Goal: Complete application form

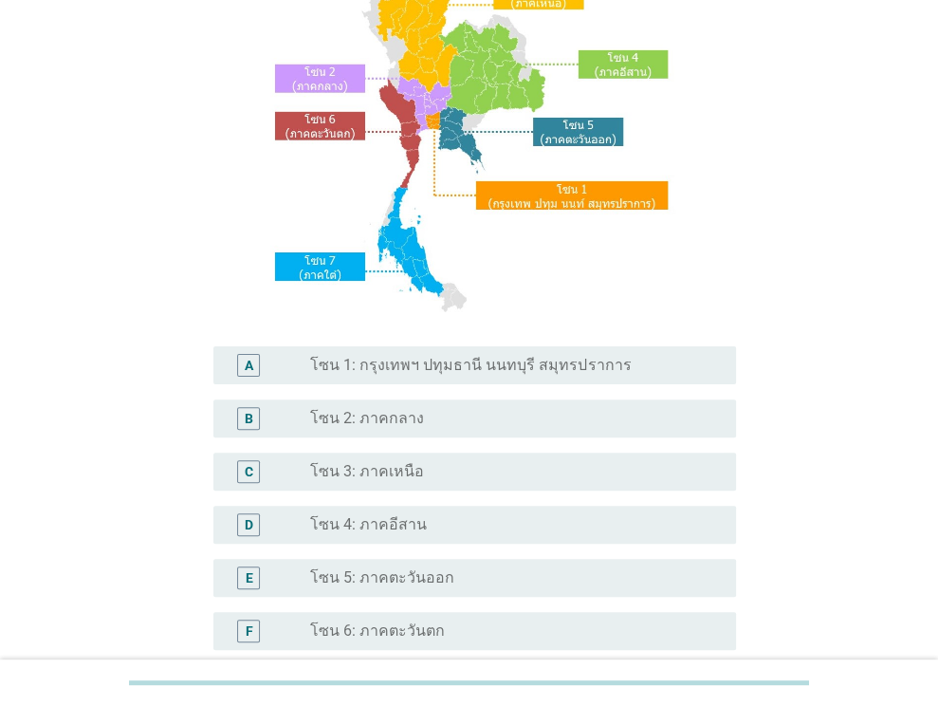
scroll to position [190, 0]
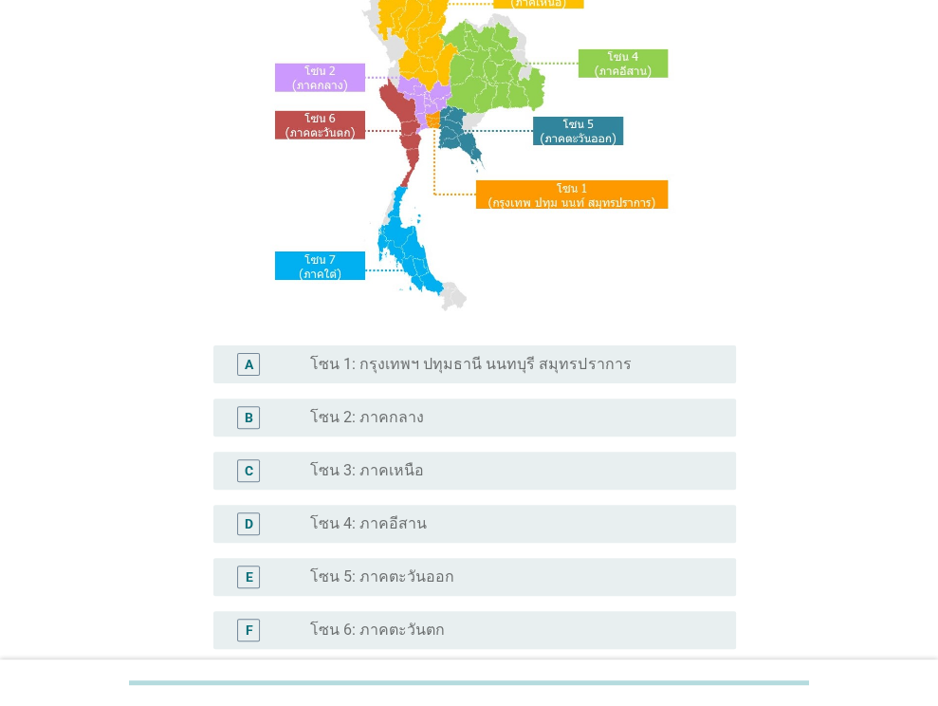
click at [452, 366] on label "โซน 1: กรุงเทพฯ ปทุมธานี นนทบุรี สมุทรปราการ" at bounding box center [470, 364] width 321 height 19
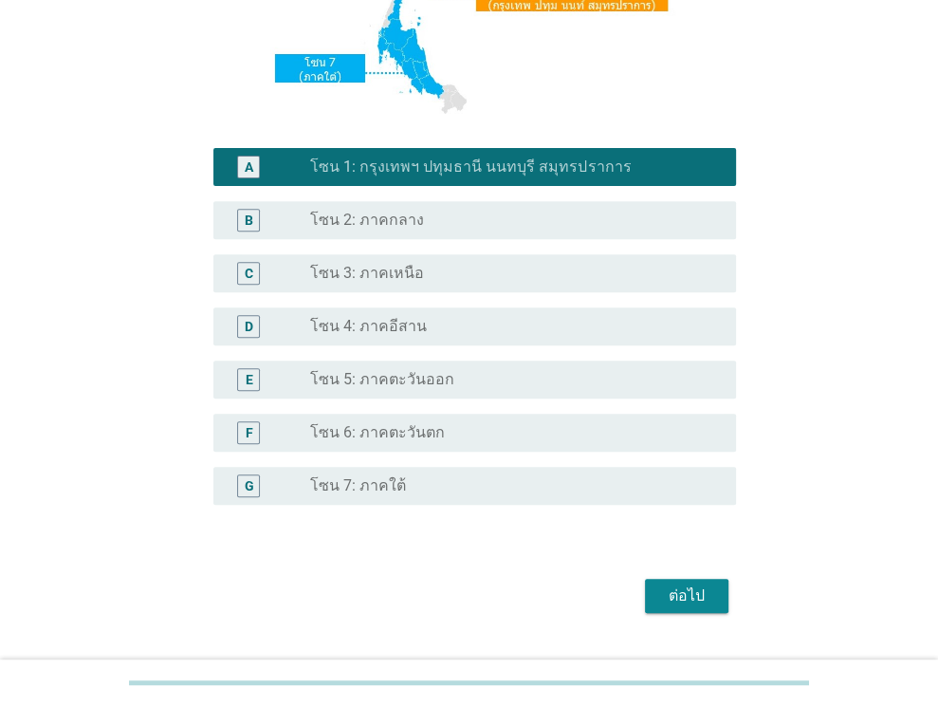
scroll to position [430, 0]
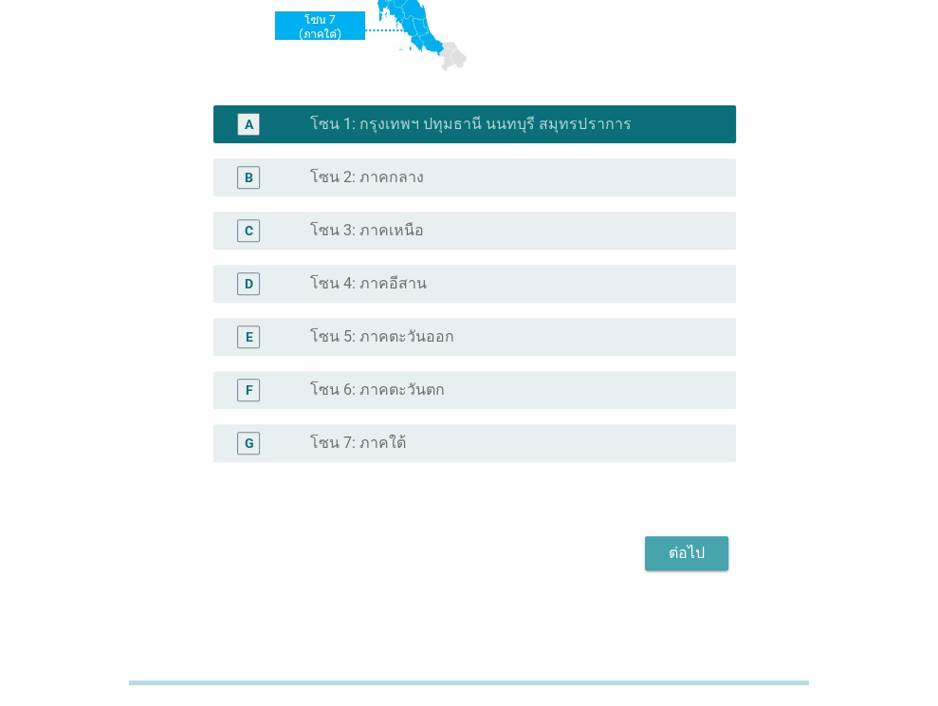
click at [683, 551] on div "ต่อไป" at bounding box center [686, 552] width 53 height 23
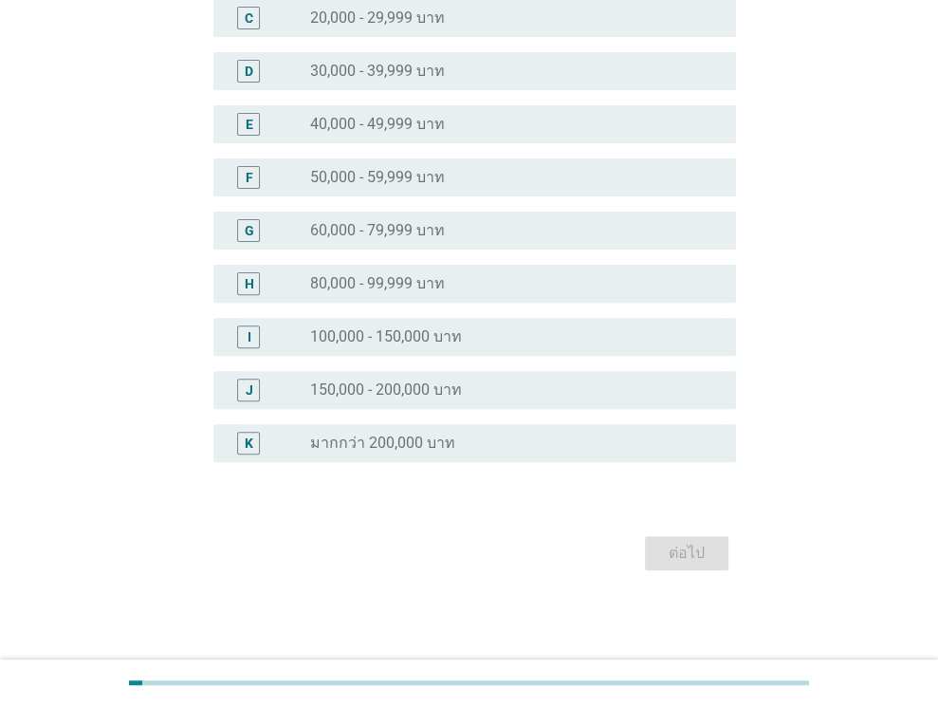
scroll to position [0, 0]
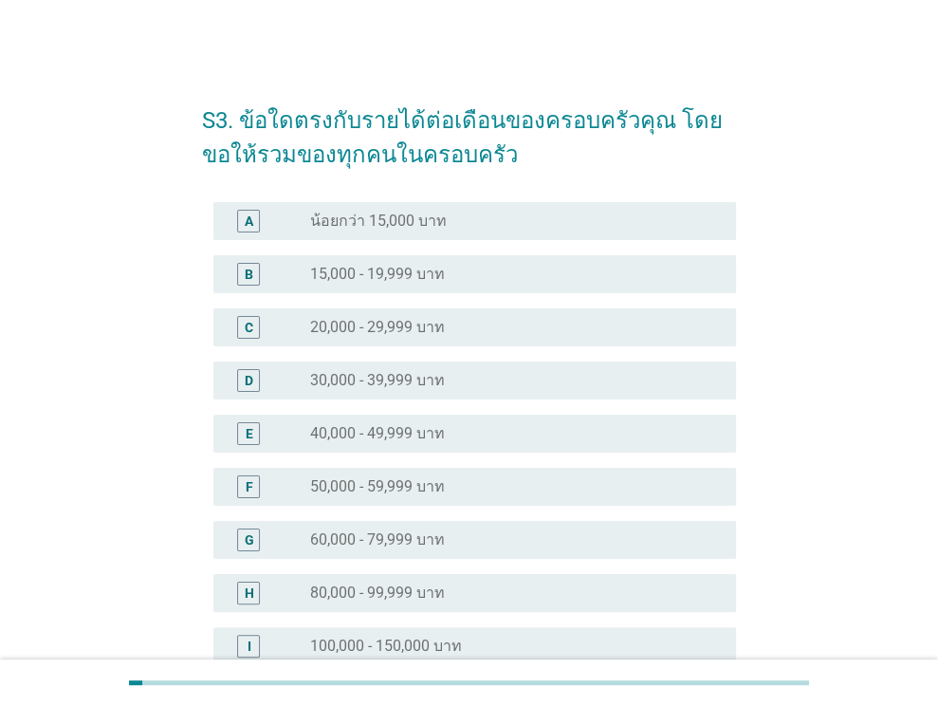
click at [487, 497] on div "F radio_button_unchecked 50,000 - 59,999 บาท" at bounding box center [474, 487] width 523 height 38
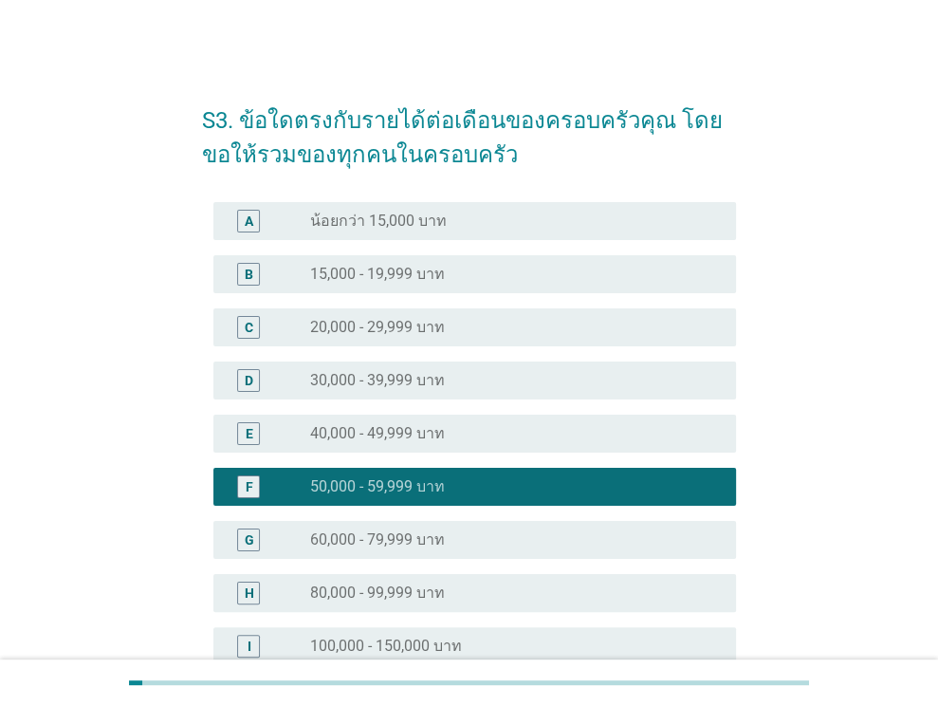
click at [523, 444] on div "E radio_button_unchecked 40,000 - 49,999 บาท" at bounding box center [474, 433] width 523 height 38
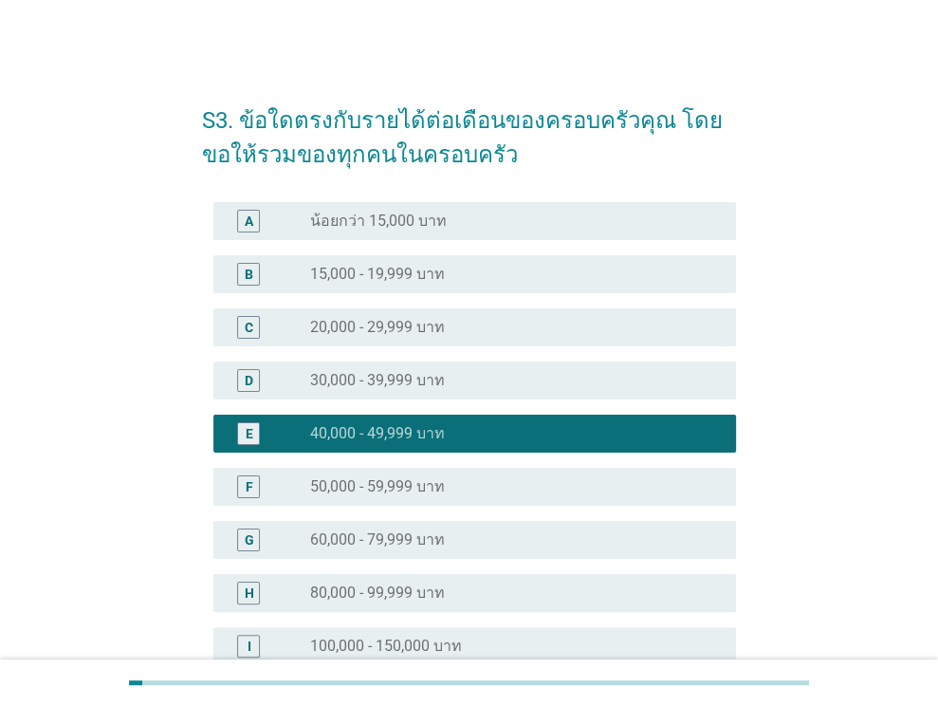
click at [527, 390] on div "radio_button_unchecked 30,000 - 39,999 บาท" at bounding box center [515, 380] width 411 height 23
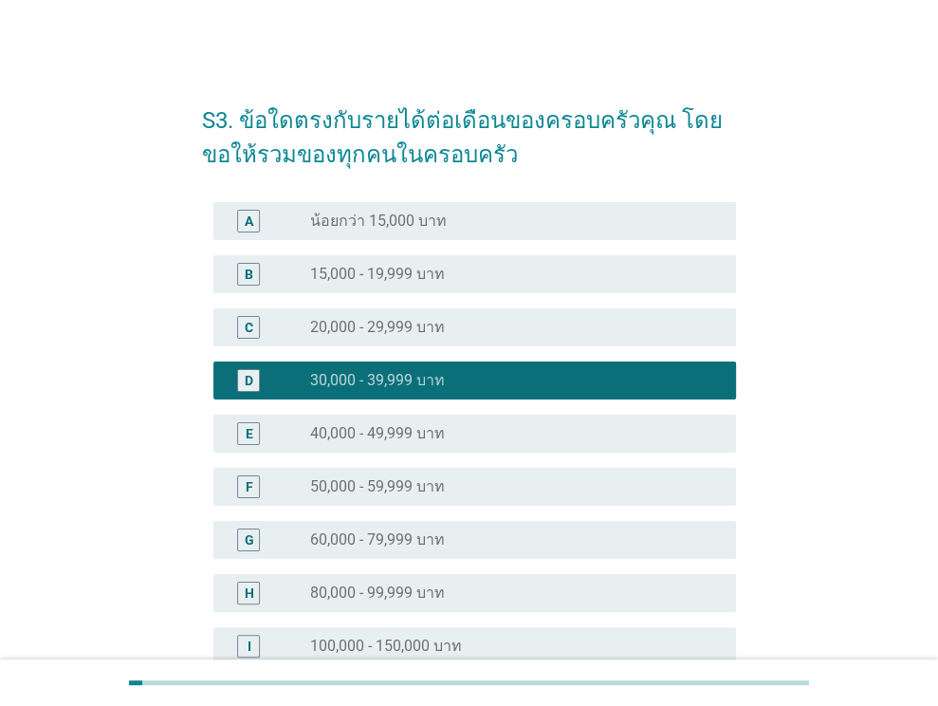
scroll to position [309, 0]
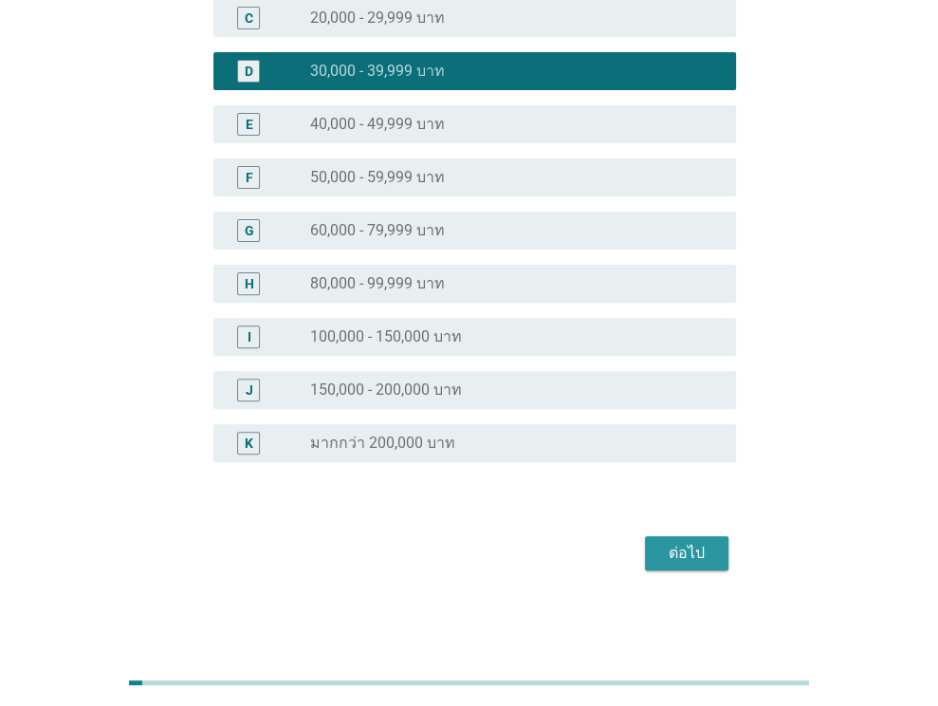
click at [704, 548] on div "ต่อไป" at bounding box center [686, 552] width 53 height 23
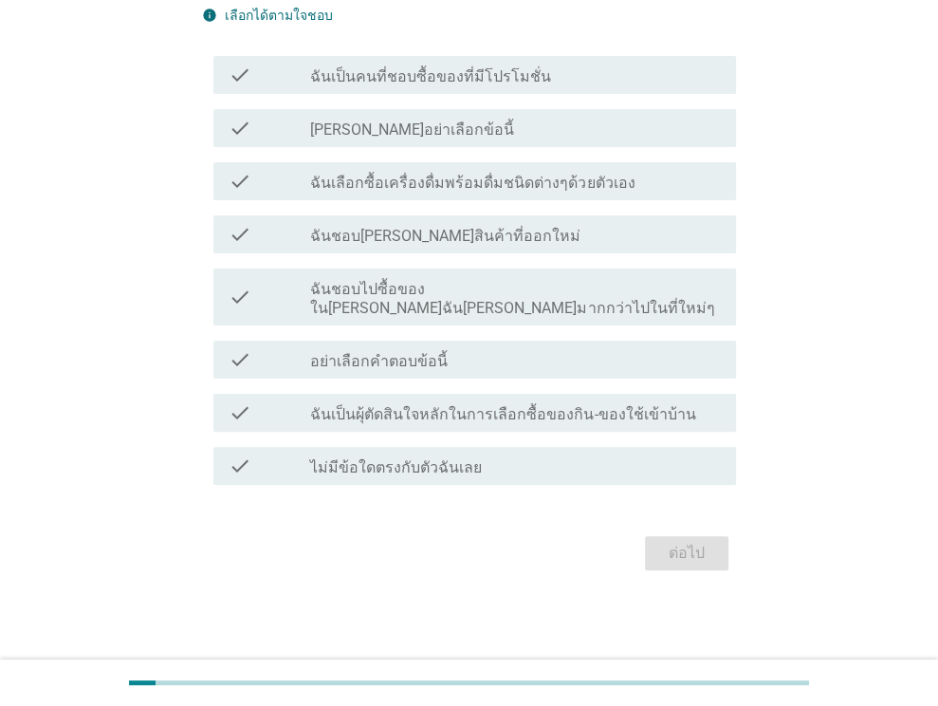
scroll to position [0, 0]
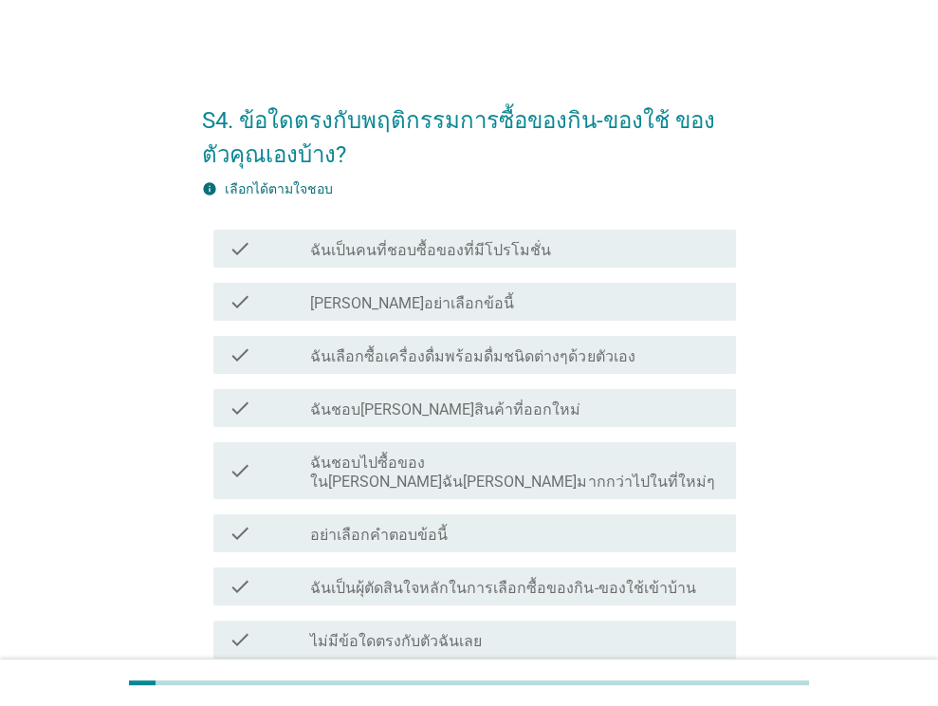
click at [581, 256] on div "check_box_outline_blank ฉันเป็นคนที่ชอบซื้อของที่มีโปรโมชั่น" at bounding box center [515, 248] width 411 height 23
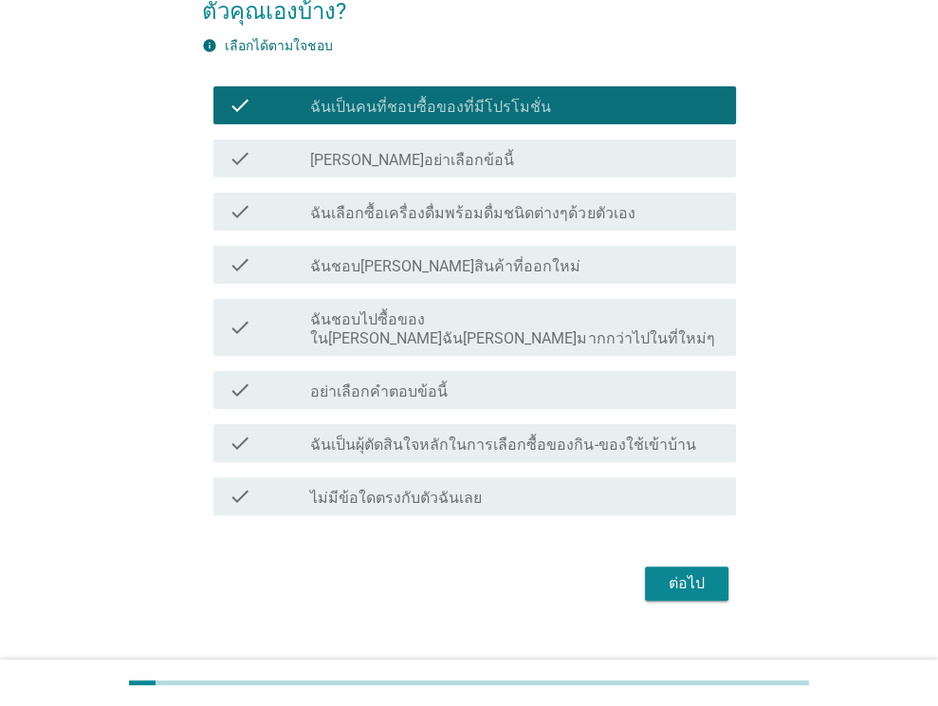
scroll to position [155, 0]
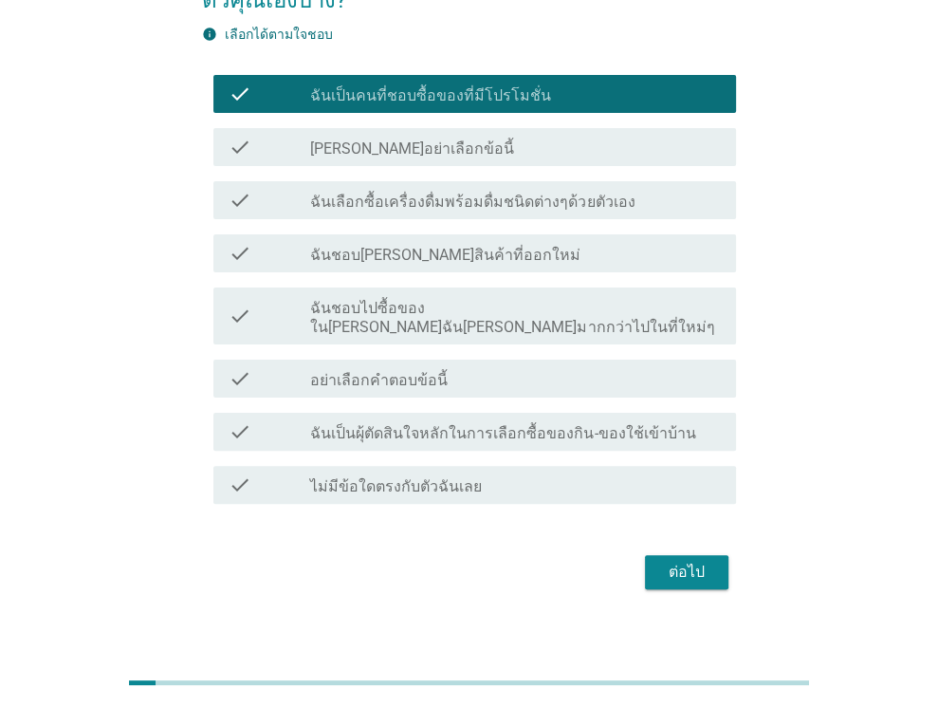
click at [589, 198] on label "ฉันเลือกซื้อเครื่องดื่มพร้อมดื่มชนิดต่างๆด้วยตัวเอง" at bounding box center [472, 202] width 324 height 19
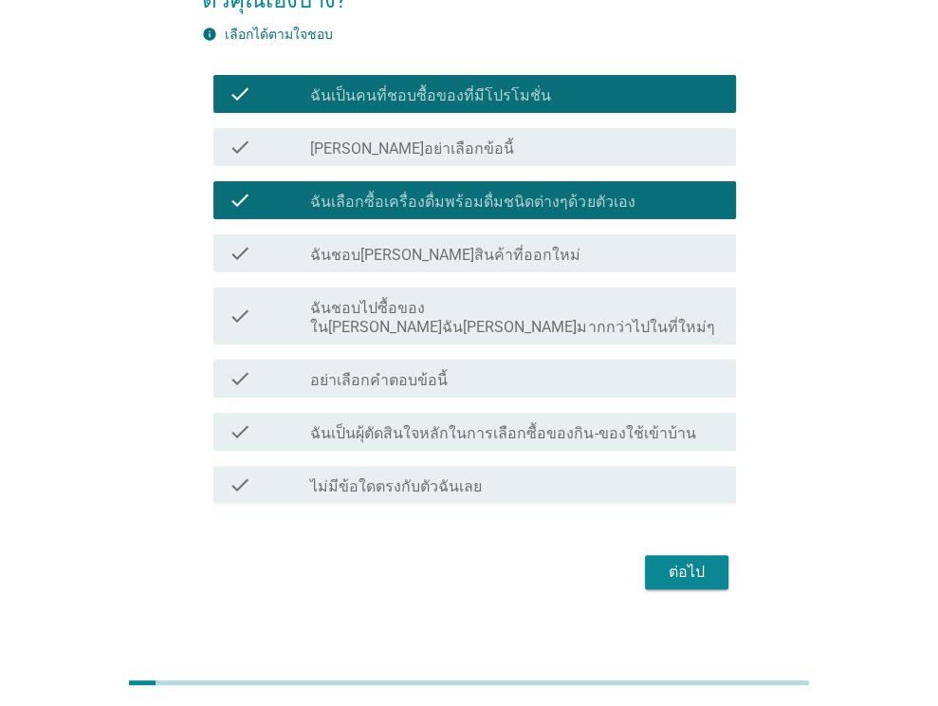
click at [589, 252] on div "check_box_outline_blank ฉันชอบ[PERSON_NAME]สินค้าที่ออกใหม่" at bounding box center [515, 253] width 411 height 23
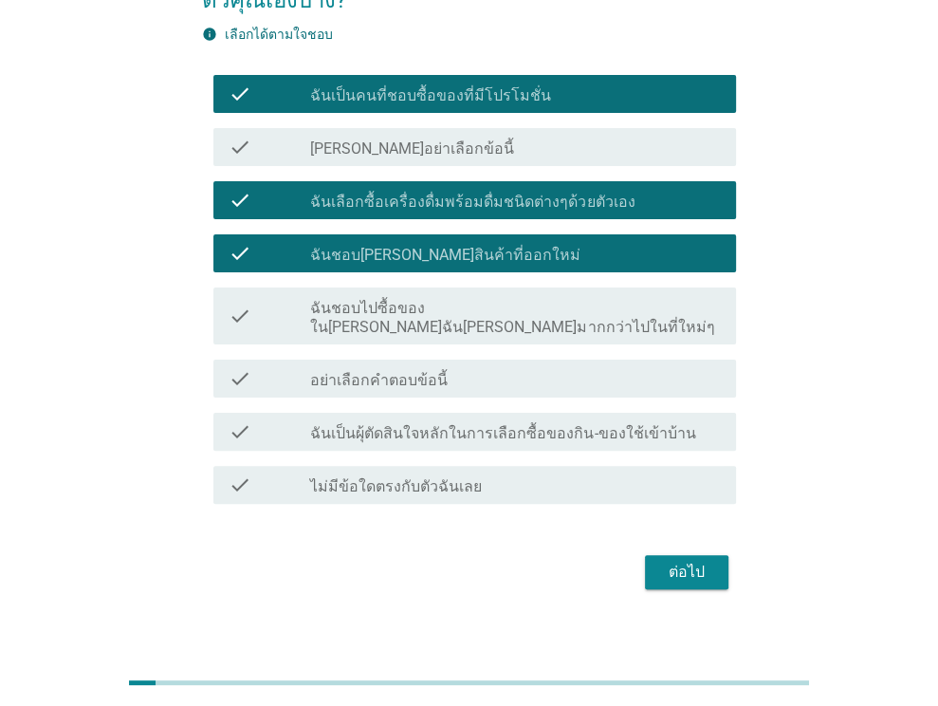
click at [565, 424] on label "ฉันเป็นผุ้ตัดสินใจหลักในการเลือกซื้อของกิน-ของใช้เข้าบ้าน" at bounding box center [502, 433] width 385 height 19
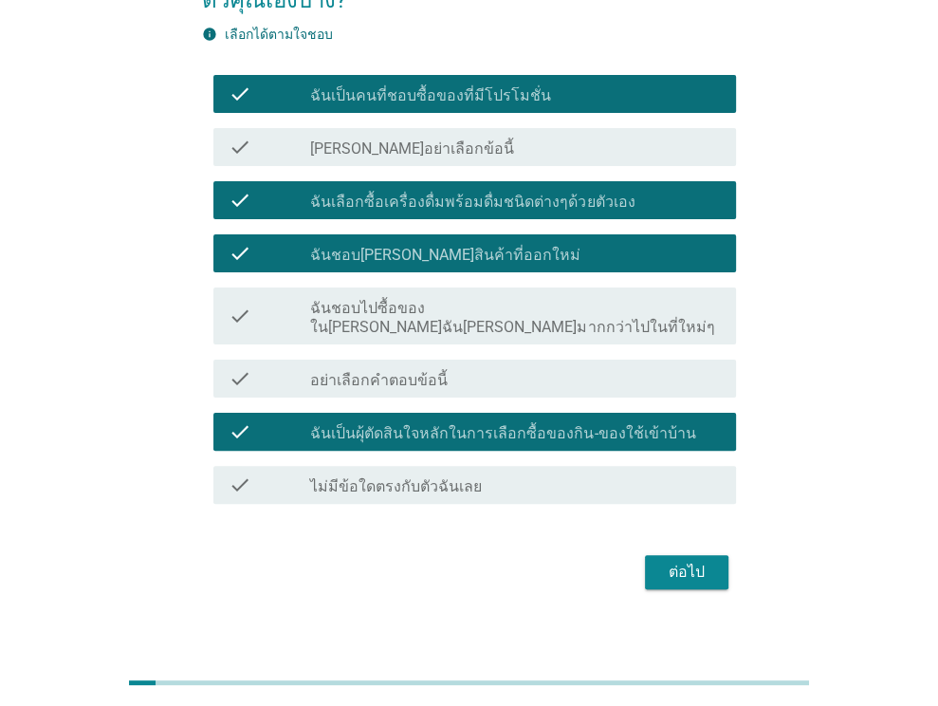
click at [701, 560] on div "ต่อไป" at bounding box center [686, 571] width 53 height 23
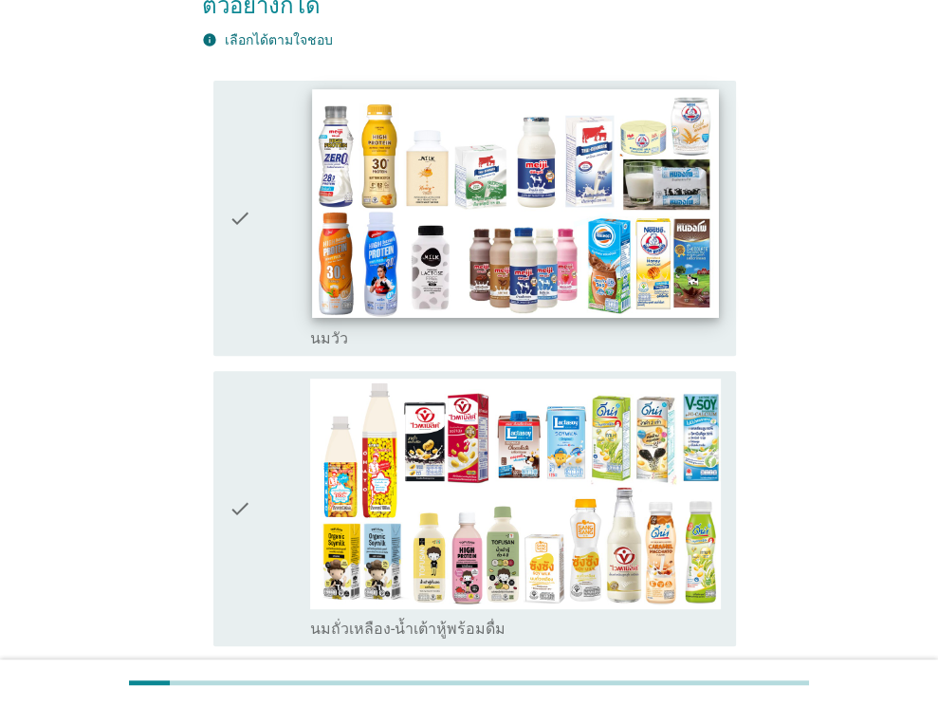
scroll to position [474, 0]
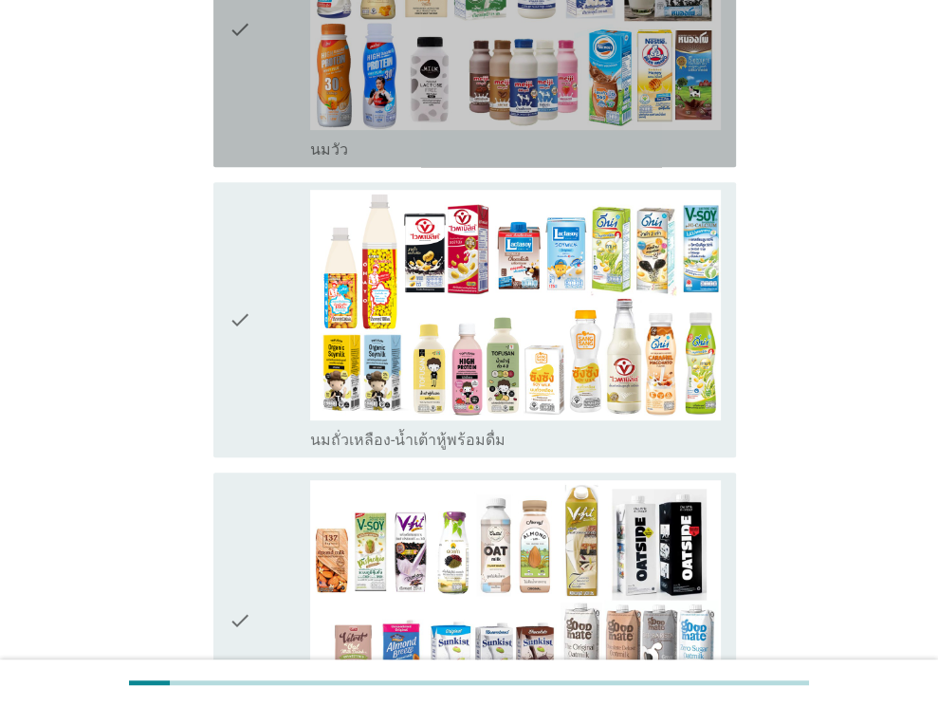
click at [264, 81] on div "check" at bounding box center [270, 29] width 83 height 260
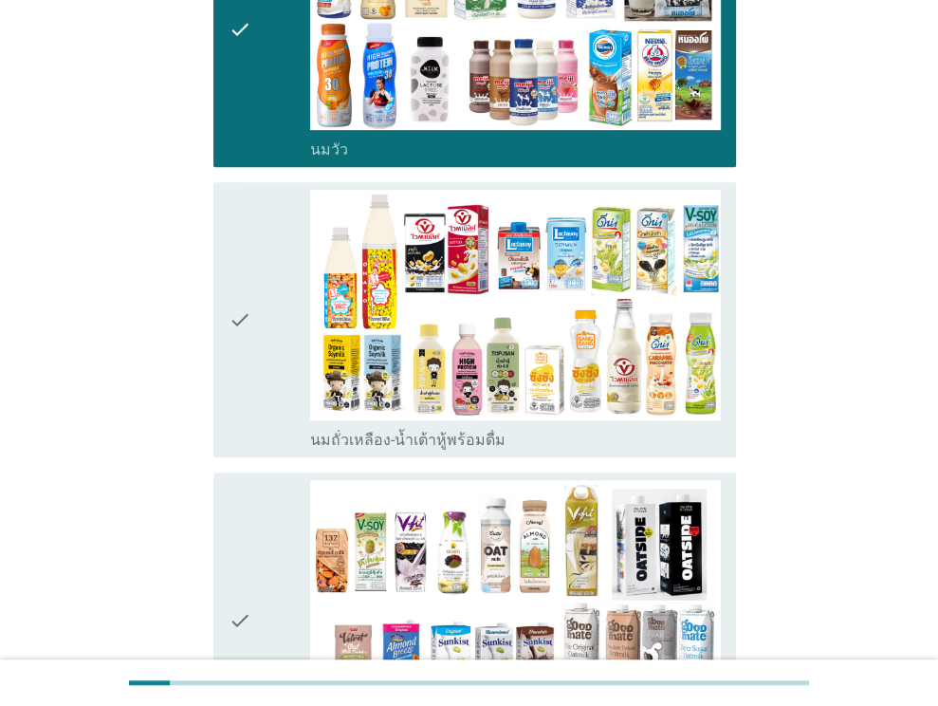
click at [247, 276] on icon "check" at bounding box center [240, 320] width 23 height 260
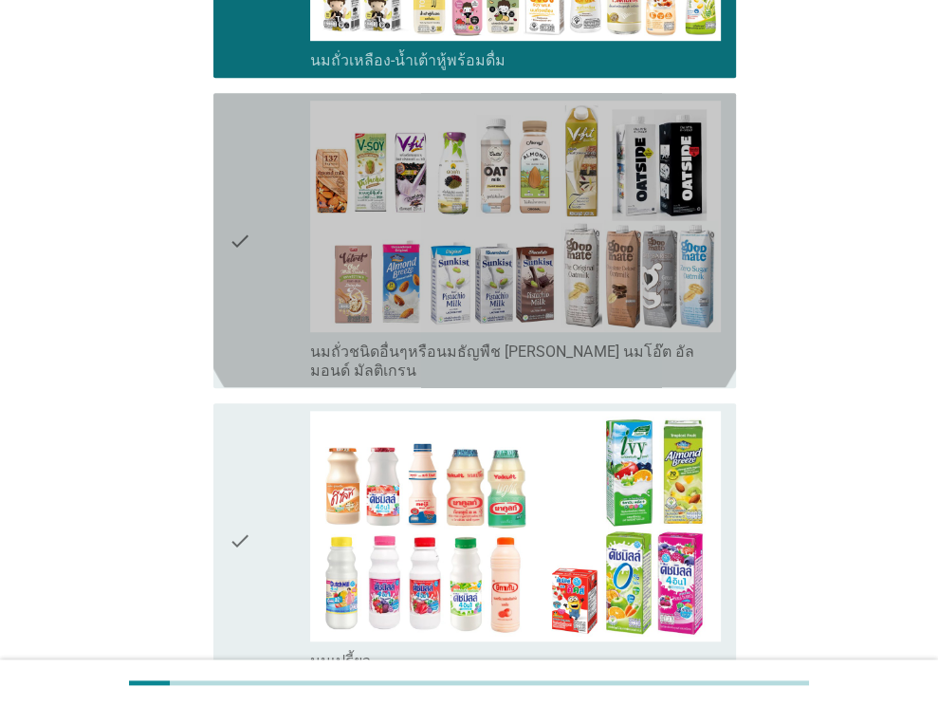
click at [250, 267] on icon "check" at bounding box center [240, 240] width 23 height 279
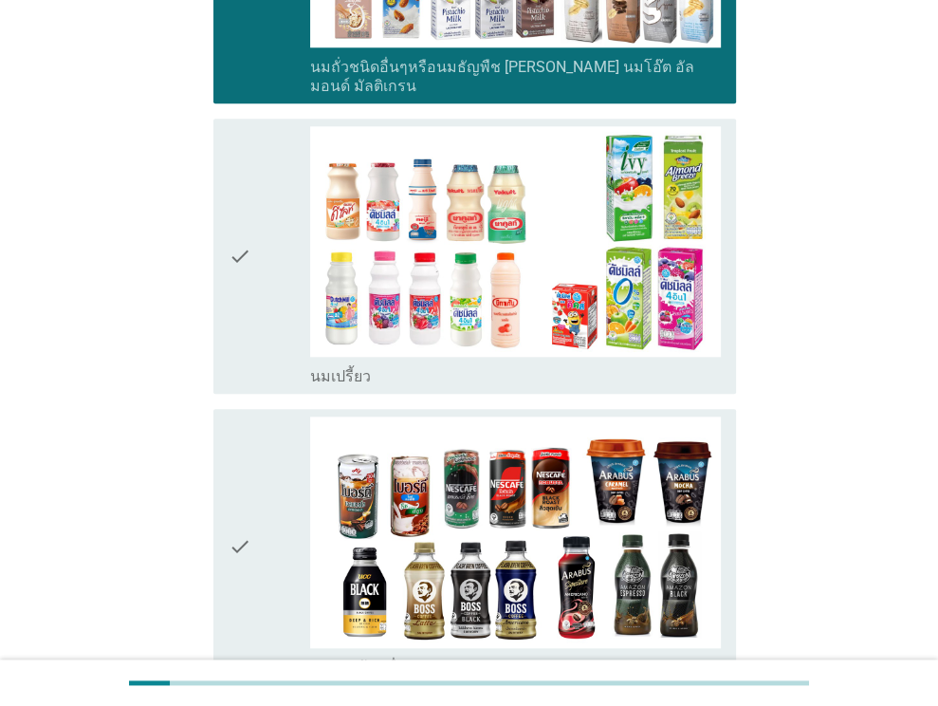
click at [252, 295] on div "check" at bounding box center [270, 256] width 83 height 260
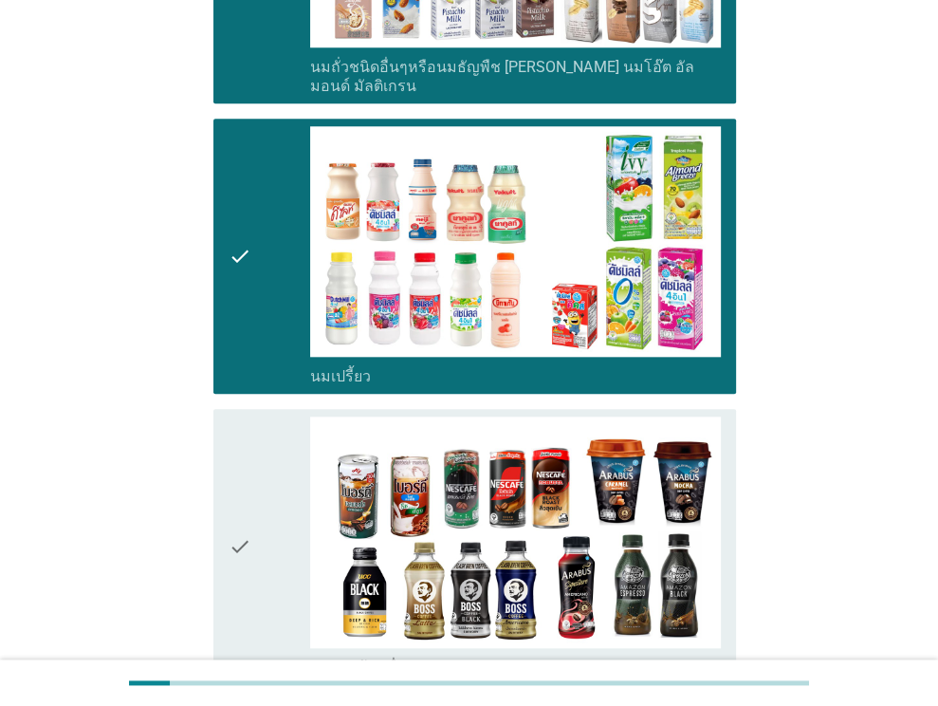
click at [254, 484] on div "check" at bounding box center [270, 546] width 83 height 260
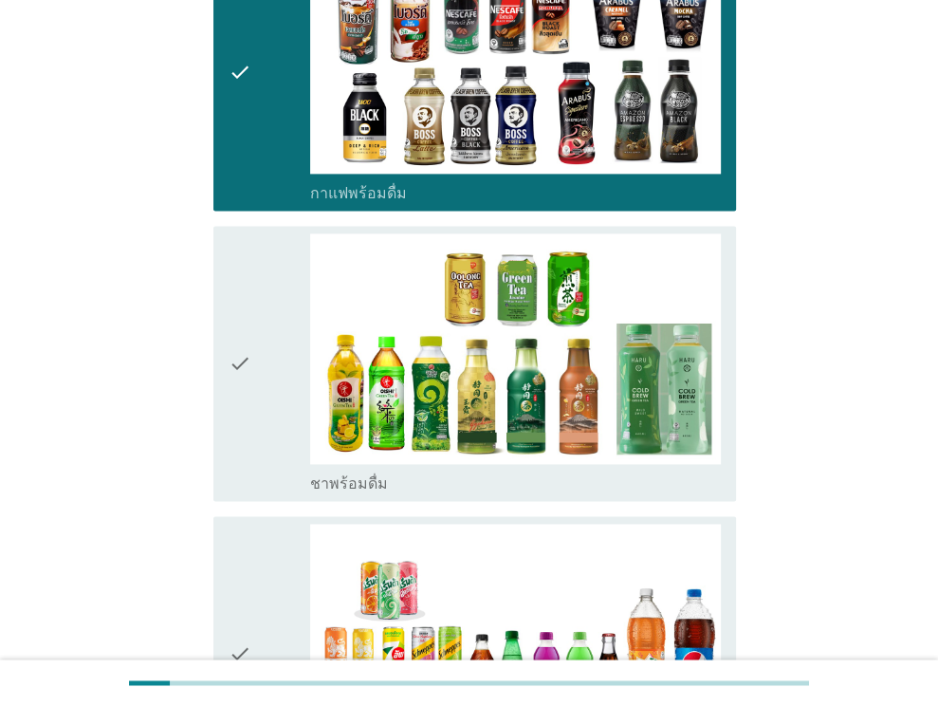
click at [250, 365] on div "check" at bounding box center [270, 363] width 83 height 260
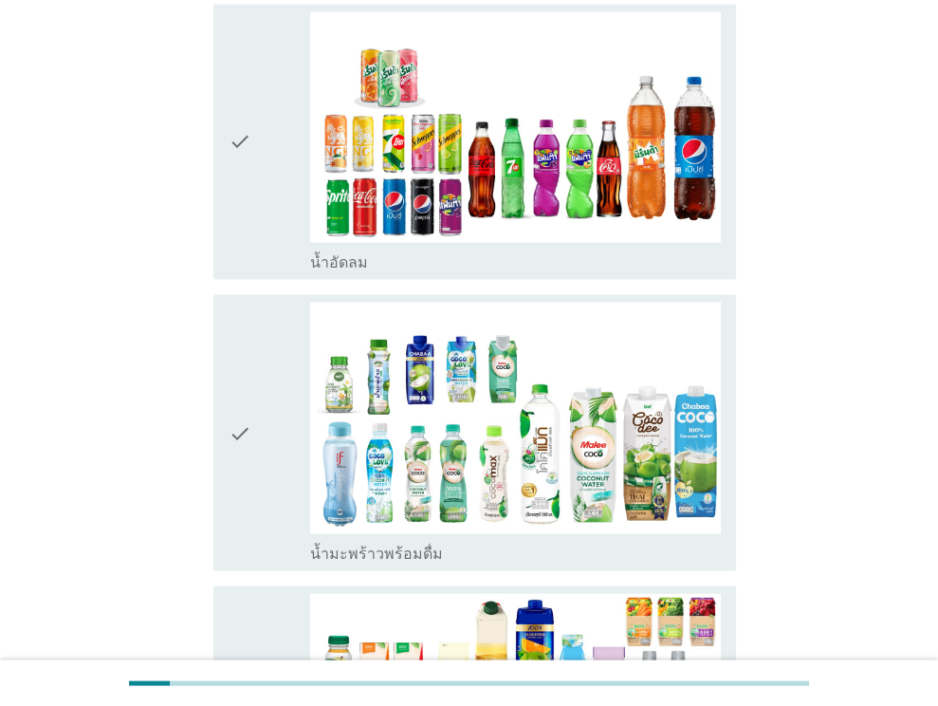
scroll to position [2181, 0]
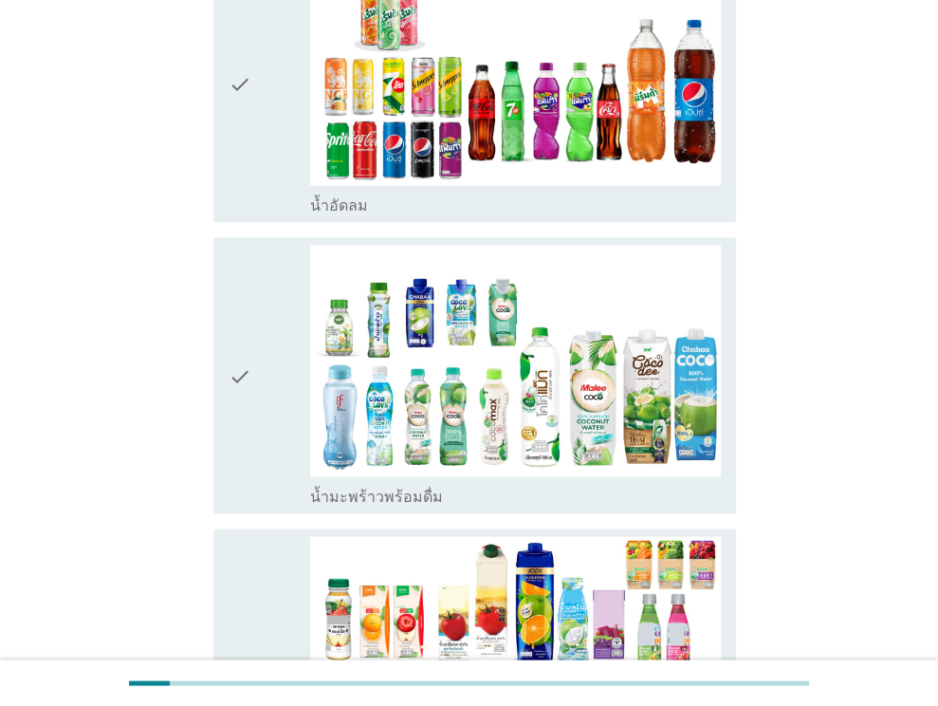
click at [251, 254] on div "check" at bounding box center [270, 375] width 83 height 260
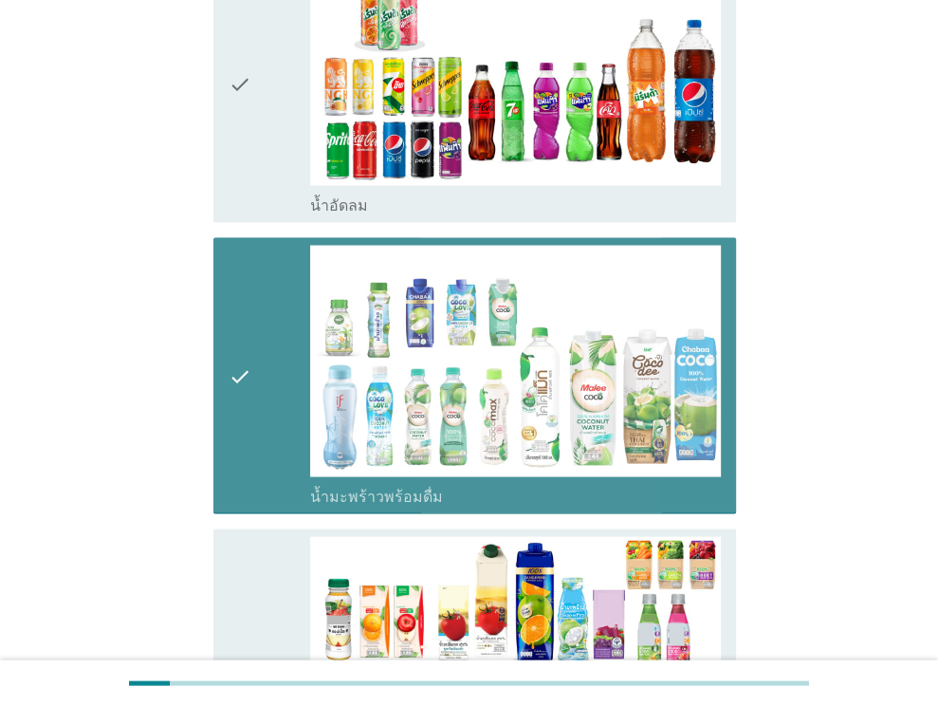
click at [254, 155] on div "check" at bounding box center [270, 84] width 83 height 260
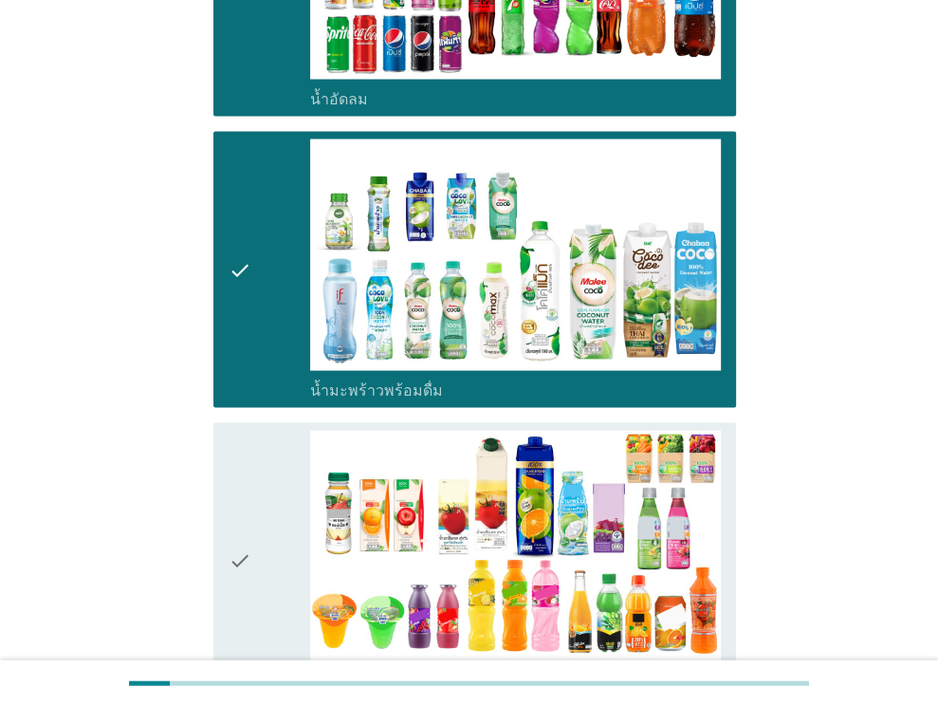
scroll to position [2750, 0]
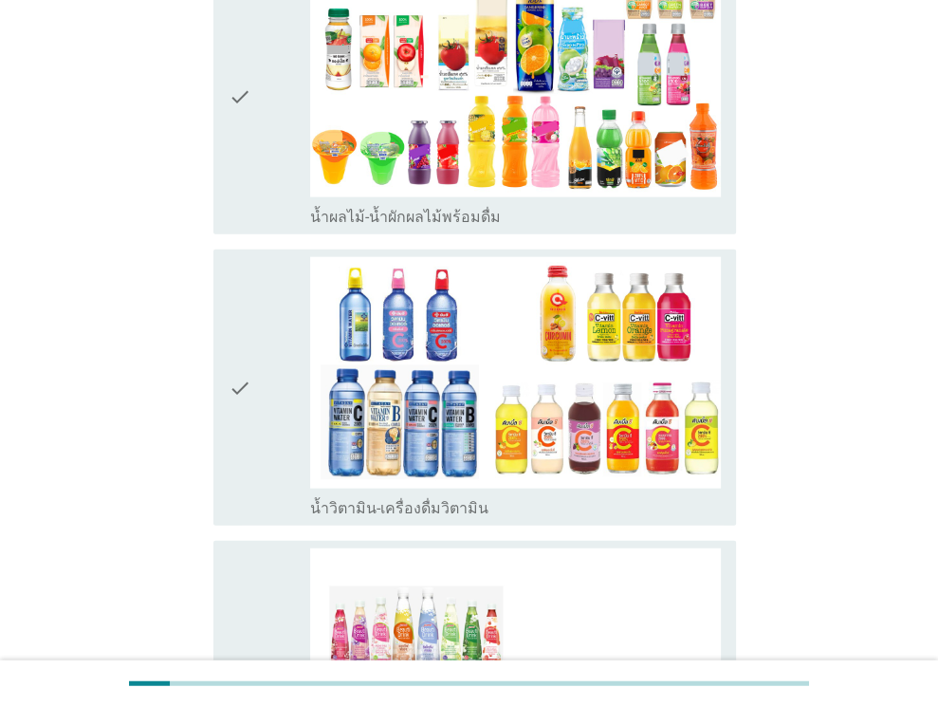
click at [254, 104] on div "check" at bounding box center [270, 97] width 83 height 260
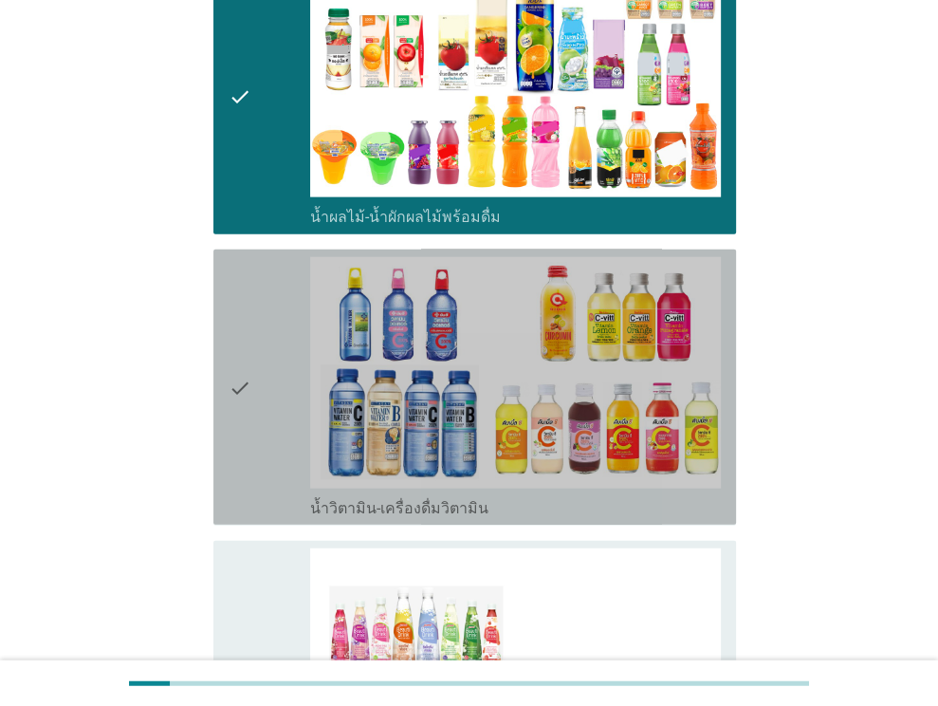
click at [251, 356] on div "check" at bounding box center [270, 387] width 83 height 260
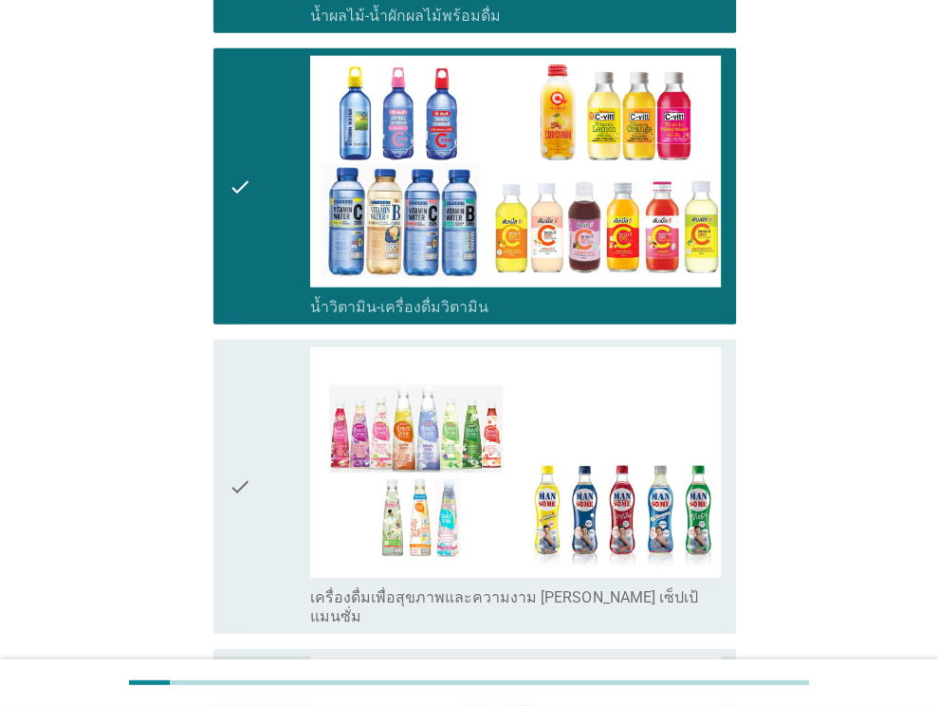
scroll to position [3319, 0]
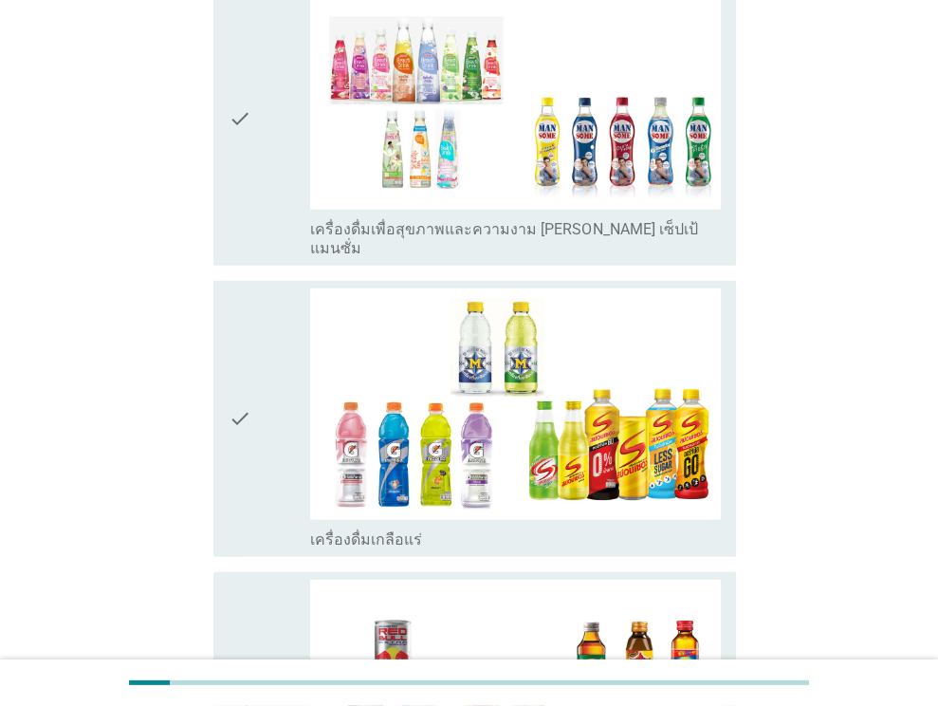
click at [258, 124] on div "check" at bounding box center [270, 118] width 83 height 279
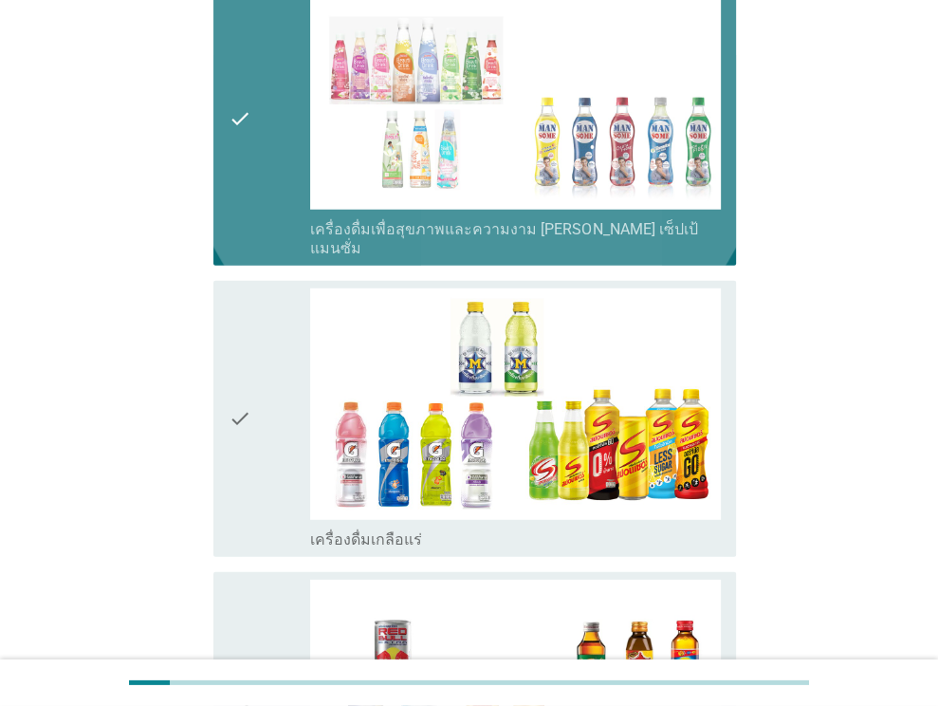
click at [223, 334] on div "check check_box_outline_blank เครื่องดื่มเกลือแร่" at bounding box center [474, 418] width 523 height 275
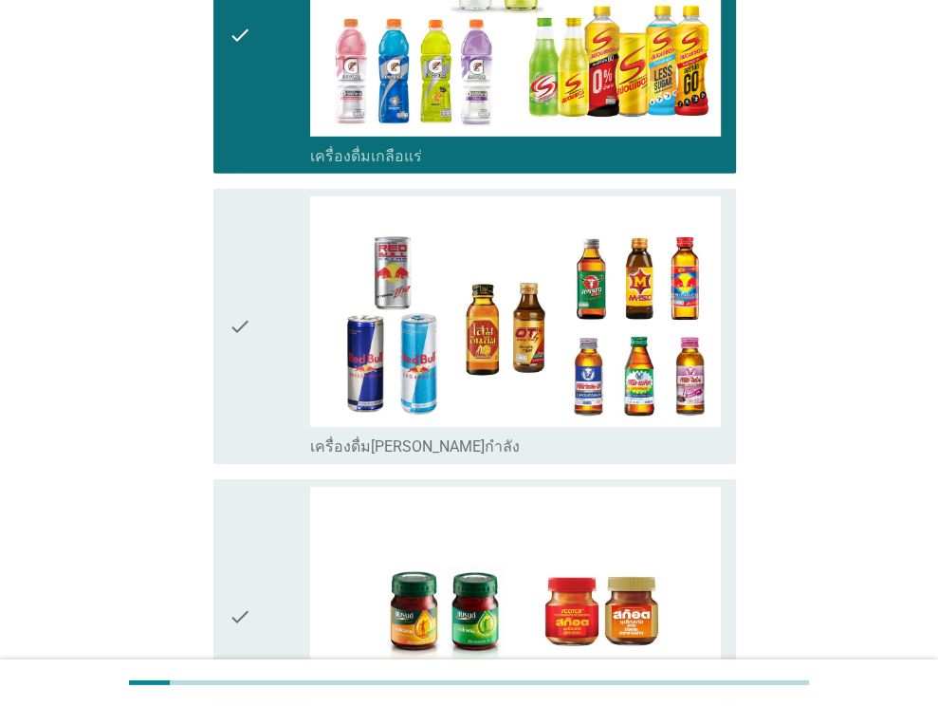
scroll to position [3888, 0]
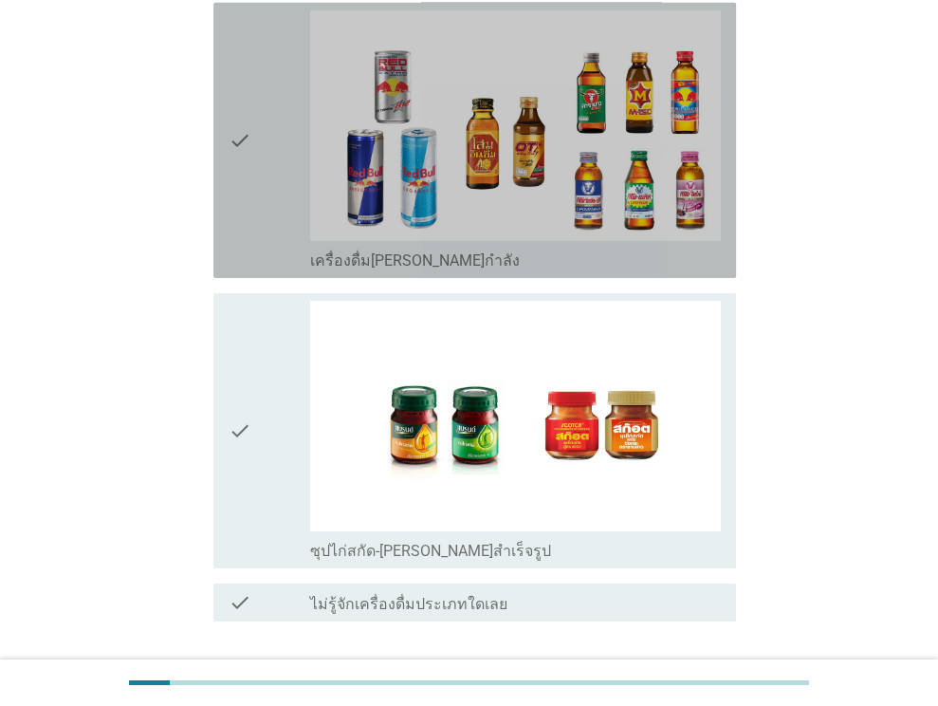
click at [246, 105] on icon "check" at bounding box center [240, 140] width 23 height 260
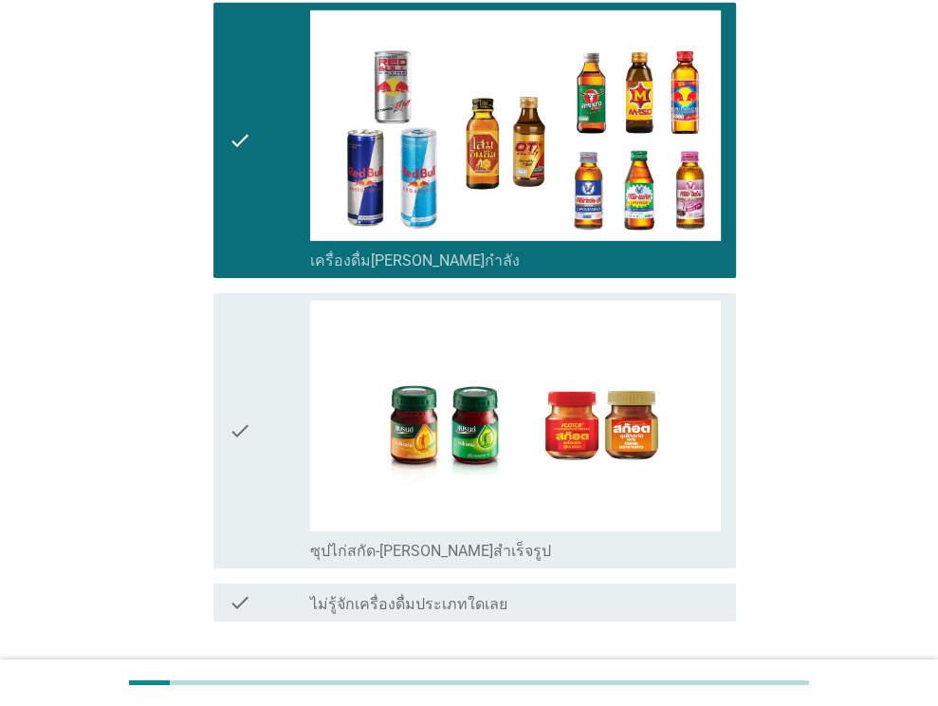
click at [271, 374] on div "check" at bounding box center [270, 431] width 83 height 260
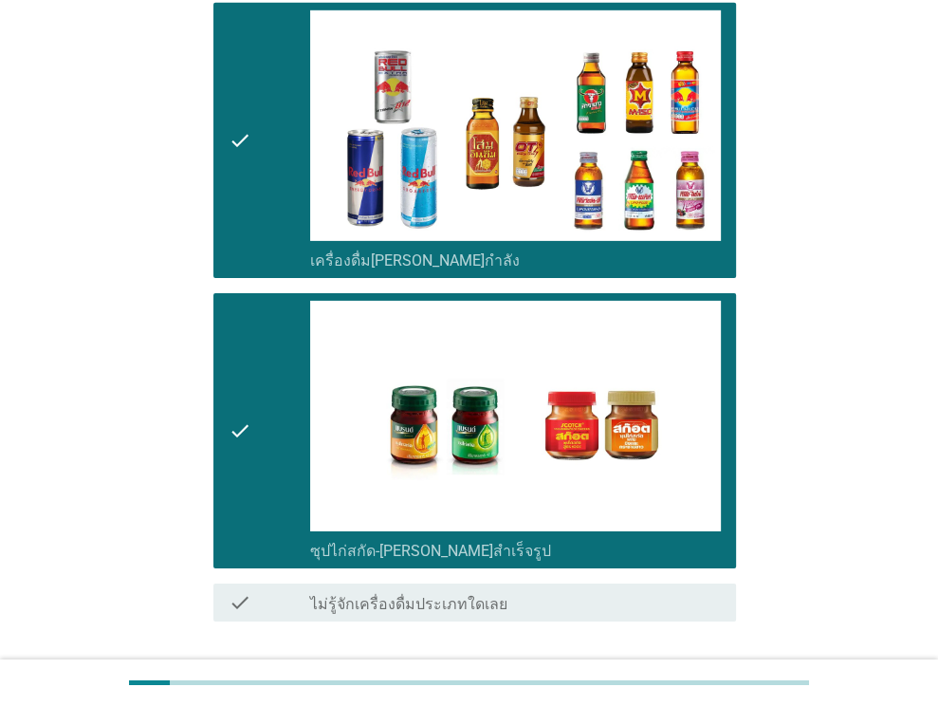
click at [685, 678] on div "ต่อไป" at bounding box center [686, 689] width 53 height 23
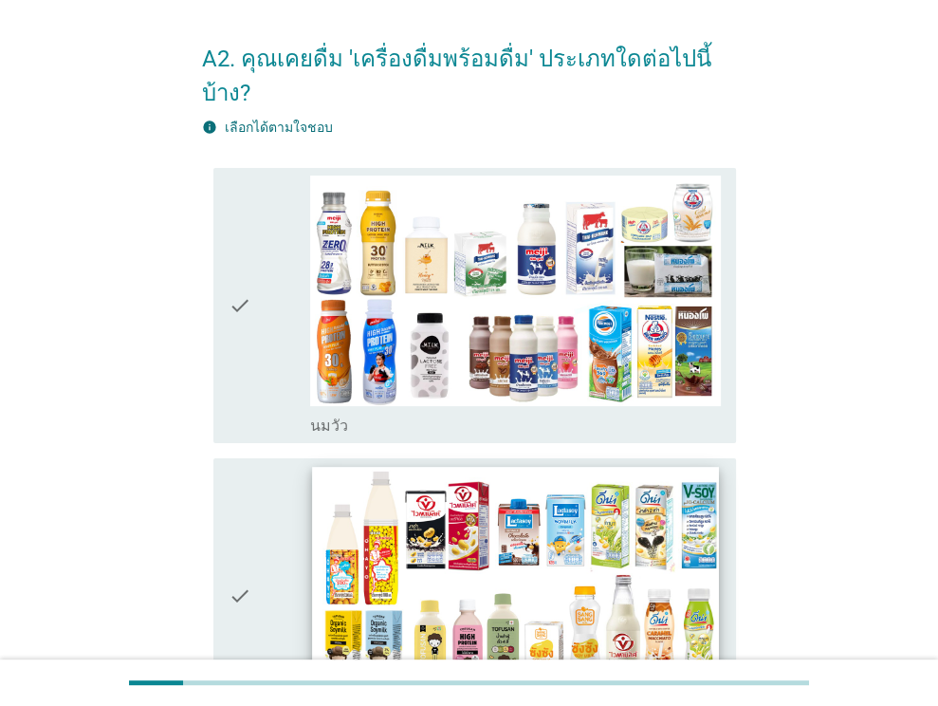
scroll to position [190, 0]
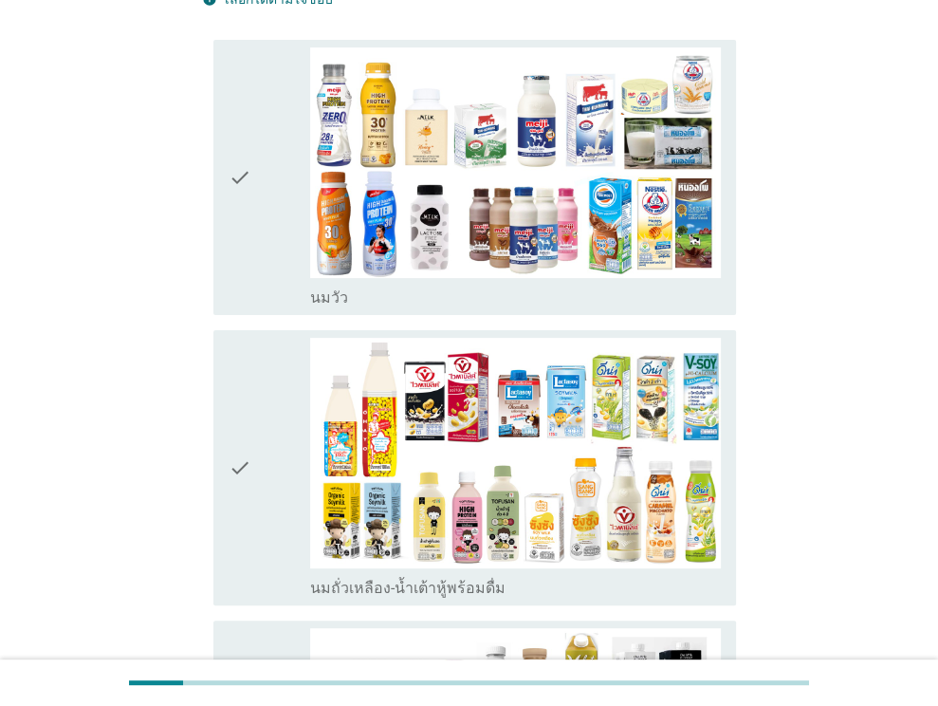
click at [267, 143] on div "check" at bounding box center [270, 177] width 83 height 260
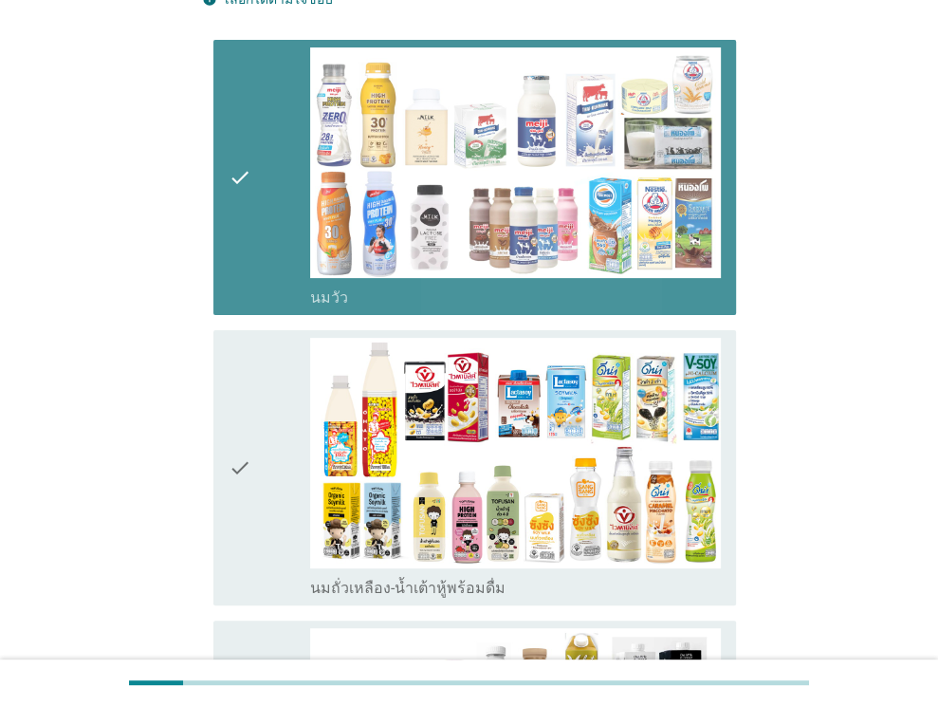
click at [269, 358] on div "check" at bounding box center [270, 468] width 83 height 260
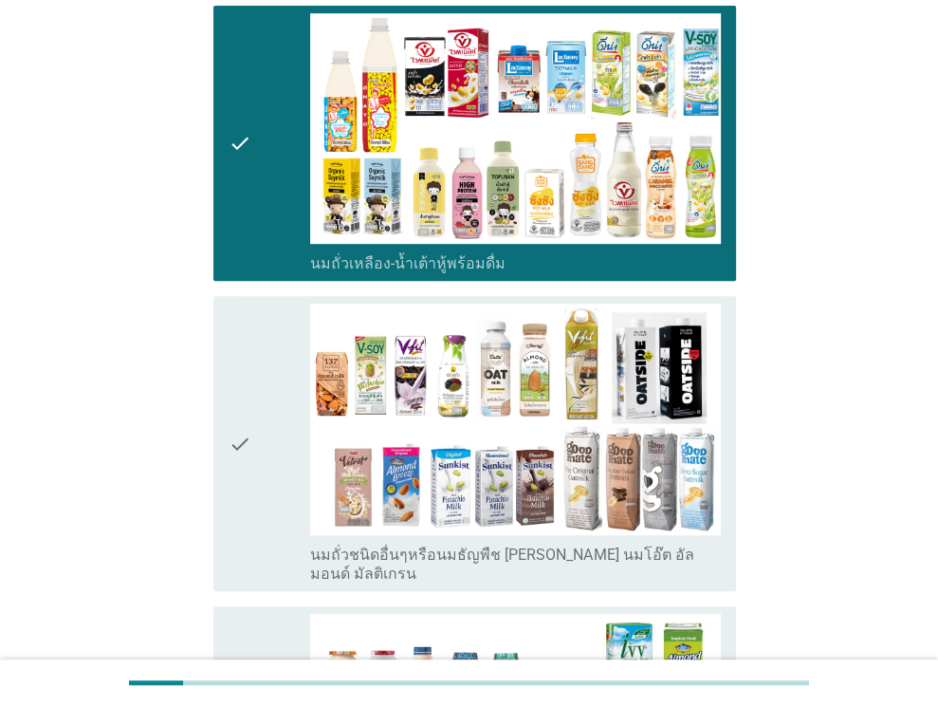
scroll to position [664, 0]
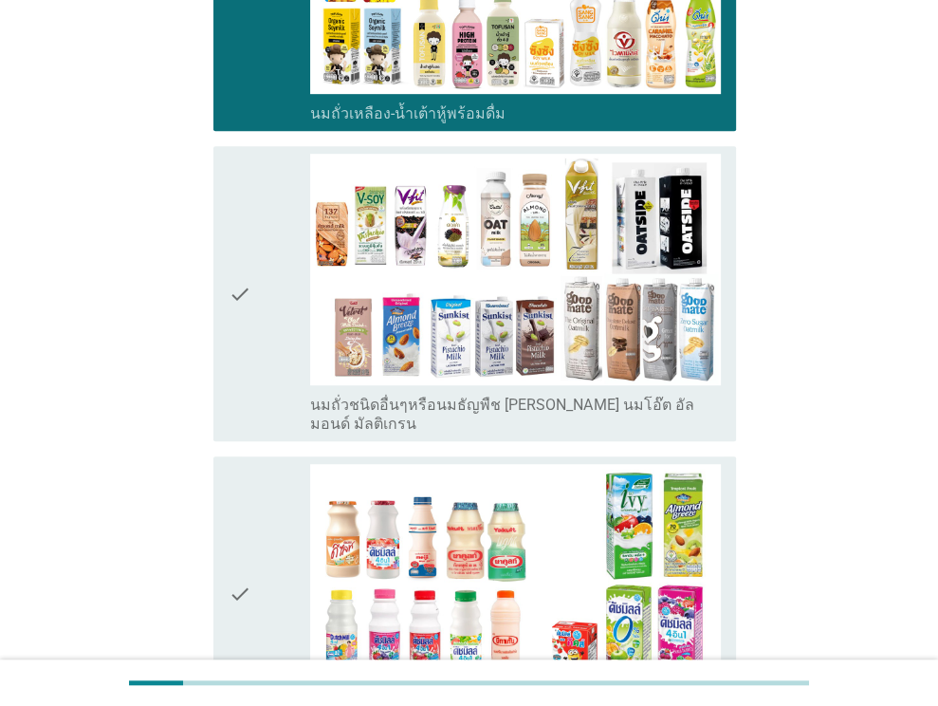
click at [272, 309] on div "check" at bounding box center [270, 293] width 83 height 279
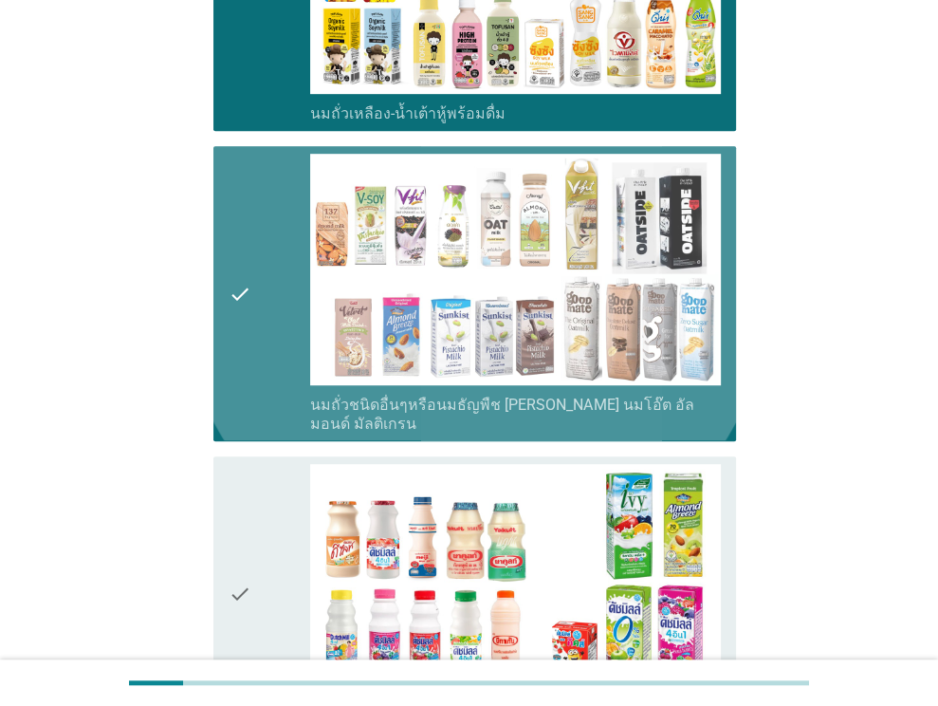
click at [252, 485] on div "check" at bounding box center [270, 594] width 83 height 260
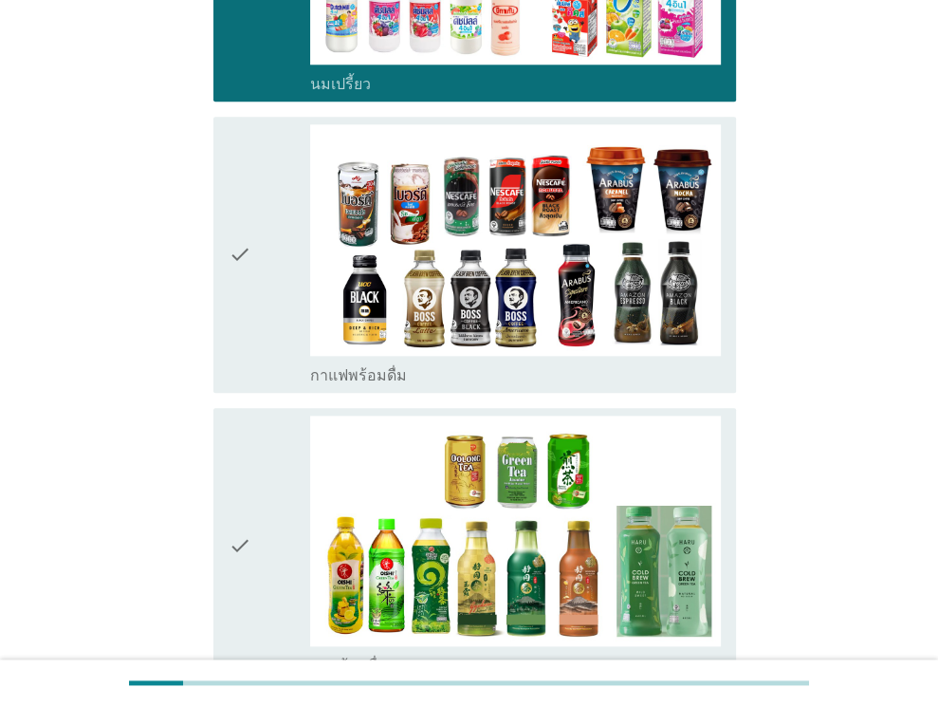
scroll to position [1517, 0]
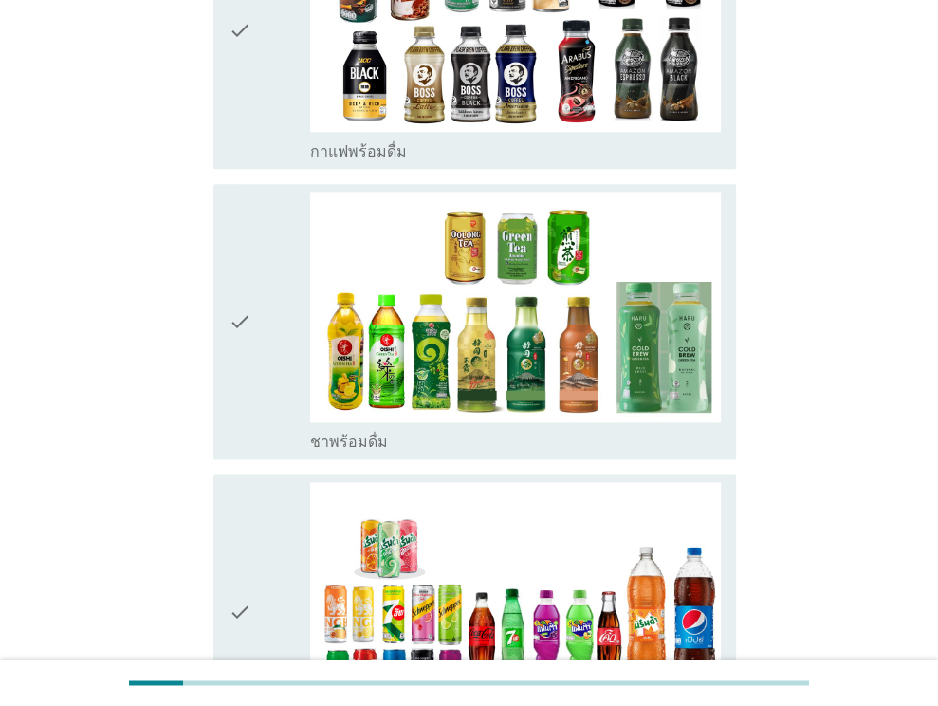
click at [244, 208] on icon "check" at bounding box center [240, 322] width 23 height 260
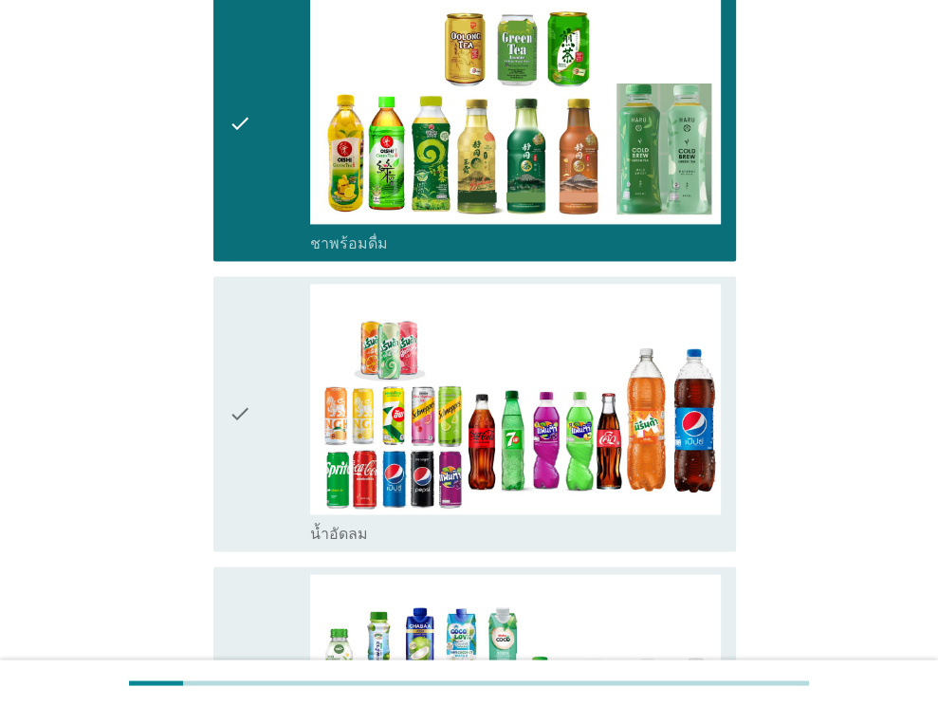
scroll to position [1991, 0]
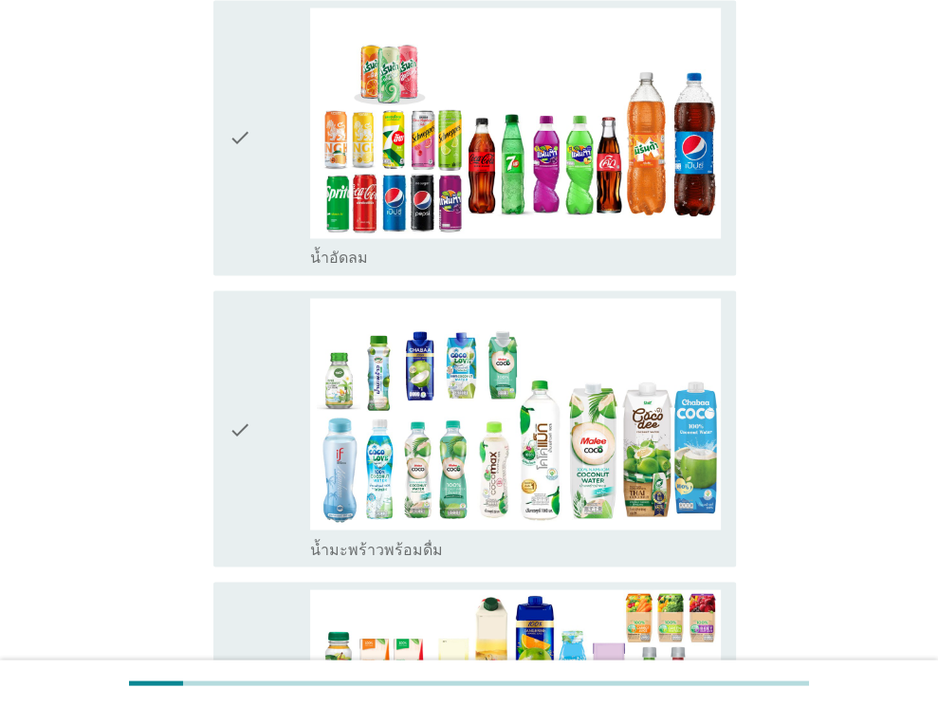
click at [245, 151] on icon "check" at bounding box center [240, 138] width 23 height 260
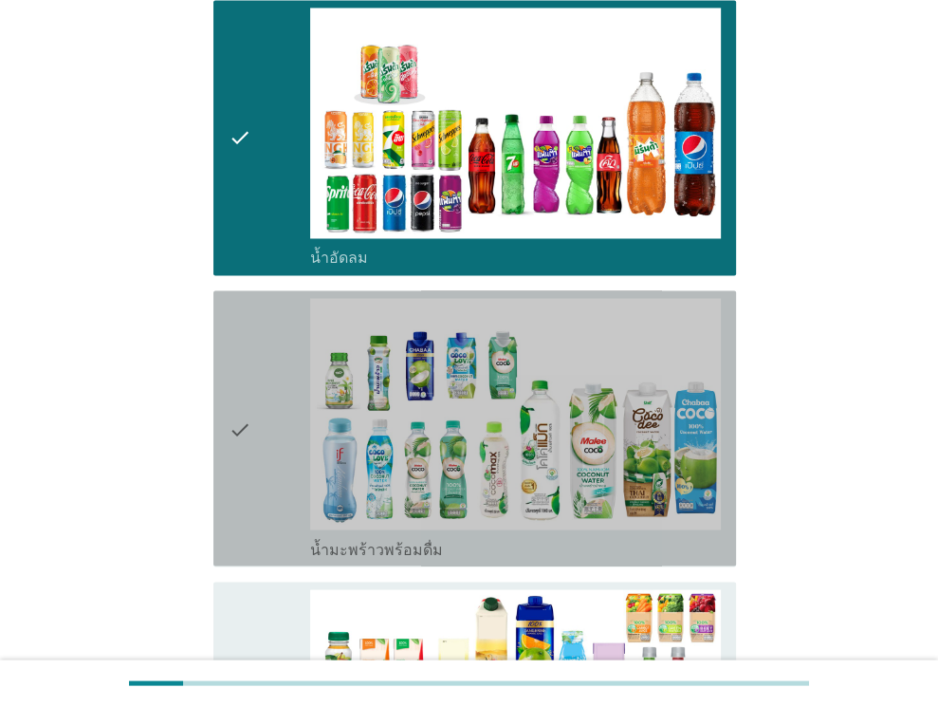
click at [227, 393] on div "check check_box_outline_blank น้ำมะพร้าวพร้อมดื่ม" at bounding box center [474, 427] width 523 height 275
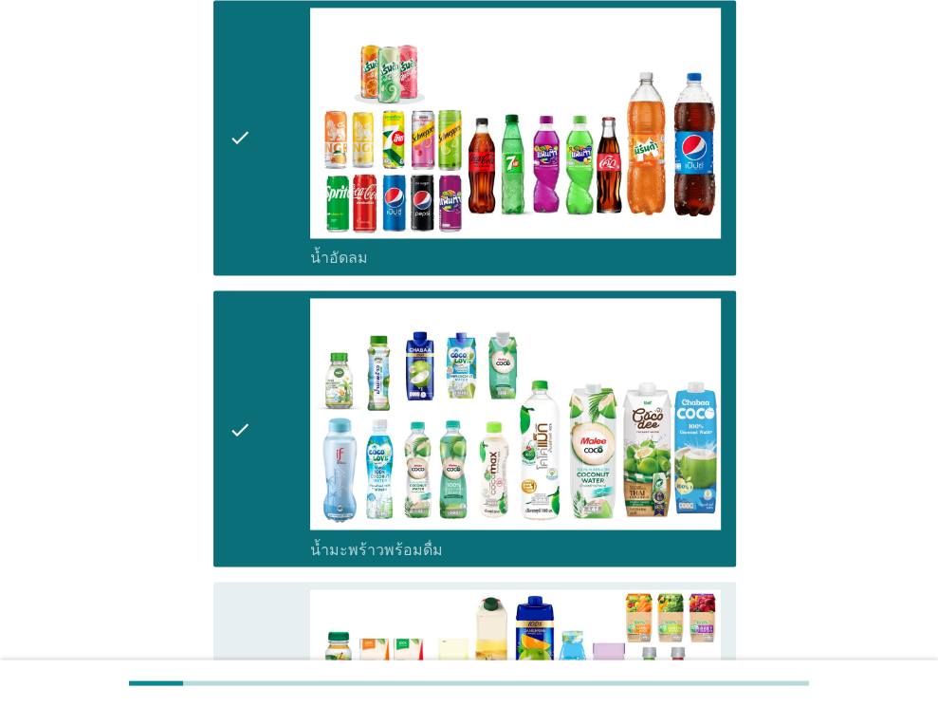
scroll to position [2466, 0]
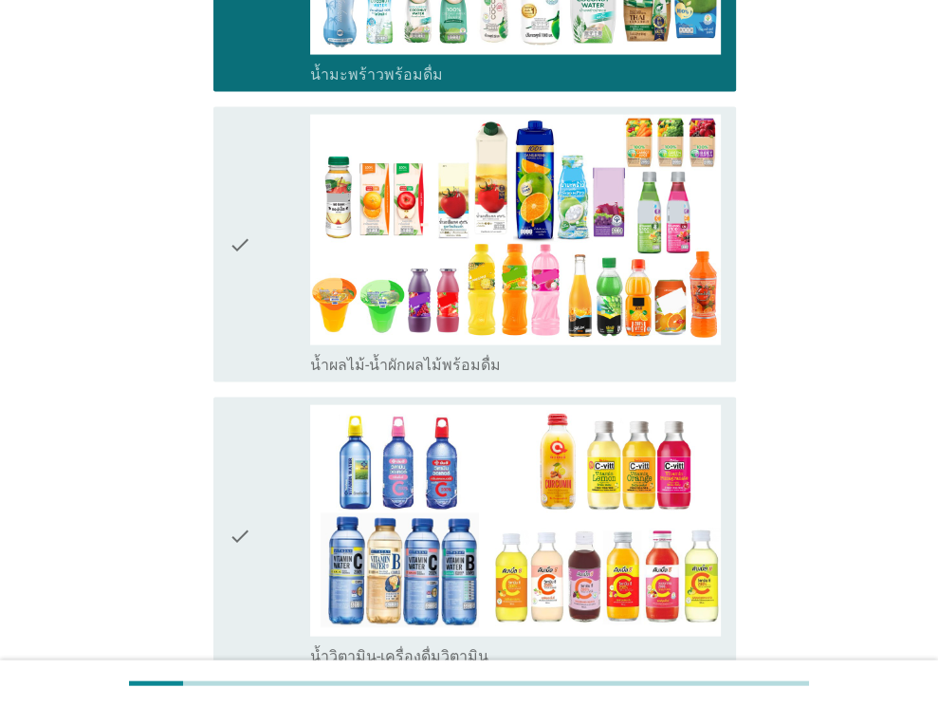
click at [235, 224] on icon "check" at bounding box center [240, 245] width 23 height 260
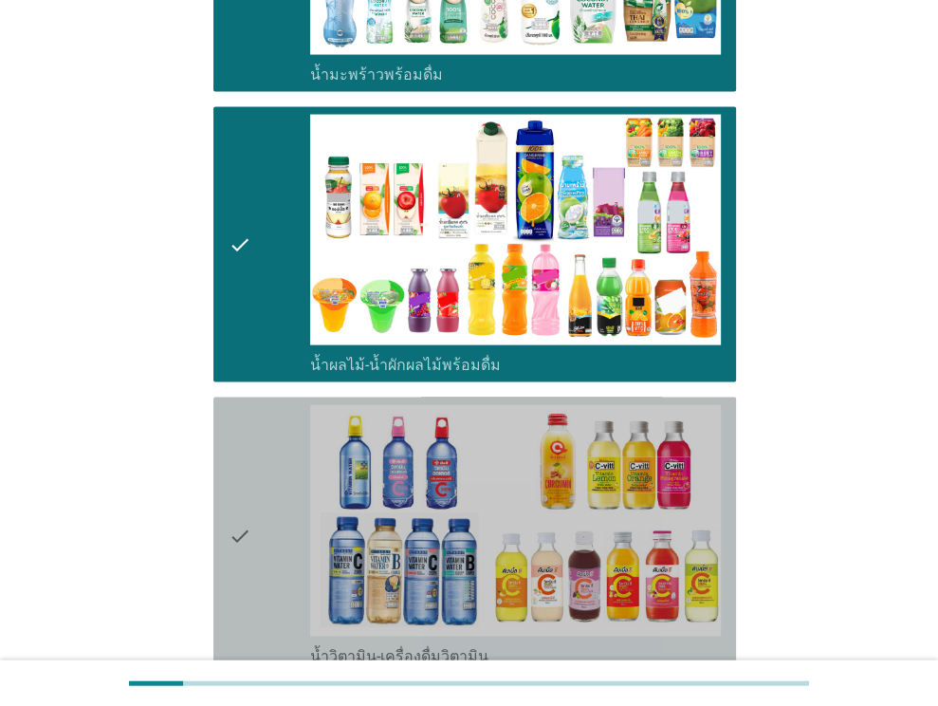
click at [239, 424] on icon "check" at bounding box center [240, 535] width 23 height 260
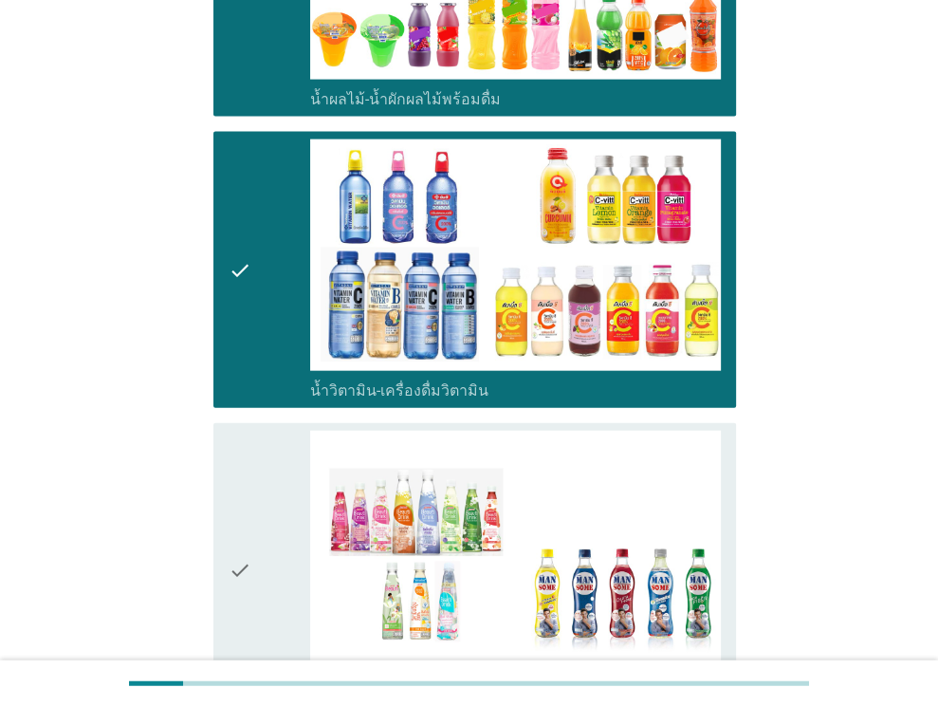
scroll to position [2845, 0]
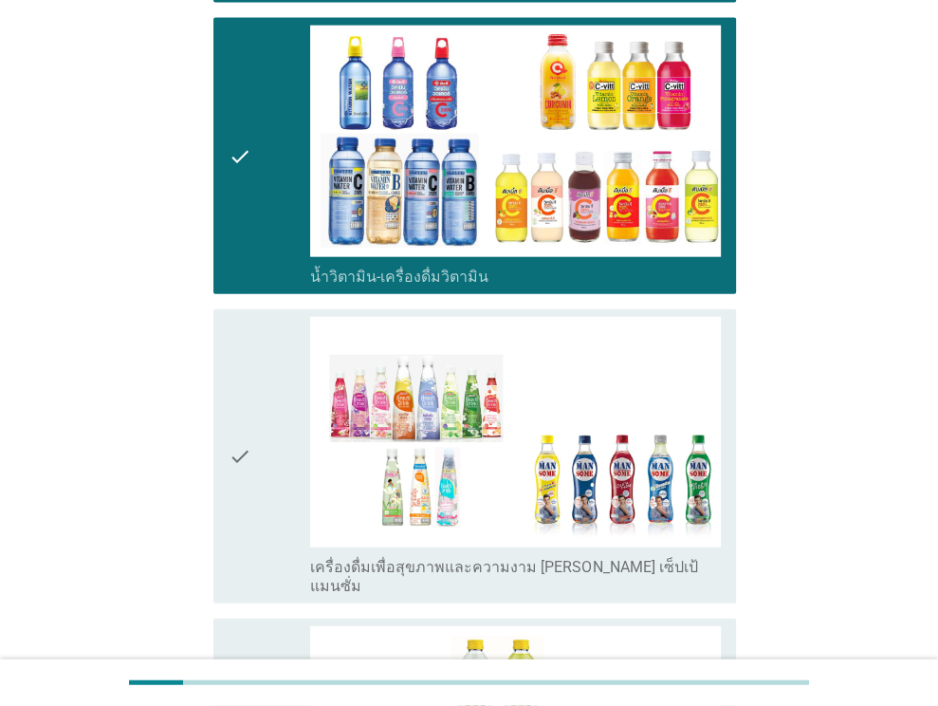
click at [236, 433] on icon "check" at bounding box center [240, 456] width 23 height 279
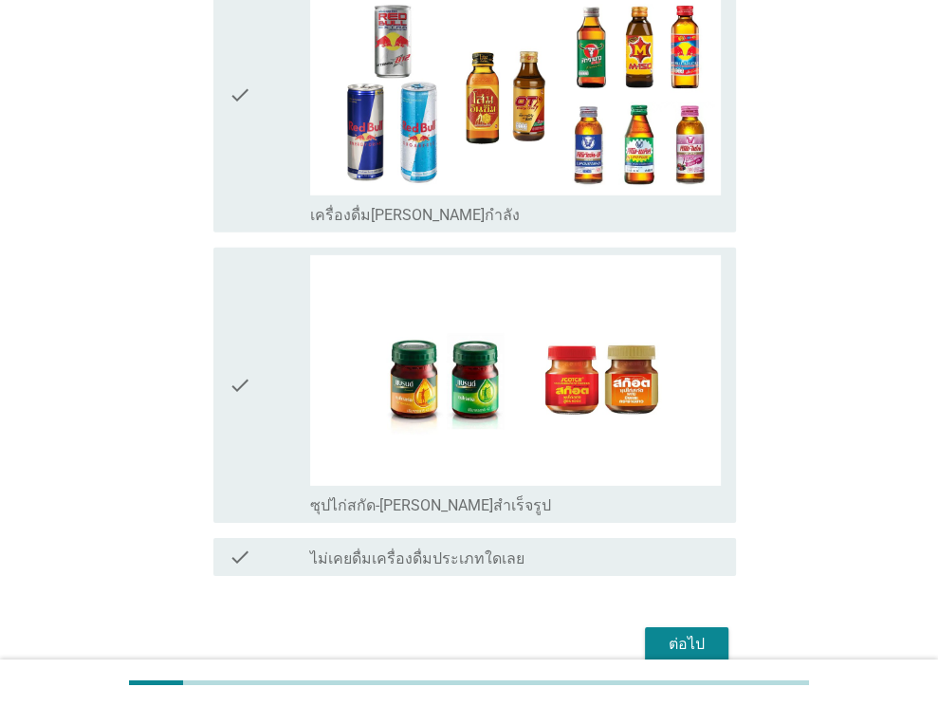
scroll to position [3808, 0]
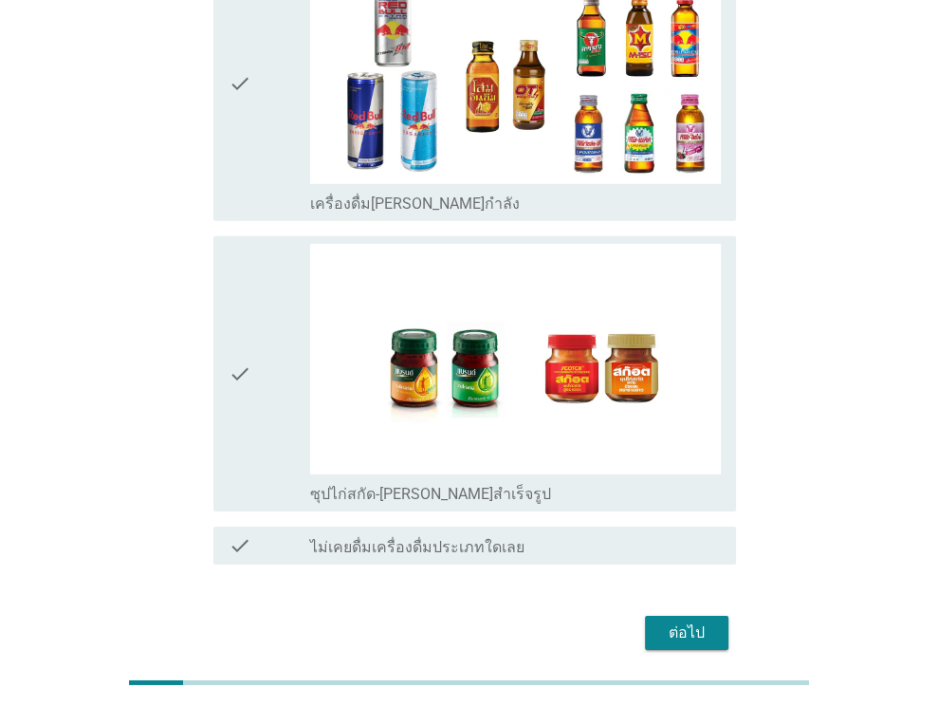
click at [296, 298] on div "check" at bounding box center [270, 374] width 83 height 260
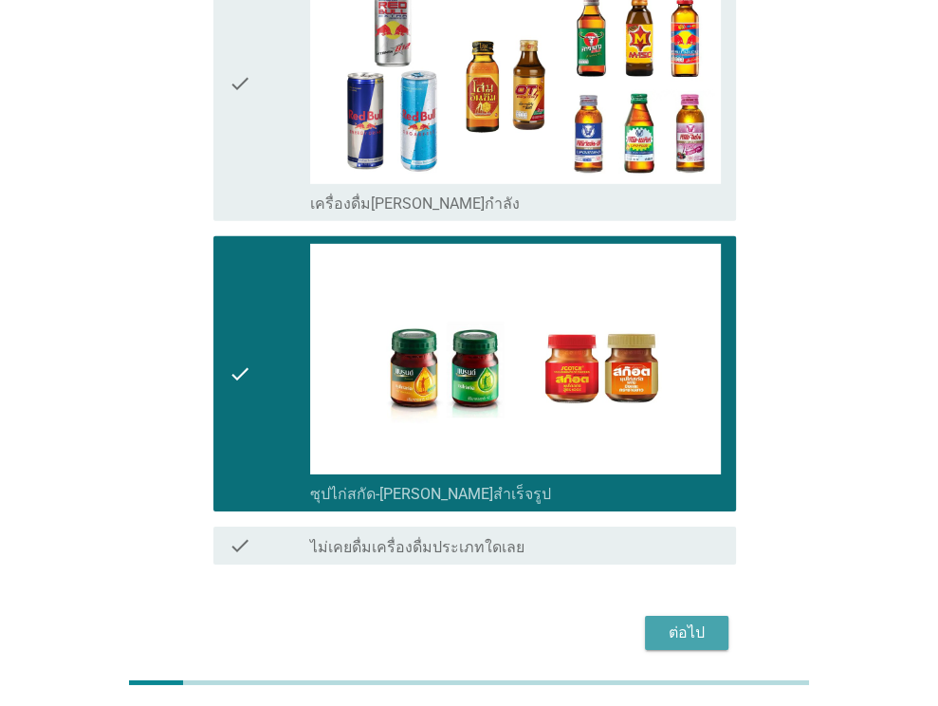
click at [678, 621] on div "ต่อไป" at bounding box center [686, 632] width 53 height 23
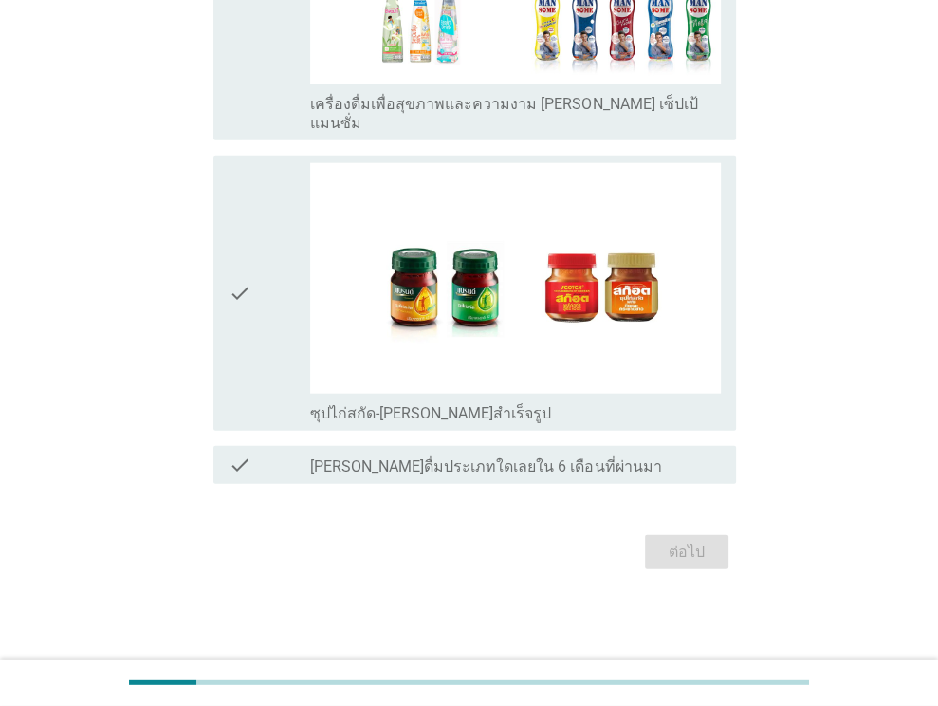
scroll to position [0, 0]
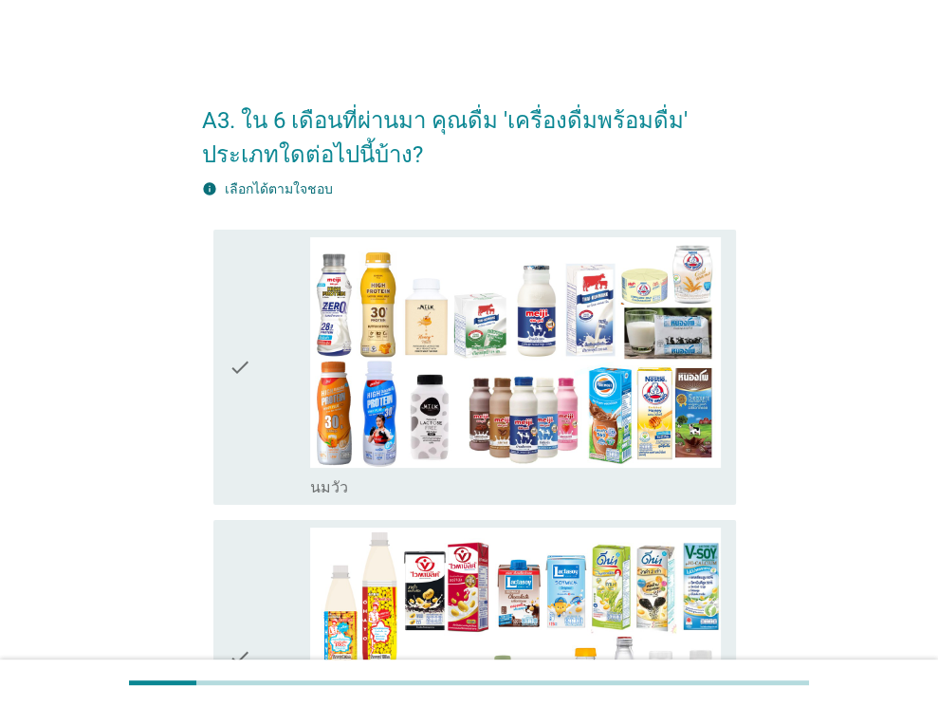
click at [234, 352] on icon "check" at bounding box center [240, 367] width 23 height 260
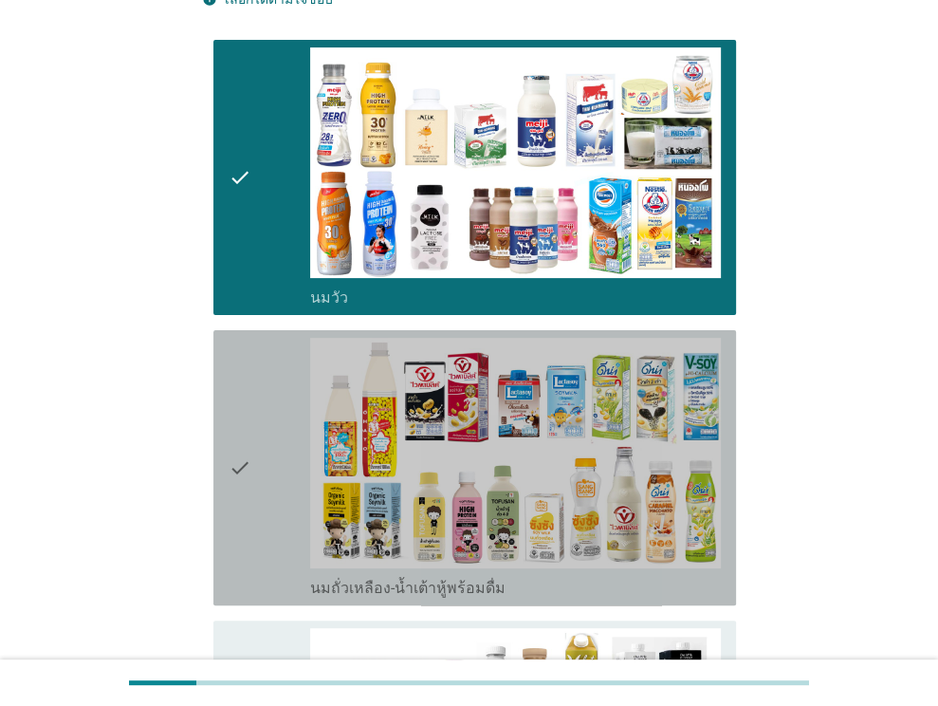
click at [273, 445] on div "check" at bounding box center [270, 468] width 83 height 260
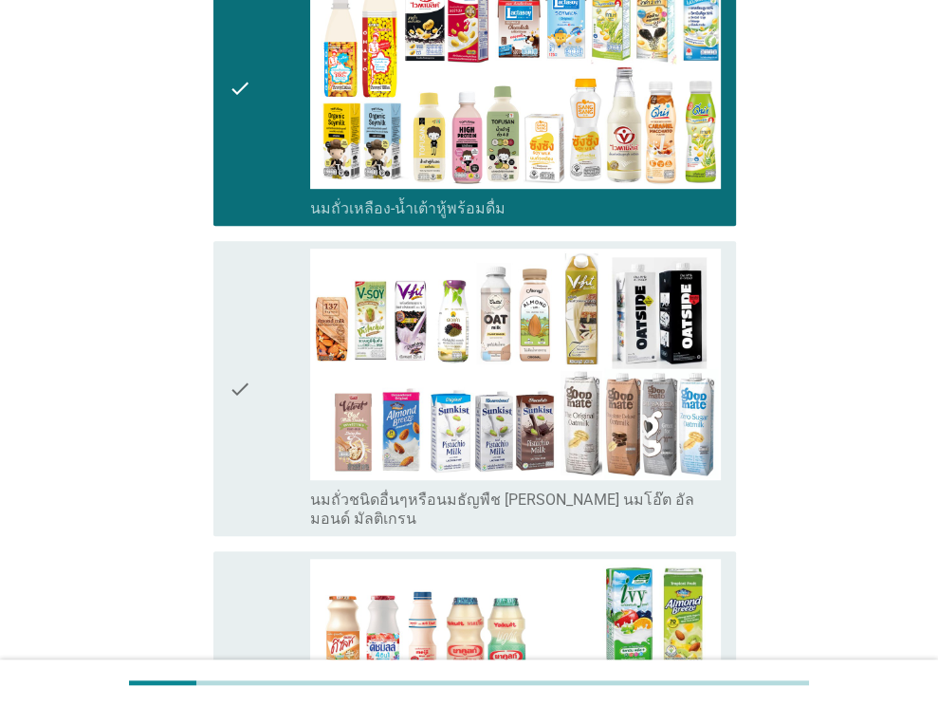
scroll to position [759, 0]
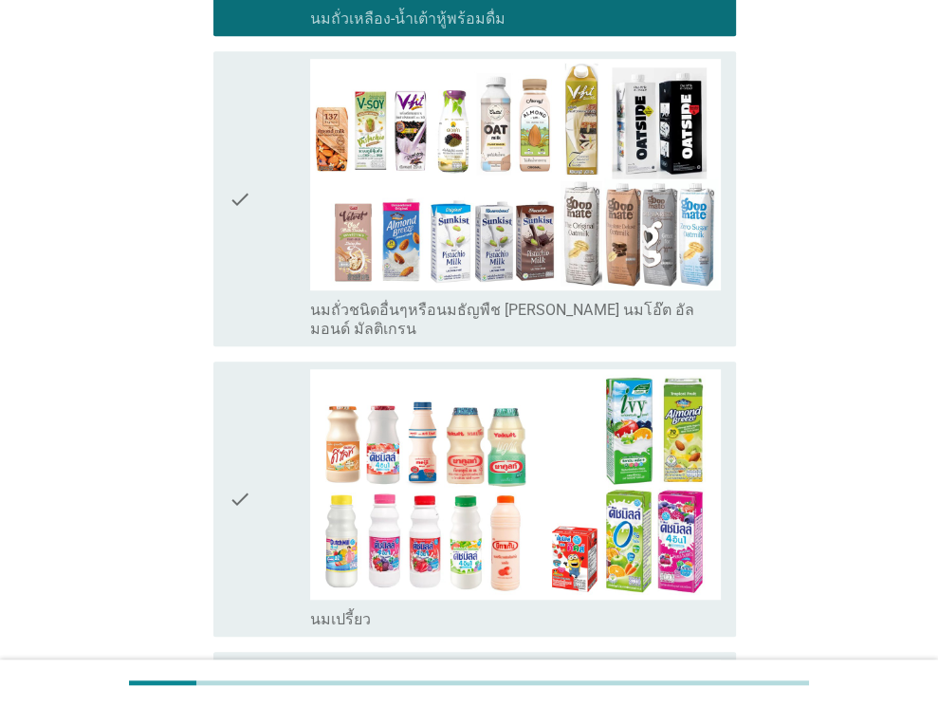
drag, startPoint x: 258, startPoint y: 282, endPoint x: 262, endPoint y: 428, distance: 146.1
click at [259, 287] on div "check" at bounding box center [270, 198] width 83 height 279
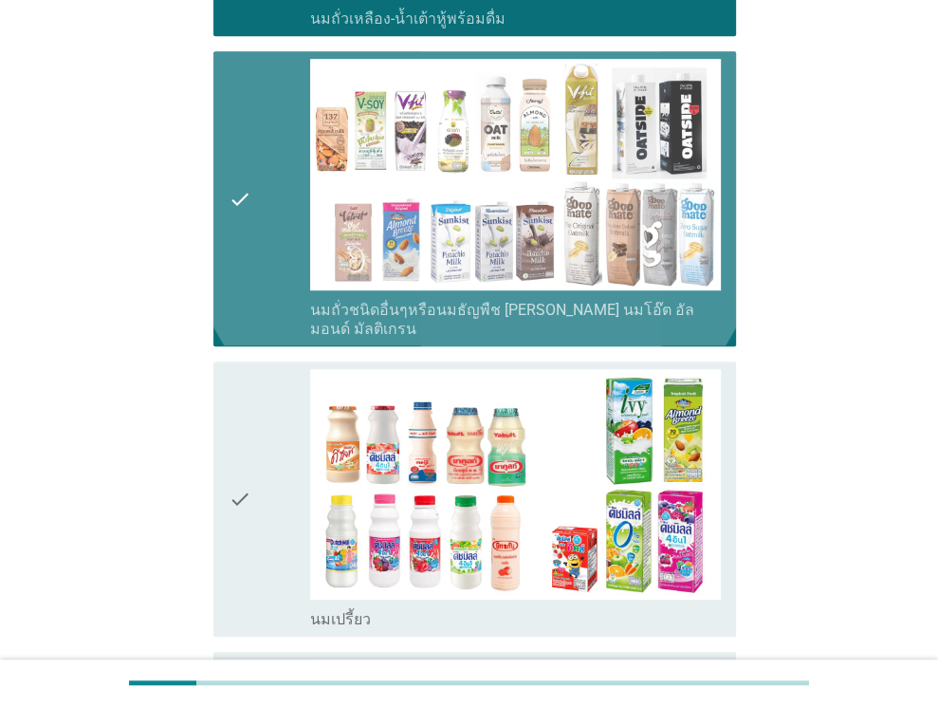
click at [261, 435] on div "check" at bounding box center [270, 499] width 83 height 260
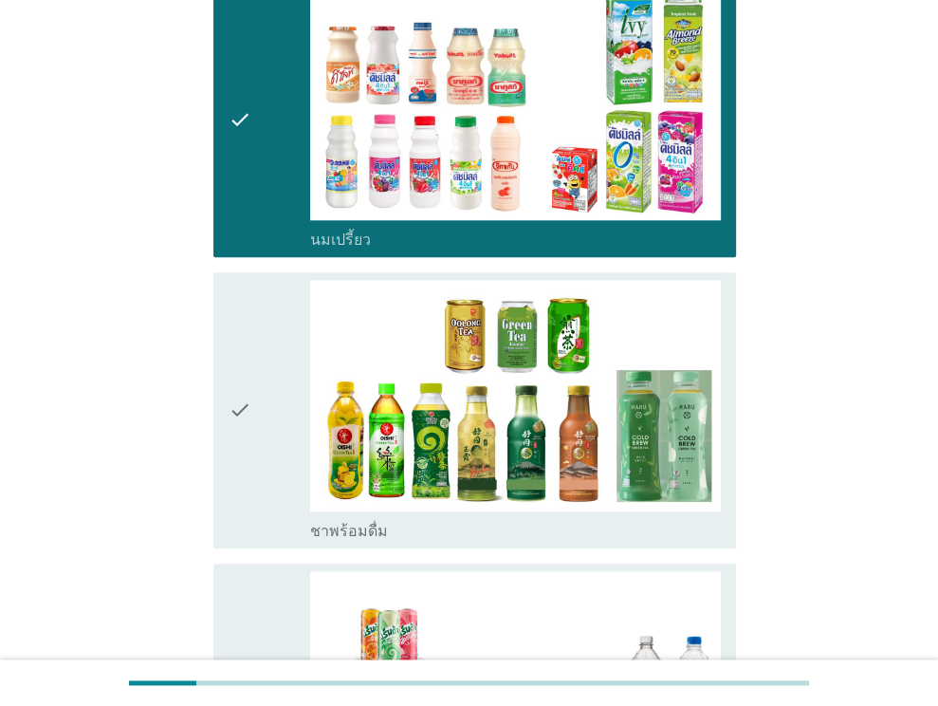
click at [252, 385] on div "check" at bounding box center [270, 410] width 83 height 260
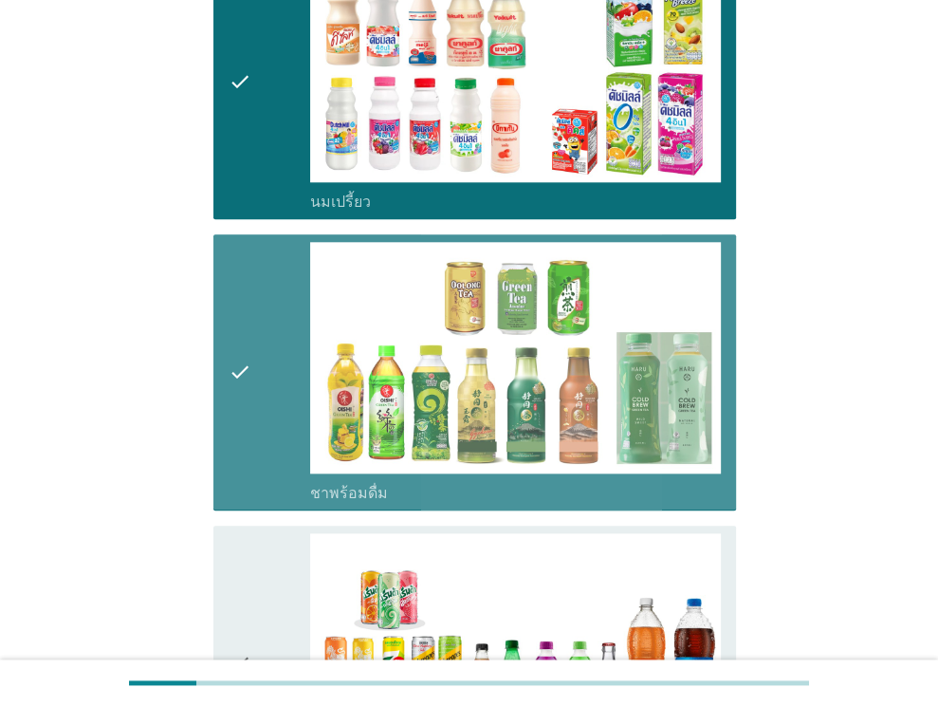
scroll to position [1612, 0]
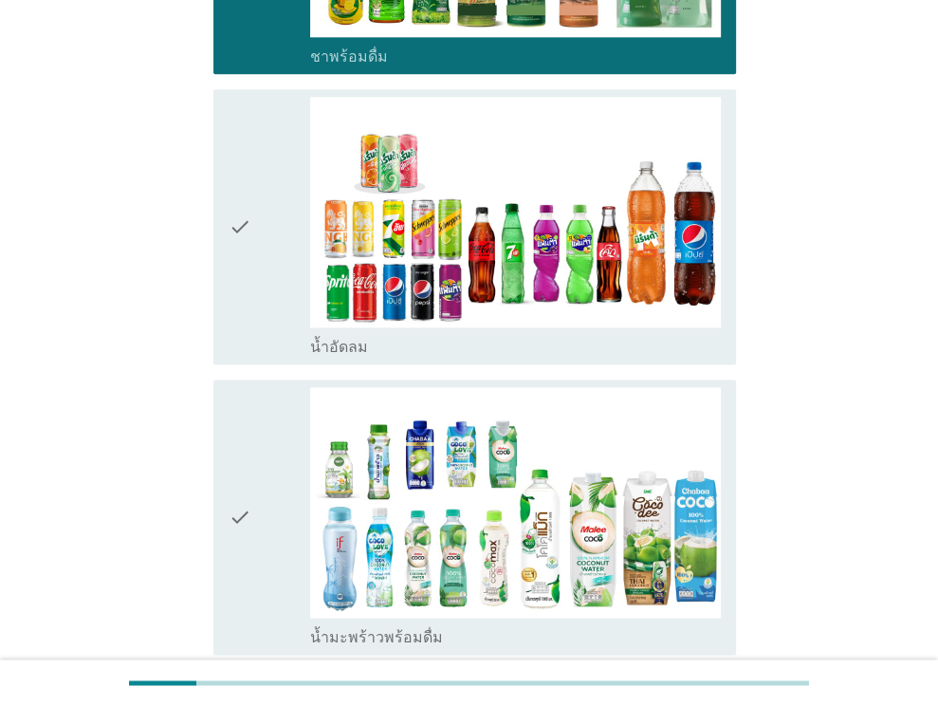
click at [269, 301] on div "check" at bounding box center [270, 227] width 83 height 260
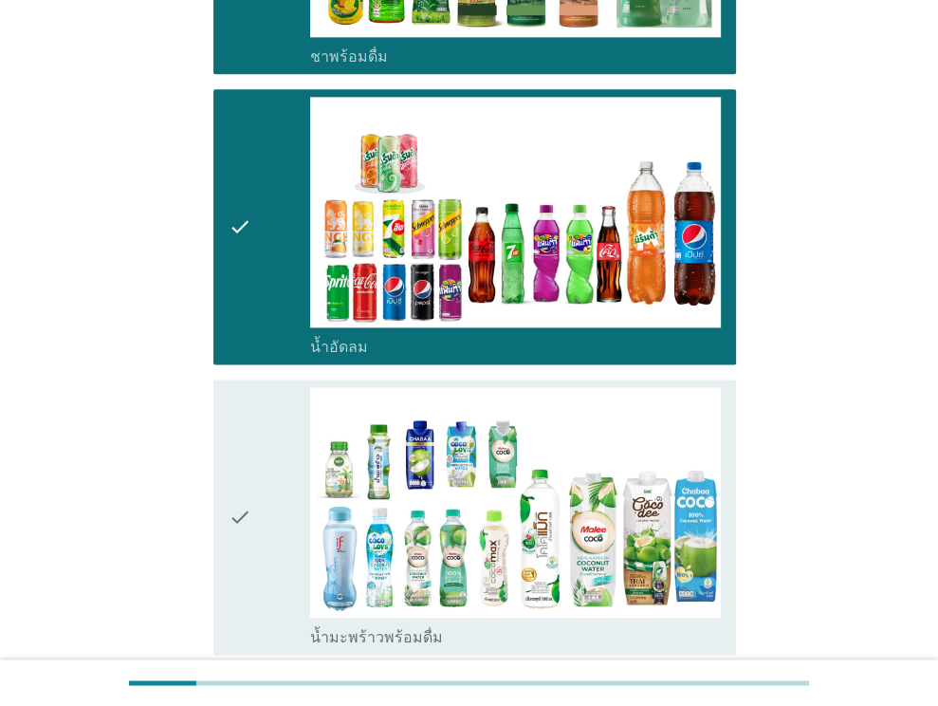
click at [258, 443] on div "check" at bounding box center [270, 517] width 83 height 260
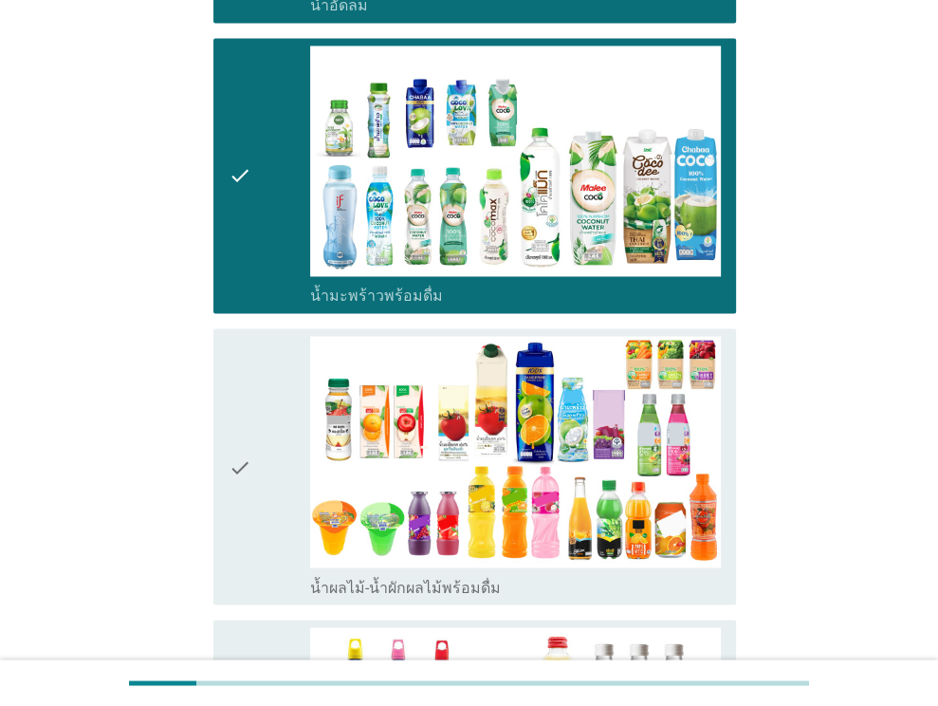
scroll to position [2181, 0]
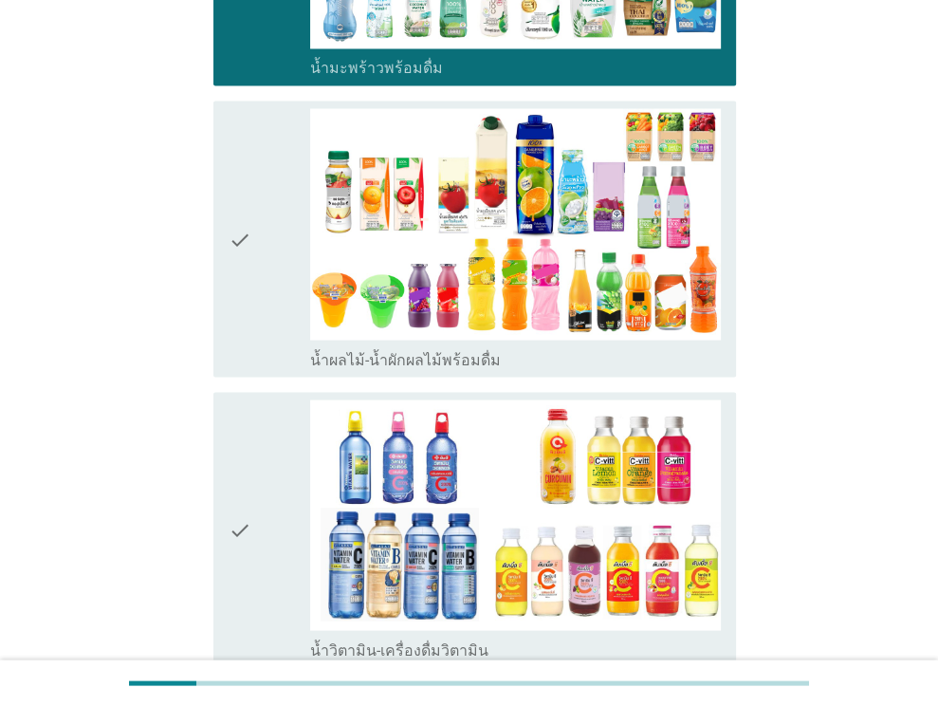
click at [262, 313] on div "check" at bounding box center [270, 238] width 83 height 260
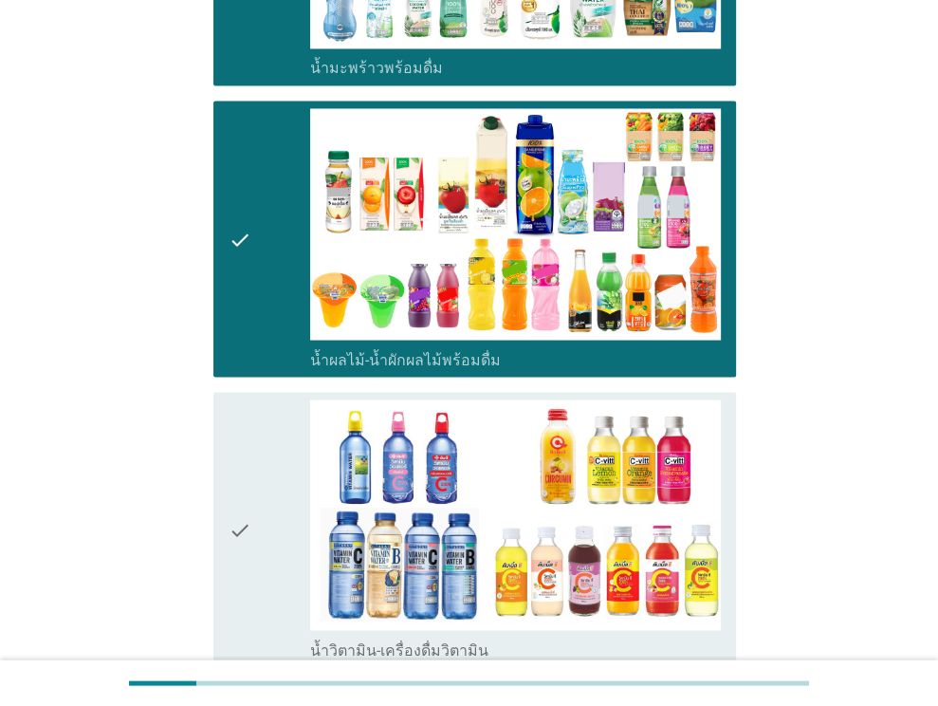
click at [262, 446] on div "check" at bounding box center [270, 529] width 83 height 260
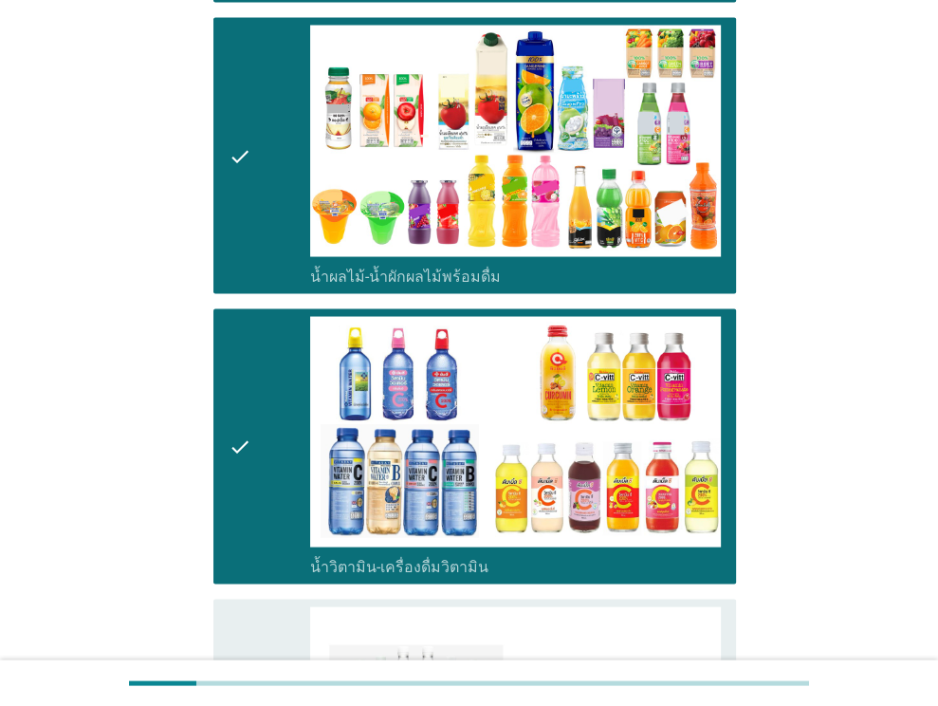
scroll to position [2466, 0]
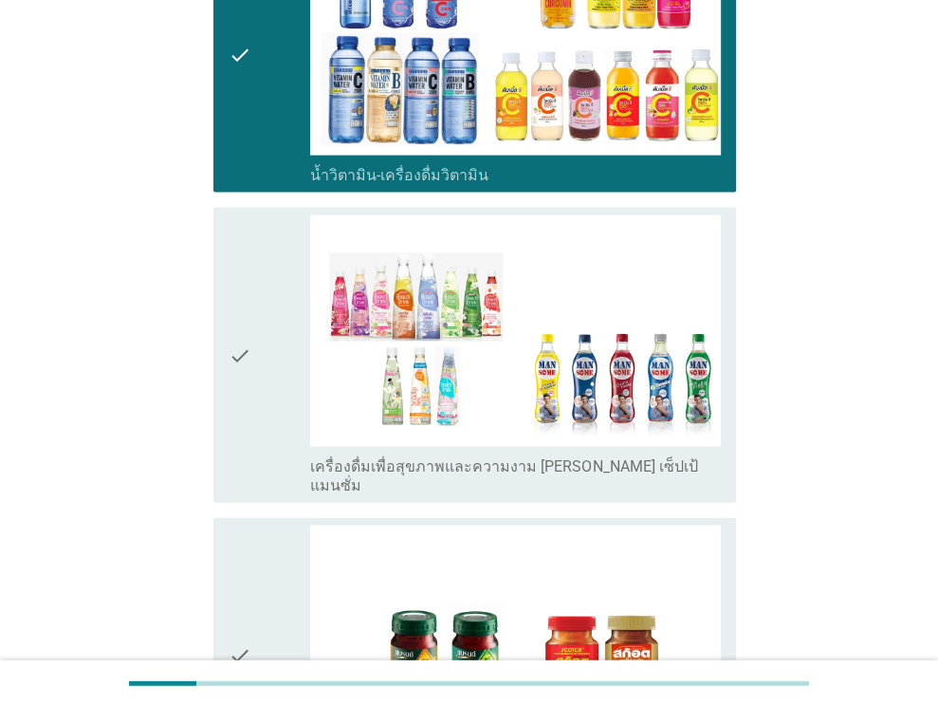
click at [246, 367] on icon "check" at bounding box center [240, 354] width 23 height 279
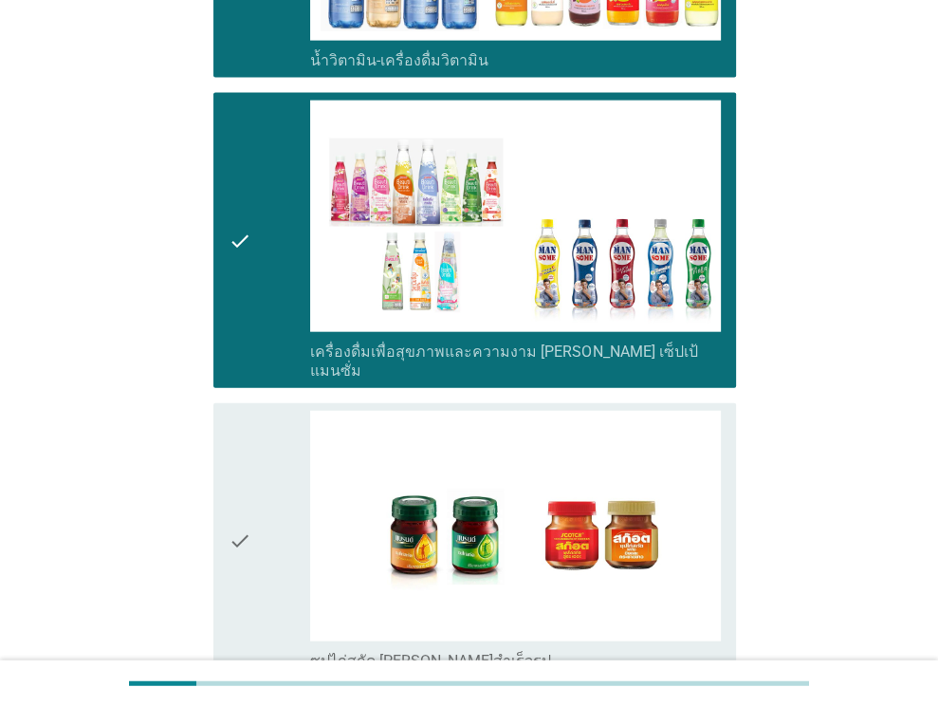
scroll to position [2940, 0]
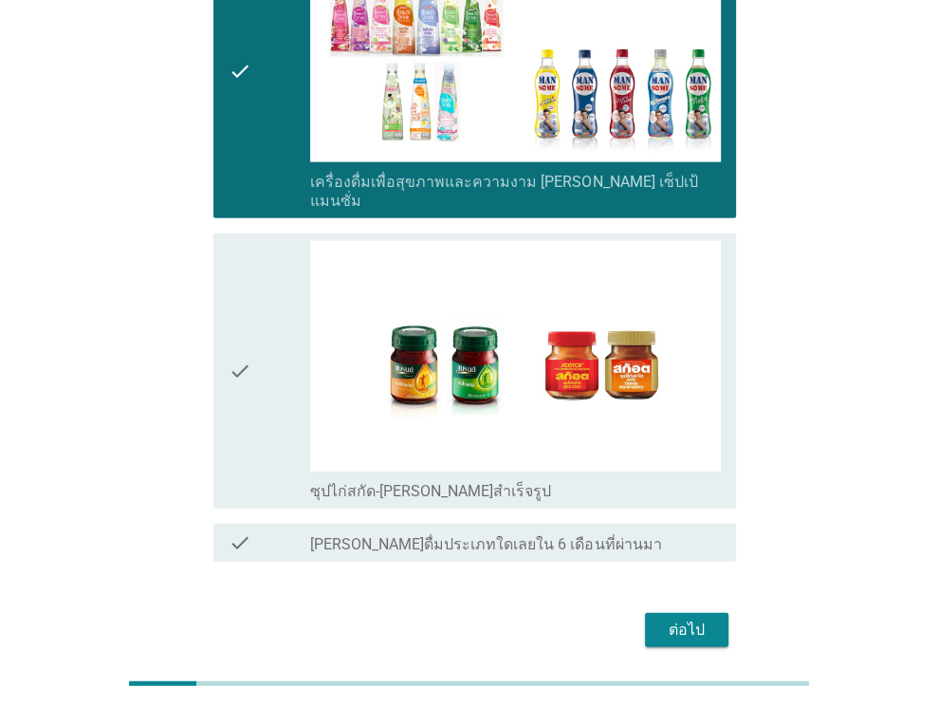
click at [251, 339] on div "check" at bounding box center [270, 371] width 83 height 260
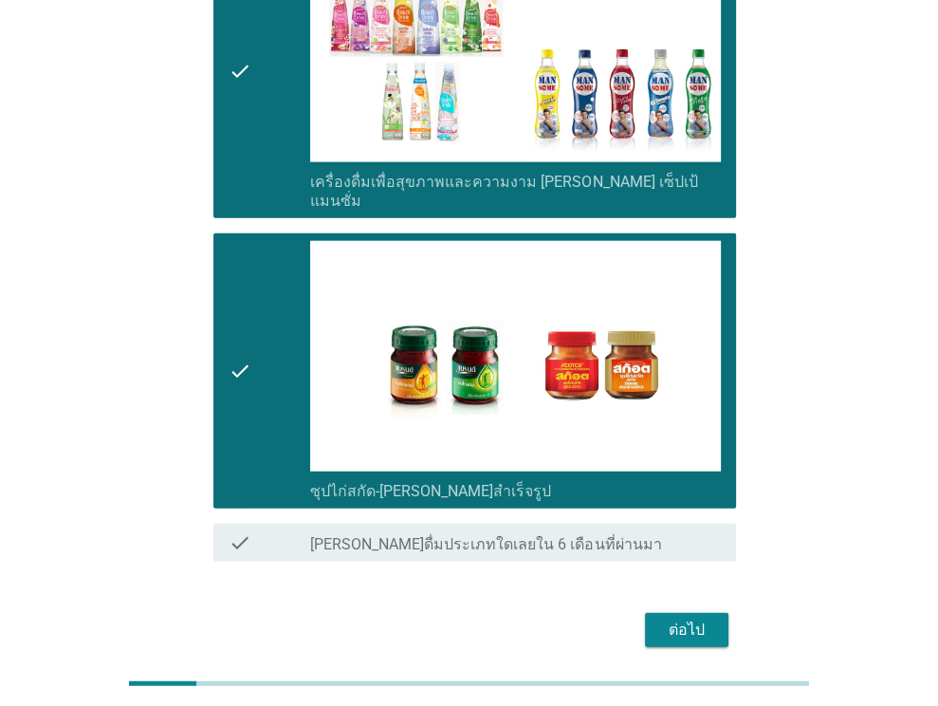
click at [666, 618] on div "ต่อไป" at bounding box center [686, 629] width 53 height 23
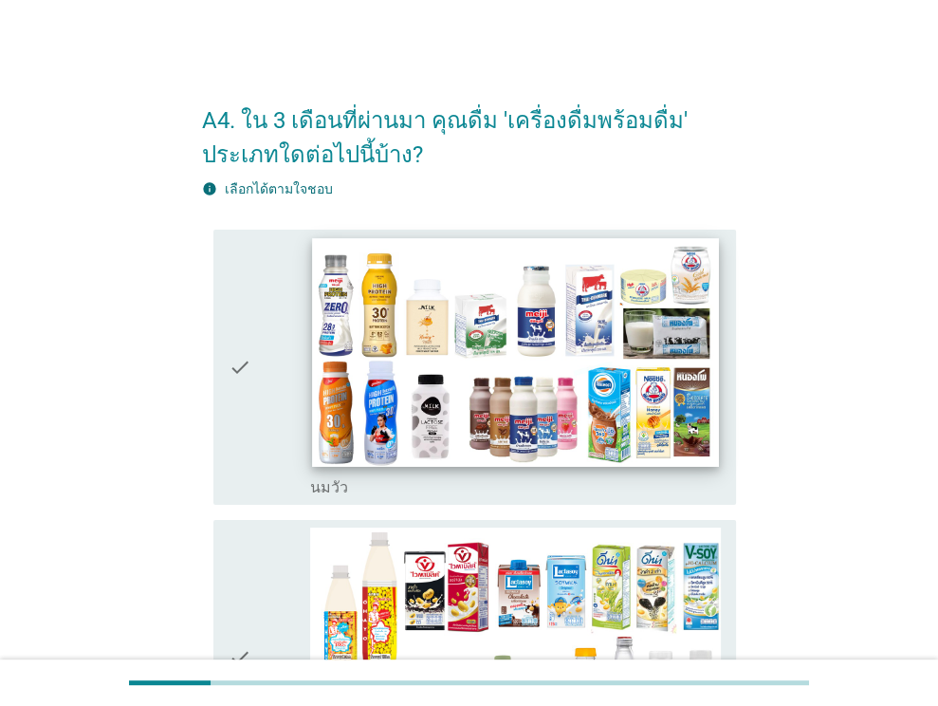
scroll to position [190, 0]
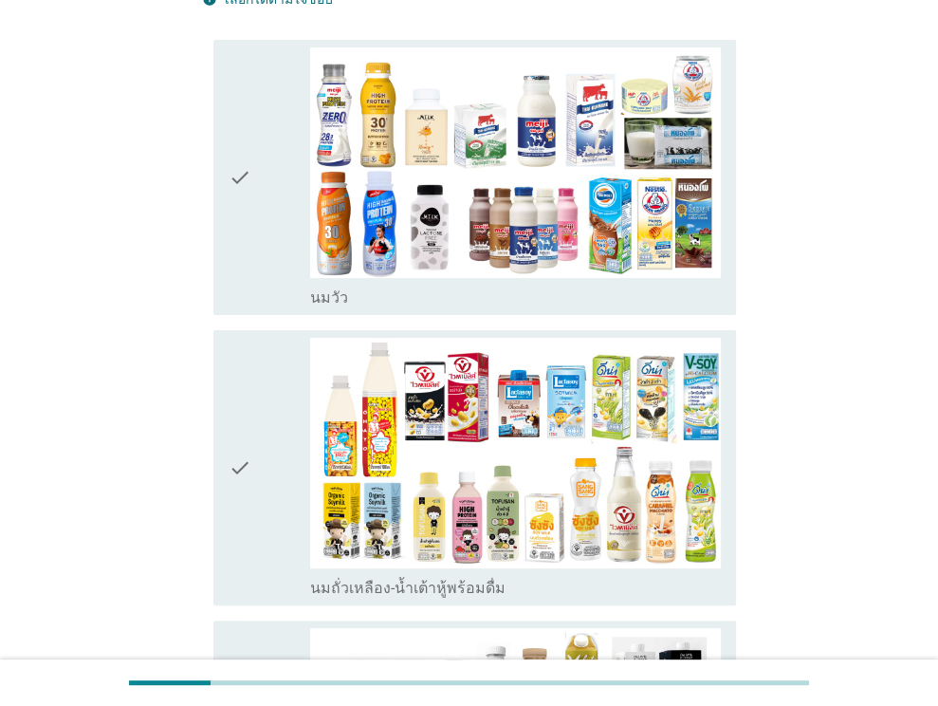
click at [269, 214] on div "check" at bounding box center [270, 177] width 83 height 260
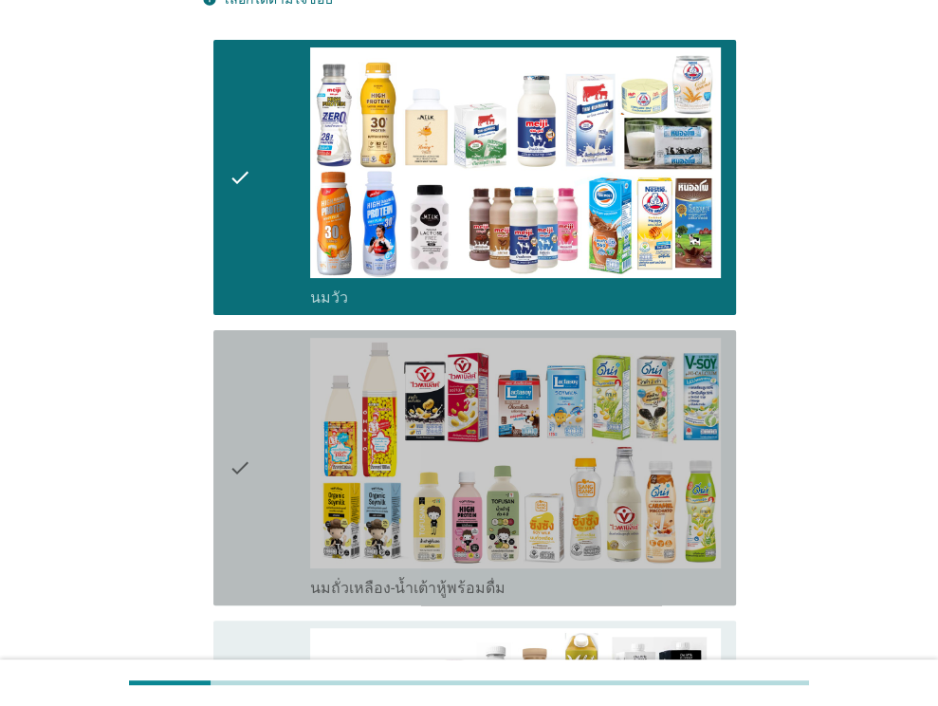
click at [296, 472] on div "check" at bounding box center [270, 468] width 83 height 260
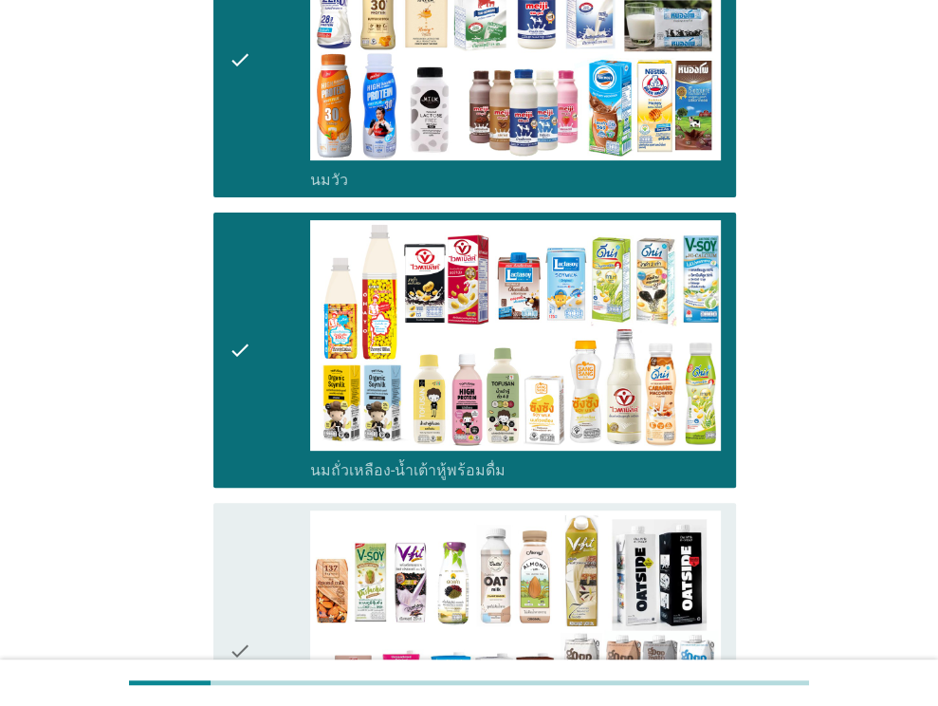
scroll to position [569, 0]
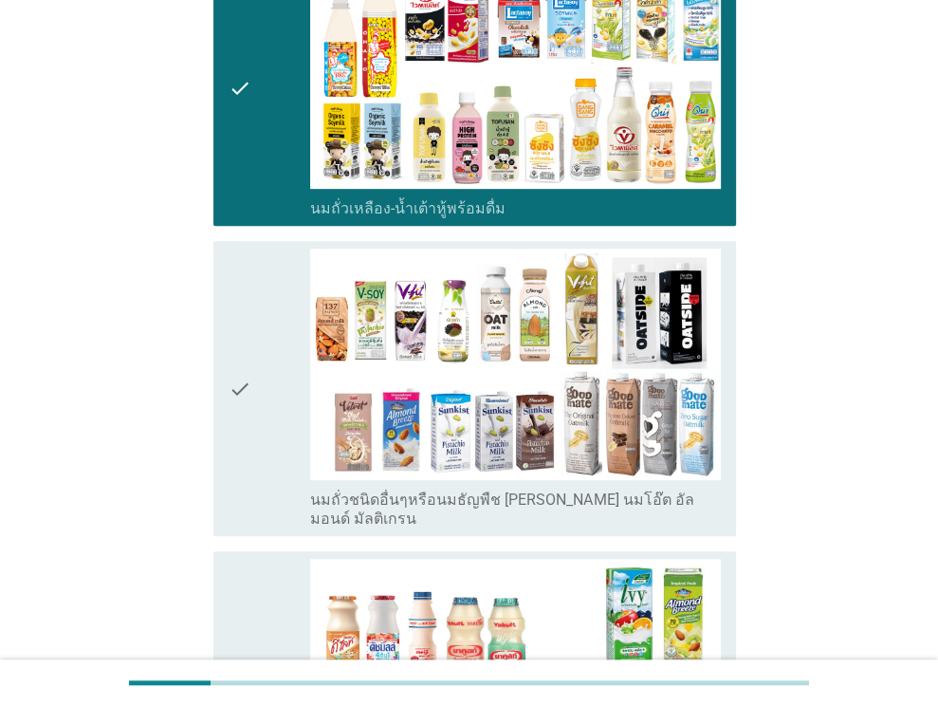
click at [273, 410] on div "check" at bounding box center [270, 387] width 83 height 279
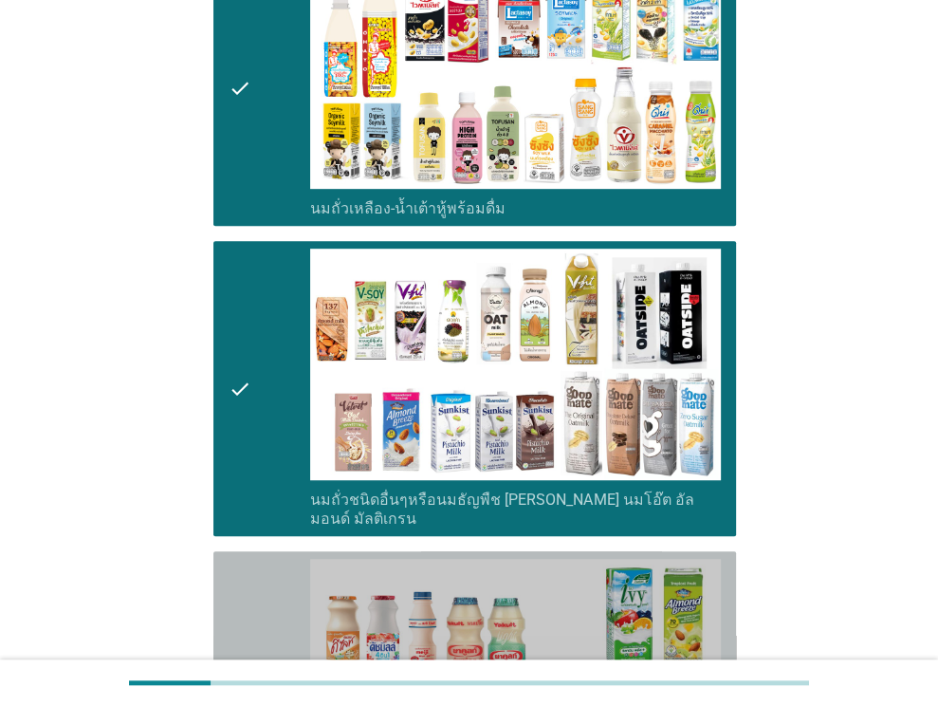
click at [274, 560] on div "check" at bounding box center [270, 689] width 83 height 260
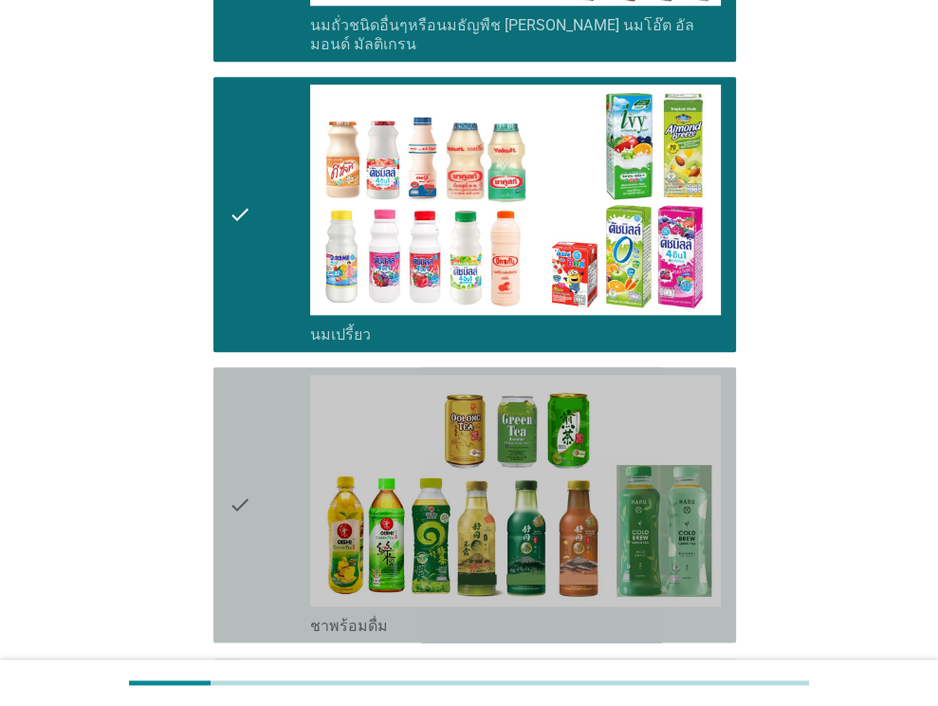
click at [268, 484] on div "check" at bounding box center [270, 505] width 83 height 260
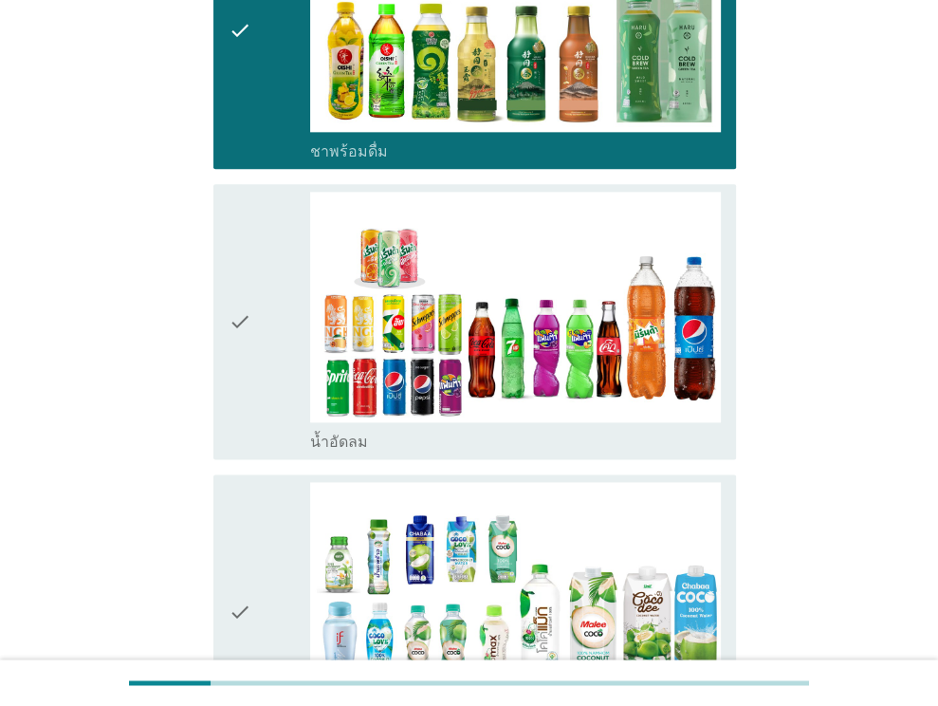
click at [266, 379] on div "check" at bounding box center [270, 322] width 83 height 260
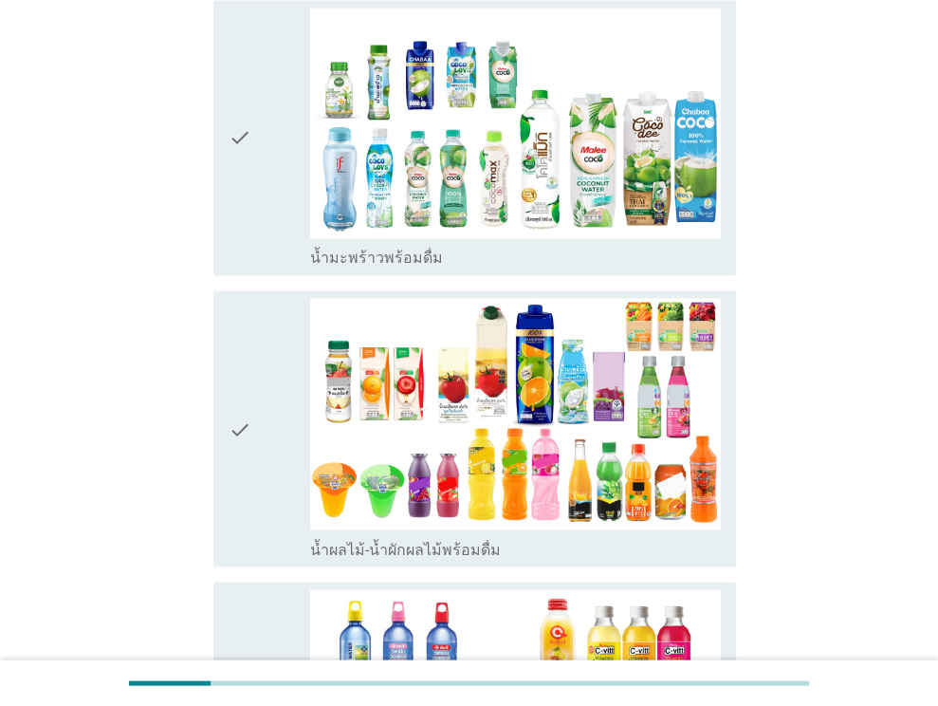
click at [277, 217] on div "check" at bounding box center [270, 138] width 83 height 260
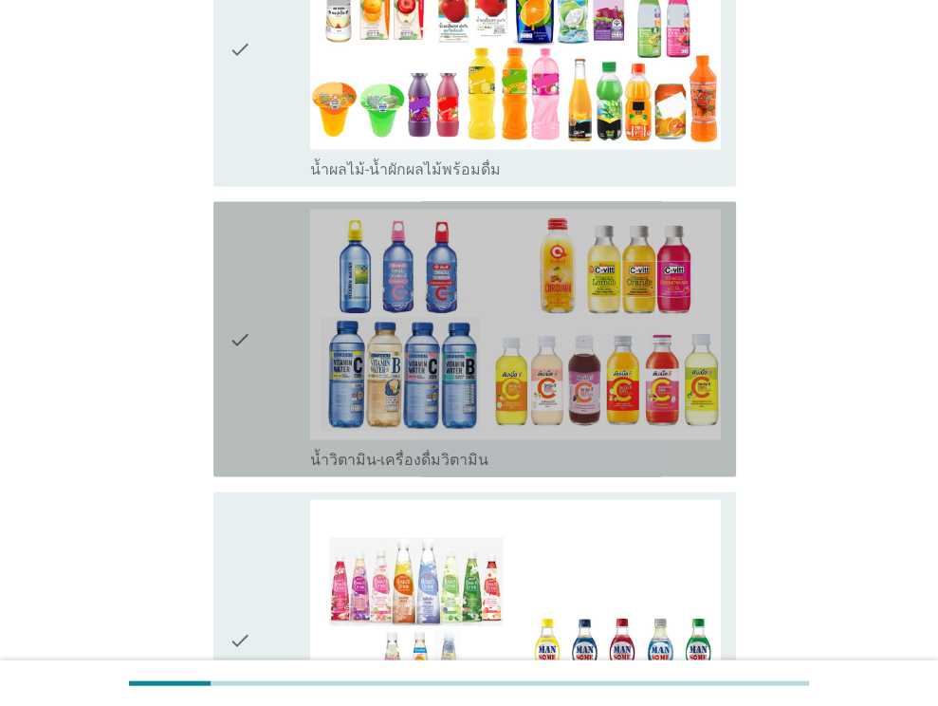
click at [279, 318] on div "check" at bounding box center [270, 340] width 83 height 260
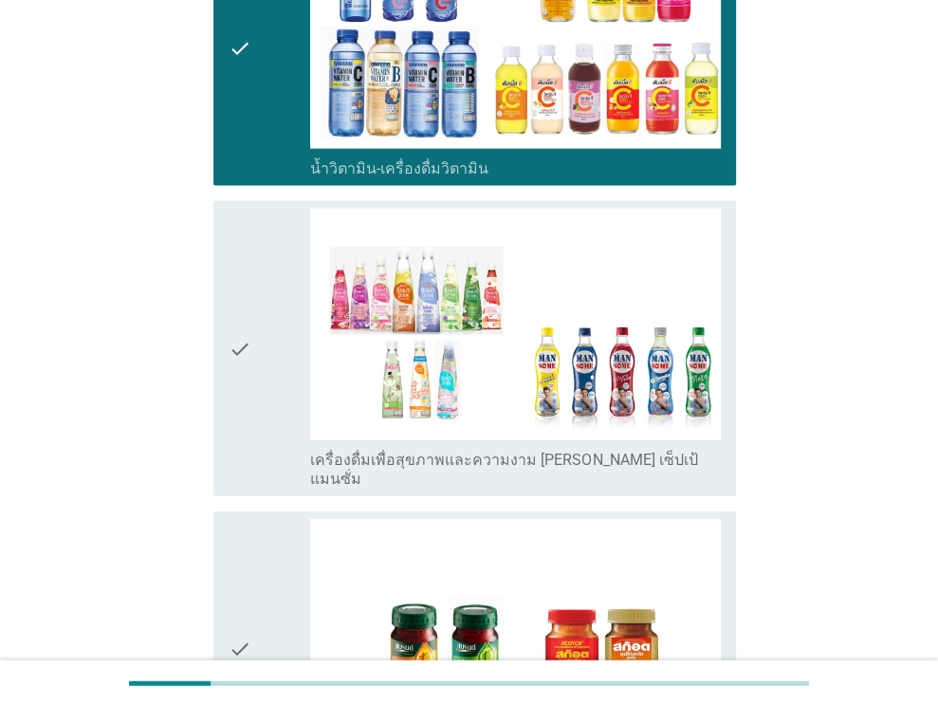
scroll to position [2940, 0]
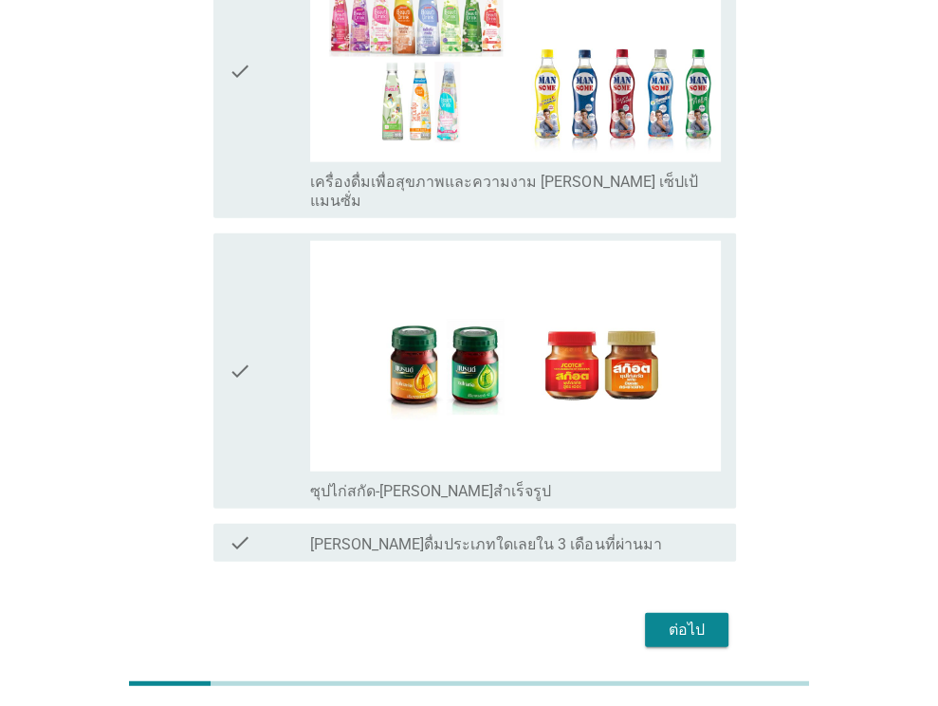
click at [247, 136] on icon "check" at bounding box center [240, 70] width 23 height 279
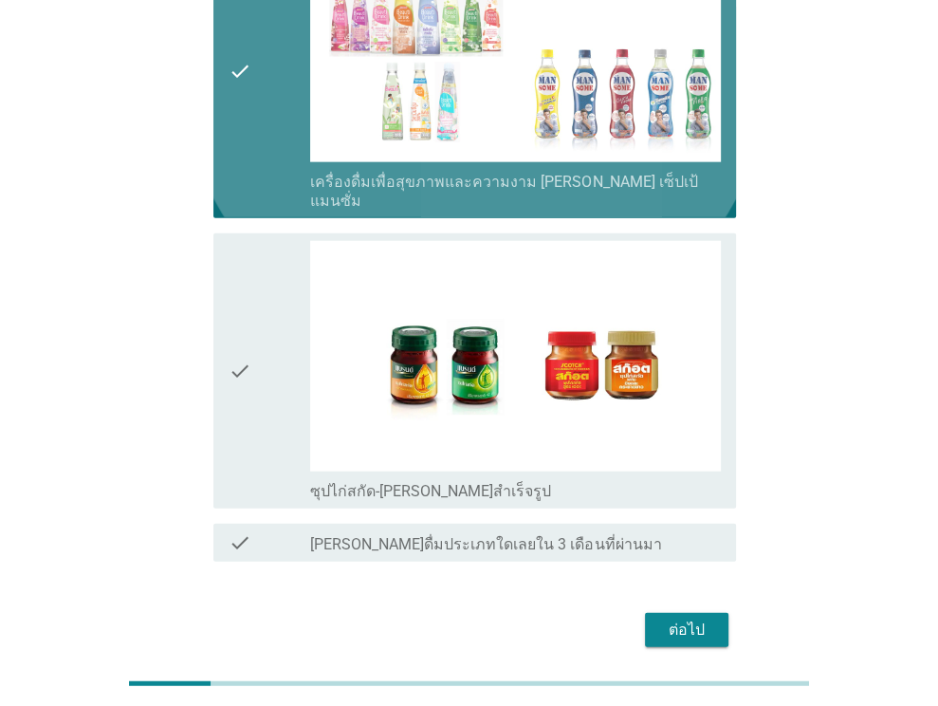
click at [239, 286] on icon "check" at bounding box center [240, 371] width 23 height 260
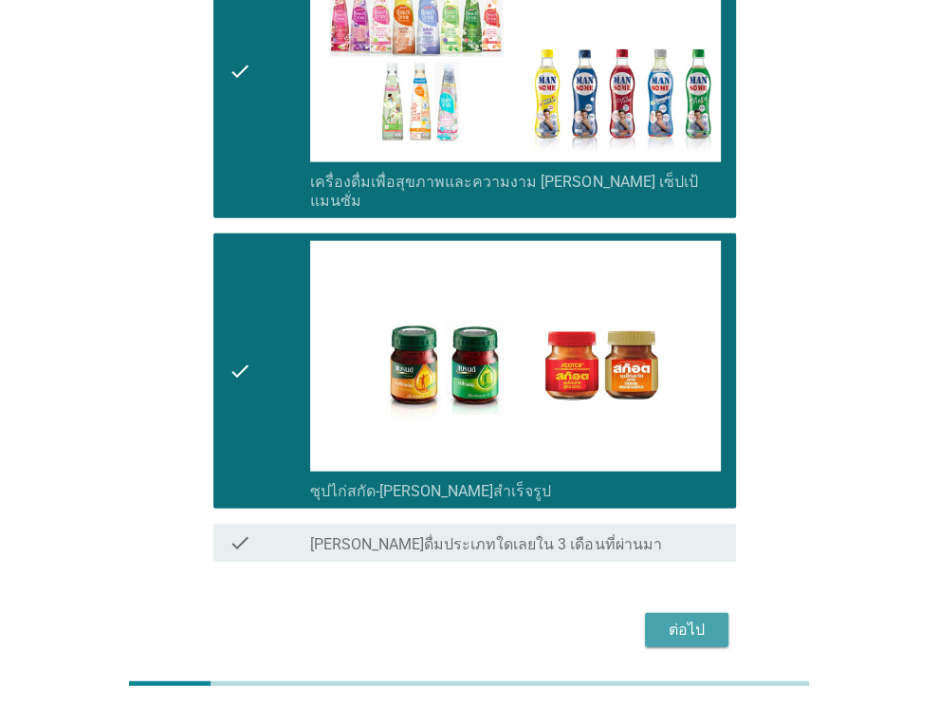
click at [687, 618] on div "ต่อไป" at bounding box center [686, 629] width 53 height 23
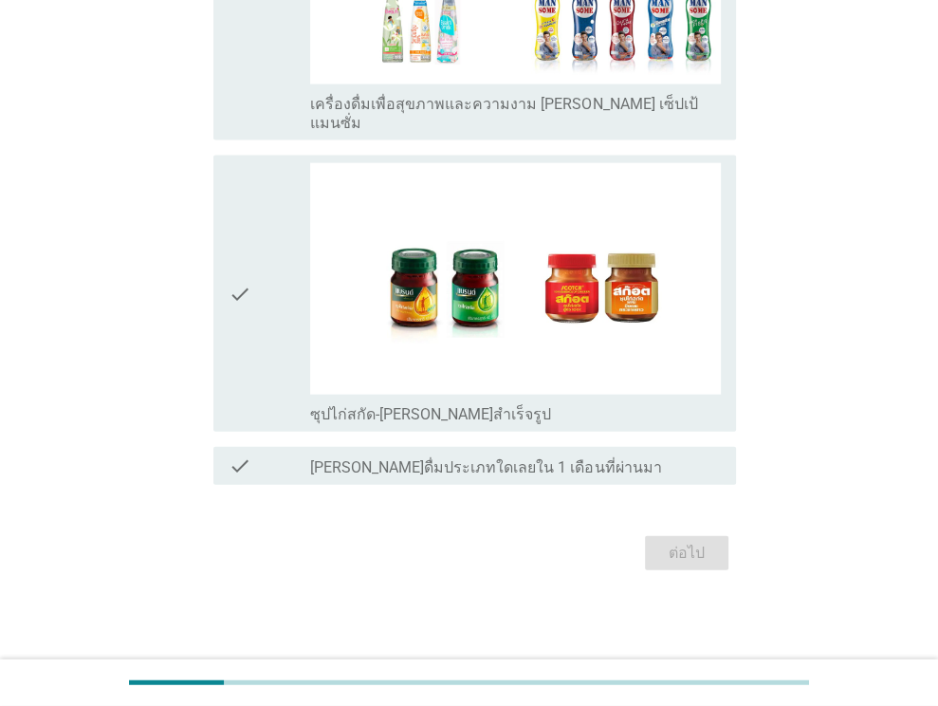
scroll to position [0, 0]
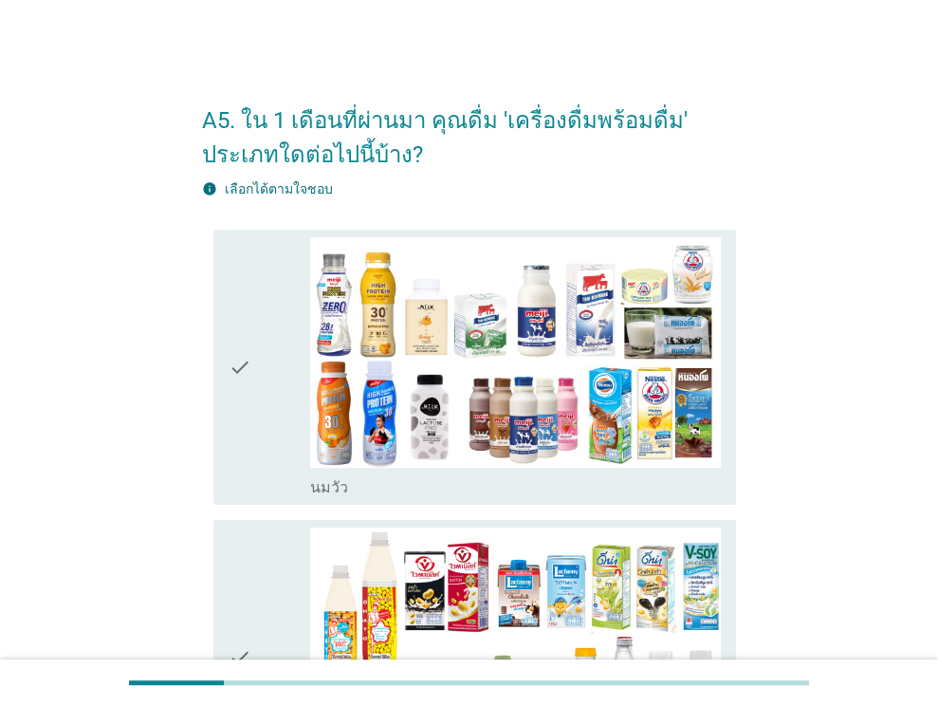
click at [264, 371] on div "check" at bounding box center [270, 367] width 83 height 260
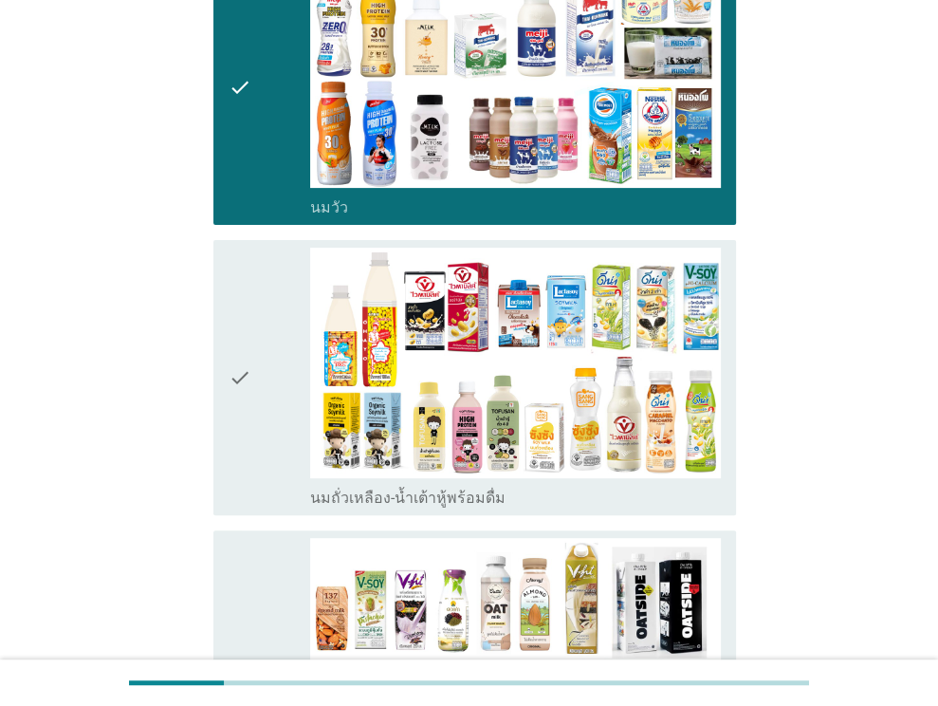
scroll to position [474, 0]
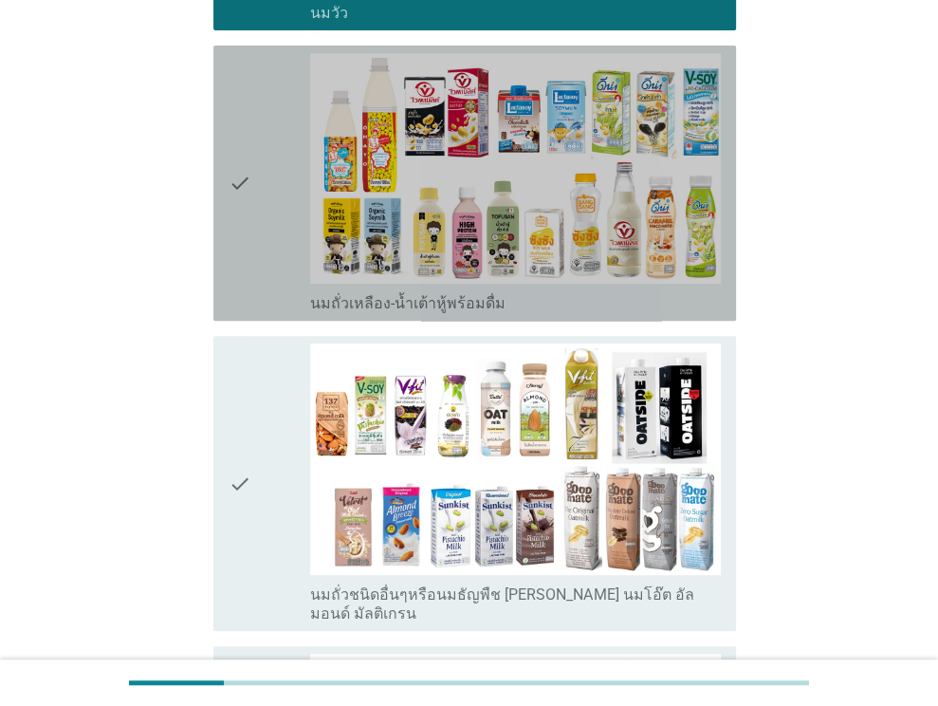
click at [282, 215] on div "check" at bounding box center [270, 183] width 83 height 260
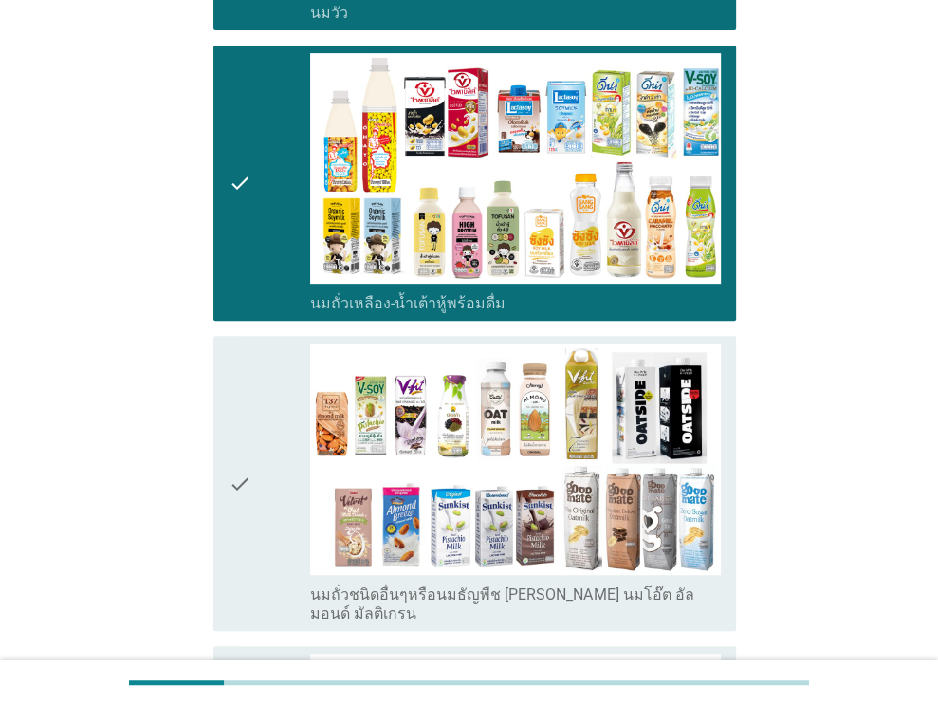
click at [268, 434] on div "check" at bounding box center [270, 482] width 83 height 279
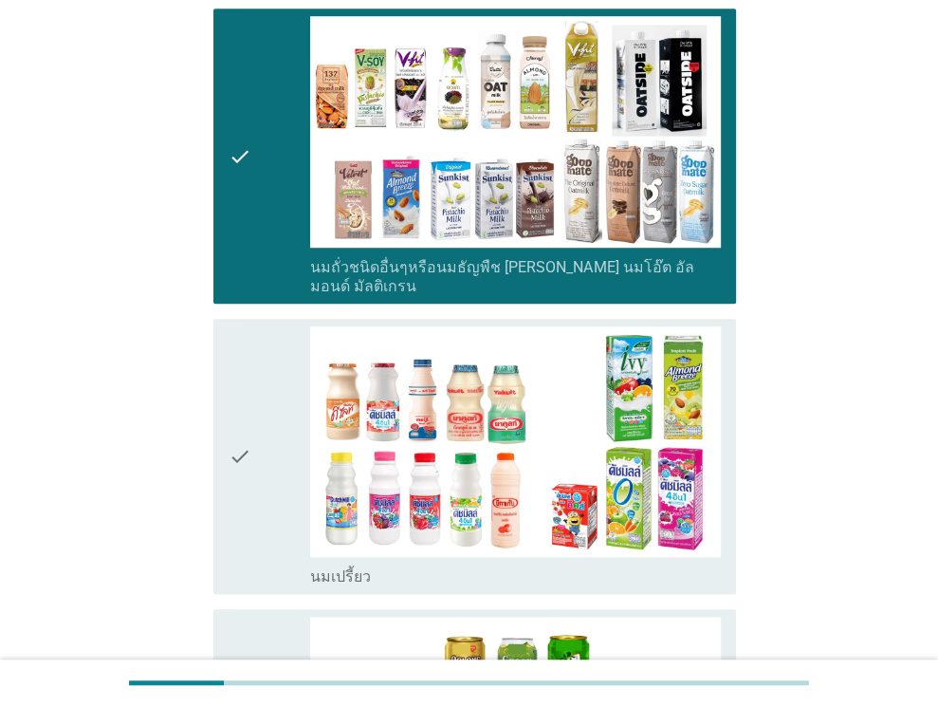
scroll to position [1043, 0]
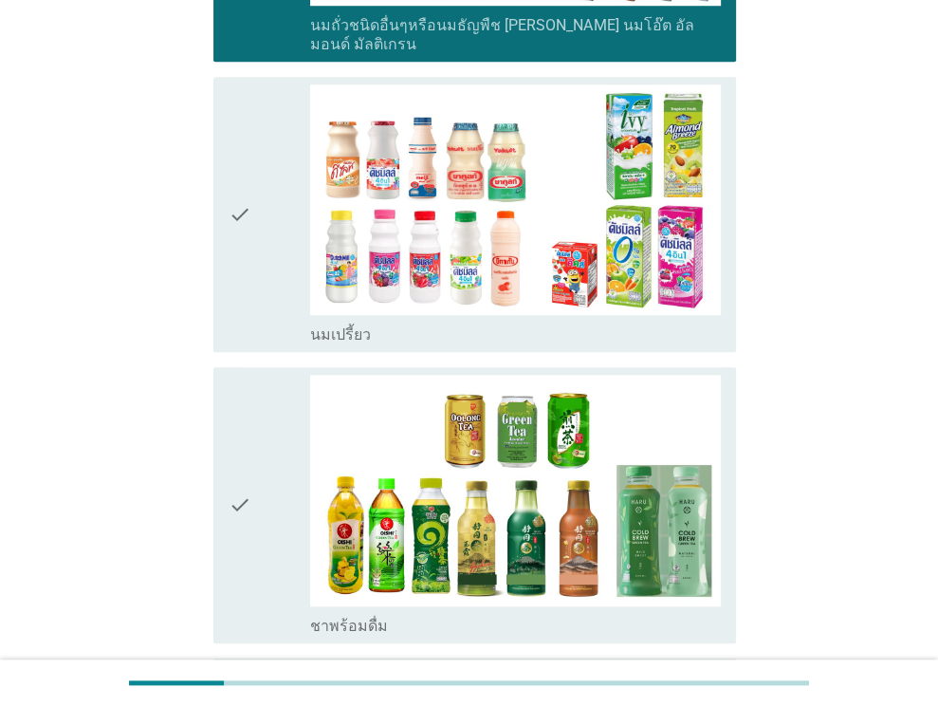
click at [247, 254] on icon "check" at bounding box center [240, 214] width 23 height 260
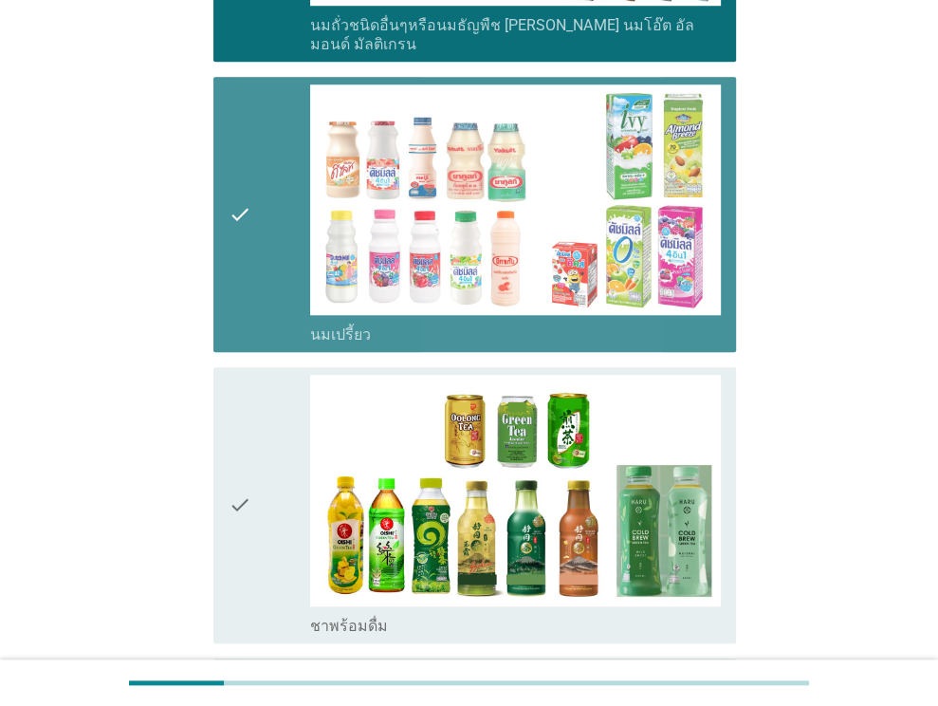
click at [246, 434] on icon "check" at bounding box center [240, 505] width 23 height 260
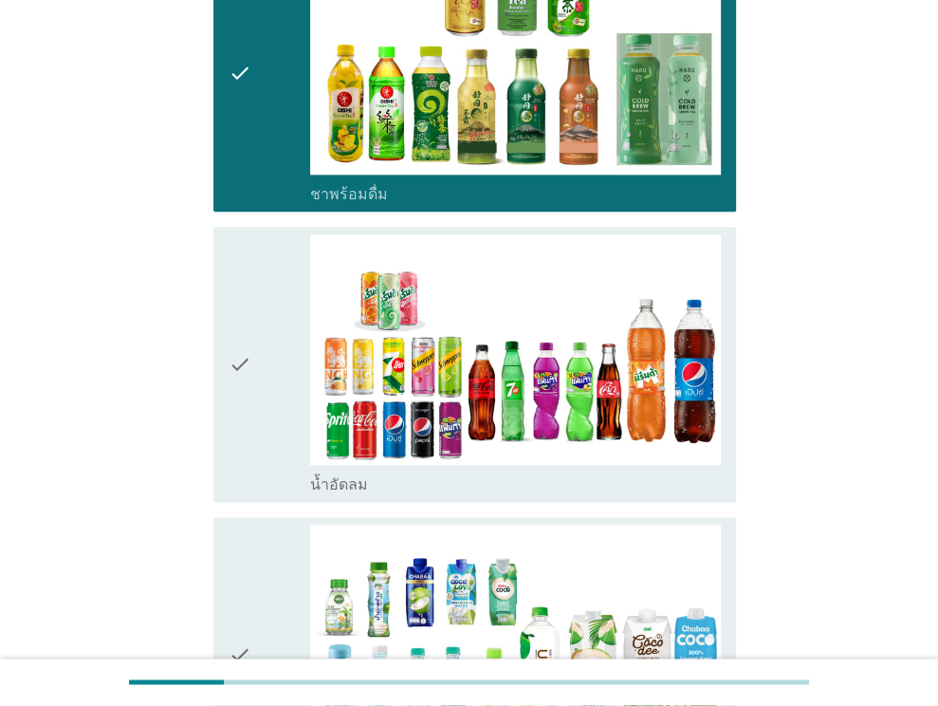
scroll to position [1612, 0]
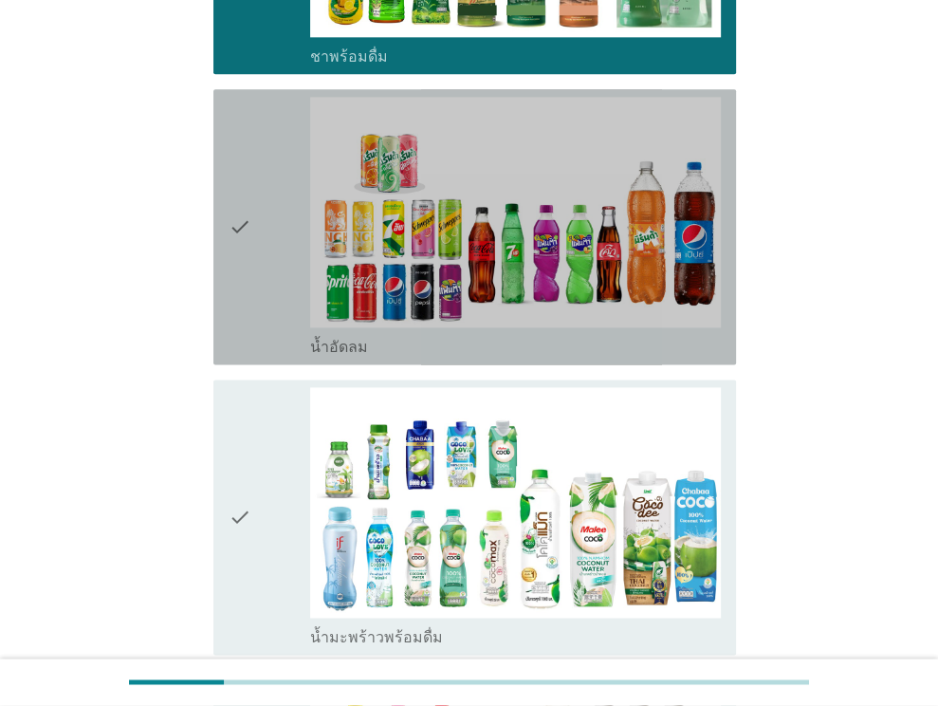
click at [266, 242] on div "check" at bounding box center [270, 227] width 83 height 260
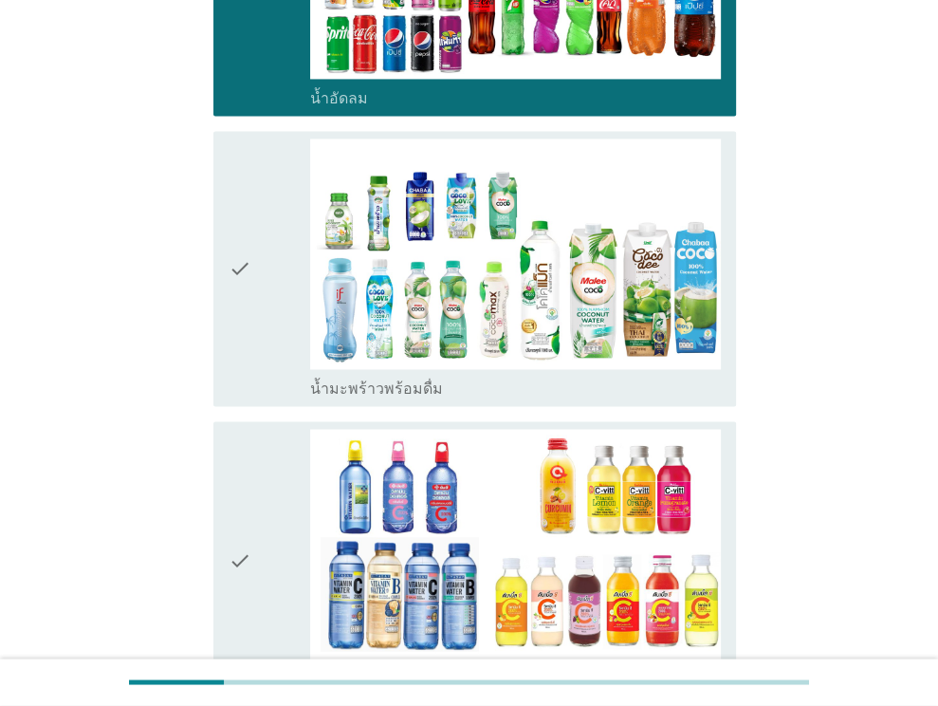
scroll to position [1991, 0]
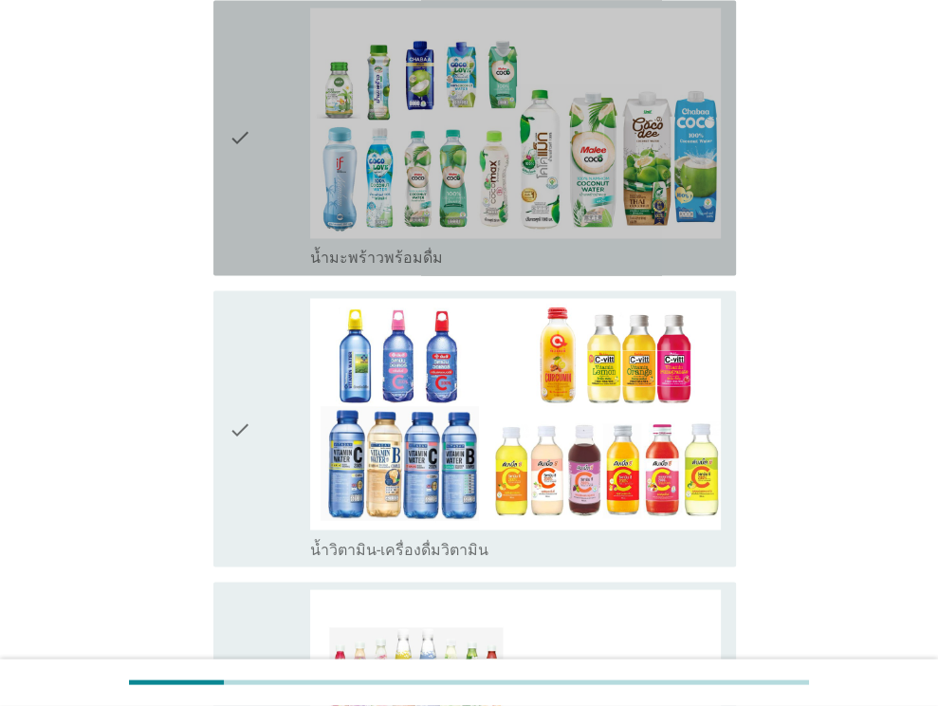
click at [254, 183] on div "check" at bounding box center [270, 138] width 83 height 260
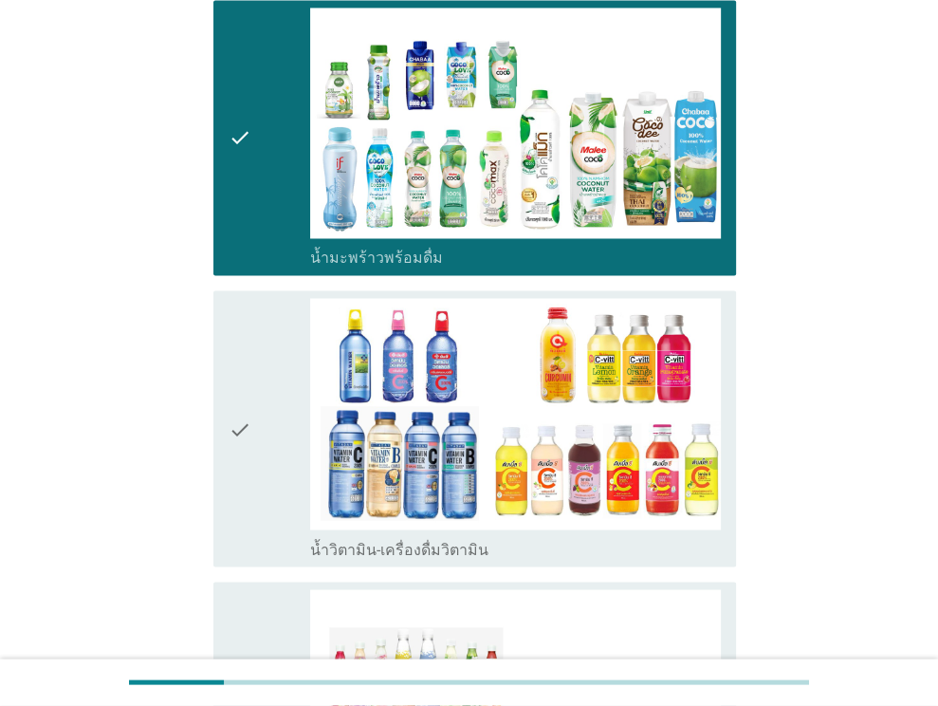
click at [258, 374] on div "check" at bounding box center [270, 428] width 83 height 260
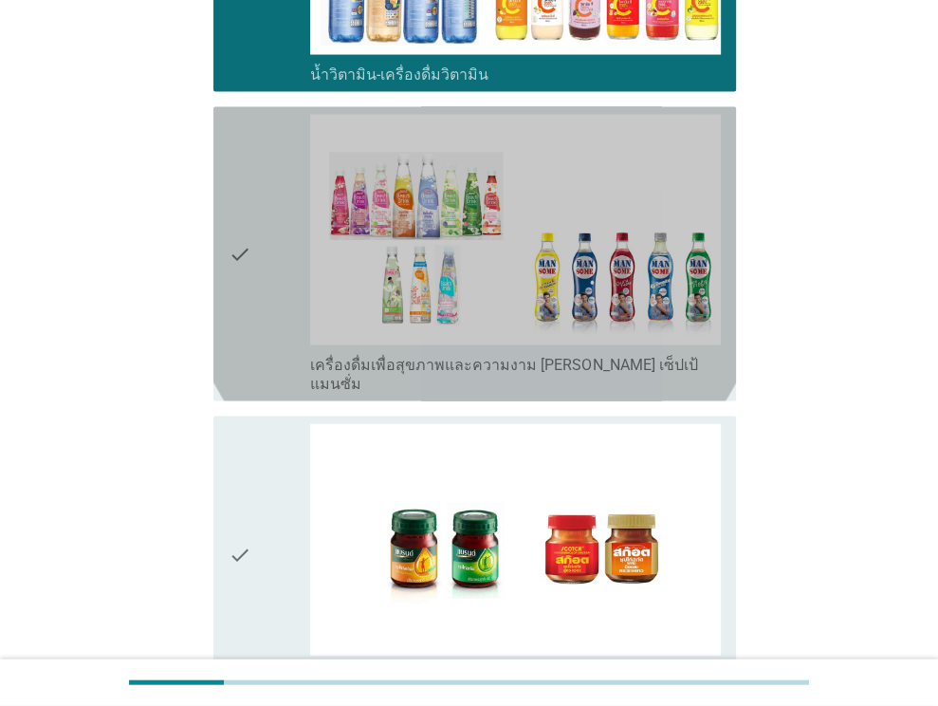
click at [251, 242] on div "check" at bounding box center [270, 254] width 83 height 279
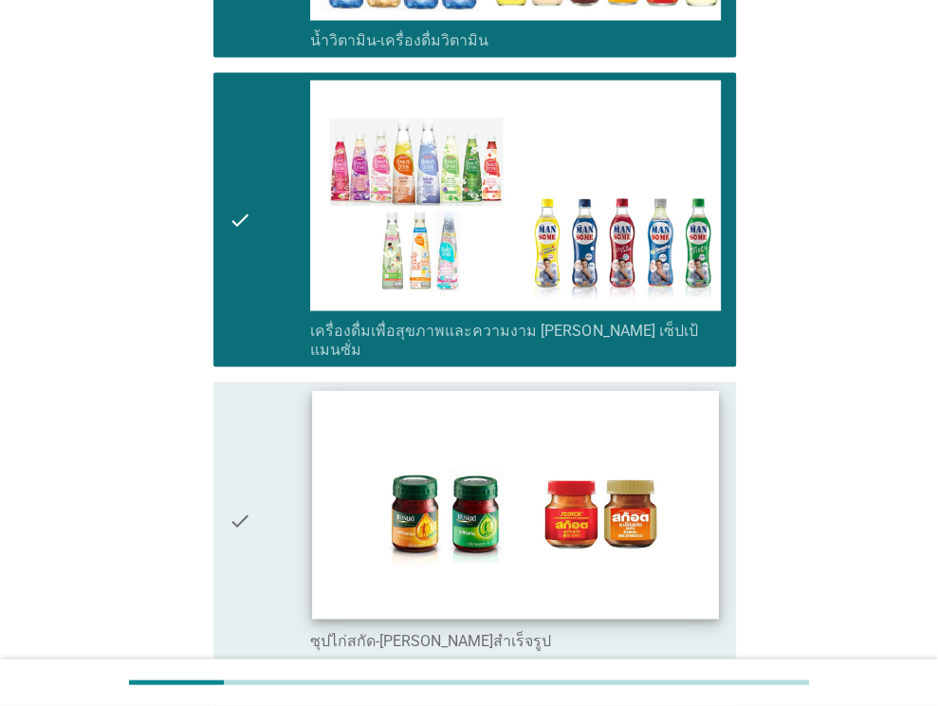
scroll to position [2682, 0]
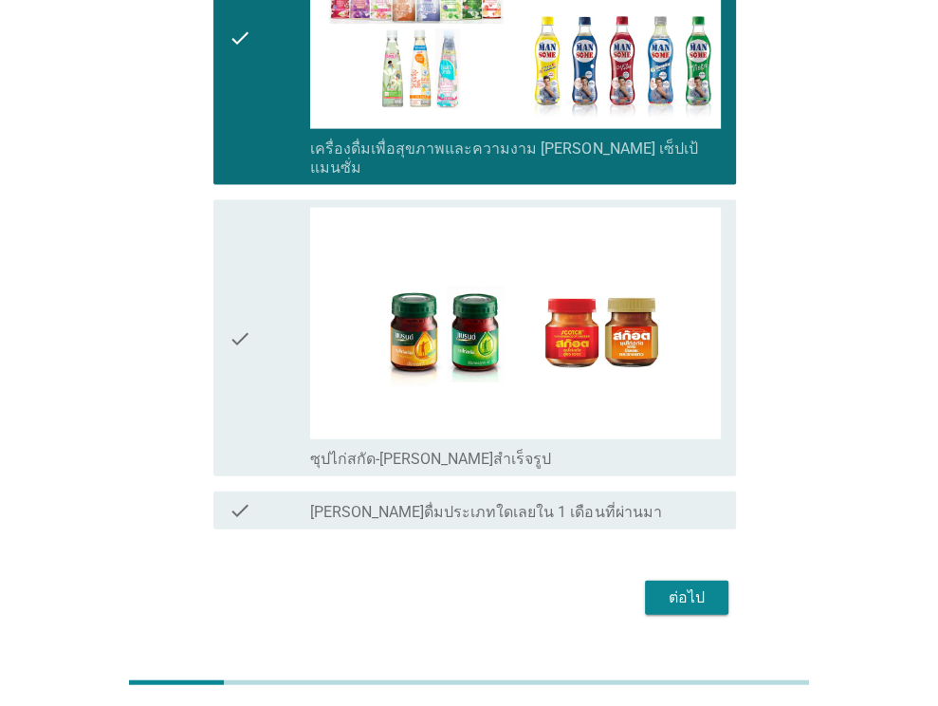
click at [664, 586] on div "ต่อไป" at bounding box center [686, 597] width 53 height 23
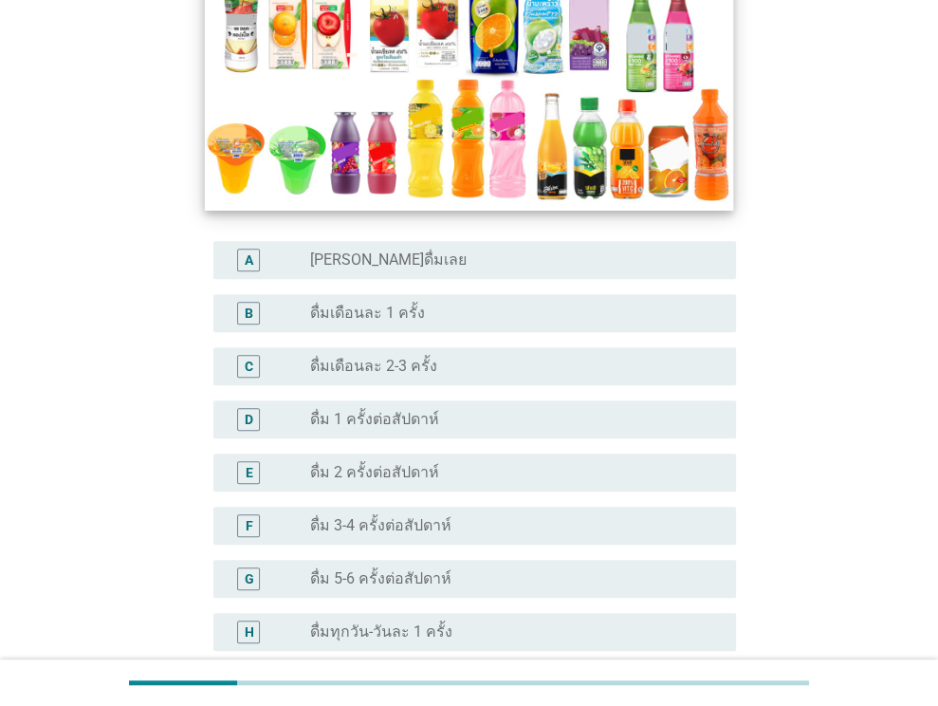
scroll to position [474, 0]
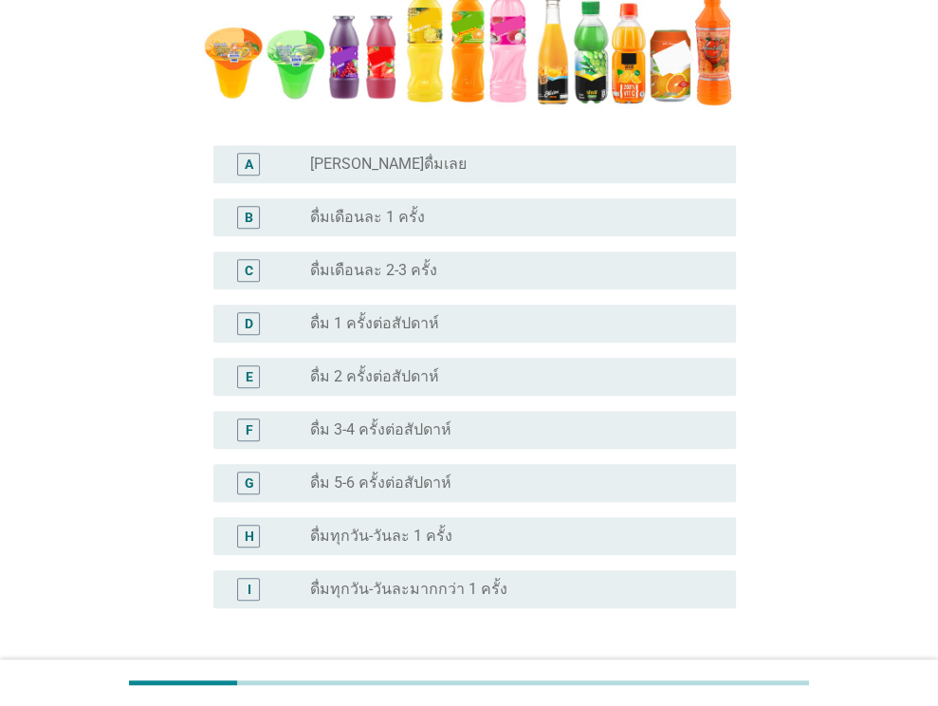
click at [559, 424] on div "radio_button_unchecked ดื่ม 3-4 ครั้งต่อสัปดาห์" at bounding box center [507, 429] width 395 height 19
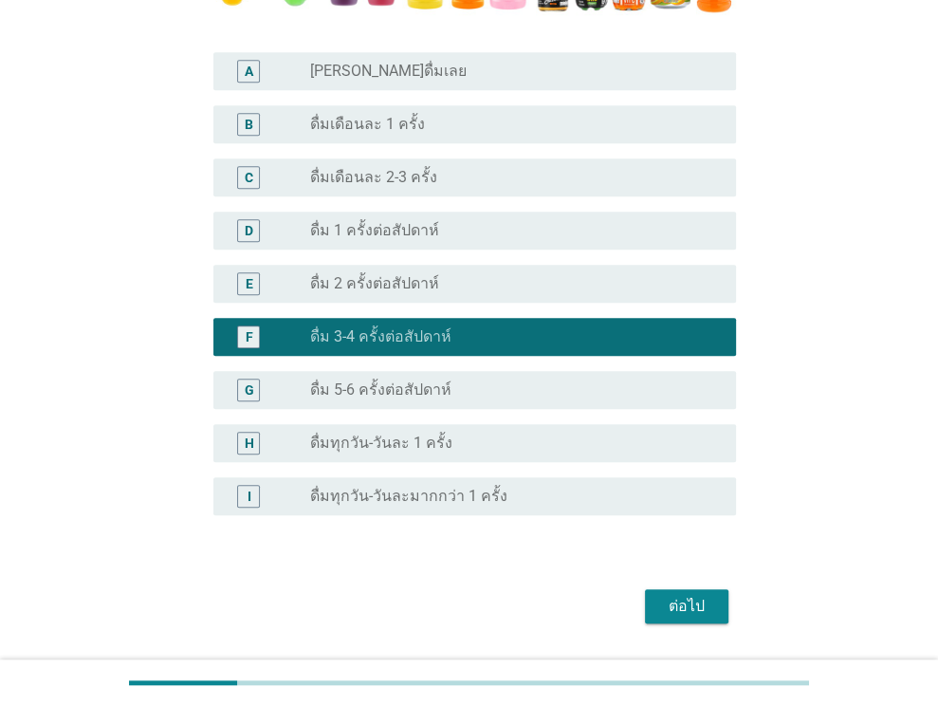
scroll to position [621, 0]
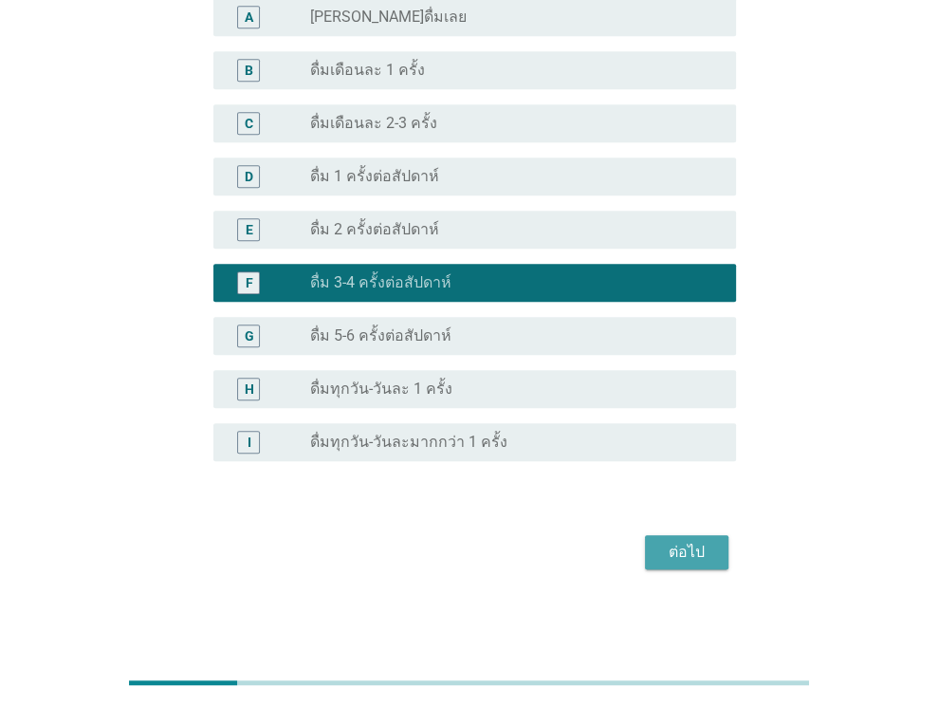
click at [672, 542] on div "ต่อไป" at bounding box center [686, 552] width 53 height 23
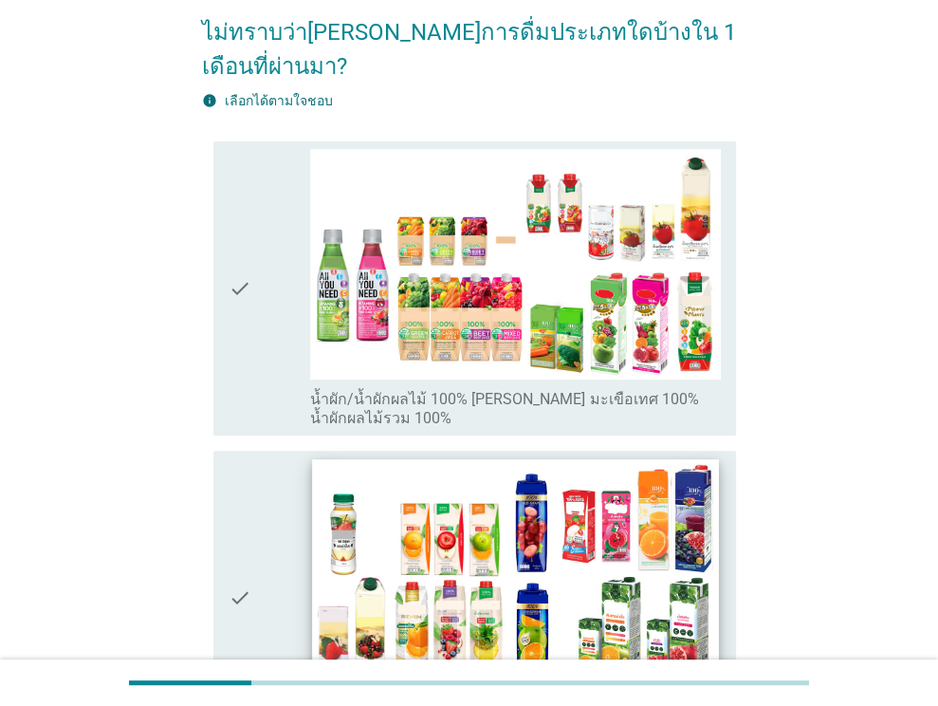
scroll to position [190, 0]
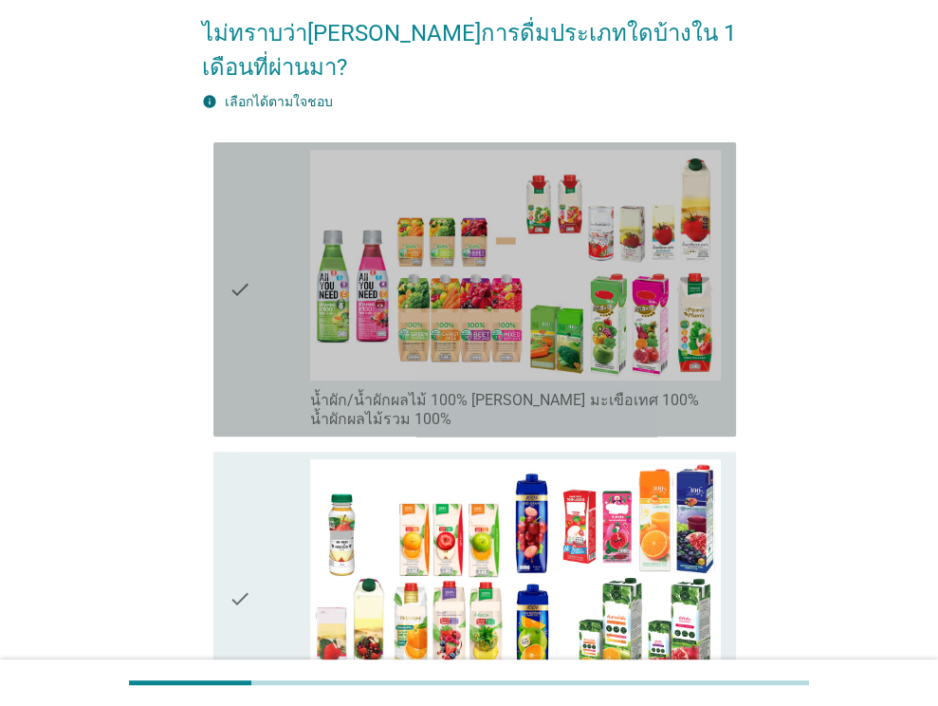
click at [237, 232] on icon "check" at bounding box center [240, 289] width 23 height 279
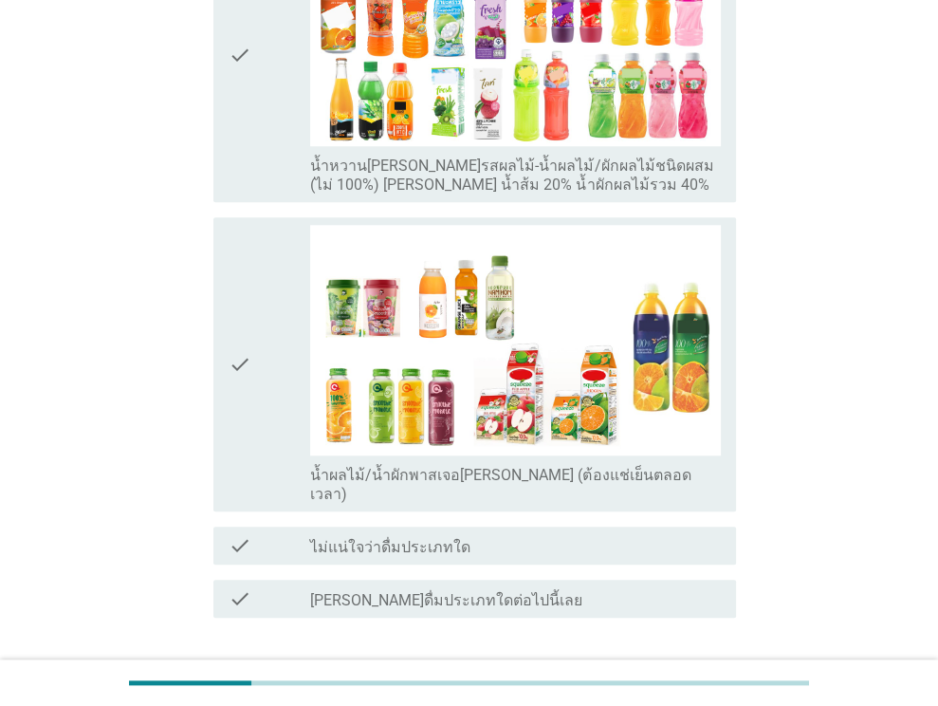
scroll to position [379, 0]
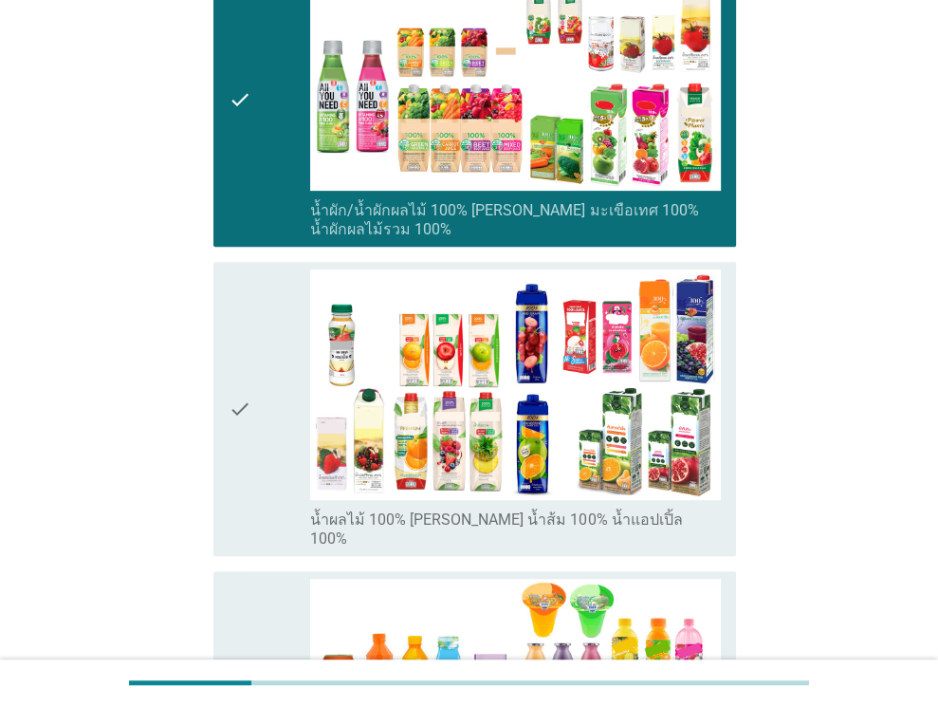
click at [226, 319] on div "check check_box_outline_blank น้ำผลไม้ 100% [PERSON_NAME] น้ำส้ม 100% น้ำแอปเปิ…" at bounding box center [474, 409] width 523 height 294
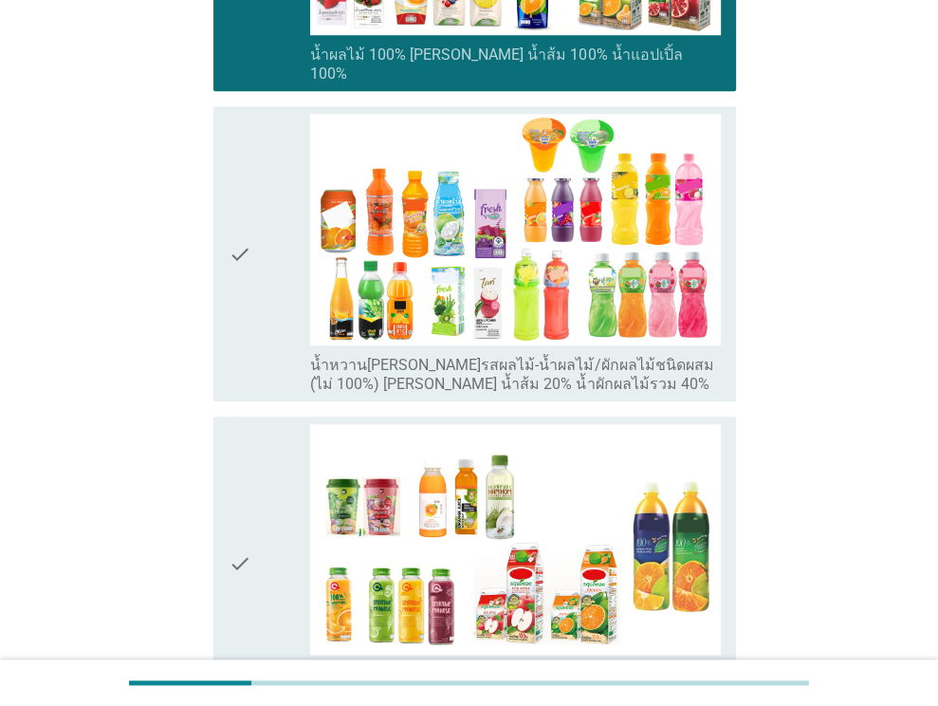
scroll to position [1043, 0]
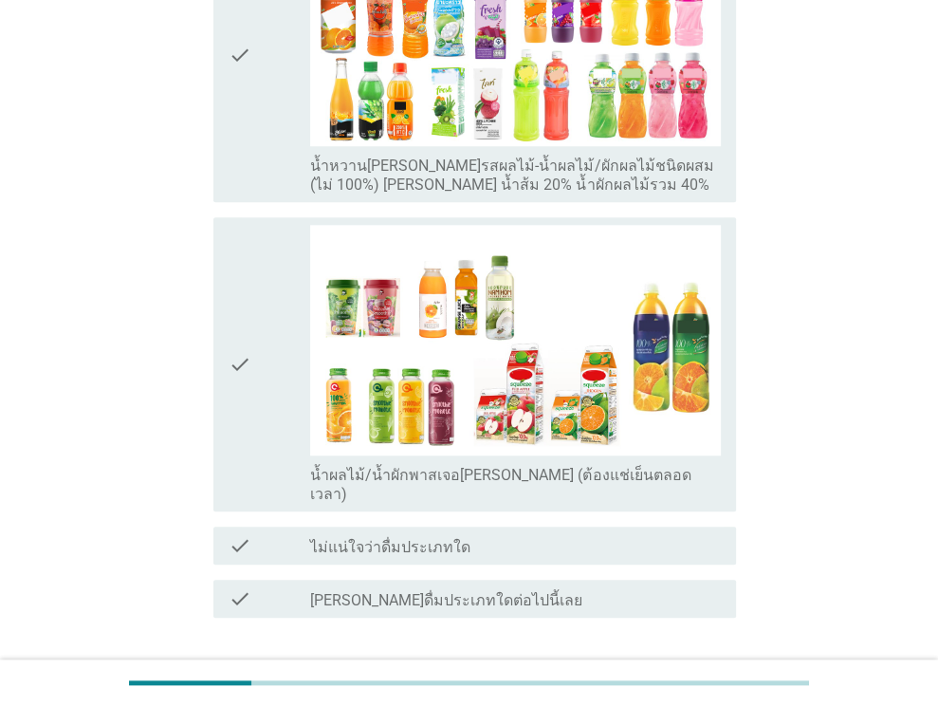
click at [651, 669] on button "ต่อไป" at bounding box center [686, 686] width 83 height 34
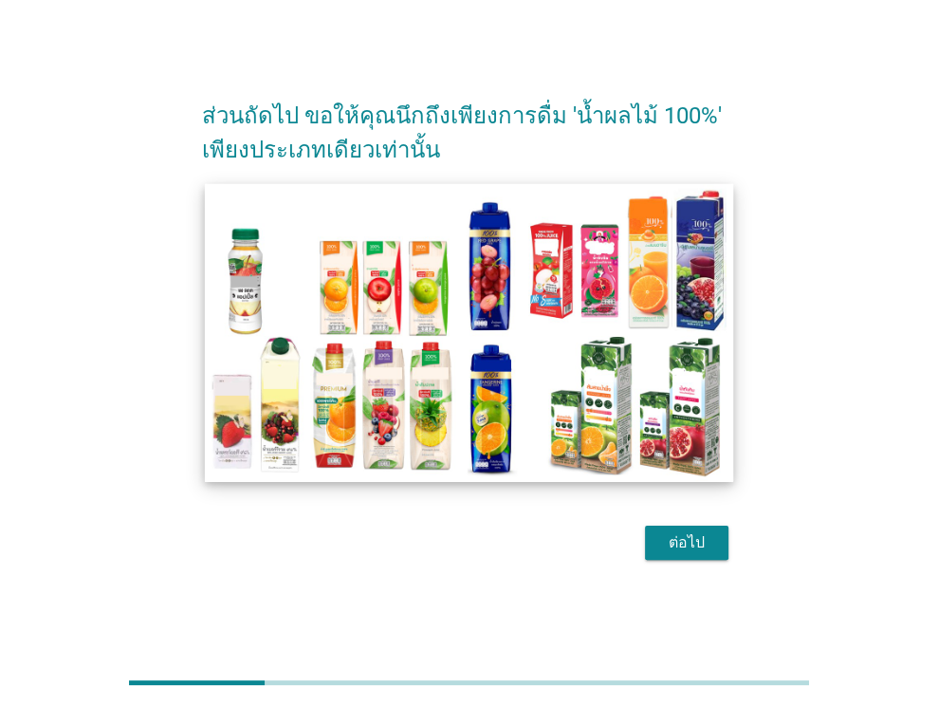
scroll to position [46, 0]
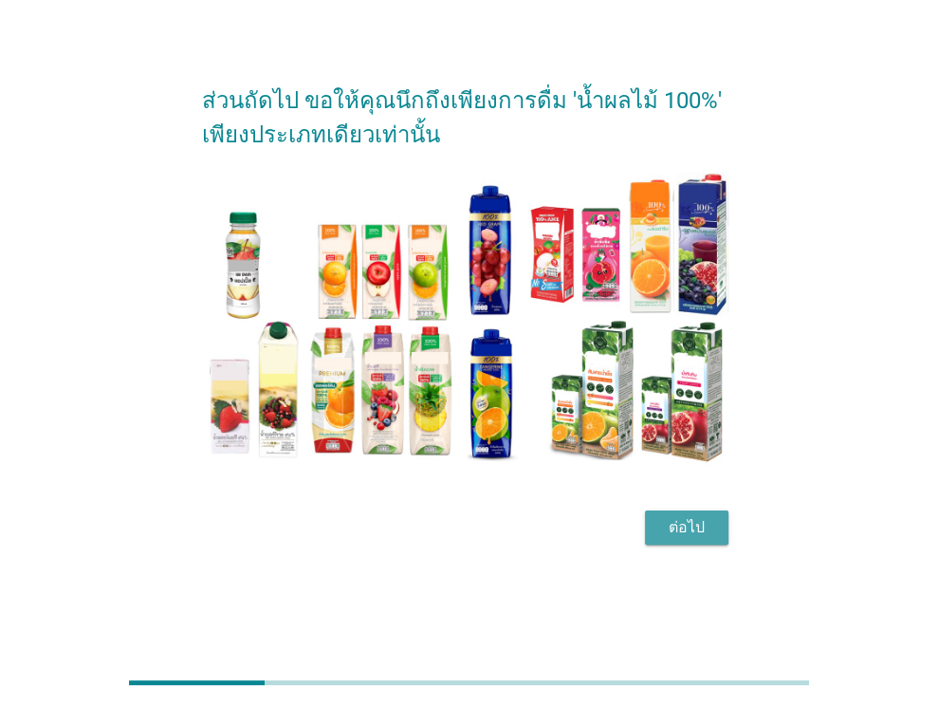
click at [679, 526] on div "ต่อไป" at bounding box center [686, 527] width 53 height 23
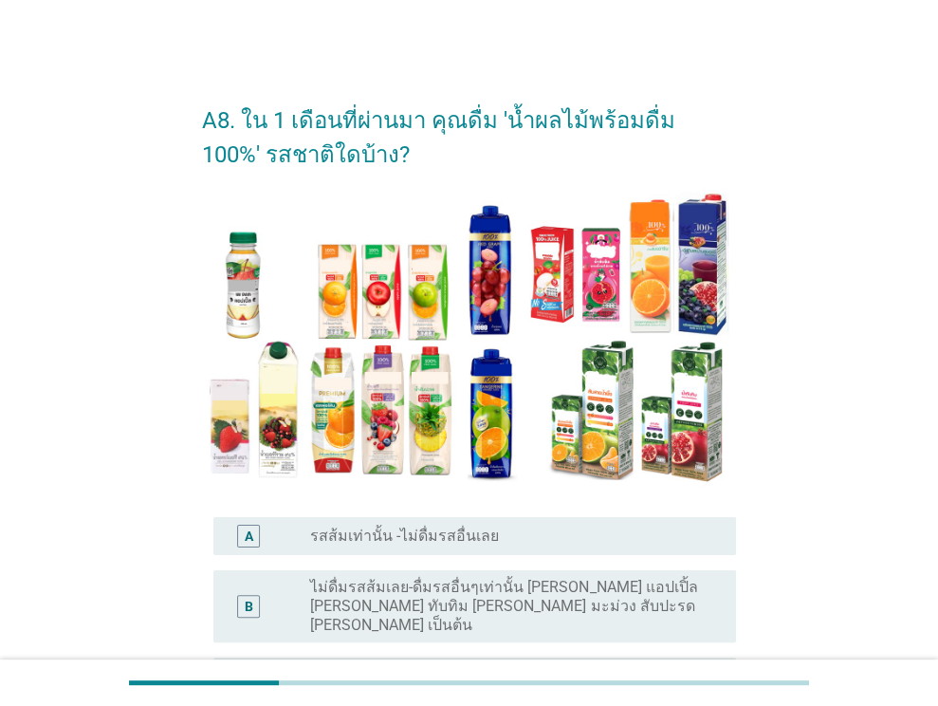
scroll to position [215, 0]
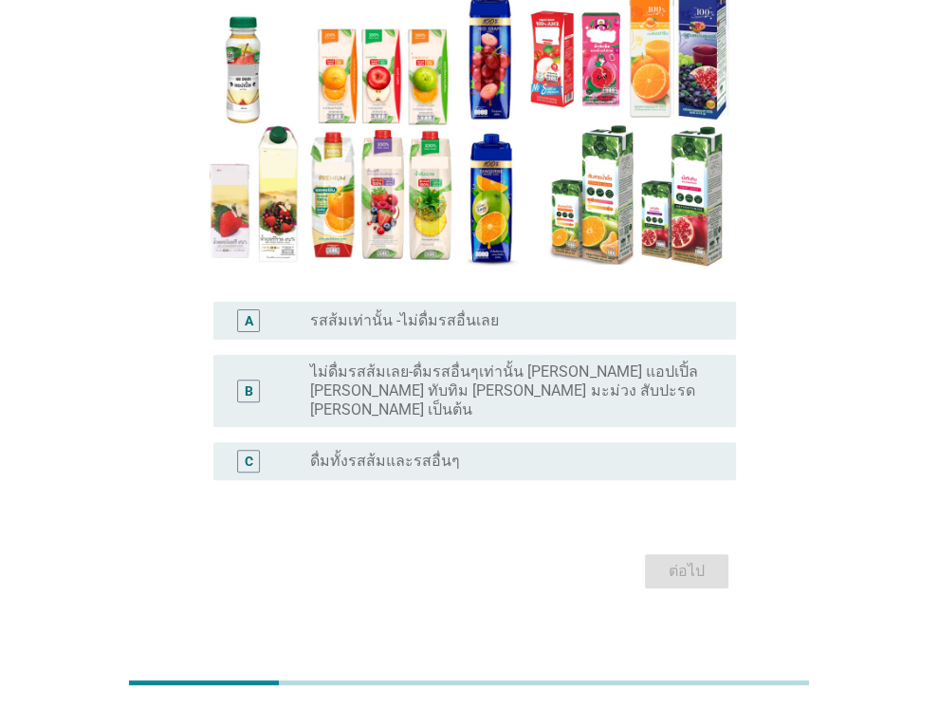
click at [520, 398] on label "ไม่ดื่มรสส้มเลย-ดื่มรสอื่นๆเท่านั้น [PERSON_NAME] แอปเปิ้ล [PERSON_NAME] ทับทิม…" at bounding box center [507, 390] width 395 height 57
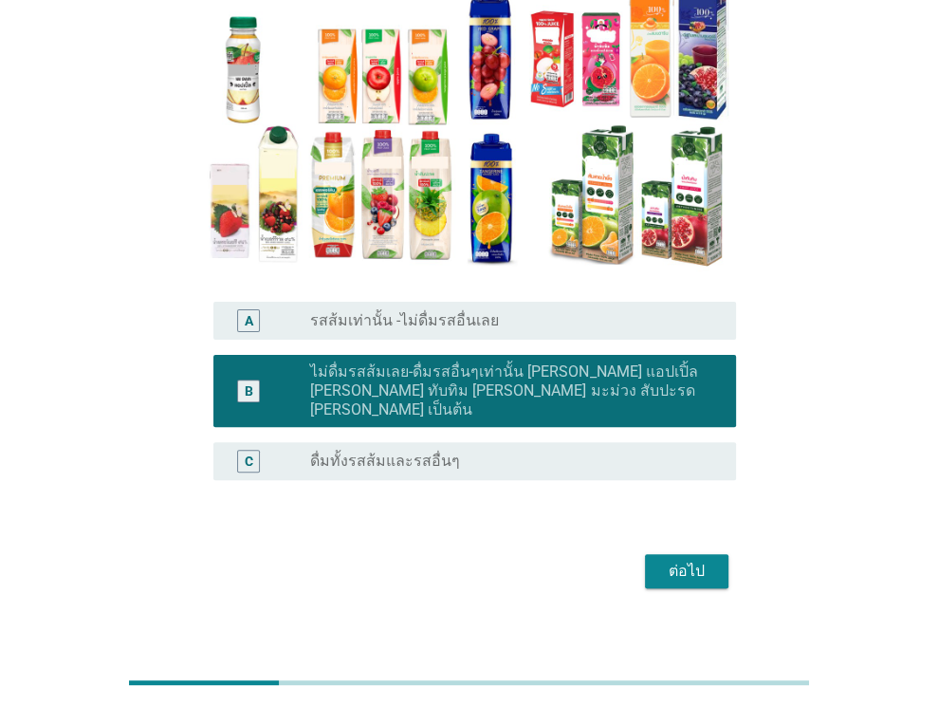
click at [523, 451] on div "radio_button_unchecked ดื่มทั้งรสส้มและรสอื่นๆ" at bounding box center [507, 460] width 395 height 19
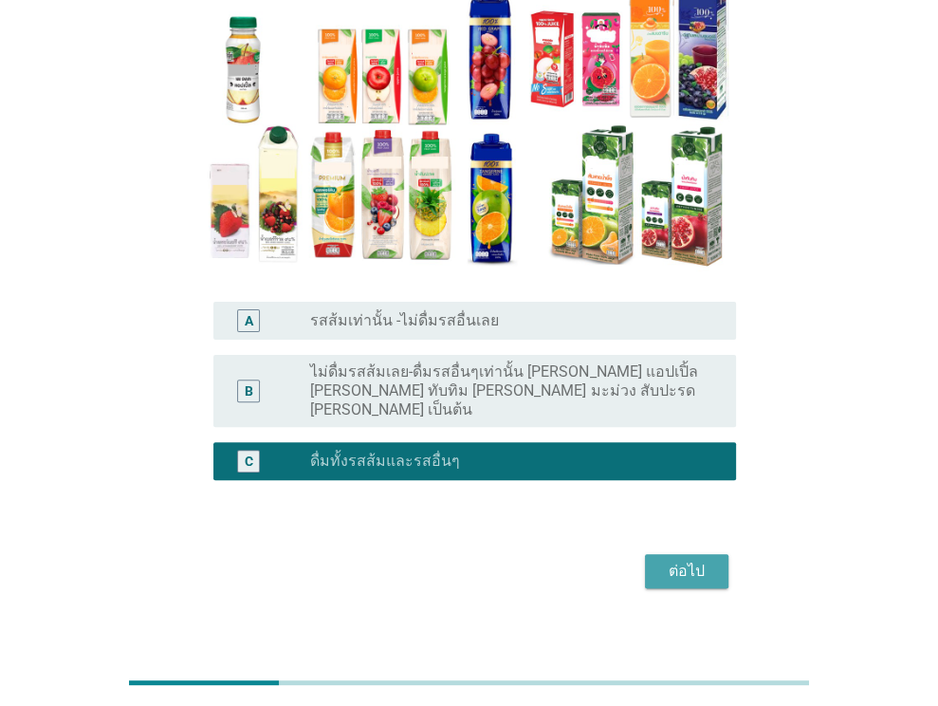
click at [656, 554] on button "ต่อไป" at bounding box center [686, 571] width 83 height 34
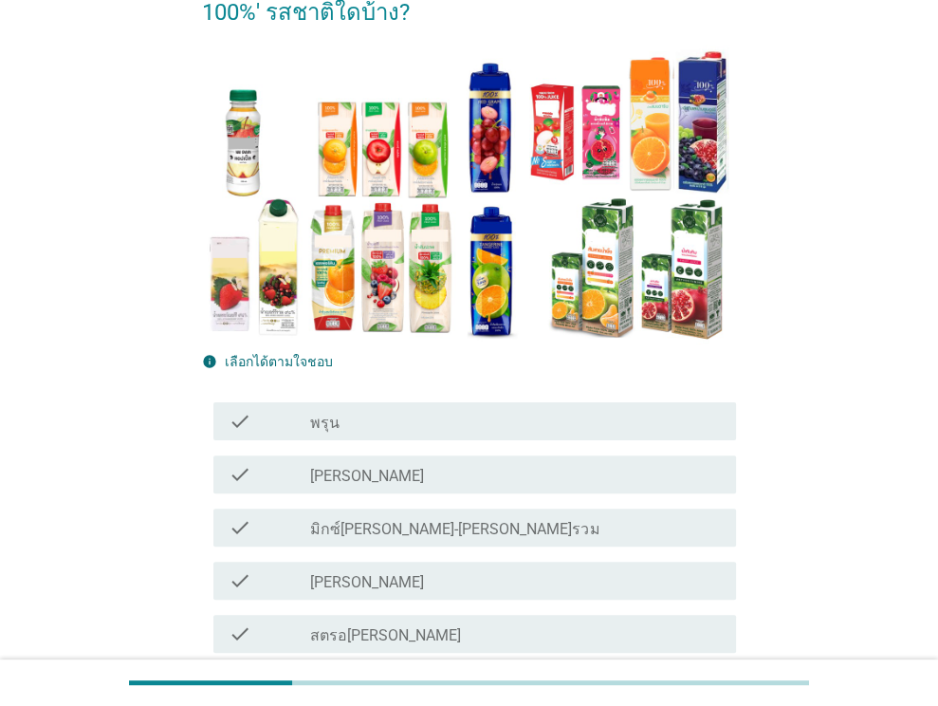
scroll to position [413, 0]
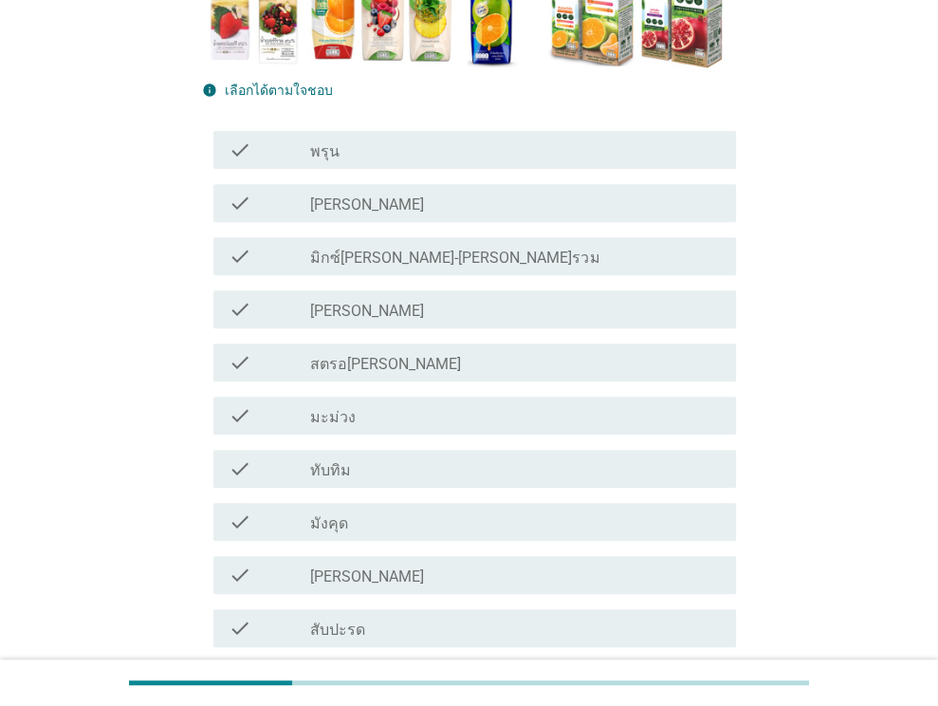
click at [472, 195] on div "check_box_outline_blank [PERSON_NAME]" at bounding box center [515, 203] width 411 height 23
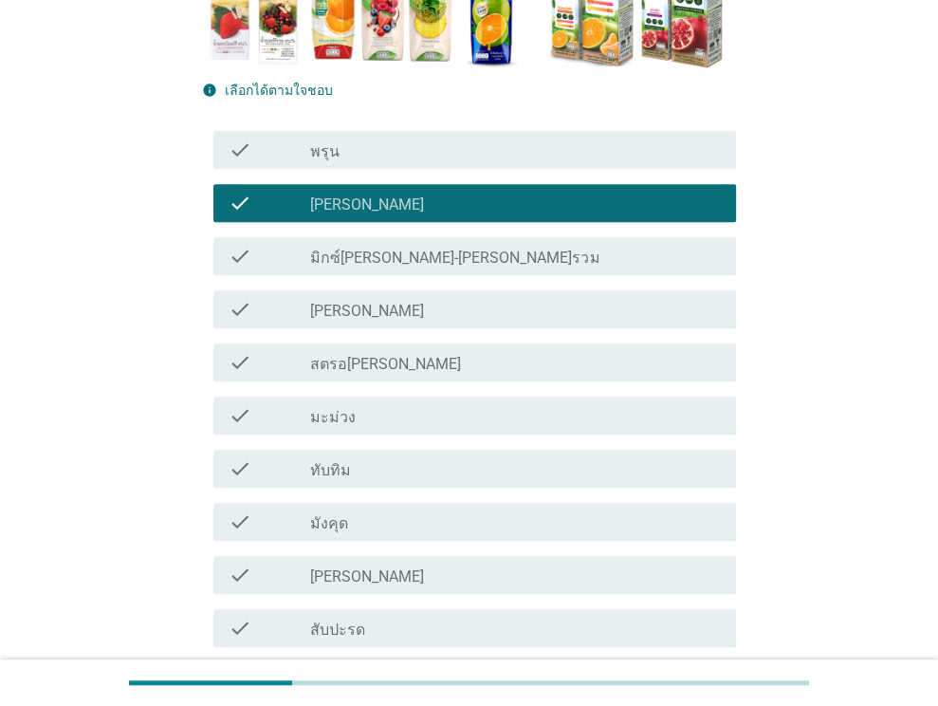
click at [474, 261] on div "check_box_outline_blank มิกซ์[PERSON_NAME]-[PERSON_NAME]รวม" at bounding box center [515, 256] width 411 height 23
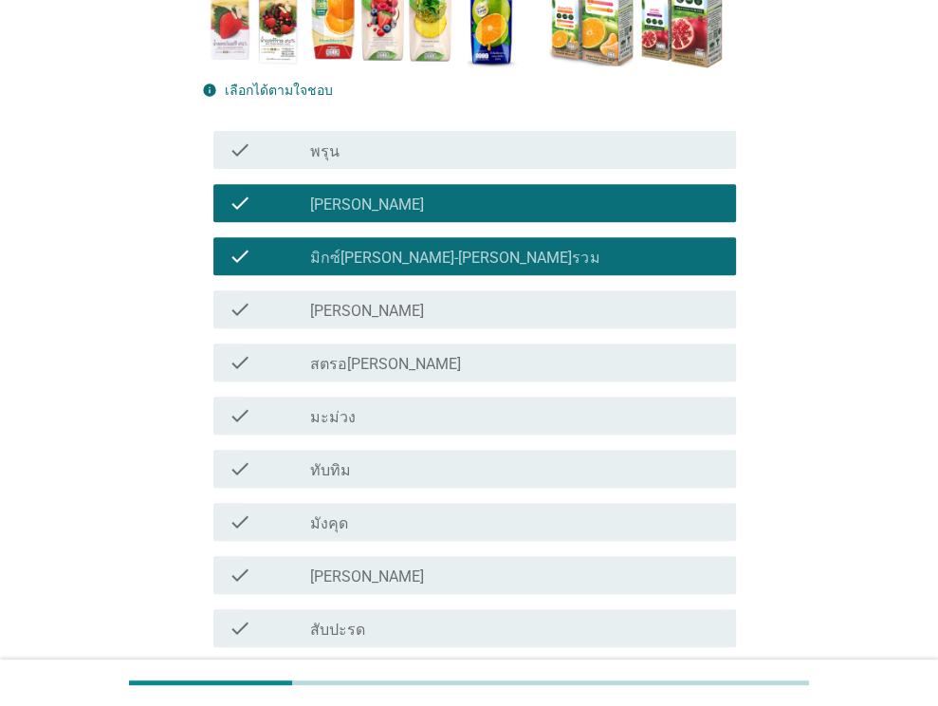
click at [459, 361] on div "check_box_outline_blank สตรอ[PERSON_NAME]" at bounding box center [515, 362] width 411 height 23
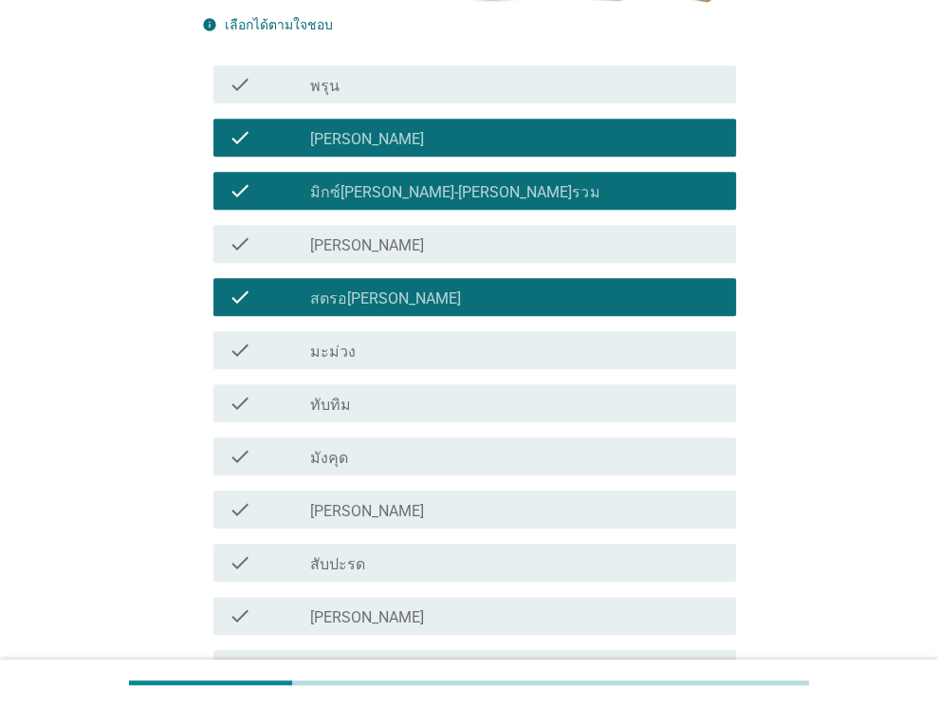
scroll to position [603, 0]
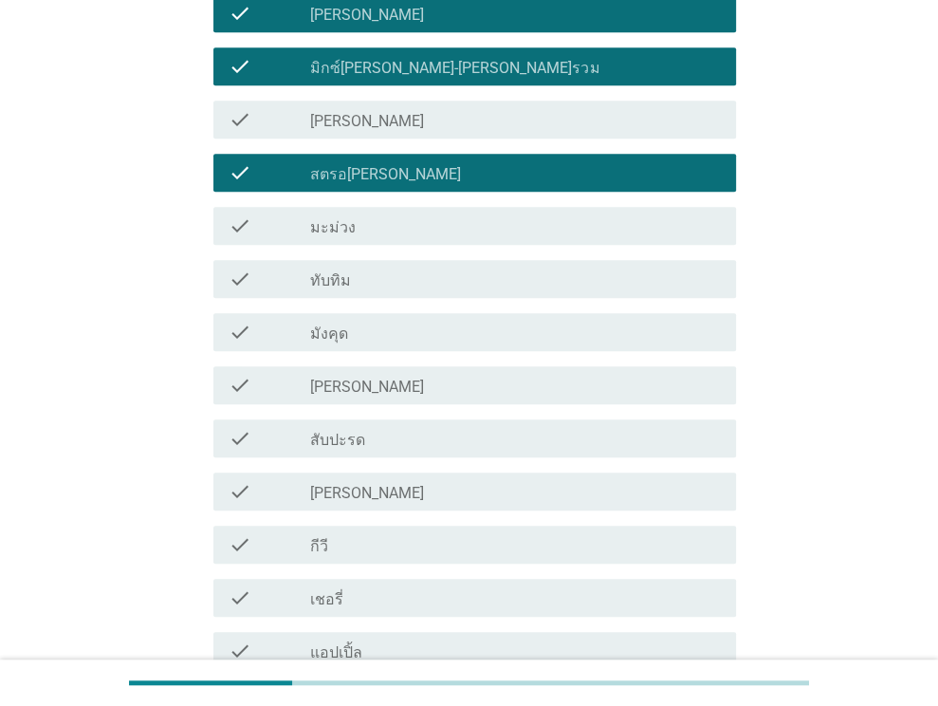
click at [460, 177] on div "check_box_outline_blank สตรอ[PERSON_NAME]" at bounding box center [515, 172] width 411 height 23
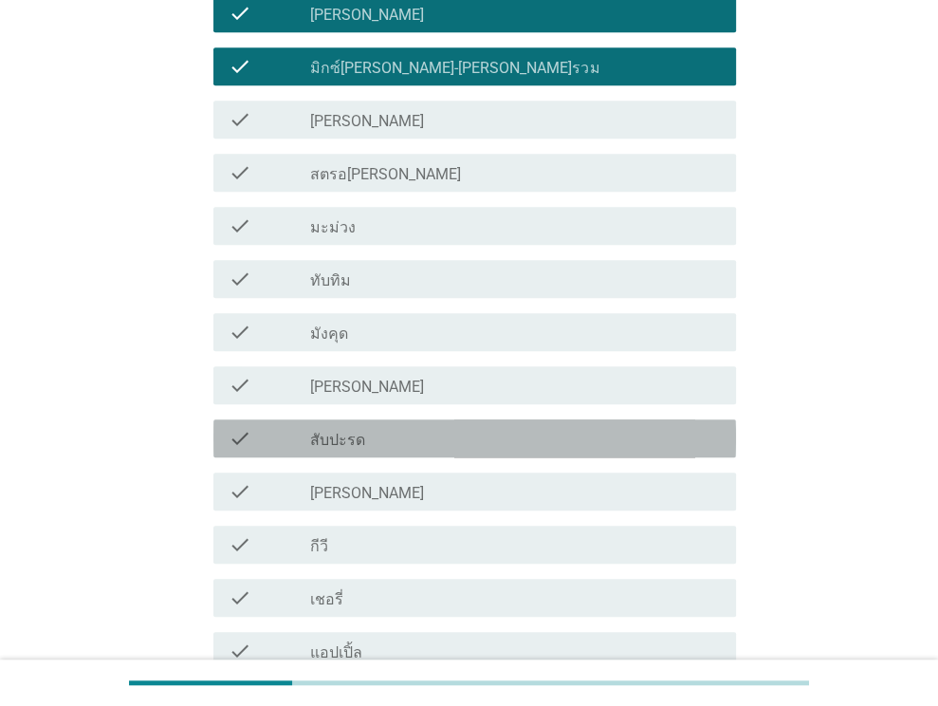
click at [444, 439] on div "check_box_outline_blank สับปะรด" at bounding box center [515, 438] width 411 height 23
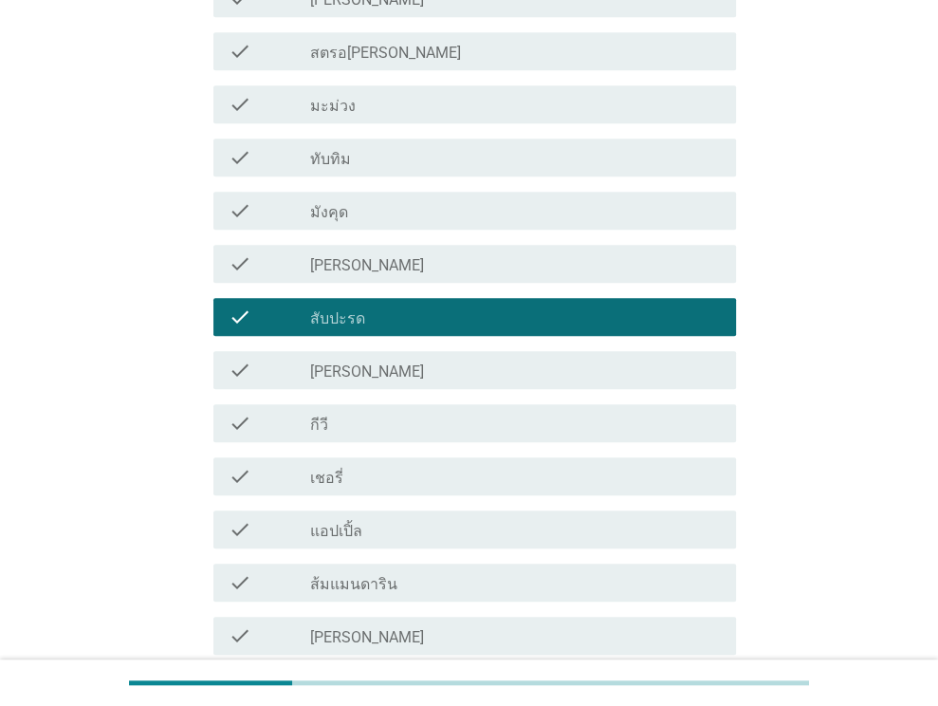
scroll to position [888, 0]
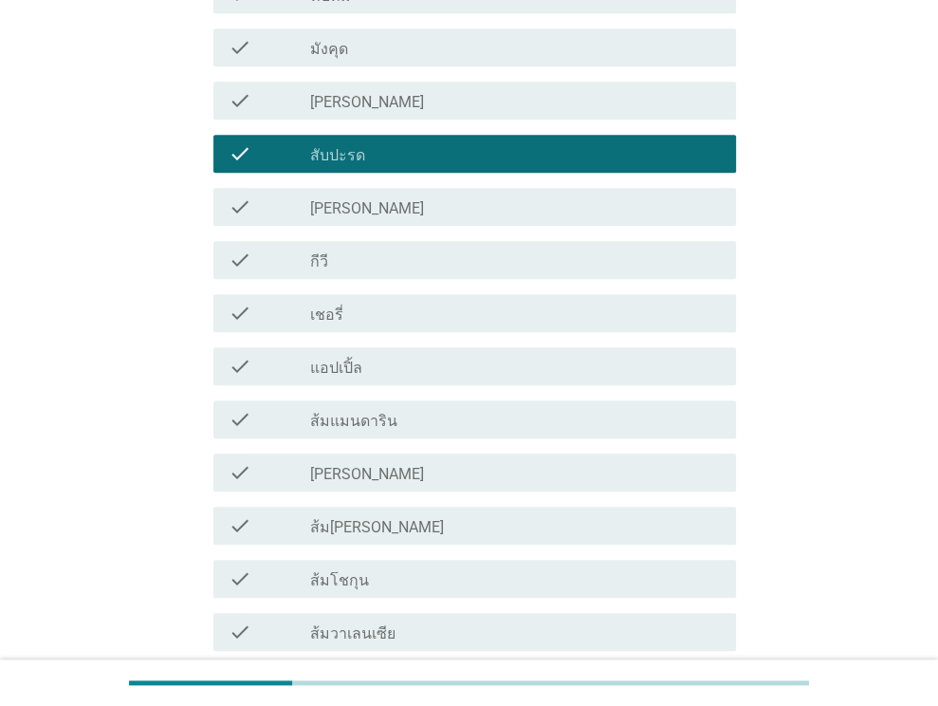
click at [329, 366] on label "แอปเปิ้ล" at bounding box center [336, 367] width 52 height 19
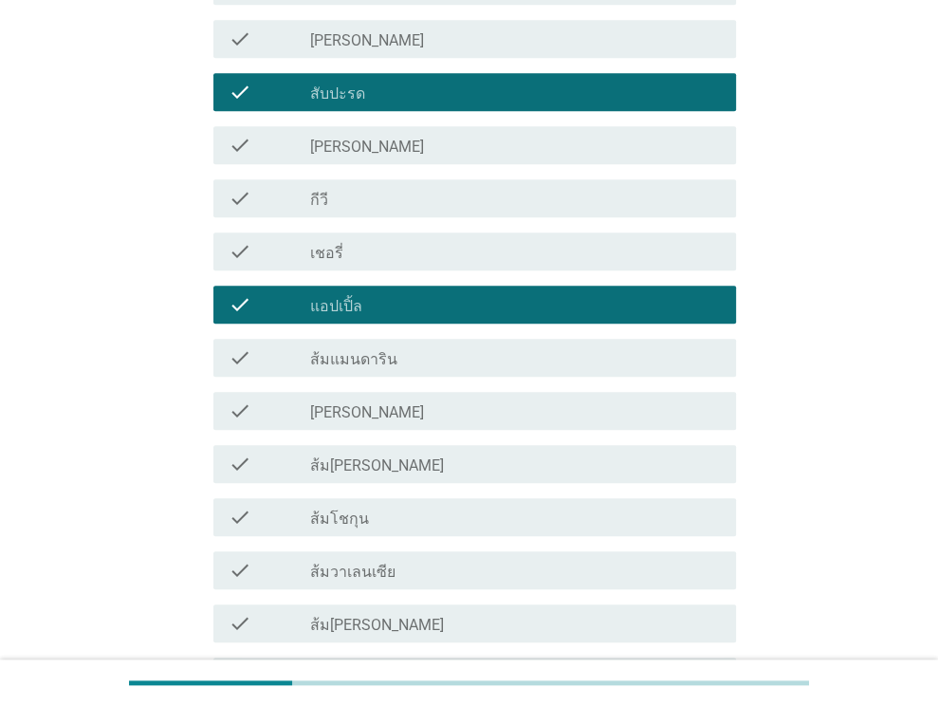
scroll to position [982, 0]
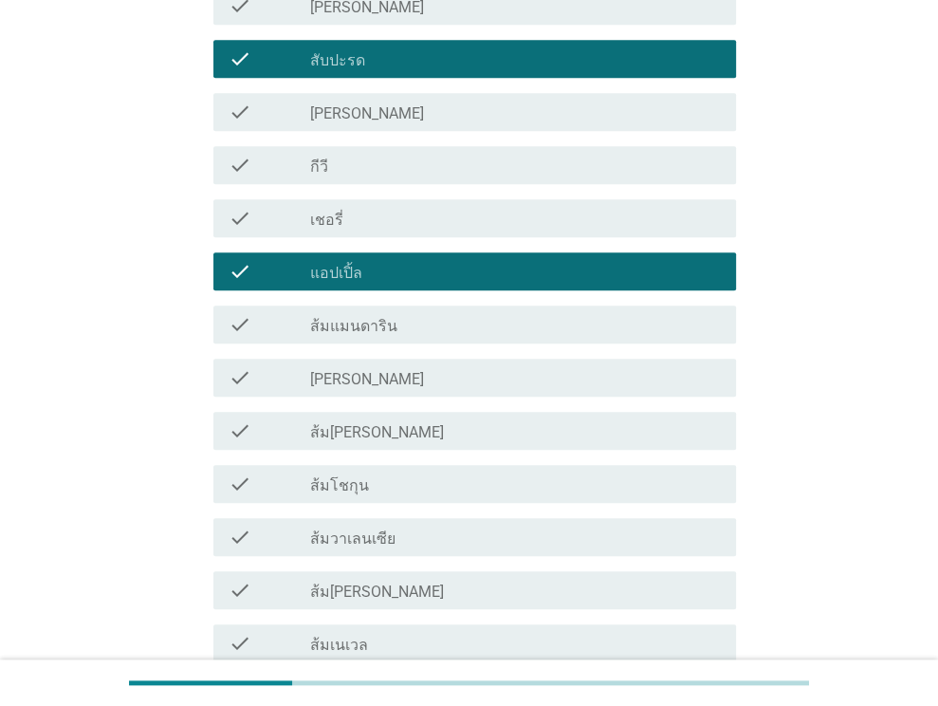
click at [400, 361] on div "check check_box_outline_blank [PERSON_NAME]" at bounding box center [474, 377] width 523 height 38
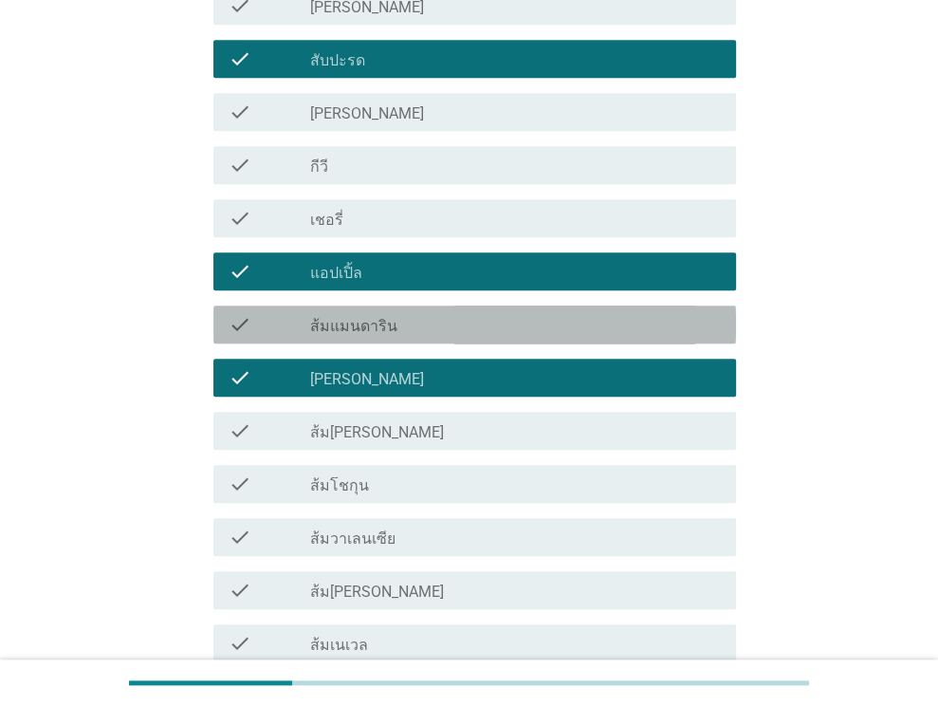
click at [408, 329] on div "check_box_outline_blank ส้มแมนดาริน" at bounding box center [515, 324] width 411 height 23
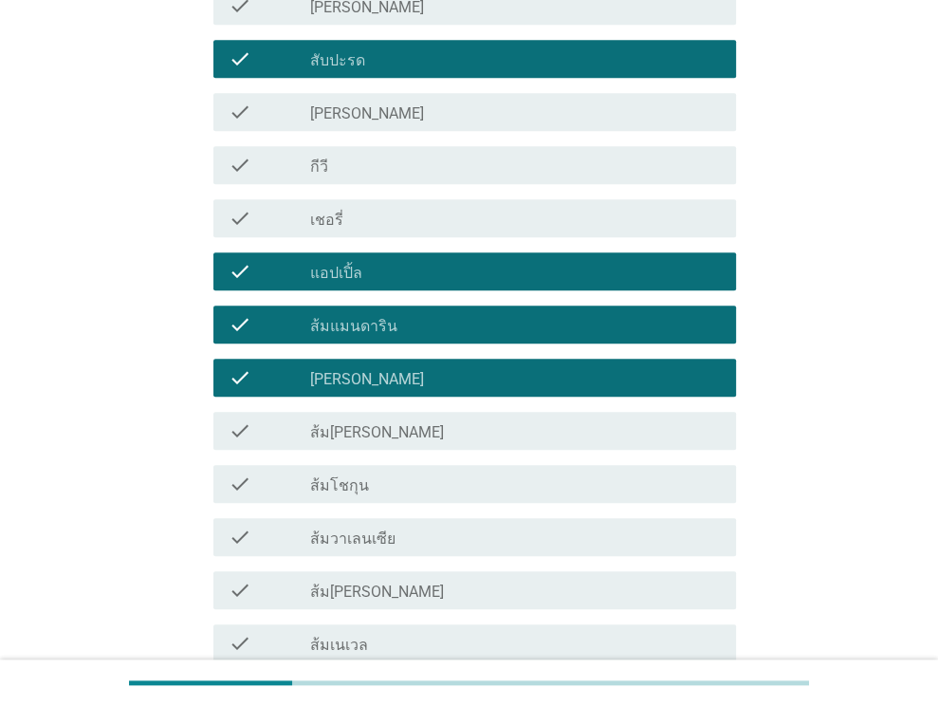
click at [406, 435] on div "check_box_outline_blank ส้ม[PERSON_NAME]" at bounding box center [515, 430] width 411 height 23
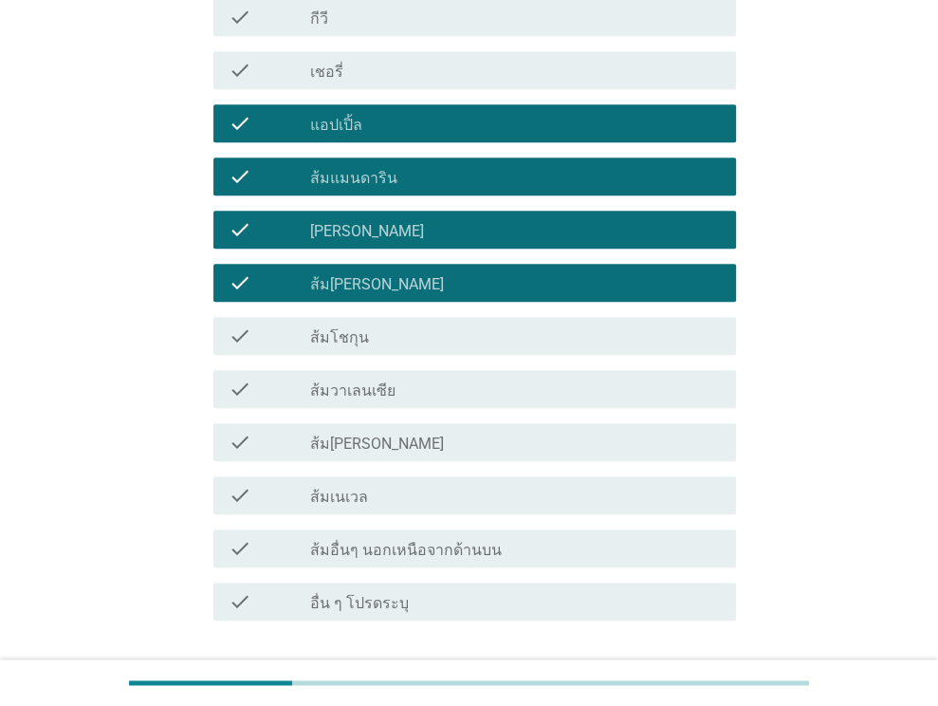
scroll to position [1267, 0]
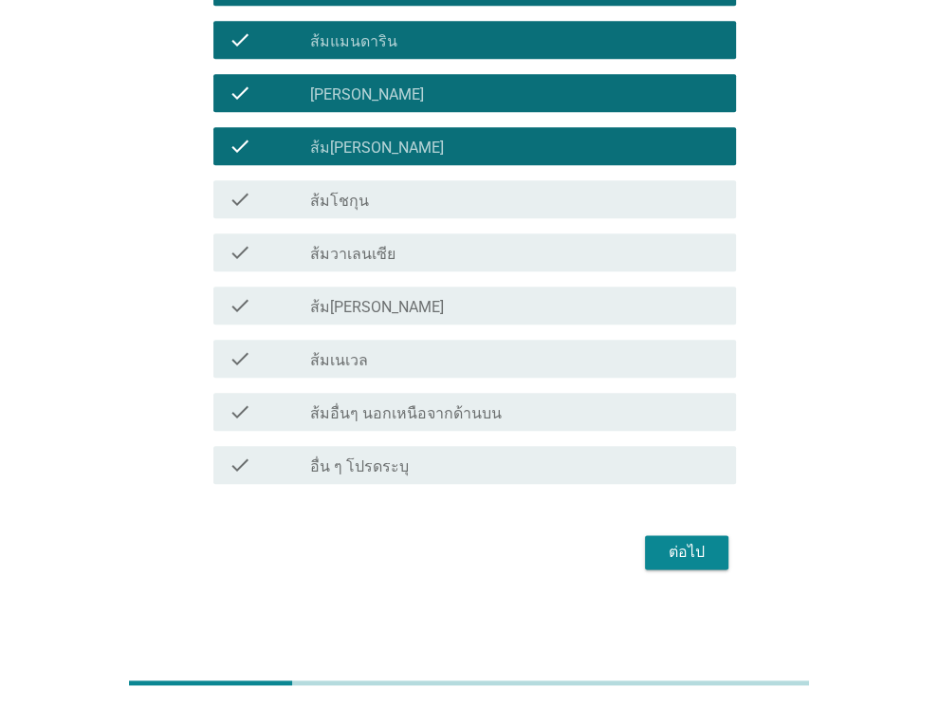
click at [654, 548] on button "ต่อไป" at bounding box center [686, 552] width 83 height 34
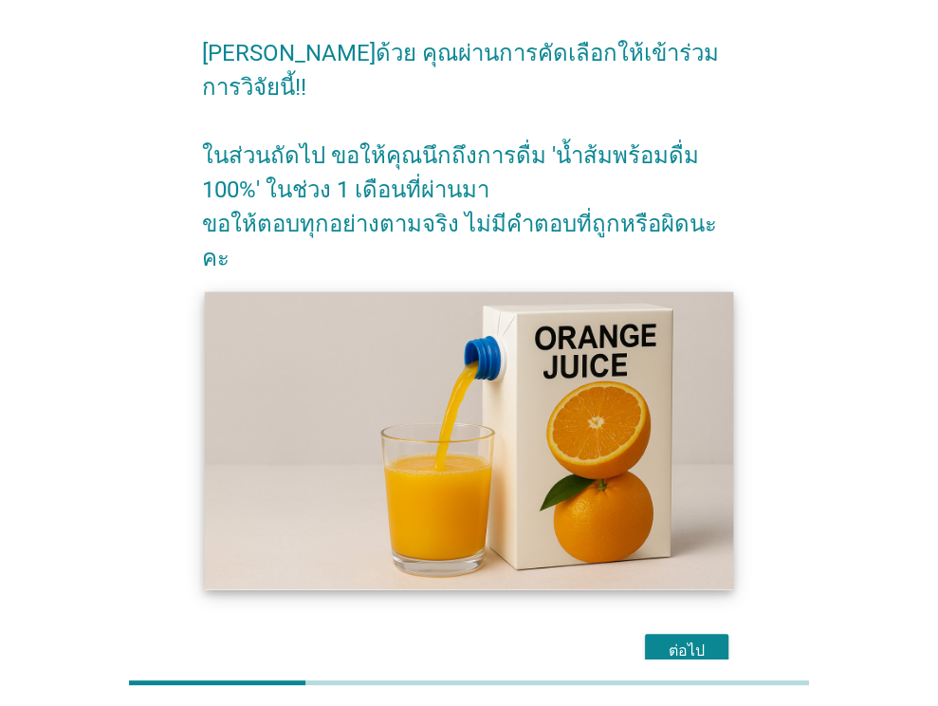
scroll to position [95, 0]
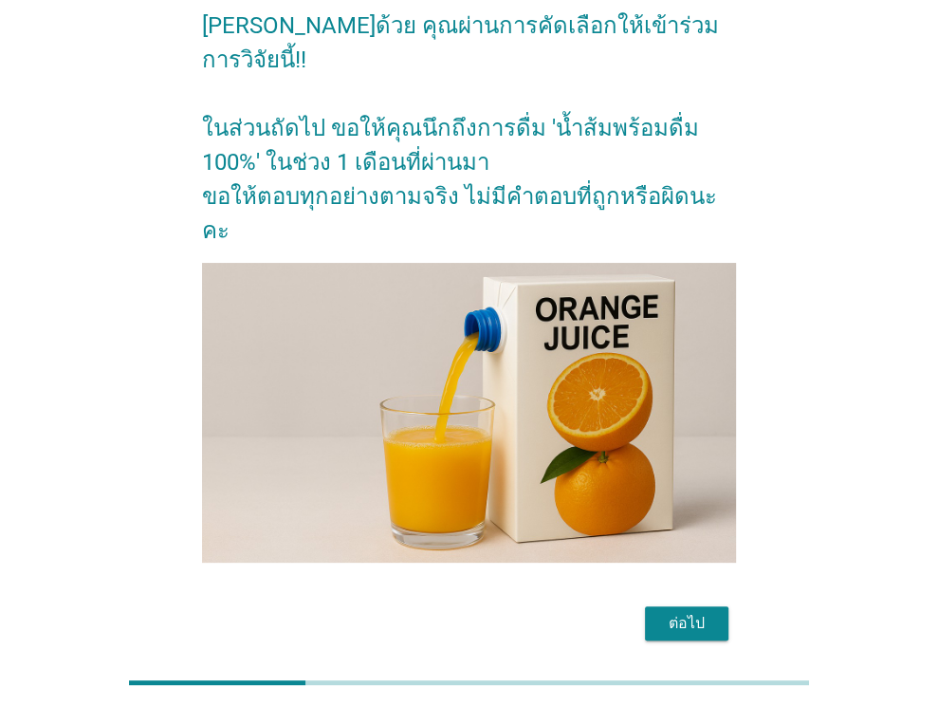
click at [683, 612] on div "ต่อไป" at bounding box center [686, 623] width 53 height 23
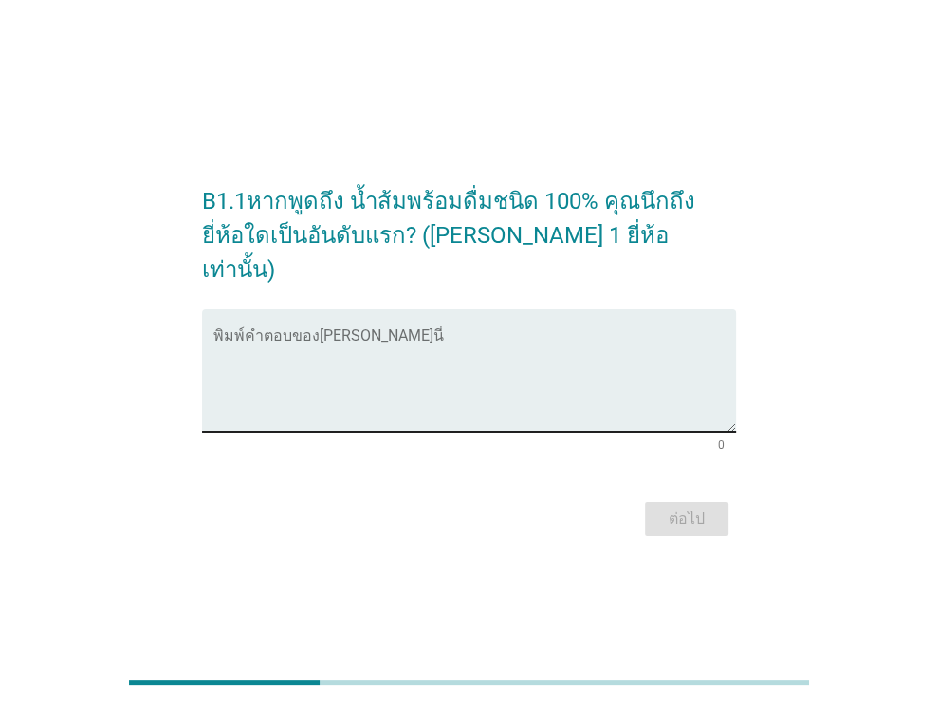
click at [434, 413] on textarea "พิมพ์คำตอบของคุณ ที่นี่" at bounding box center [474, 382] width 523 height 100
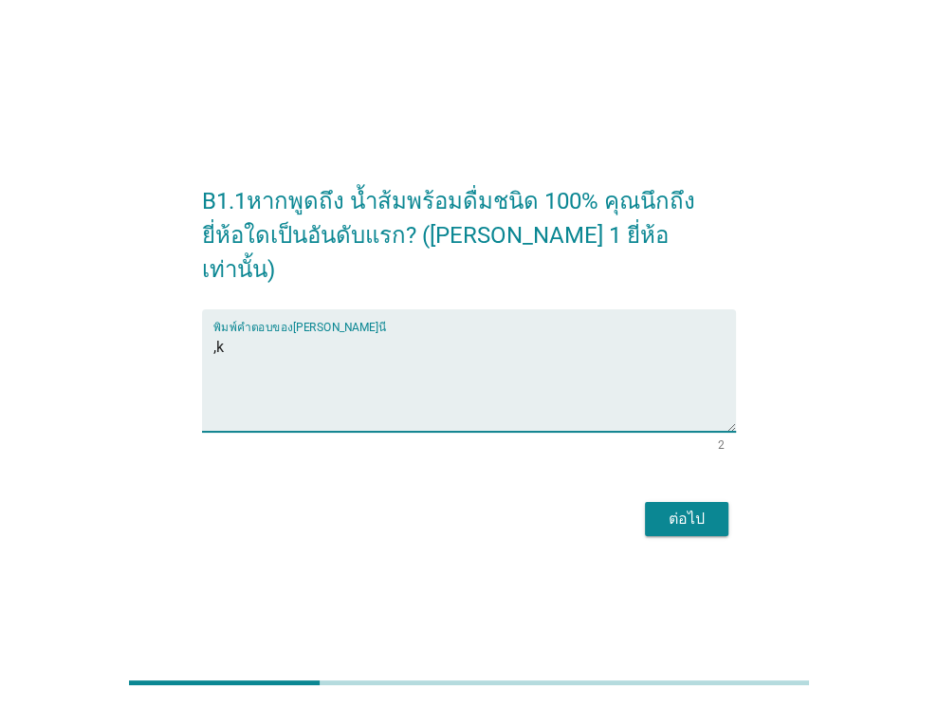
drag, startPoint x: 246, startPoint y: 358, endPoint x: 194, endPoint y: 333, distance: 57.3
click at [194, 333] on div "B1.1หากพูดถึง น้ำส้มพร้อมดื่มชนิด 100% คุณนึกถึงยี่ห้อใดเป็นอันดับแรก? ([PERSON…" at bounding box center [469, 353] width 564 height 407
type textarea "malee"
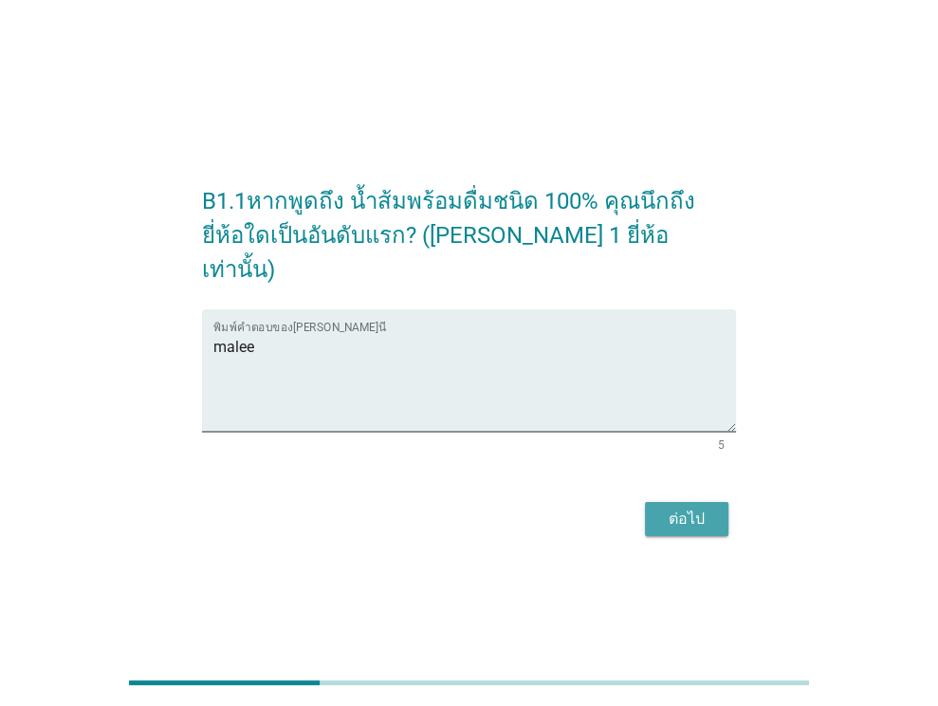
click at [673, 507] on div "ต่อไป" at bounding box center [686, 518] width 53 height 23
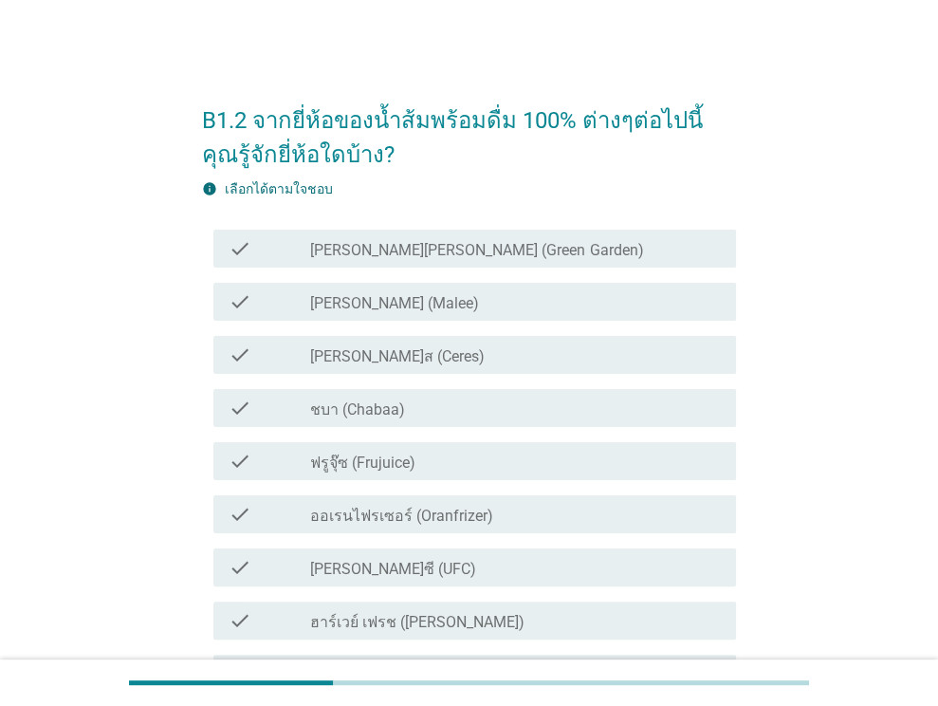
click at [465, 303] on div "check_box_outline_blank [PERSON_NAME] (Malee)" at bounding box center [515, 301] width 411 height 23
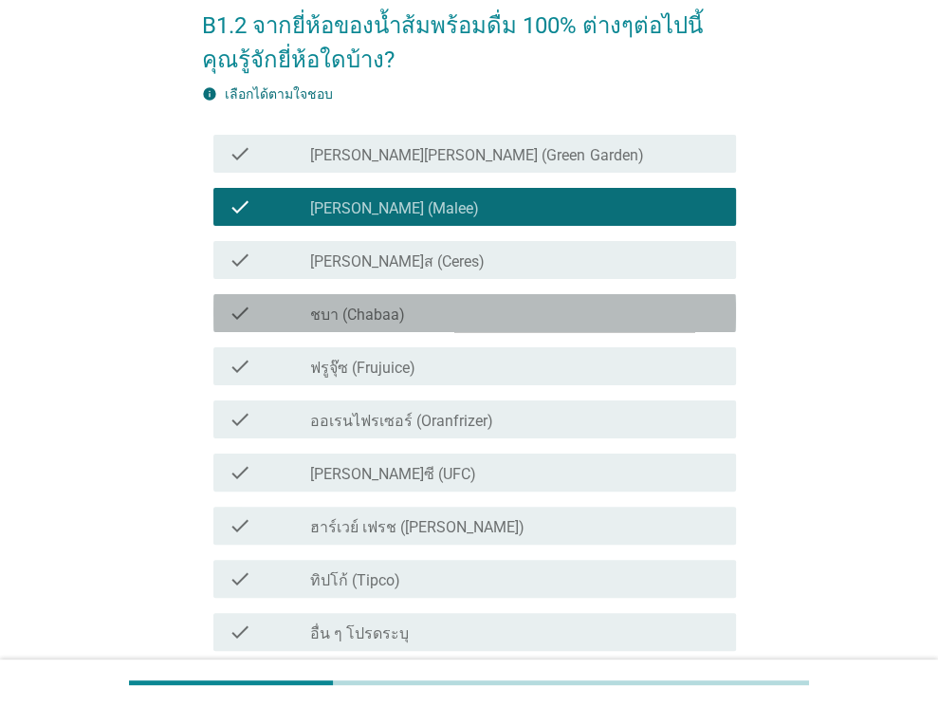
click at [458, 310] on div "check_box_outline_blank ชบา (Chabaa)" at bounding box center [515, 313] width 411 height 23
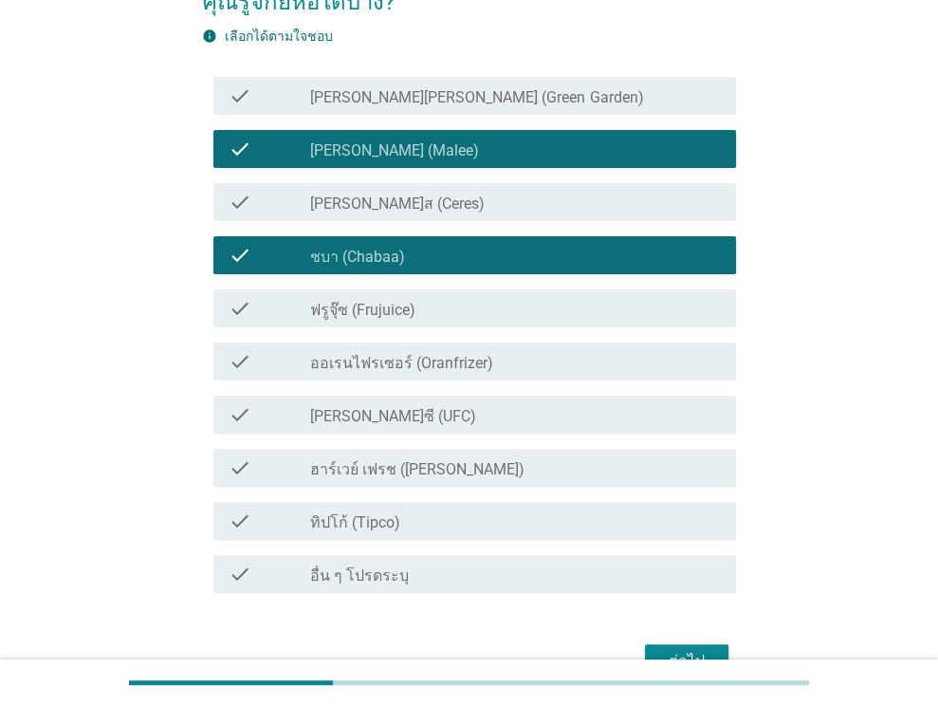
scroll to position [261, 0]
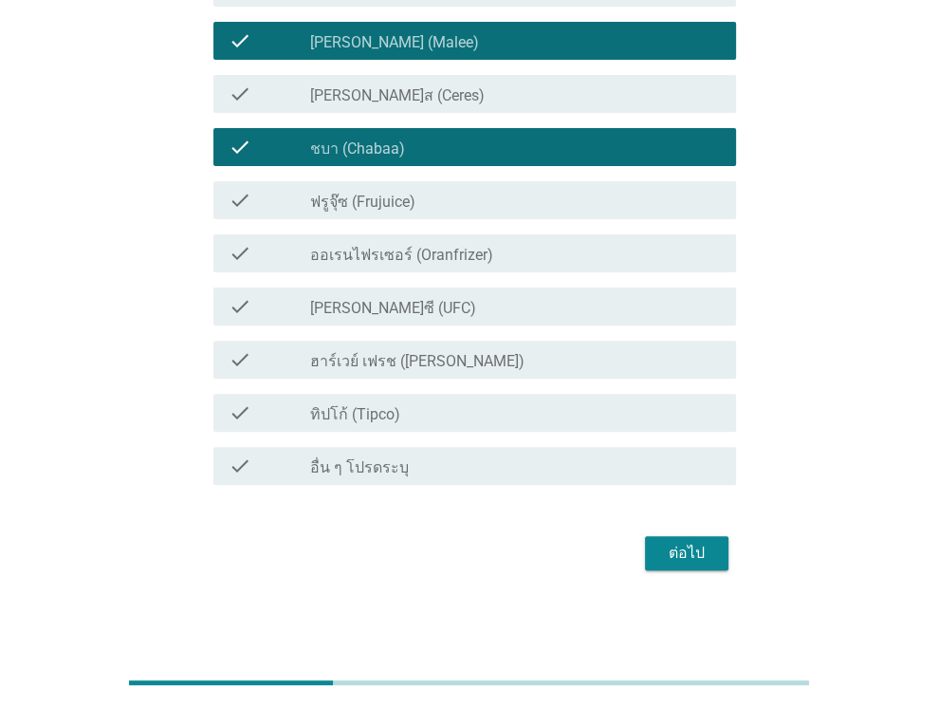
click at [457, 314] on div "check_box_outline_blank [PERSON_NAME]ซี (UFC)" at bounding box center [515, 306] width 411 height 23
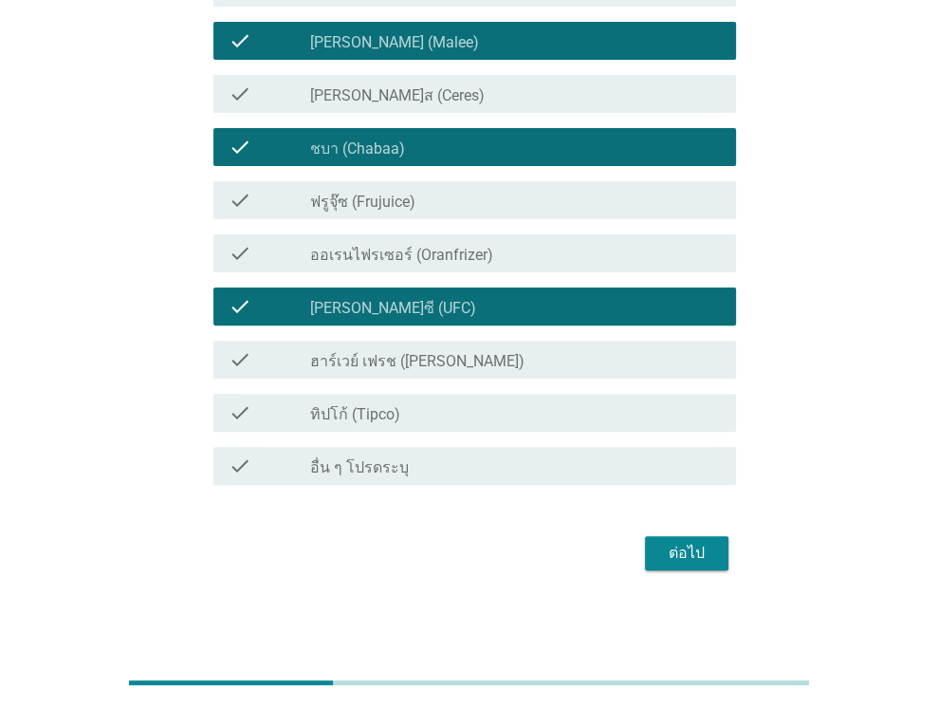
click at [622, 435] on div "check check_box_outline_blank ทิปโก้ (Tipco)" at bounding box center [469, 412] width 534 height 53
click at [640, 406] on div "check_box_outline_blank ทิปโก้ (Tipco)" at bounding box center [515, 412] width 411 height 23
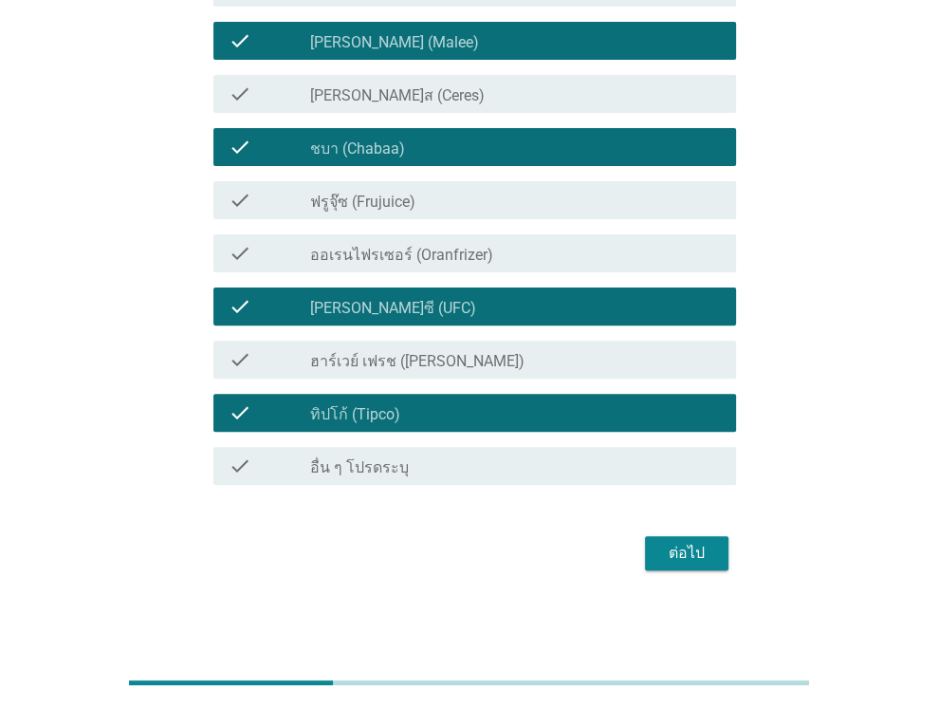
click at [696, 544] on div "ต่อไป" at bounding box center [686, 552] width 53 height 23
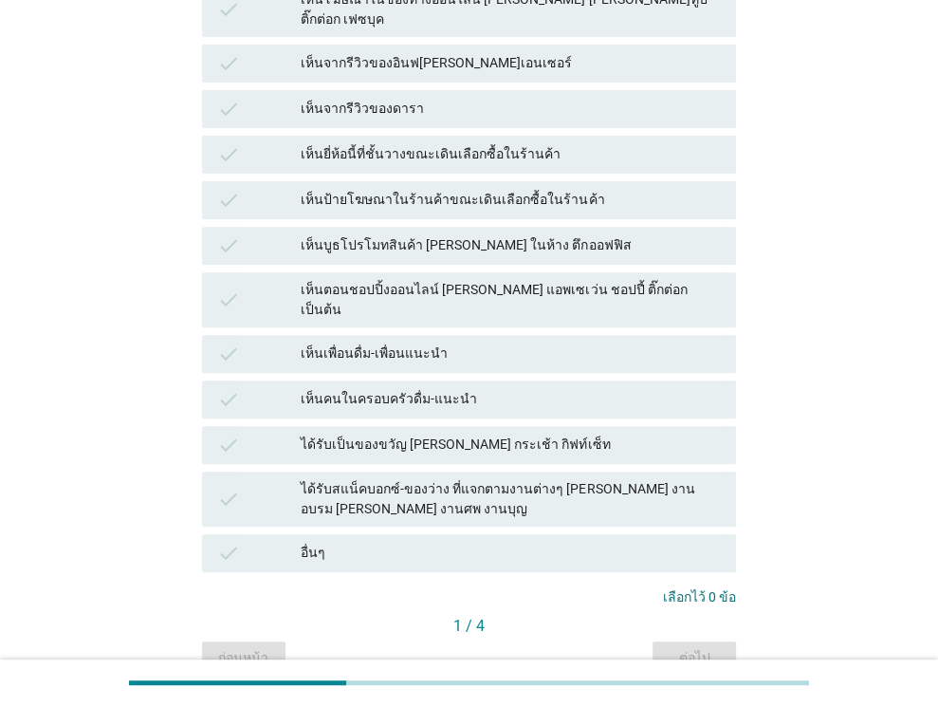
scroll to position [379, 0]
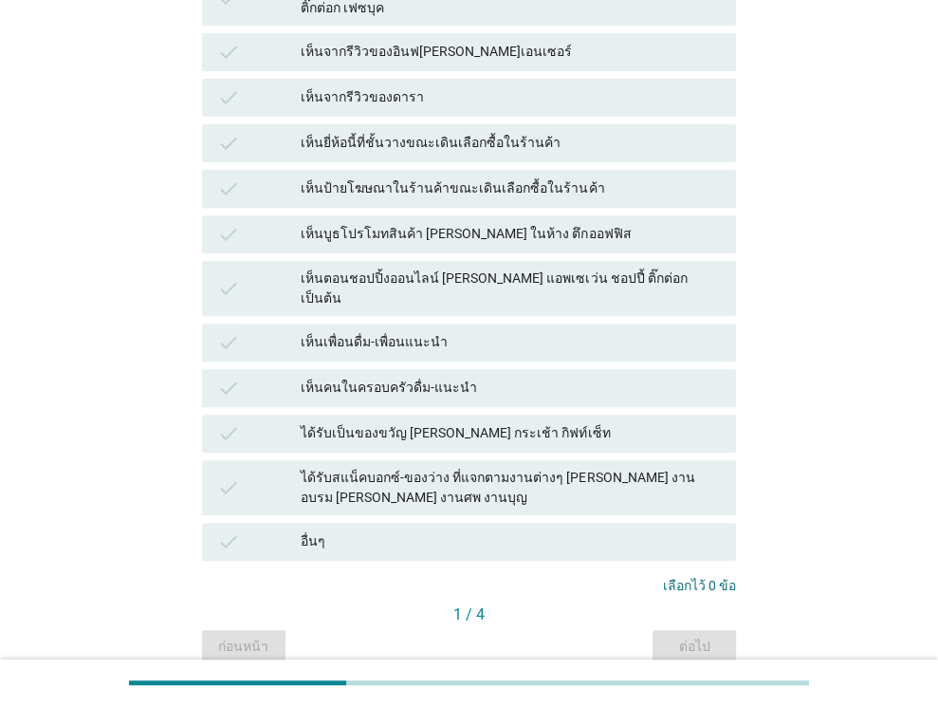
click at [413, 268] on div "เห็นตอนชอปปิ้งออนไลน์ [PERSON_NAME] แอพเซเว่น ชอปปี้ ติ๊กต่อก เป็นต้น" at bounding box center [511, 288] width 420 height 40
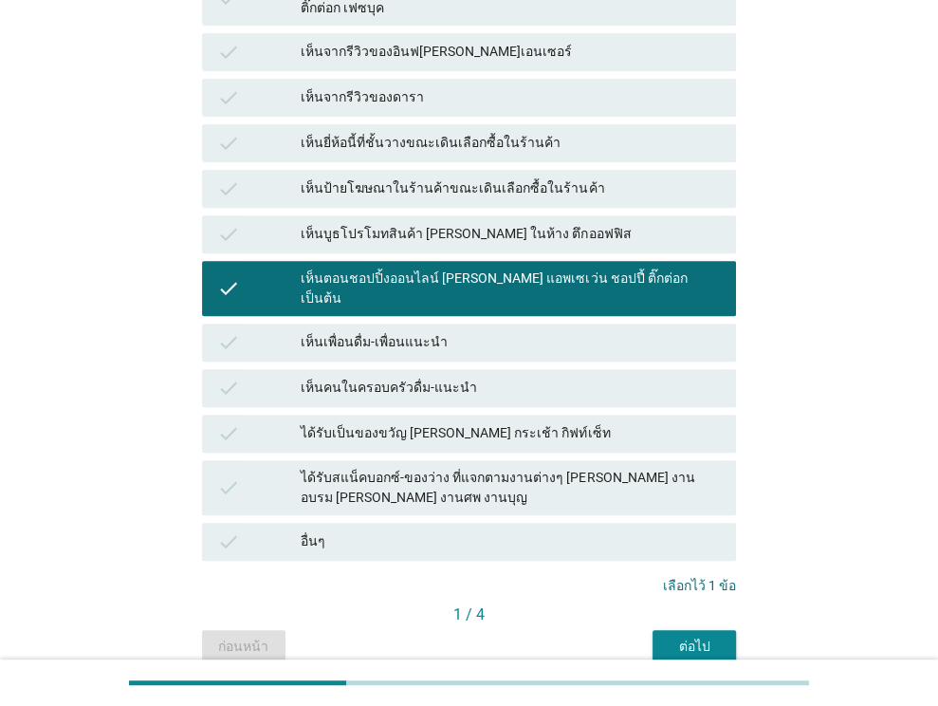
click at [416, 331] on div "เห็นเพื่อนดื่ม-เพื่อนแนะนำ" at bounding box center [511, 342] width 420 height 23
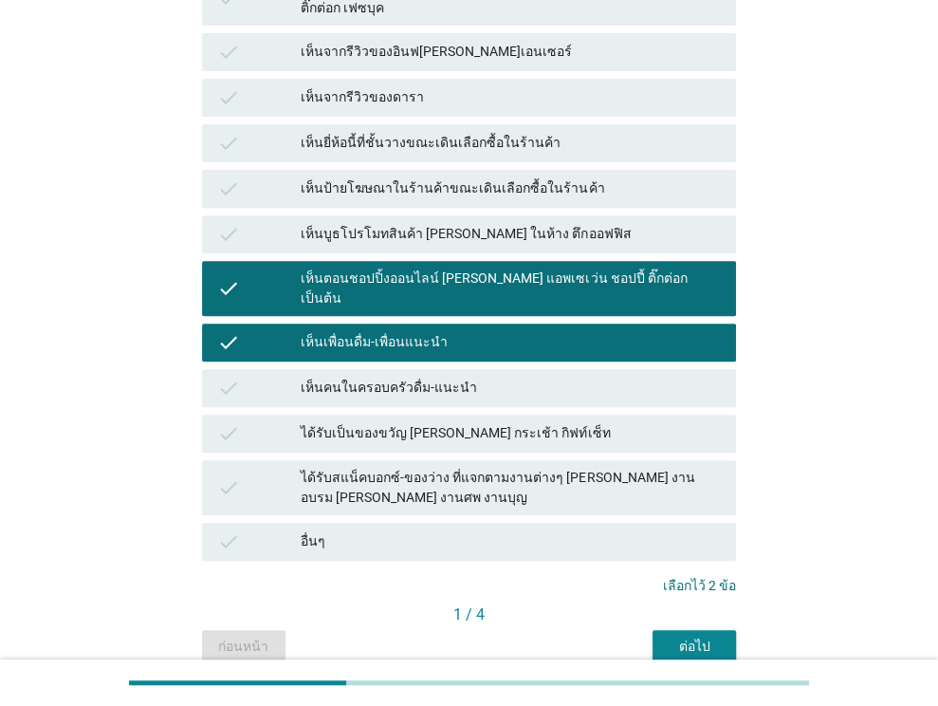
click at [416, 376] on div "เห็นคนในครอบครัวดื่ม-แนะนำ" at bounding box center [511, 387] width 420 height 23
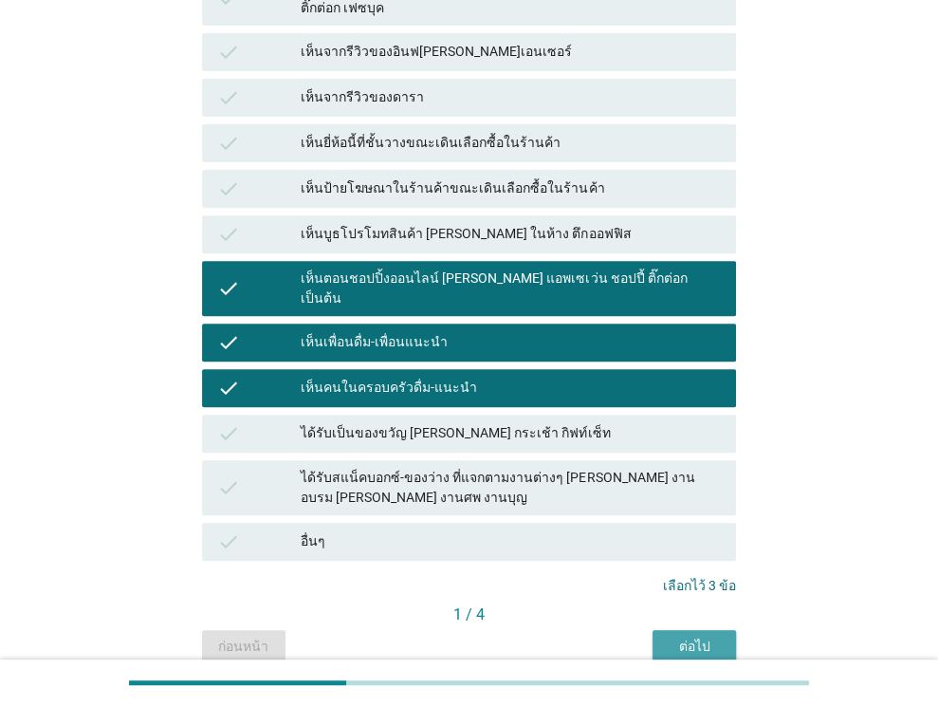
click at [679, 630] on button "ต่อไป" at bounding box center [693, 647] width 83 height 34
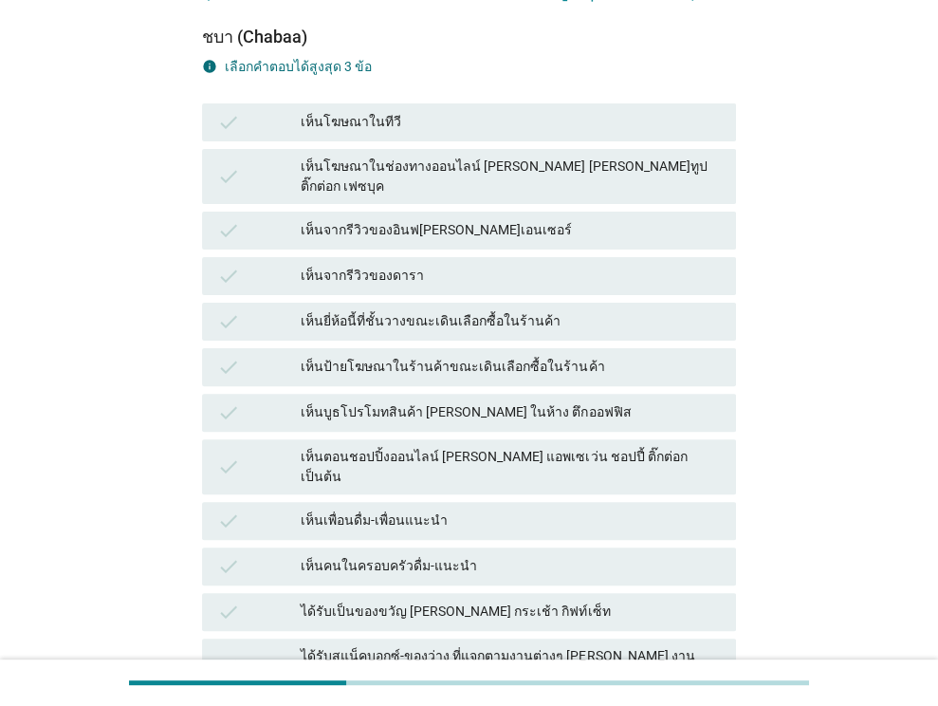
scroll to position [432, 0]
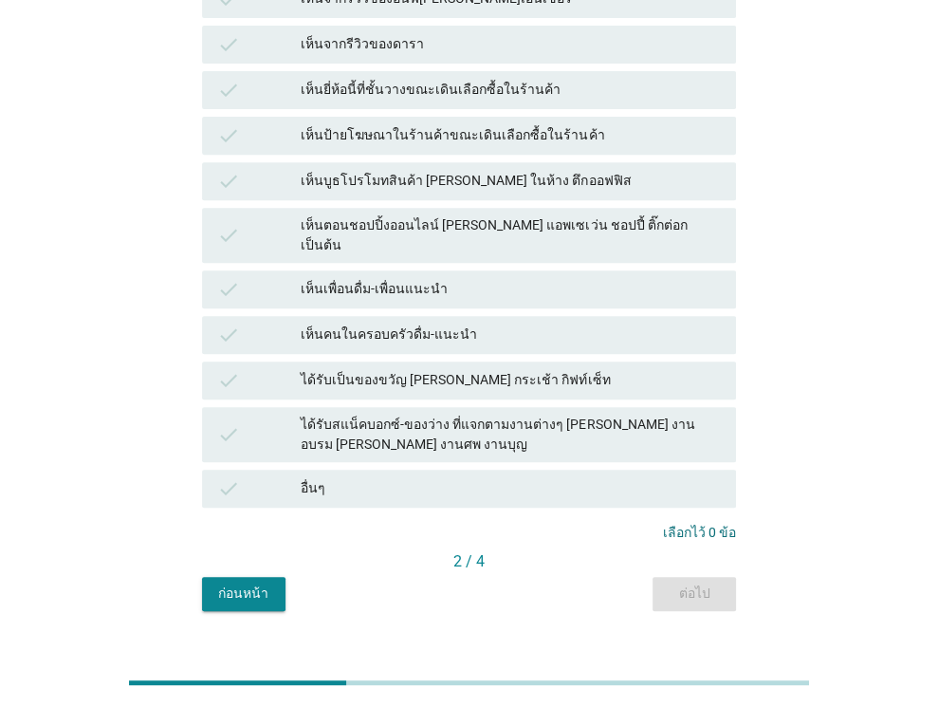
click at [512, 323] on div "เห็นคนในครอบครัวดื่ม-แนะนำ" at bounding box center [511, 334] width 420 height 23
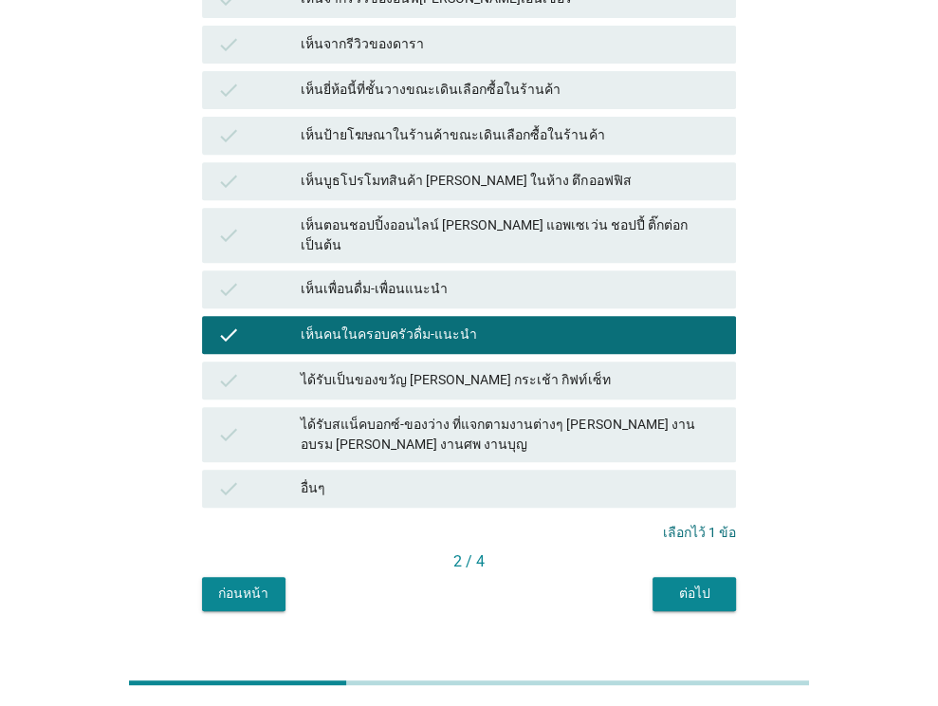
drag, startPoint x: 520, startPoint y: 257, endPoint x: 539, endPoint y: 215, distance: 45.8
click at [520, 278] on div "เห็นเพื่อนดื่ม-เพื่อนแนะนำ" at bounding box center [511, 289] width 420 height 23
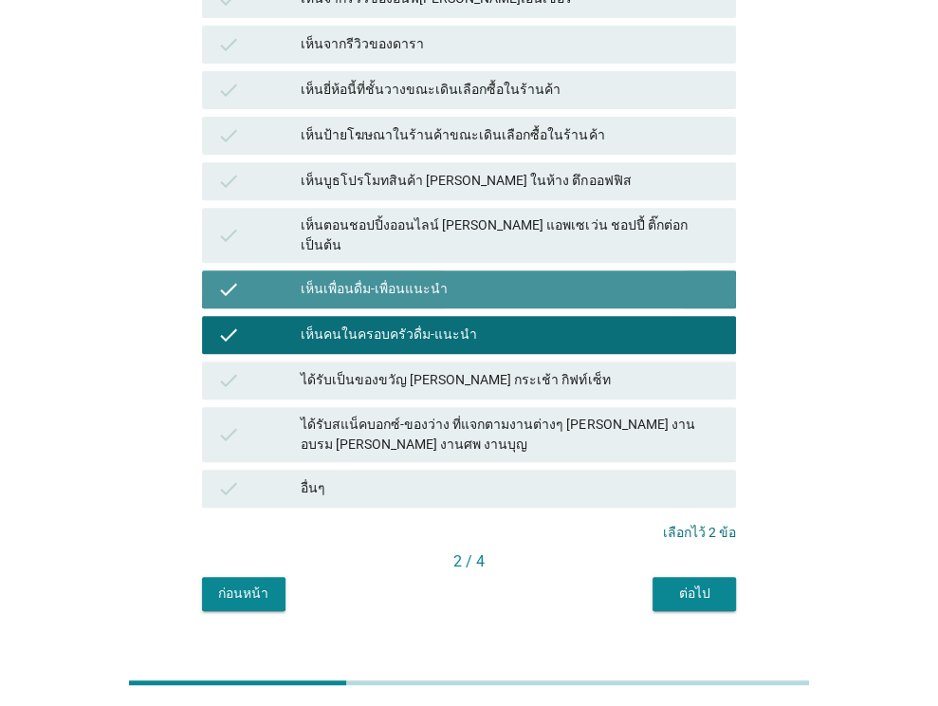
click at [540, 215] on div "เห็นตอนชอปปิ้งออนไลน์ [PERSON_NAME] แอพเซเว่น ชอปปี้ ติ๊กต่อก เป็นต้น" at bounding box center [511, 235] width 420 height 40
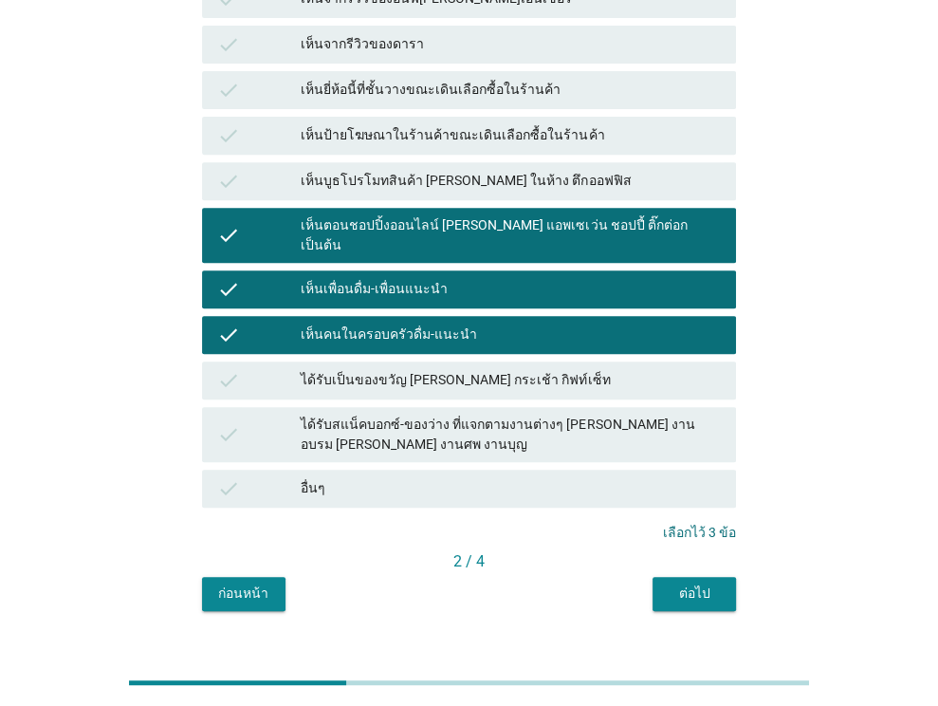
click at [672, 583] on div "ต่อไป" at bounding box center [694, 593] width 53 height 20
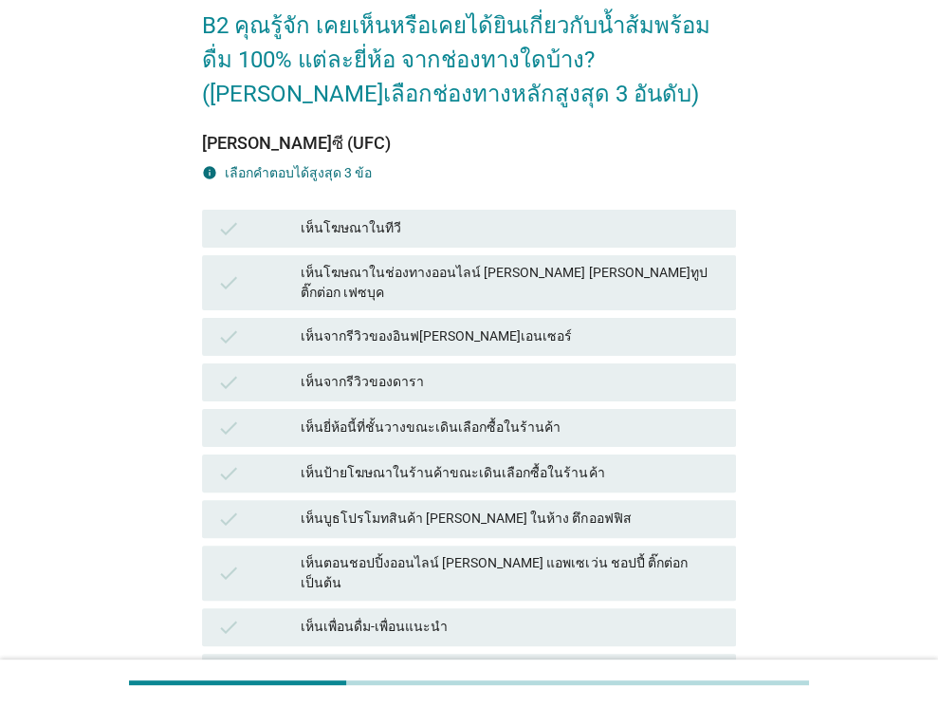
scroll to position [284, 0]
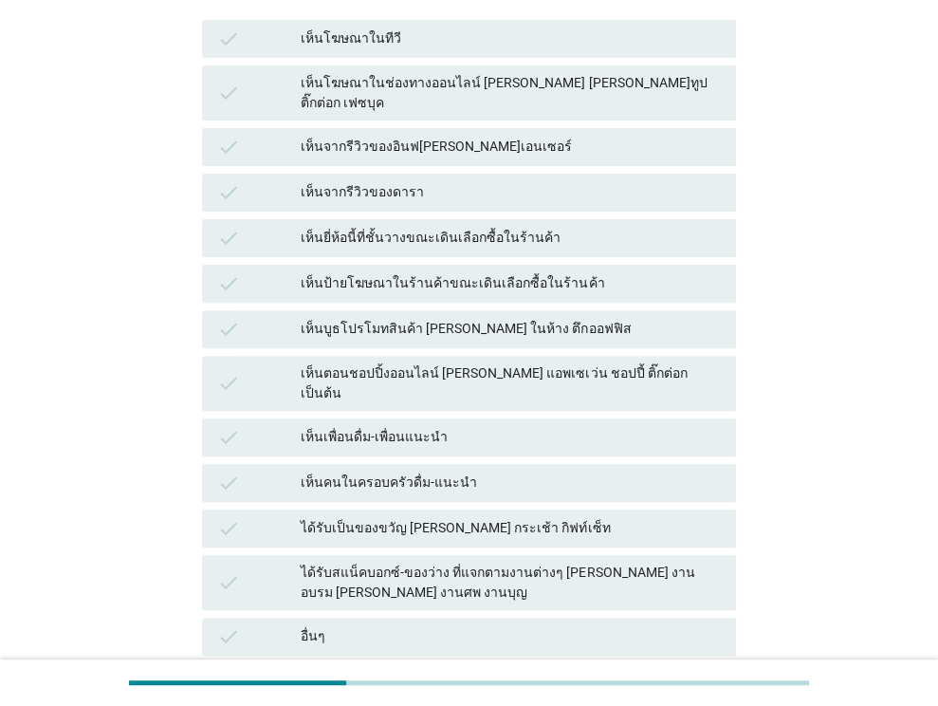
click at [594, 363] on div "เห็นตอนชอปปิ้งออนไลน์ [PERSON_NAME] แอพเซเว่น ชอปปี้ ติ๊กต่อก เป็นต้น" at bounding box center [511, 383] width 420 height 40
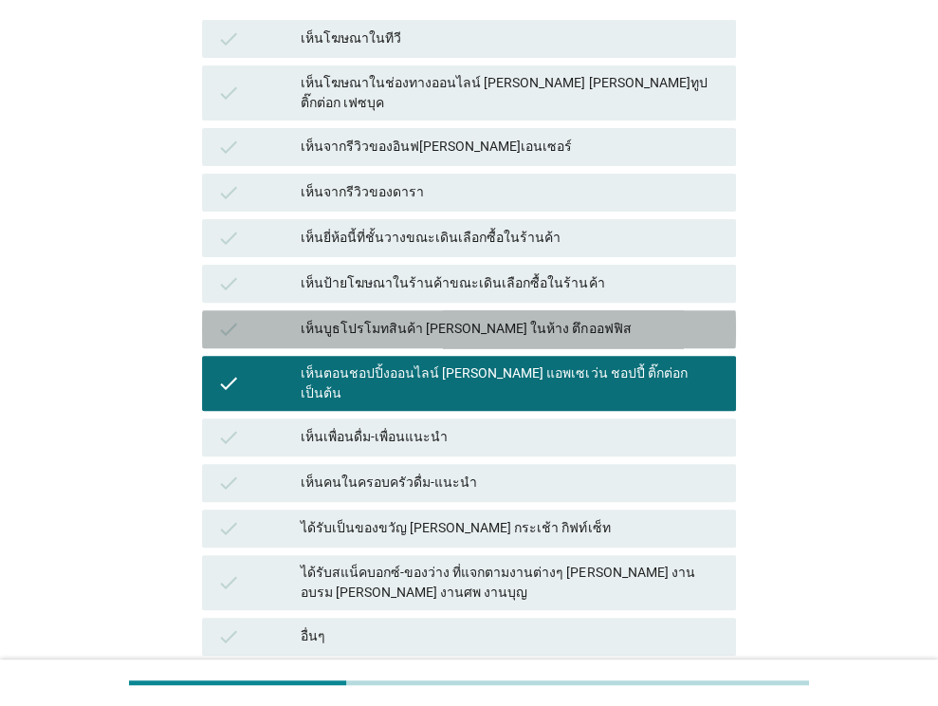
click at [583, 318] on div "เห็นบูธโปรโมทสินค้า [PERSON_NAME] ในห้าง ตึกออฟฟิส" at bounding box center [511, 329] width 420 height 23
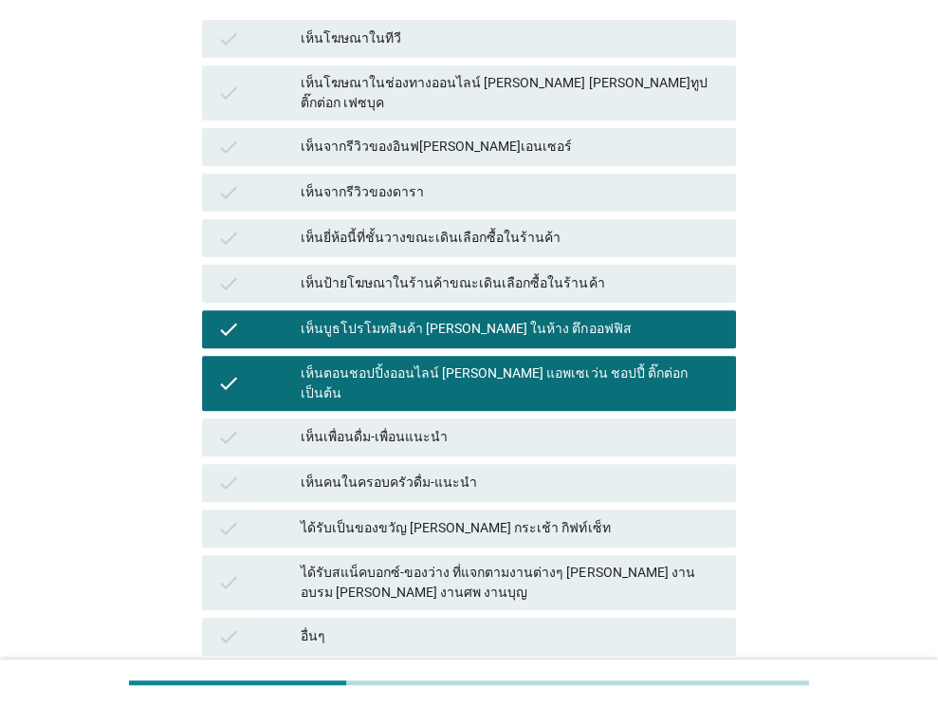
click at [573, 426] on div "เห็นเพื่อนดื่ม-เพื่อนแนะนำ" at bounding box center [511, 437] width 420 height 23
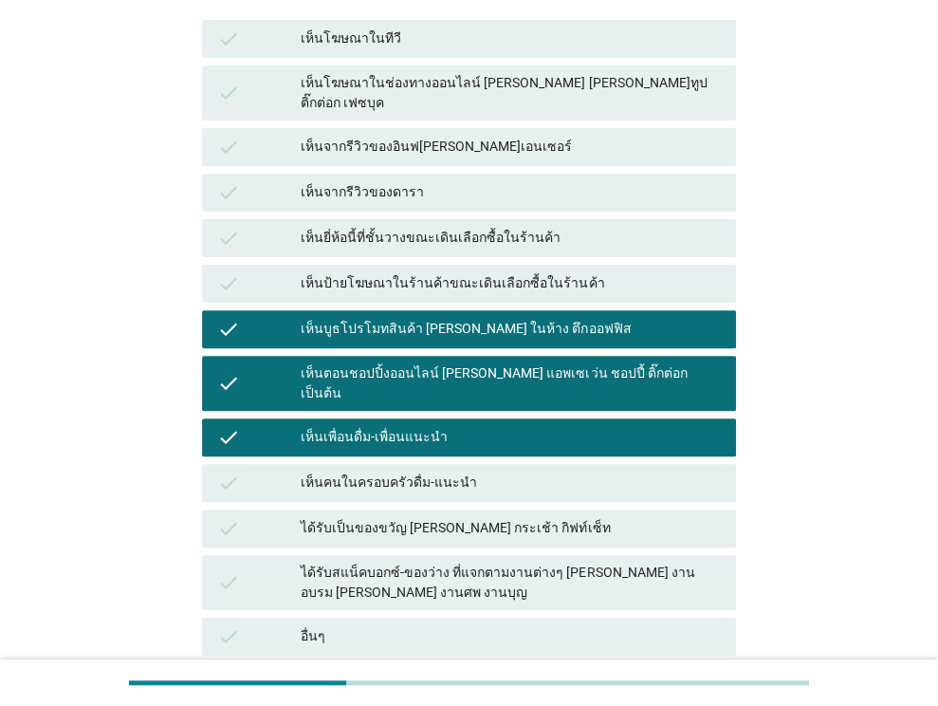
click at [591, 318] on div "เห็นบูธโปรโมทสินค้า [PERSON_NAME] ในห้าง ตึกออฟฟิส" at bounding box center [511, 329] width 420 height 23
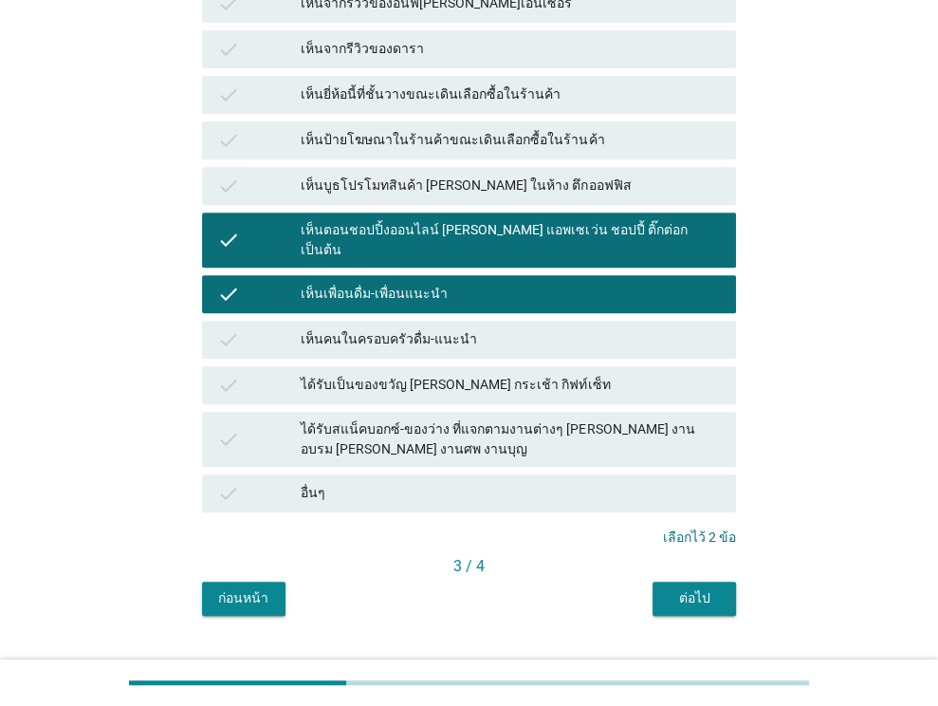
scroll to position [432, 0]
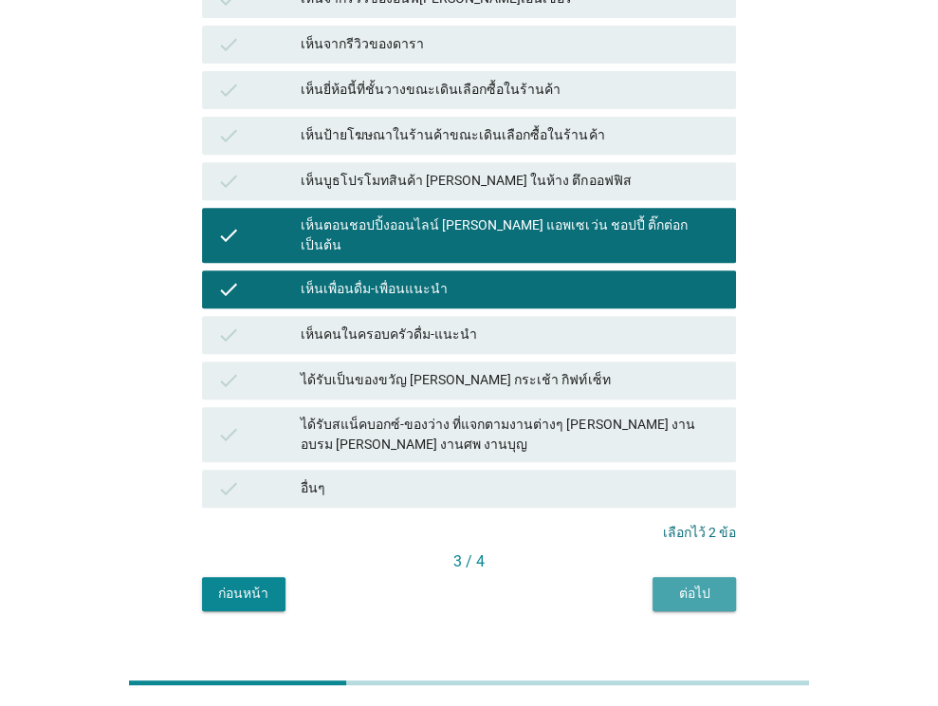
click at [688, 577] on button "ต่อไป" at bounding box center [693, 594] width 83 height 34
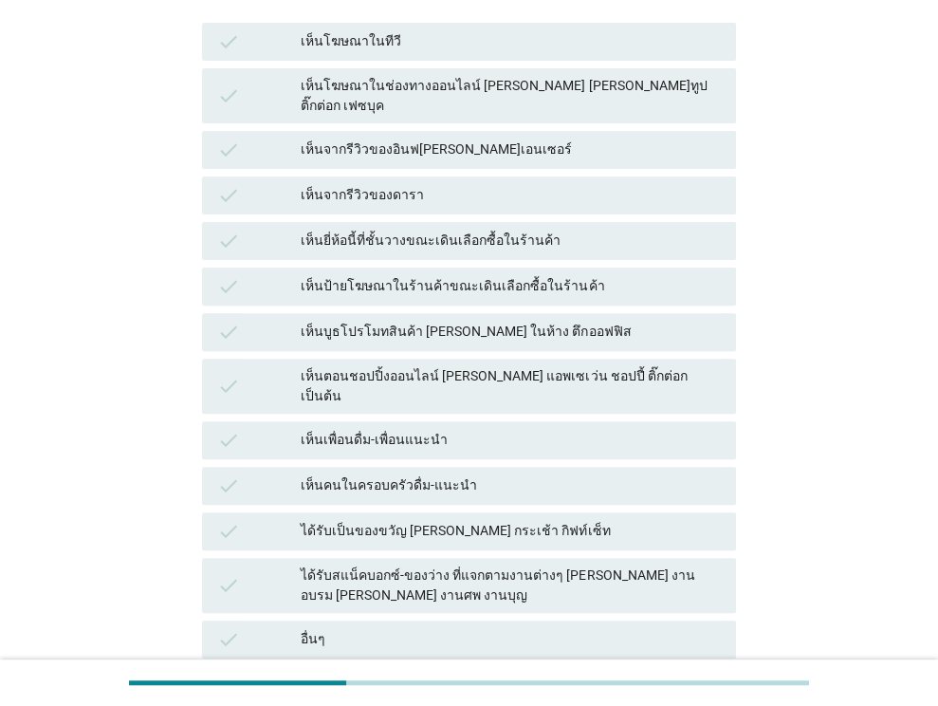
scroll to position [284, 0]
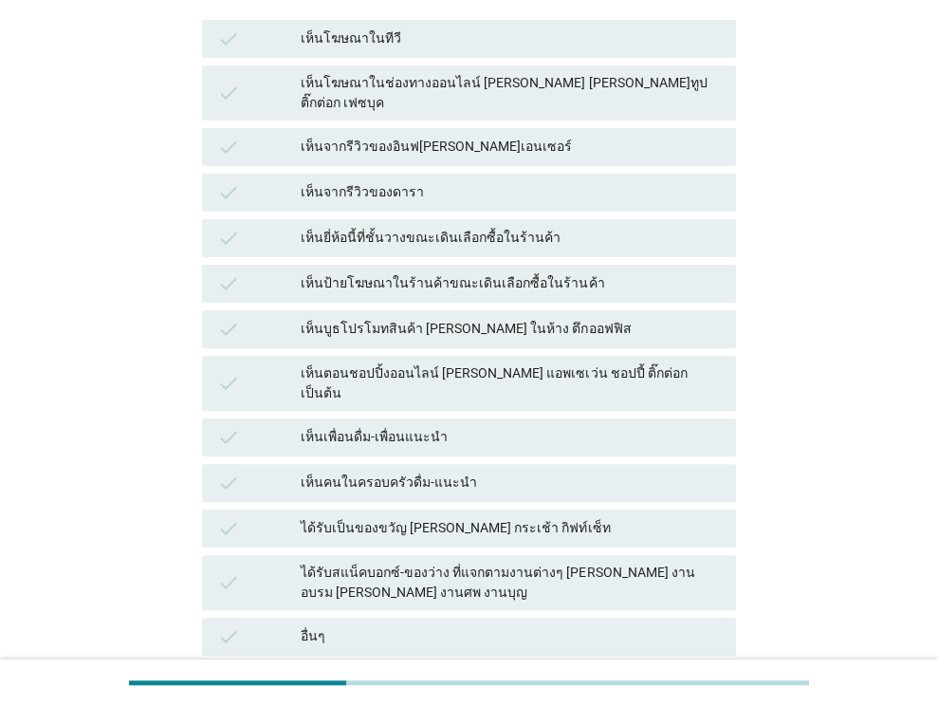
click at [561, 363] on div "เห็นตอนชอปปิ้งออนไลน์ [PERSON_NAME] แอพเซเว่น ชอปปี้ ติ๊กต่อก เป็นต้น" at bounding box center [511, 383] width 420 height 40
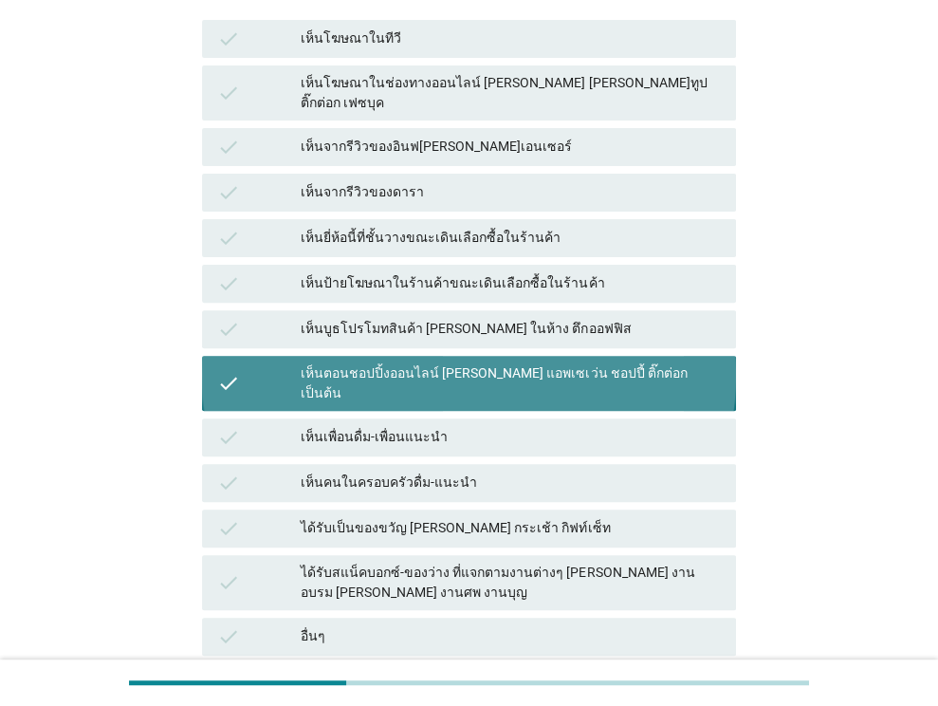
click at [561, 426] on div "เห็นเพื่อนดื่ม-เพื่อนแนะนำ" at bounding box center [511, 437] width 420 height 23
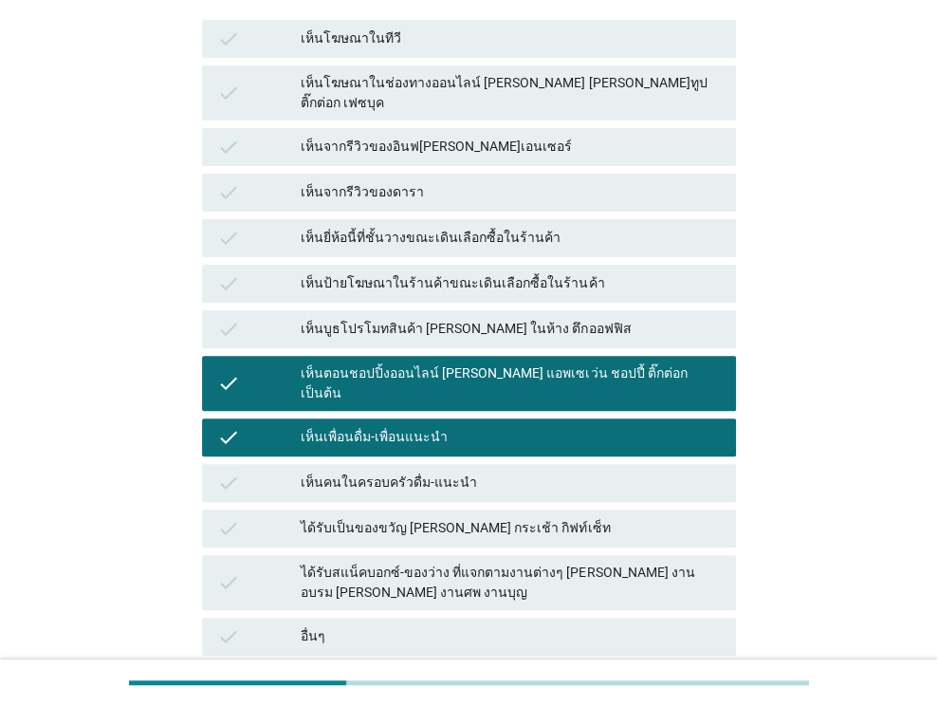
click at [571, 471] on div "เห็นคนในครอบครัวดื่ม-แนะนำ" at bounding box center [511, 482] width 420 height 23
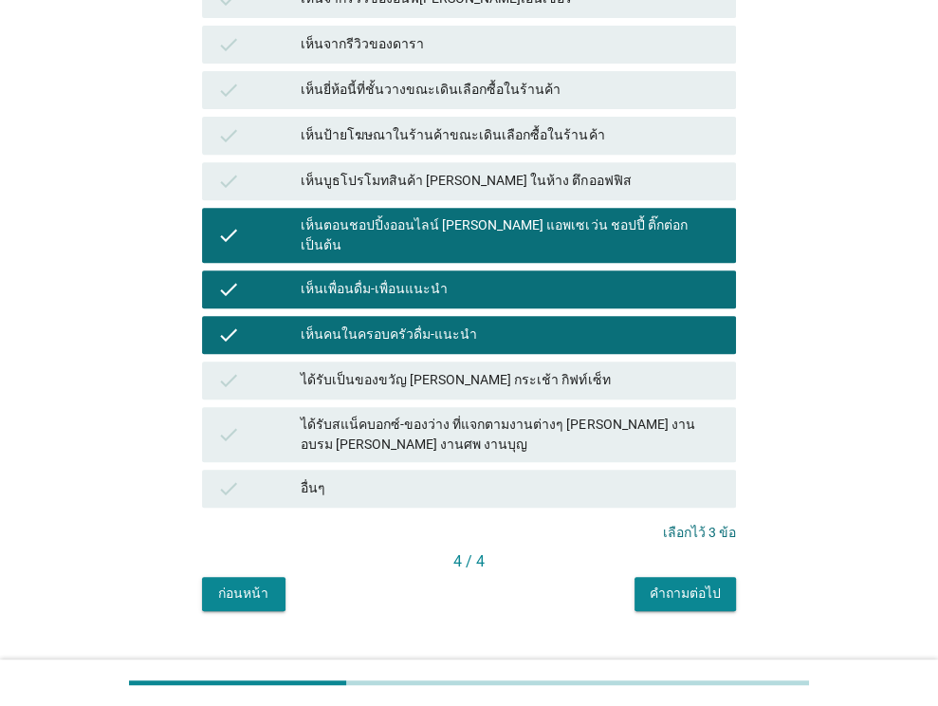
scroll to position [432, 0]
click at [666, 583] on div "คำถามต่อไป" at bounding box center [685, 593] width 71 height 20
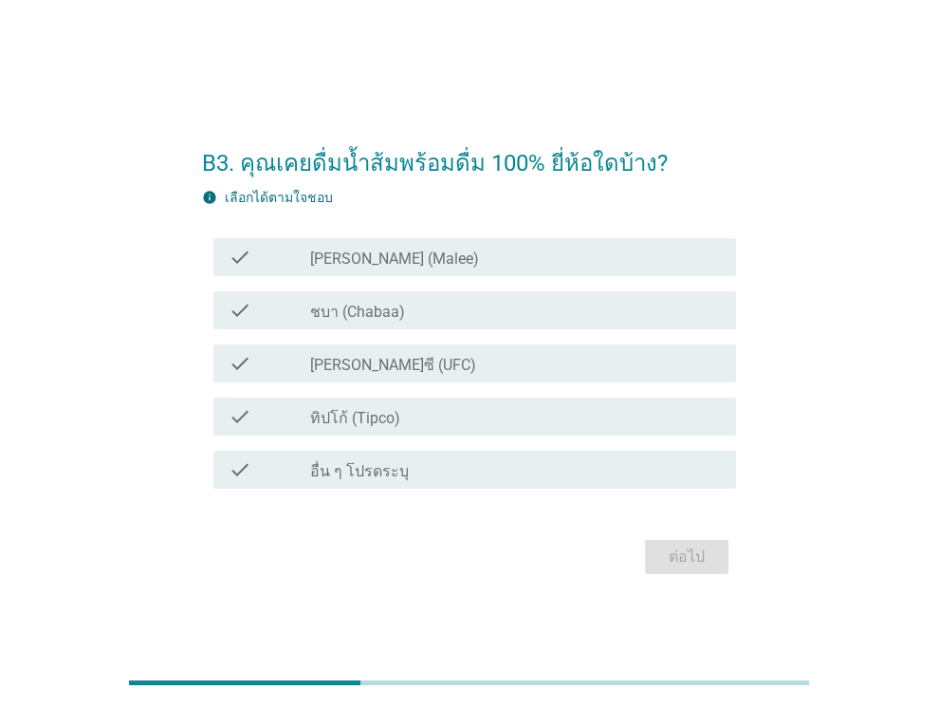
click at [441, 244] on div "check check_box_outline_blank [PERSON_NAME] (Malee)" at bounding box center [474, 257] width 523 height 38
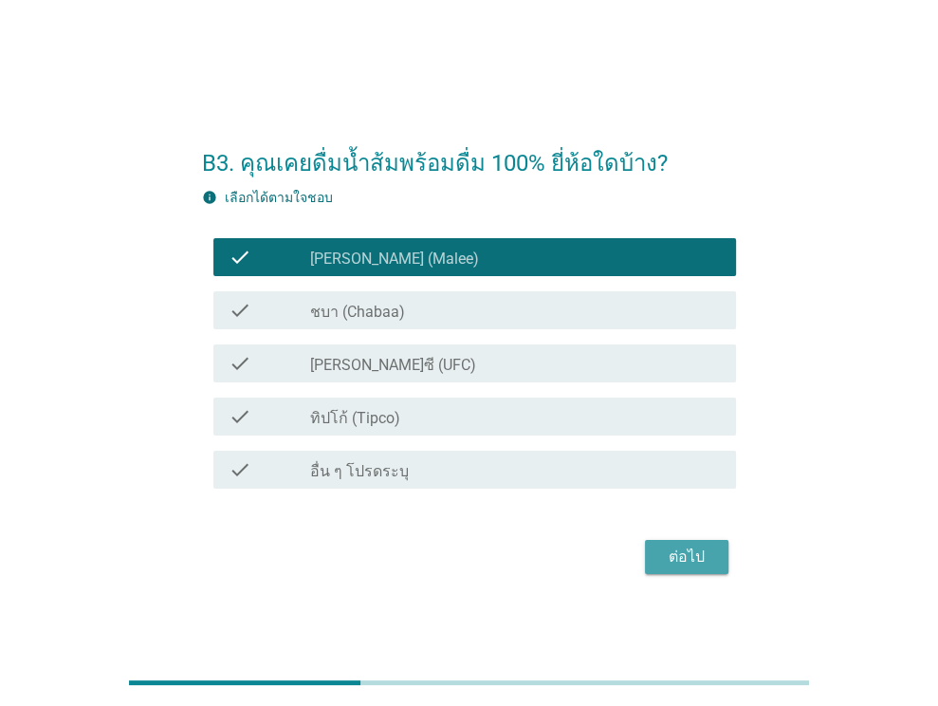
click at [687, 557] on div "ต่อไป" at bounding box center [686, 556] width 53 height 23
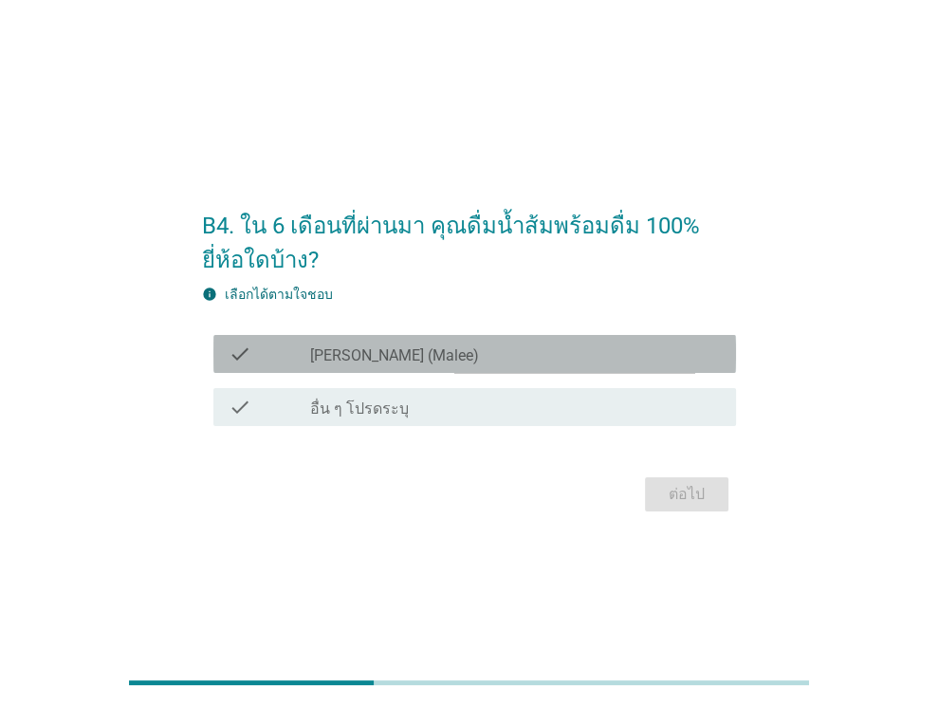
click at [585, 362] on div "check_box_outline_blank [PERSON_NAME] (Malee)" at bounding box center [515, 353] width 411 height 23
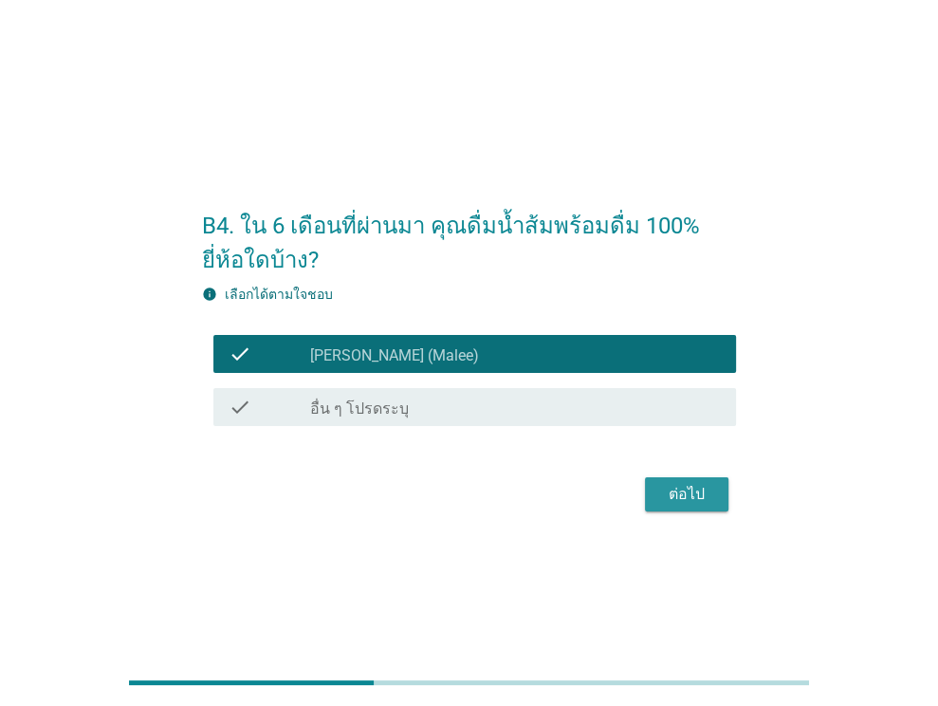
click at [670, 488] on div "ต่อไป" at bounding box center [686, 494] width 53 height 23
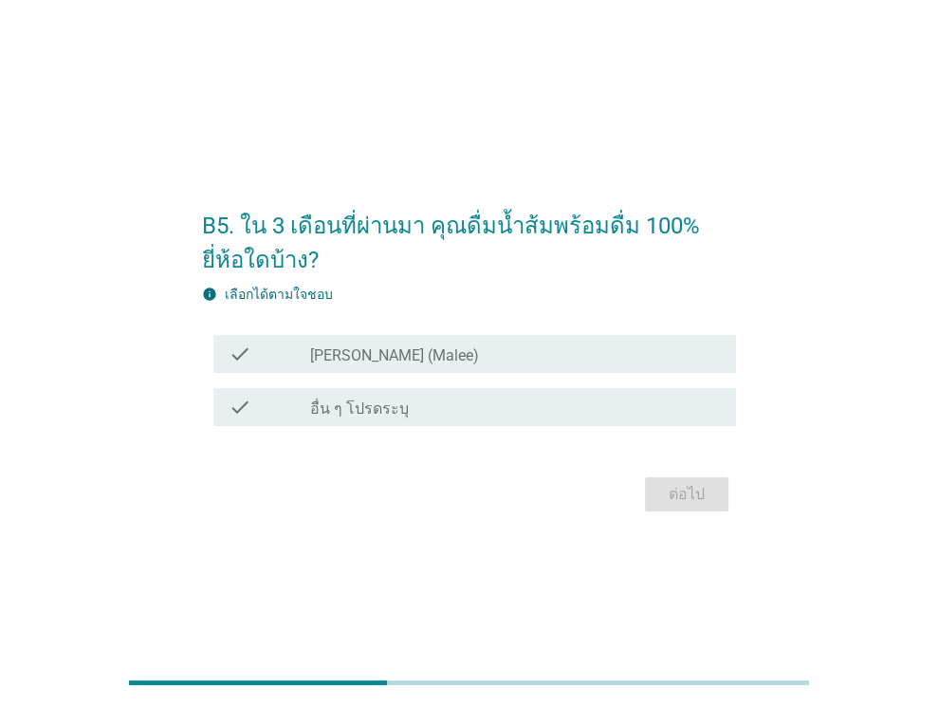
click at [649, 361] on div "check_box_outline_blank [PERSON_NAME] (Malee)" at bounding box center [515, 353] width 411 height 23
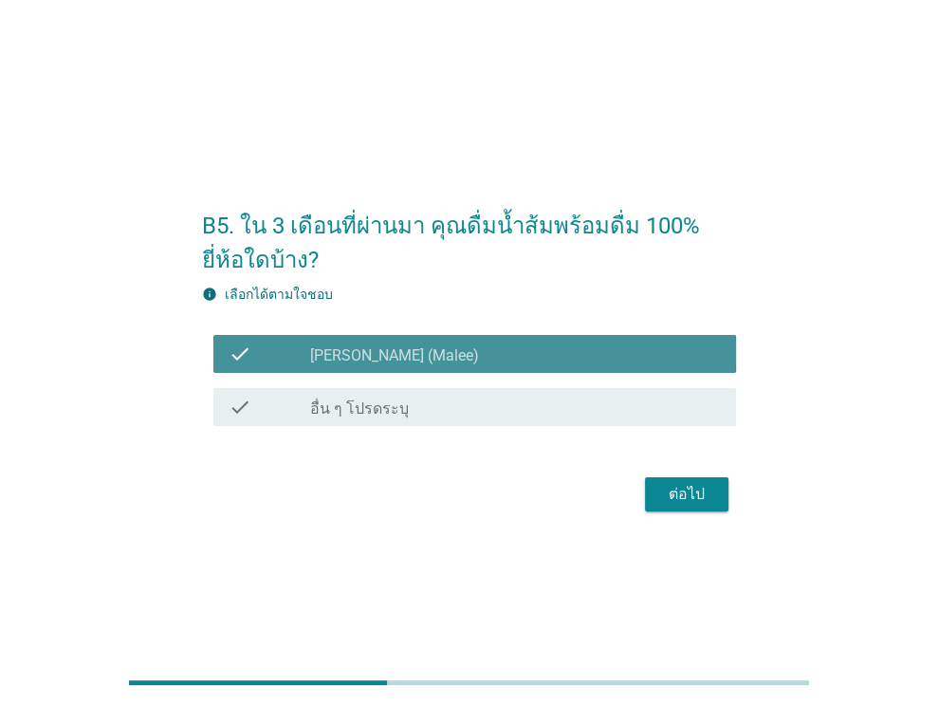
click at [683, 486] on div "ต่อไป" at bounding box center [686, 494] width 53 height 23
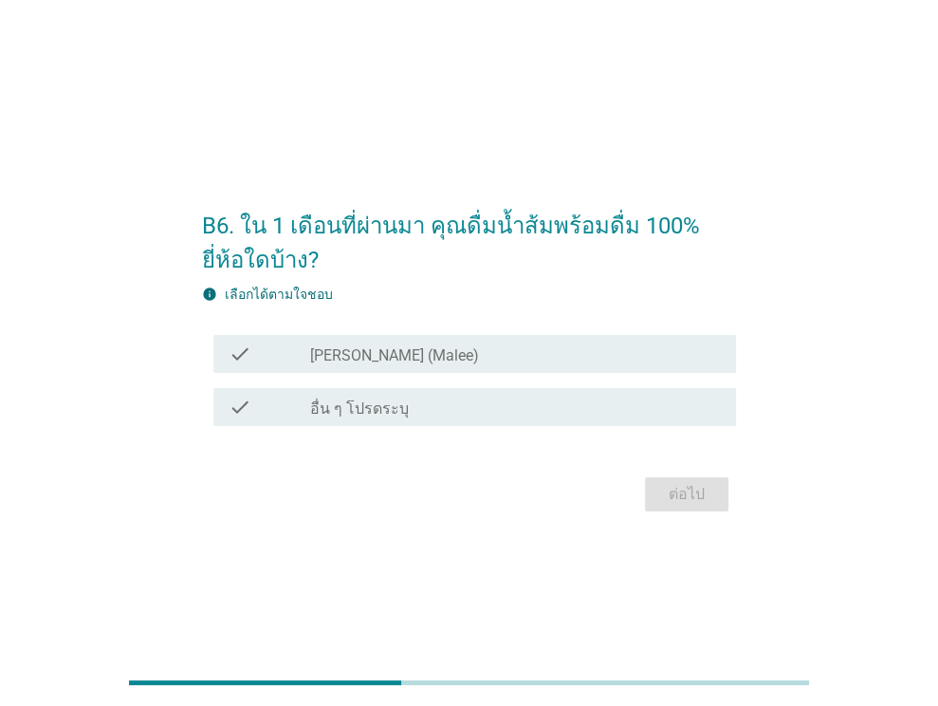
click at [622, 356] on div "check_box_outline_blank [PERSON_NAME] (Malee)" at bounding box center [515, 353] width 411 height 23
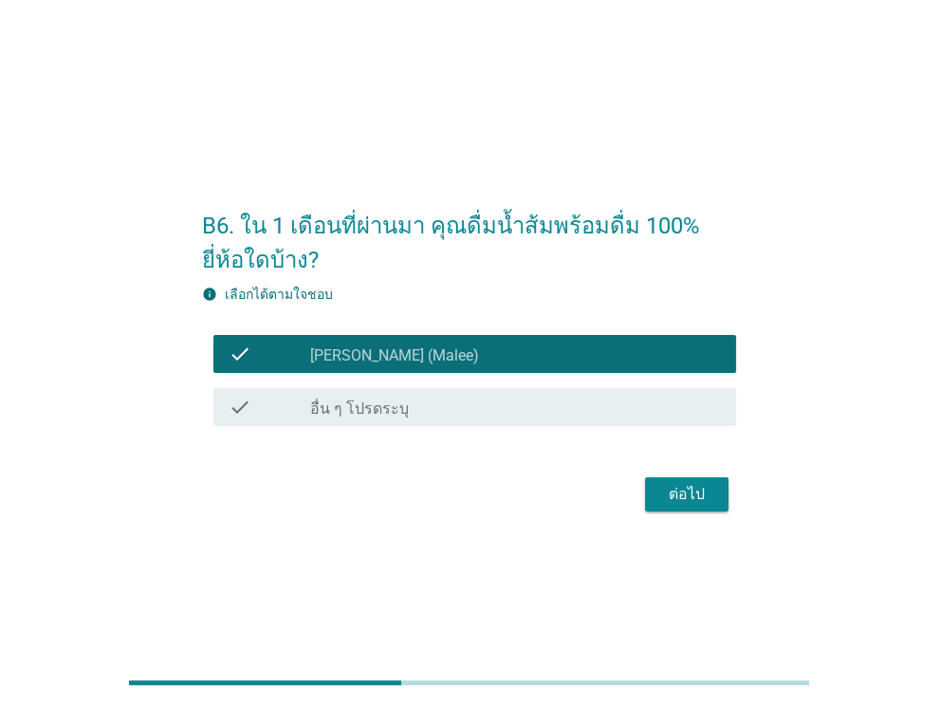
click at [692, 500] on div "ต่อไป" at bounding box center [686, 494] width 53 height 23
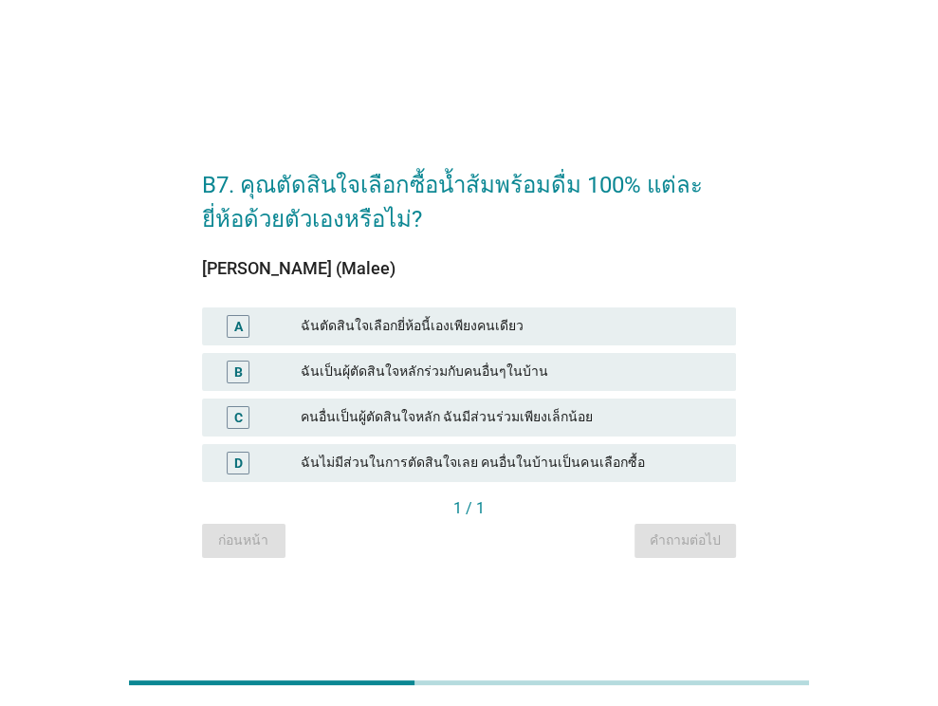
click at [500, 320] on div "ฉันตัดสินใจเลือกยี่ห้อนี้เองเพียงคนเดียว" at bounding box center [511, 326] width 420 height 23
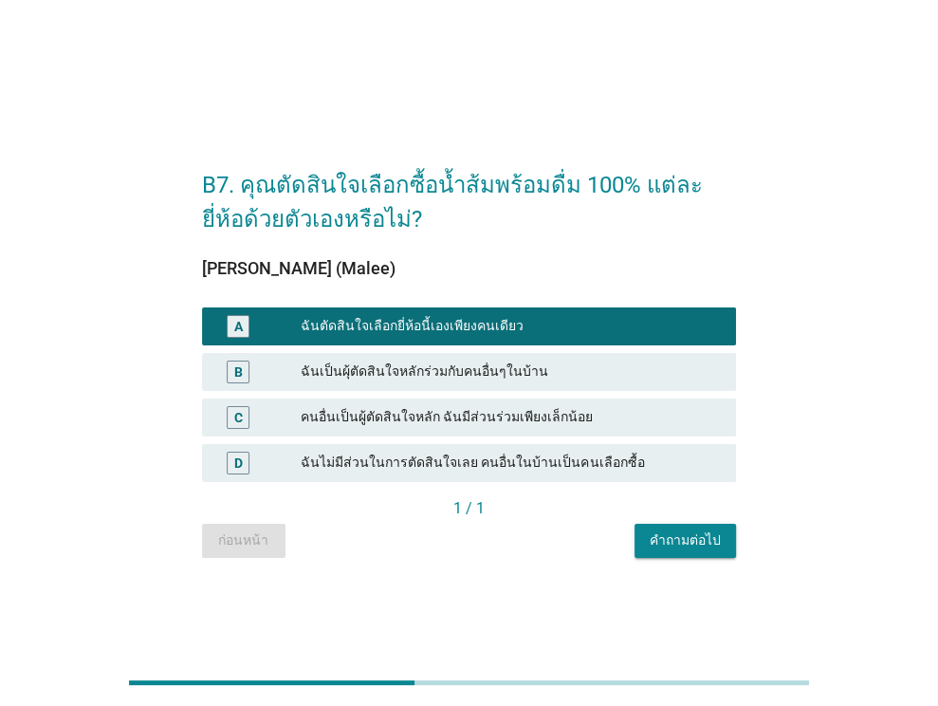
click at [663, 541] on div "คำถามต่อไป" at bounding box center [685, 540] width 71 height 20
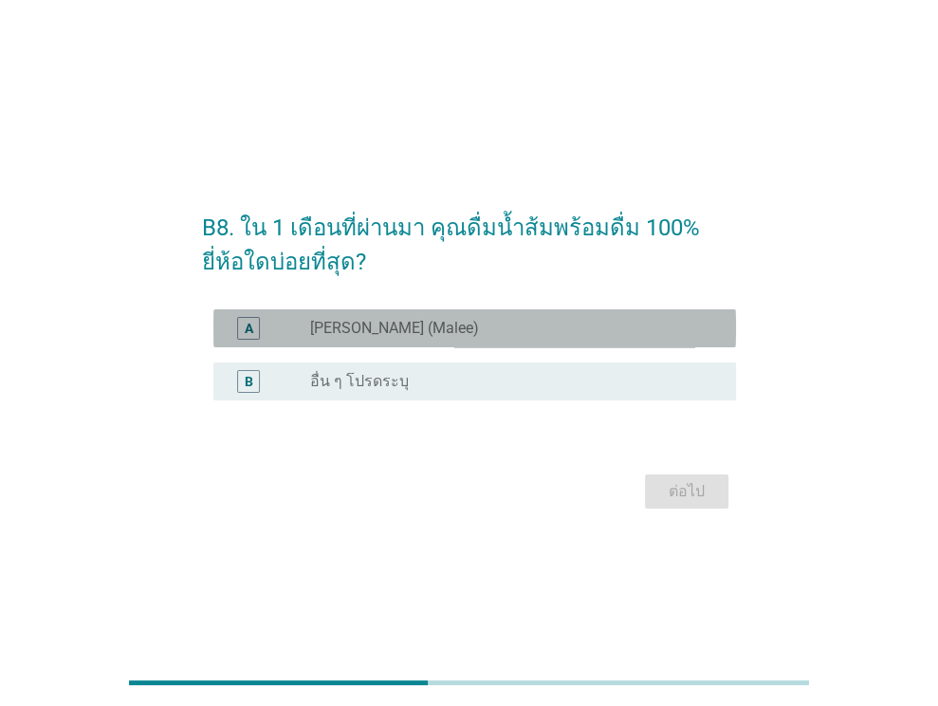
click at [516, 331] on div "radio_button_unchecked [PERSON_NAME] (Malee)" at bounding box center [507, 328] width 395 height 19
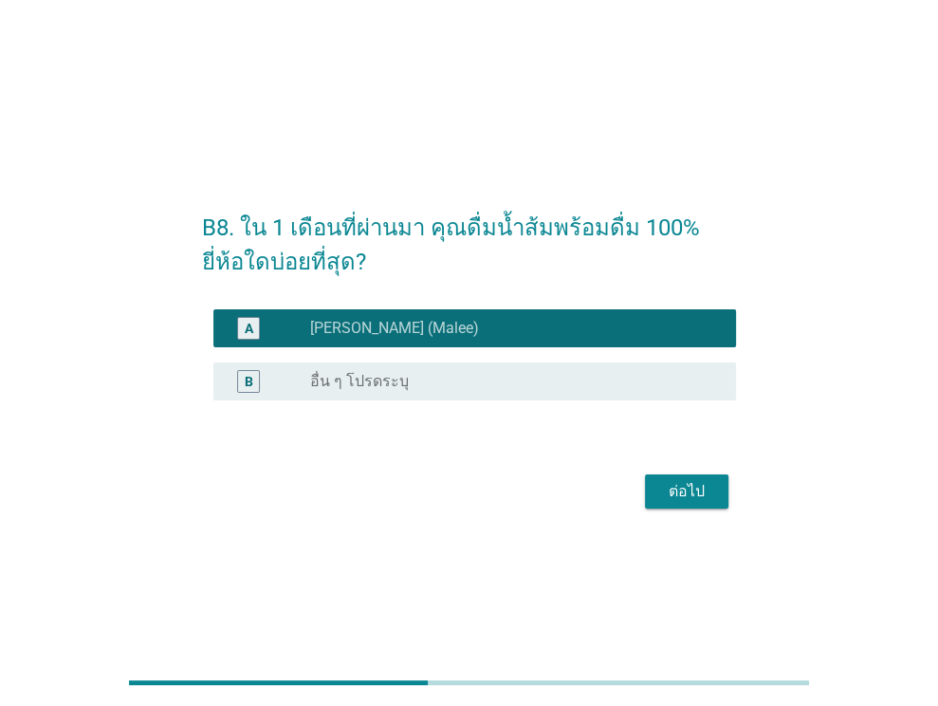
click at [671, 500] on div "ต่อไป" at bounding box center [686, 491] width 53 height 23
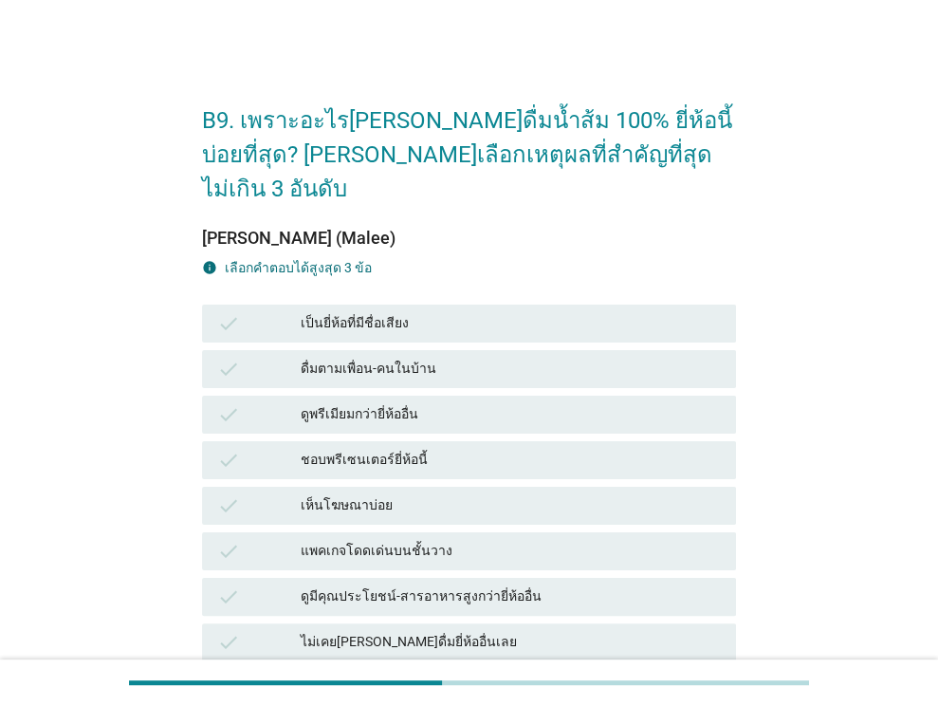
click at [532, 312] on div "เป็นยี่ห้อที่มีชื่อเสียง" at bounding box center [511, 323] width 420 height 23
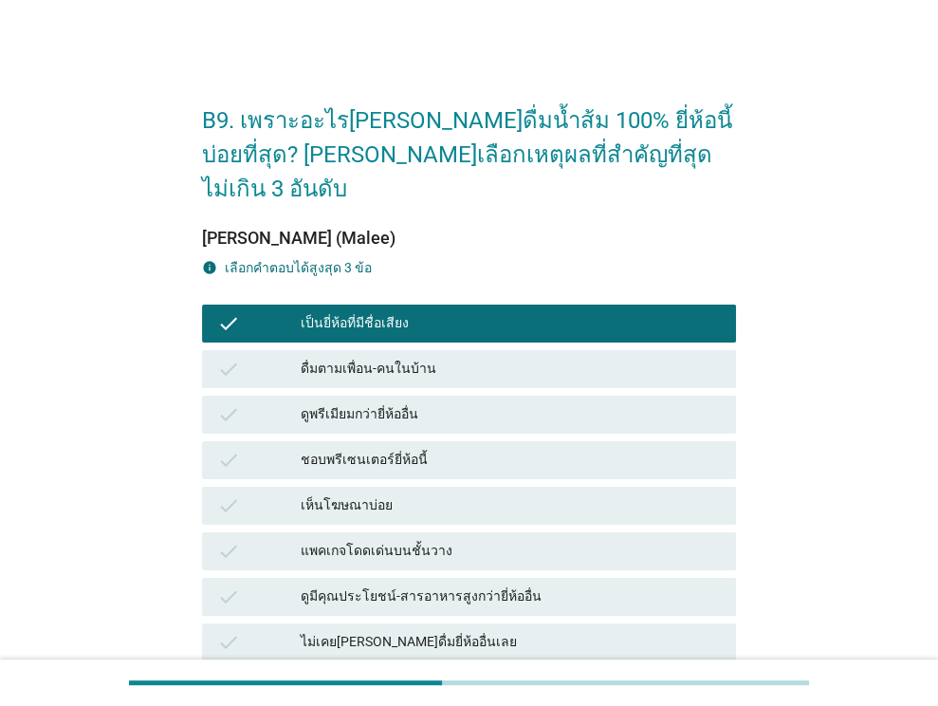
scroll to position [284, 0]
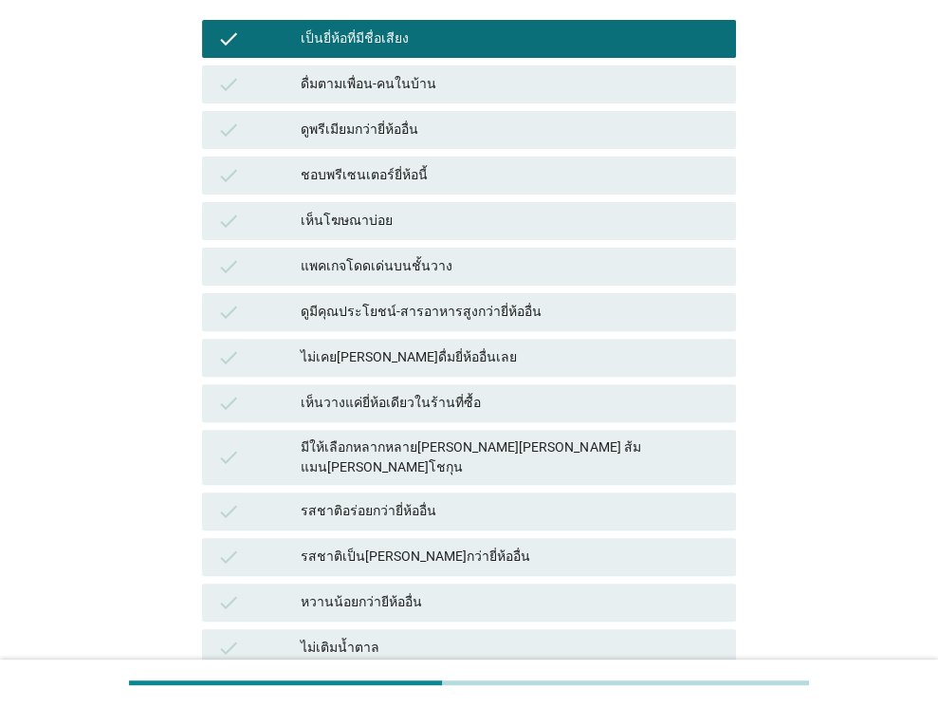
click at [558, 500] on div "รสชาติอร่อยกว่ายี่ห้ออื่น" at bounding box center [511, 511] width 420 height 23
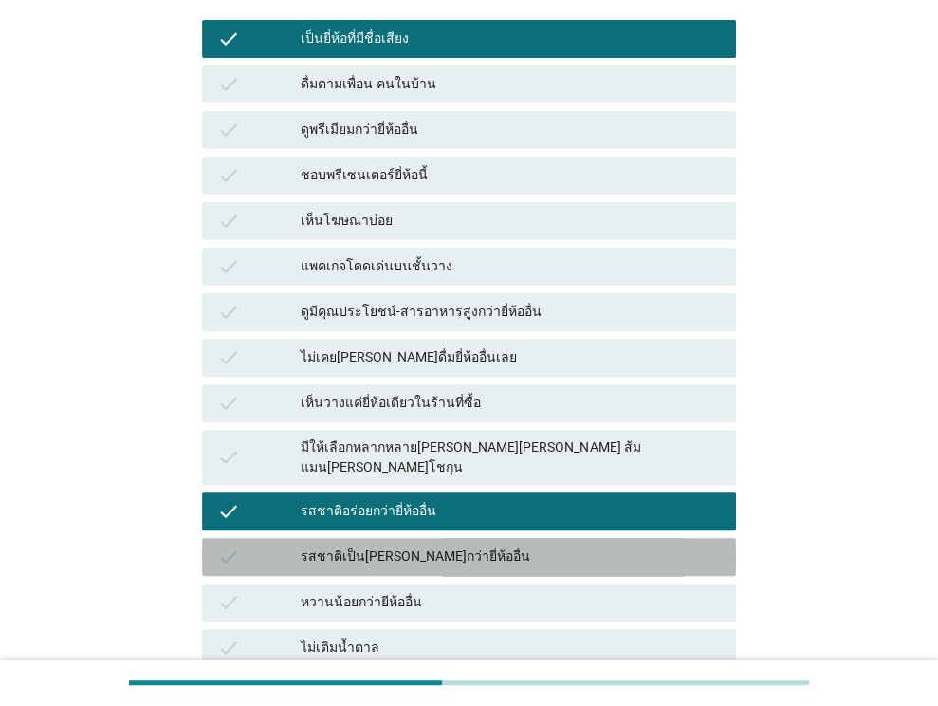
click at [562, 545] on div "รสชาติเป็น[PERSON_NAME]กว่ายี่ห้ออื่น" at bounding box center [511, 556] width 420 height 23
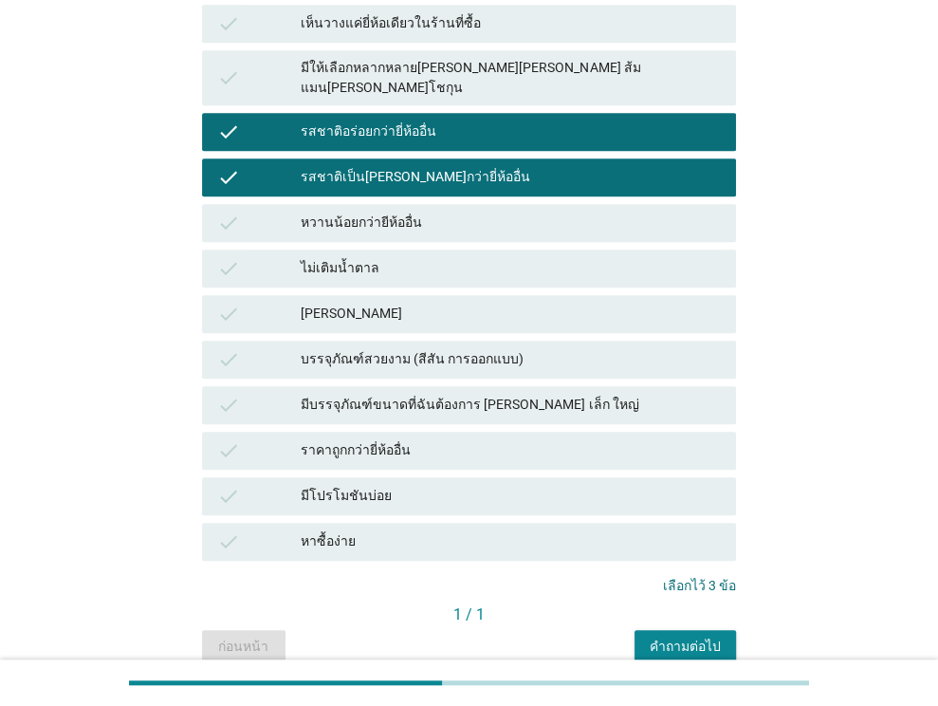
scroll to position [701, 0]
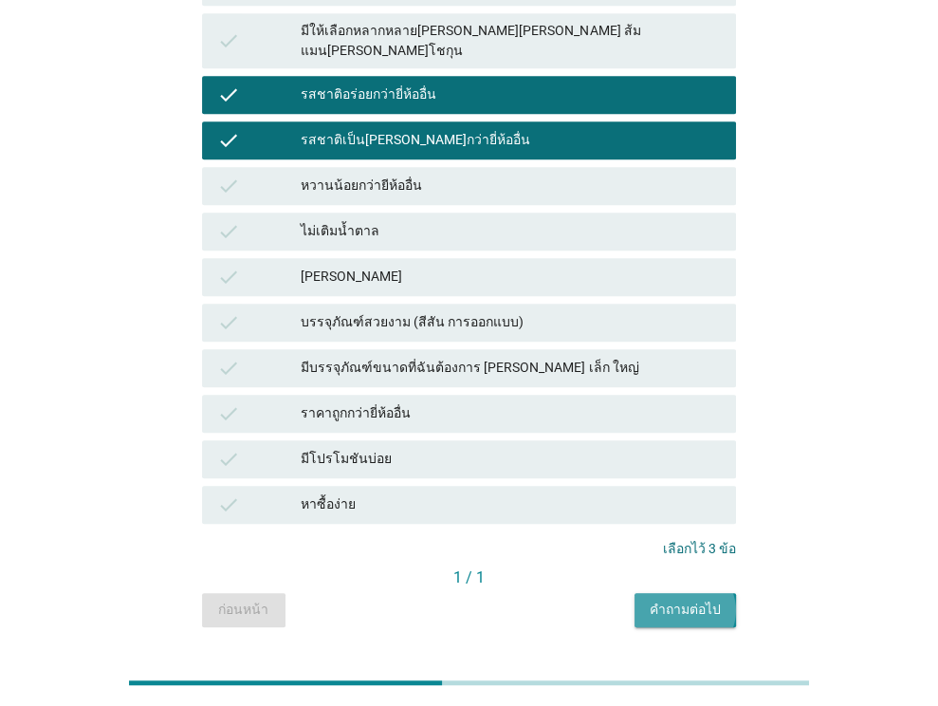
click at [677, 599] on div "คำถามต่อไป" at bounding box center [685, 609] width 71 height 20
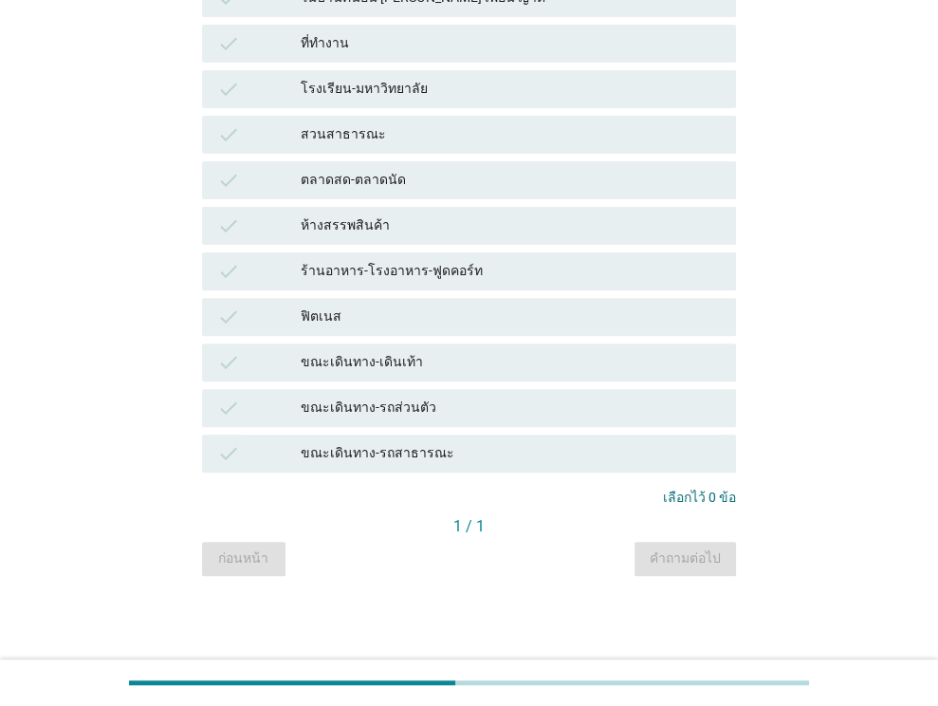
scroll to position [0, 0]
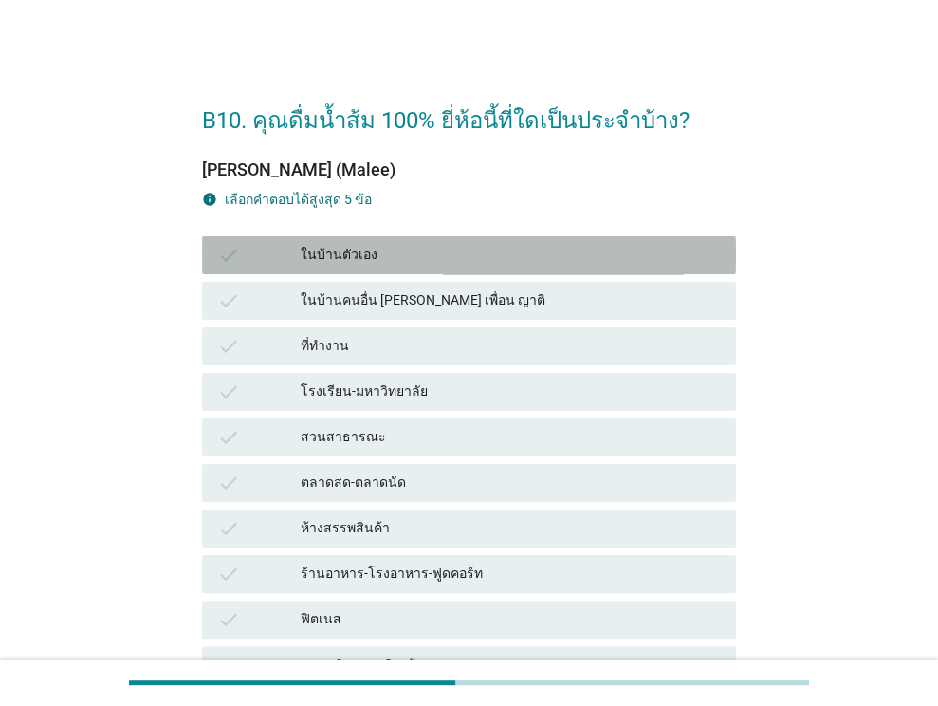
click at [529, 265] on div "ในบ้านตัวเอง" at bounding box center [511, 255] width 420 height 23
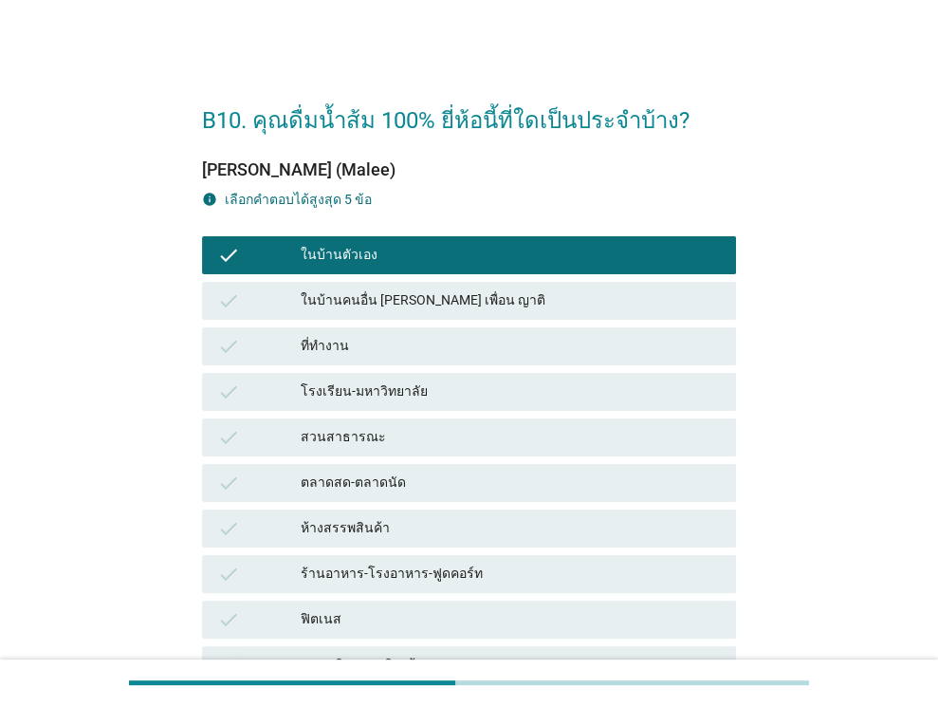
click at [513, 363] on div "check ที่ทำงาน" at bounding box center [469, 346] width 534 height 38
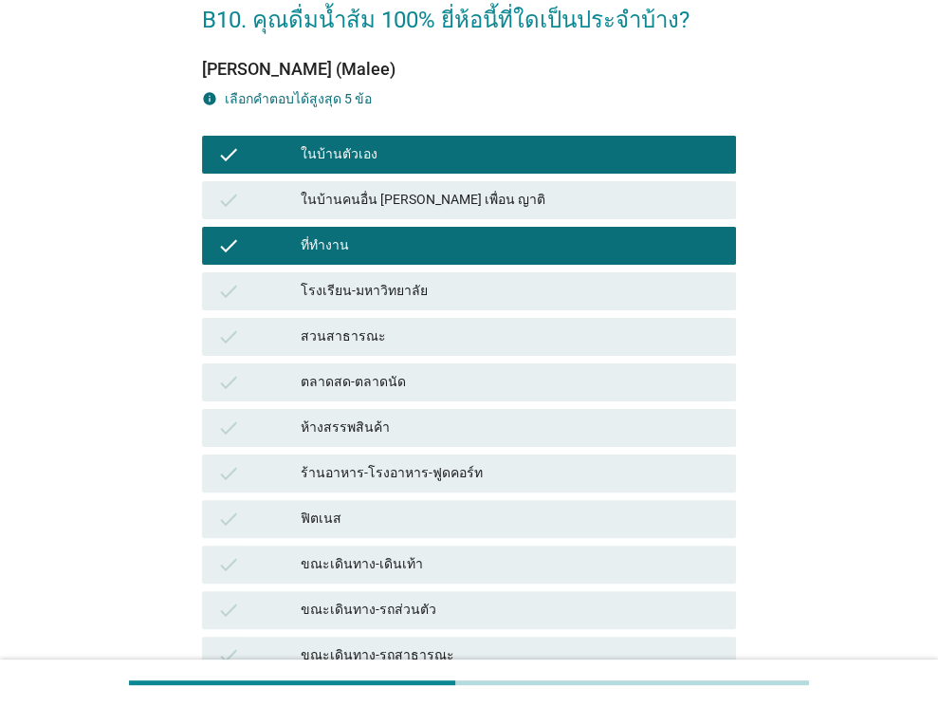
scroll to position [303, 0]
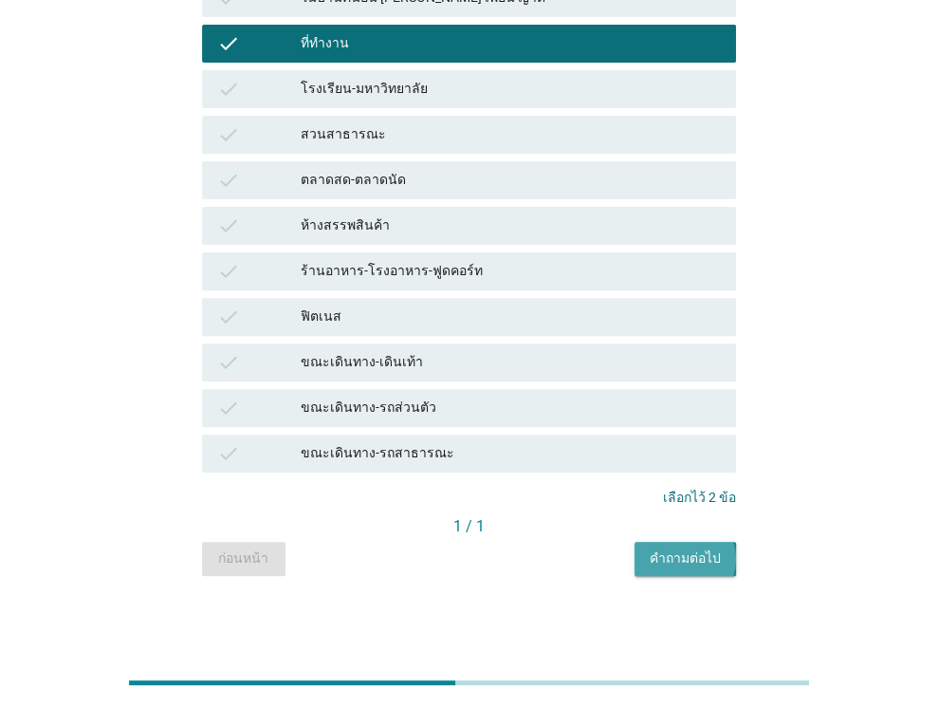
click at [663, 545] on button "คำถามต่อไป" at bounding box center [684, 558] width 101 height 34
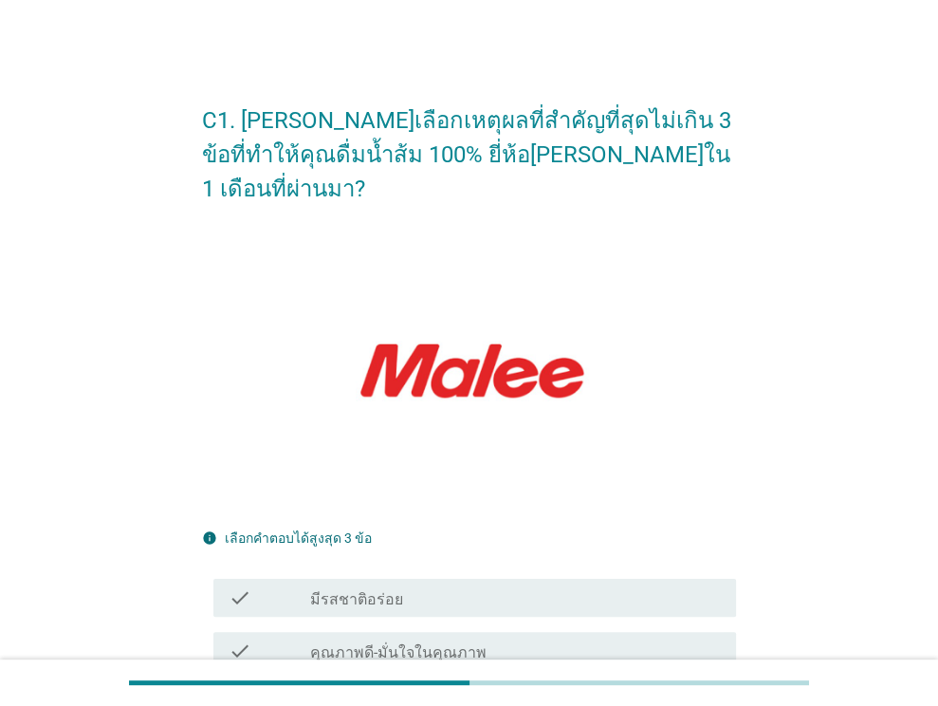
scroll to position [474, 0]
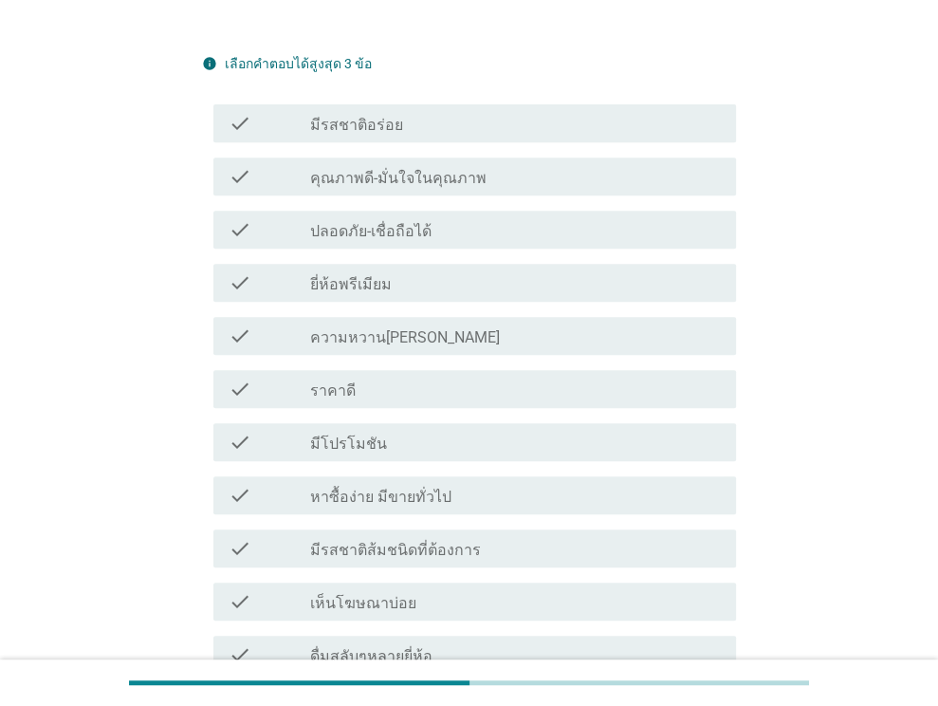
click at [554, 165] on div "check_box_outline_blank คุณภาพดี-มั่นใจในคุณภาพ" at bounding box center [515, 176] width 411 height 23
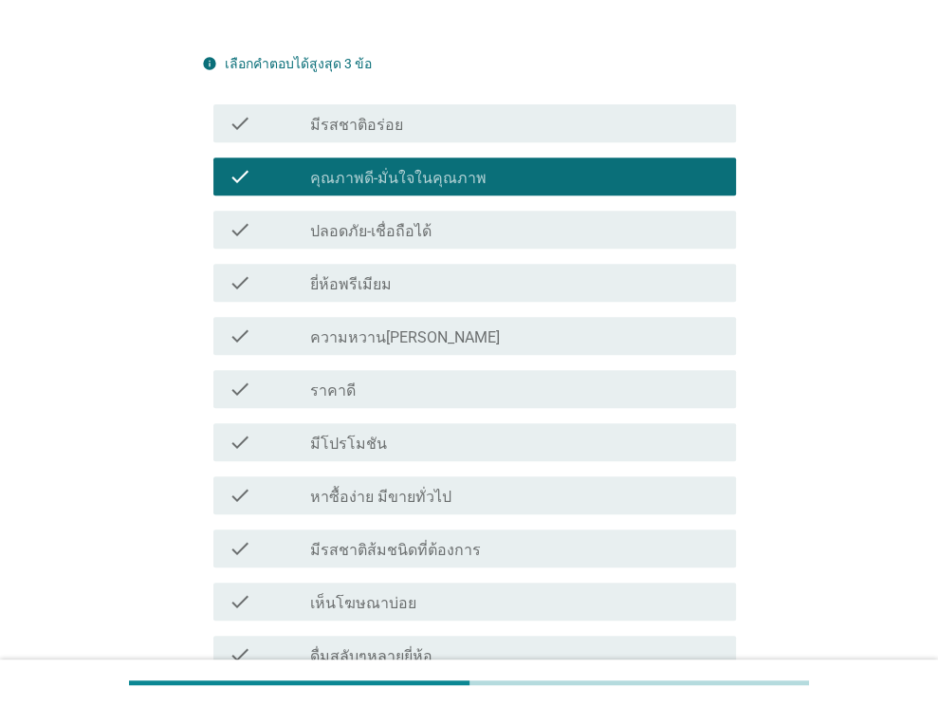
drag, startPoint x: 565, startPoint y: 200, endPoint x: 567, endPoint y: 212, distance: 12.5
click at [565, 218] on div "check_box_outline_blank ปลอดภัย-เชื่อถือได้" at bounding box center [515, 229] width 411 height 23
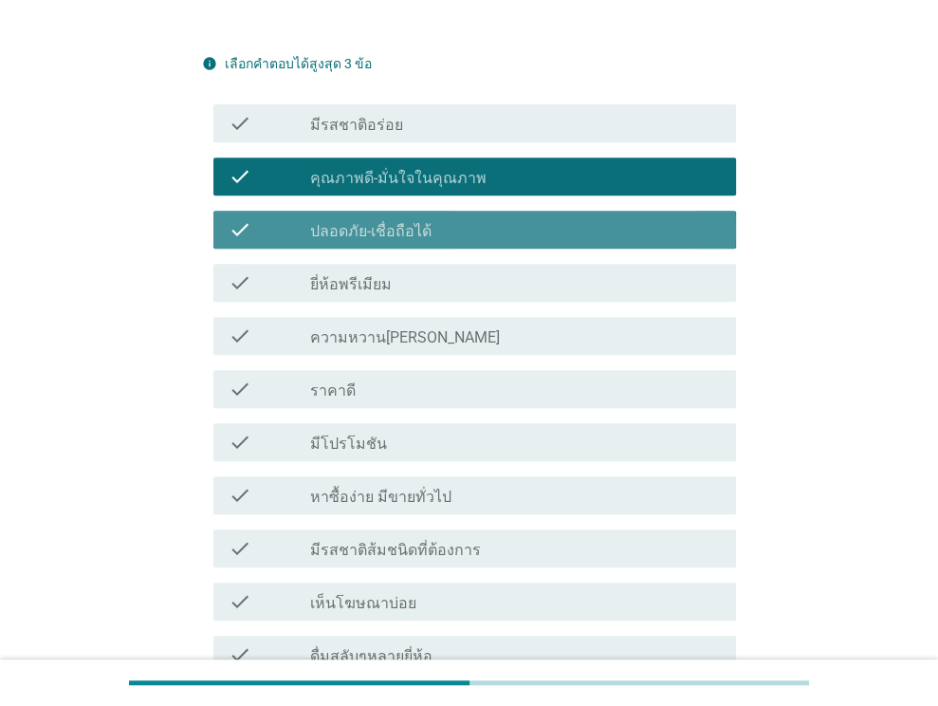
click at [567, 271] on div "check_box_outline_blank ยี่ห้อพรีเมียม" at bounding box center [515, 282] width 411 height 23
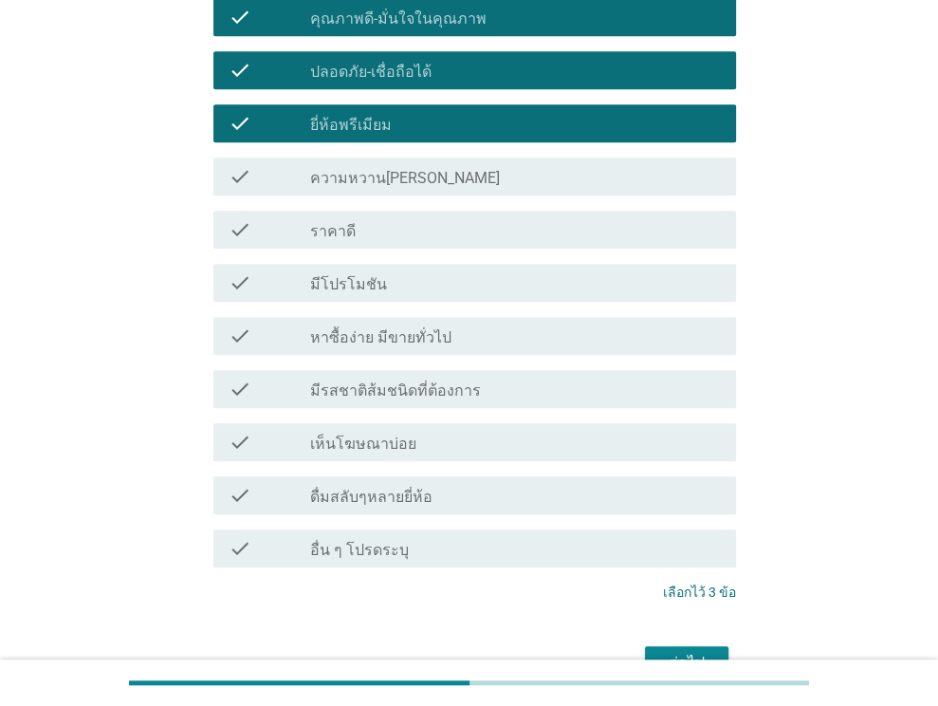
scroll to position [709, 0]
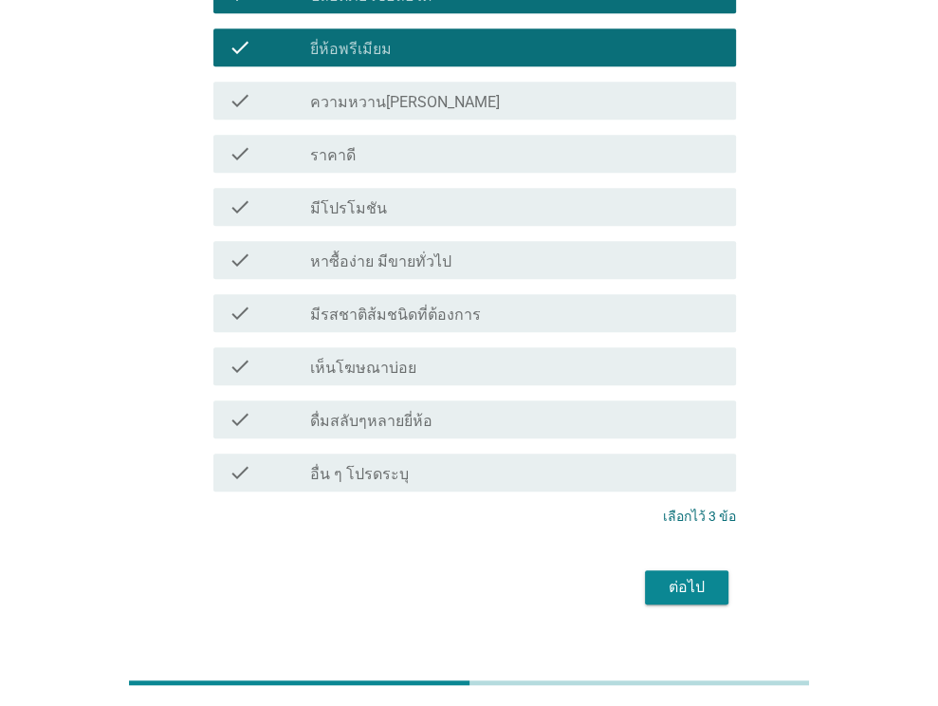
click at [674, 576] on div "ต่อไป" at bounding box center [686, 587] width 53 height 23
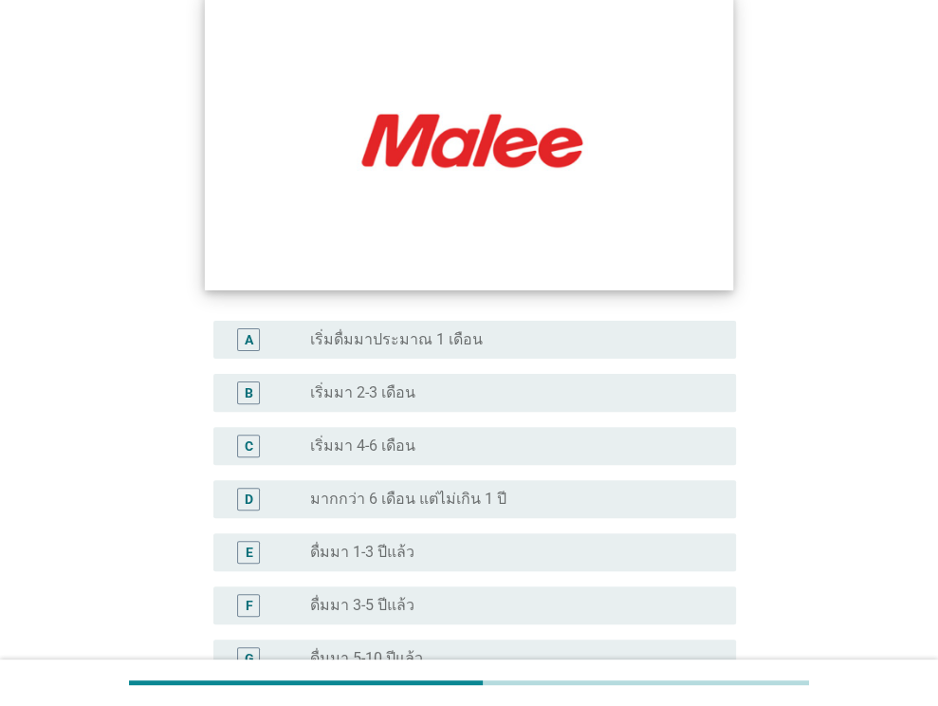
scroll to position [379, 0]
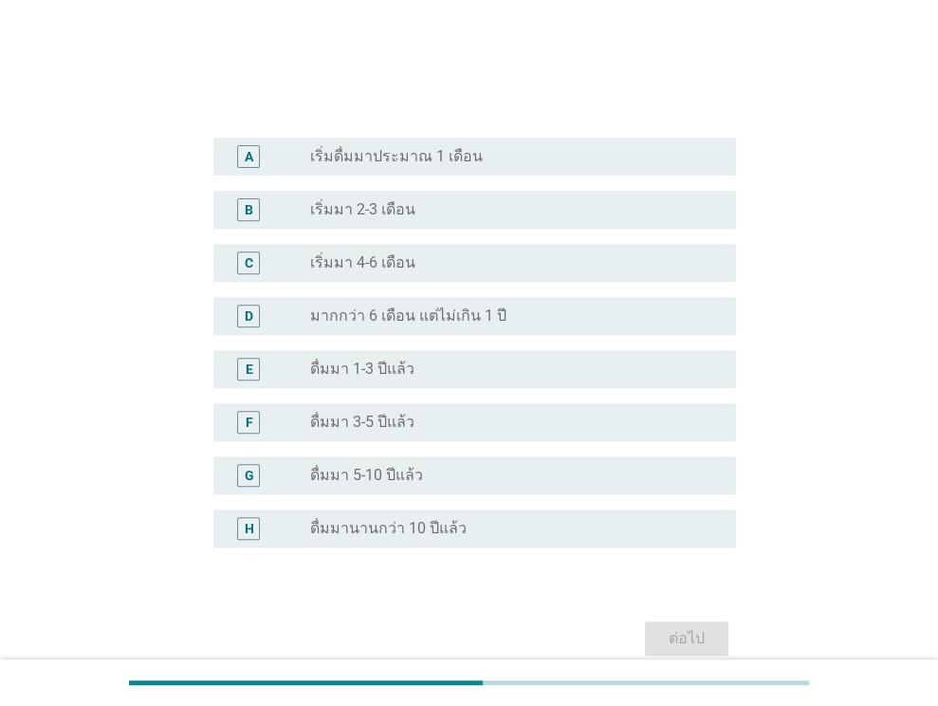
click at [489, 432] on div "radio_button_unchecked ดื่มมา 3-5 ปีแล้ว" at bounding box center [515, 422] width 411 height 23
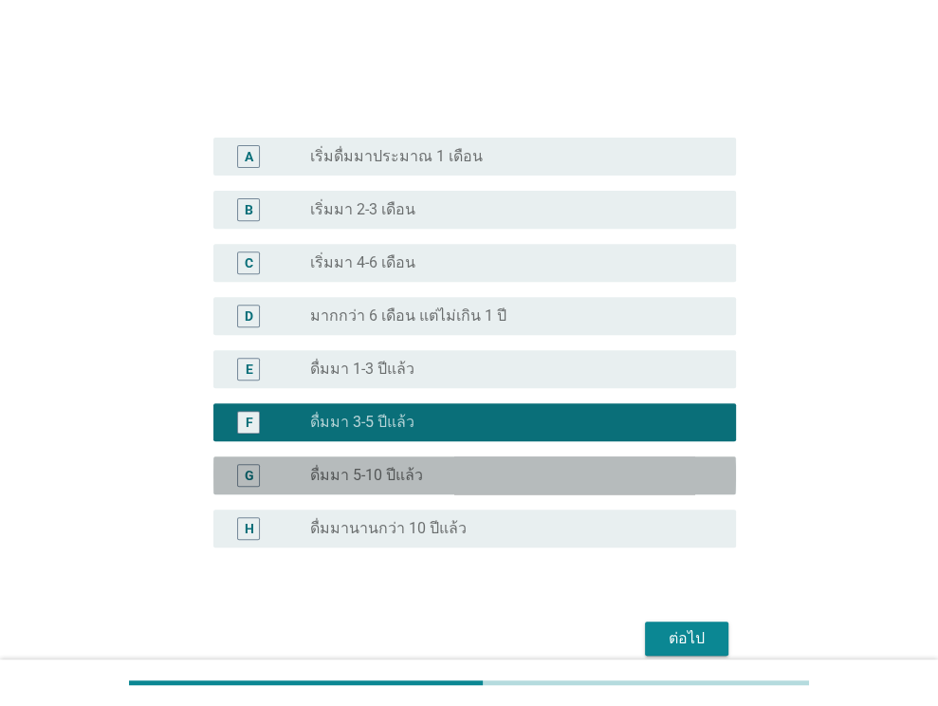
drag, startPoint x: 500, startPoint y: 475, endPoint x: 599, endPoint y: 559, distance: 129.9
click at [501, 475] on div "radio_button_unchecked ดื่มมา 5-10 ปีแล้ว" at bounding box center [507, 475] width 395 height 19
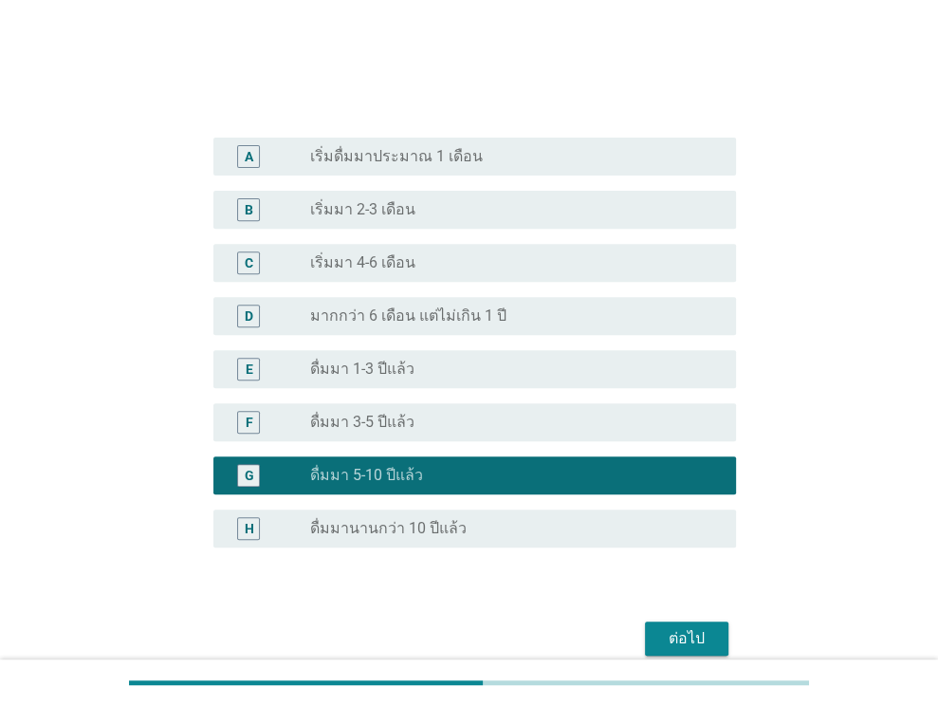
drag, startPoint x: 601, startPoint y: 526, endPoint x: 682, endPoint y: 613, distance: 118.1
click at [605, 526] on div "radio_button_unchecked ดื่มมานานกว่า 10 ปีแล้ว" at bounding box center [507, 528] width 395 height 19
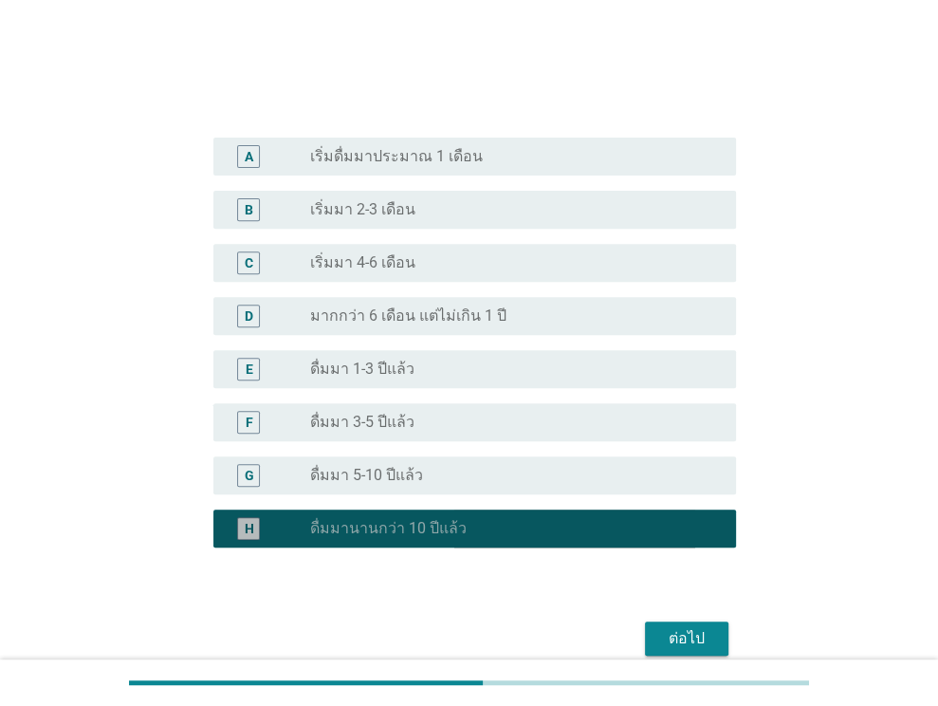
click at [685, 627] on div "ต่อไป" at bounding box center [686, 638] width 53 height 23
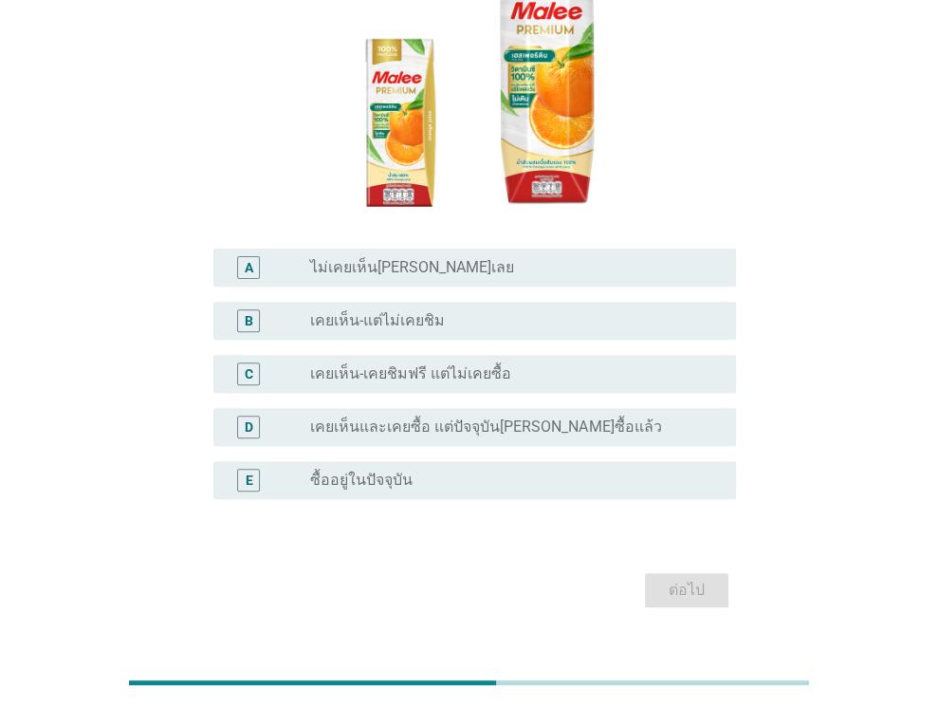
scroll to position [306, 0]
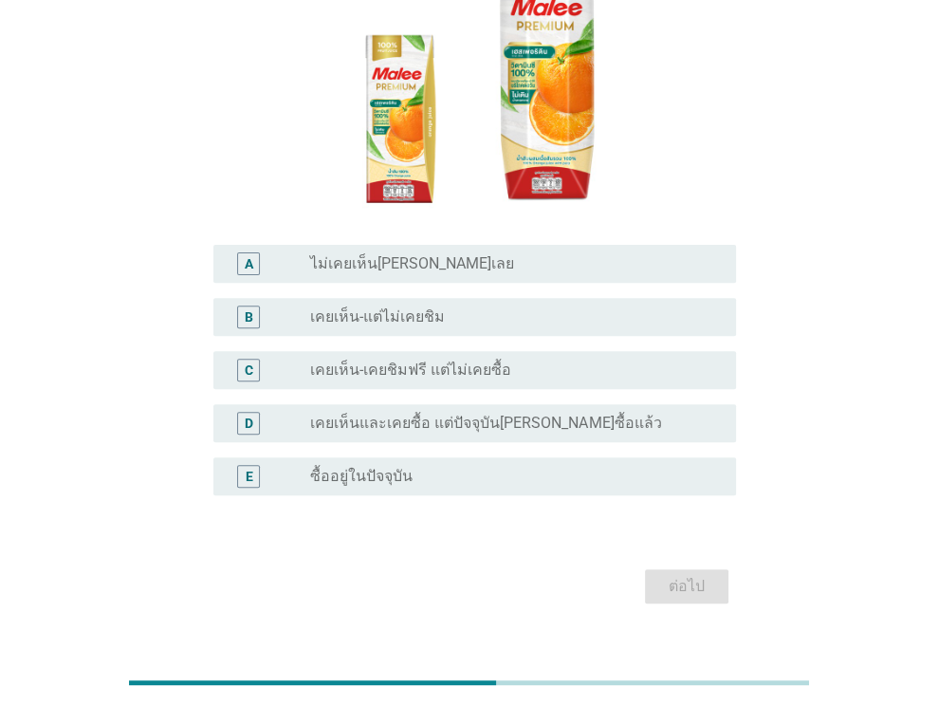
click at [524, 457] on div "E radio_button_unchecked ซื้ออยู่ในปัจจุบัน" at bounding box center [474, 476] width 523 height 38
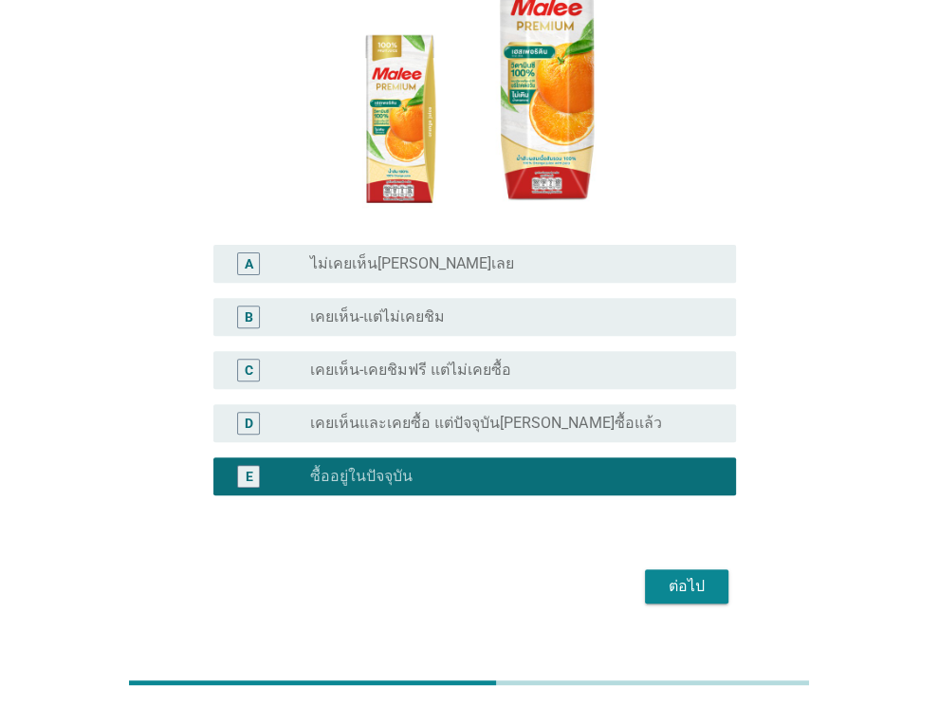
click at [647, 569] on button "ต่อไป" at bounding box center [686, 586] width 83 height 34
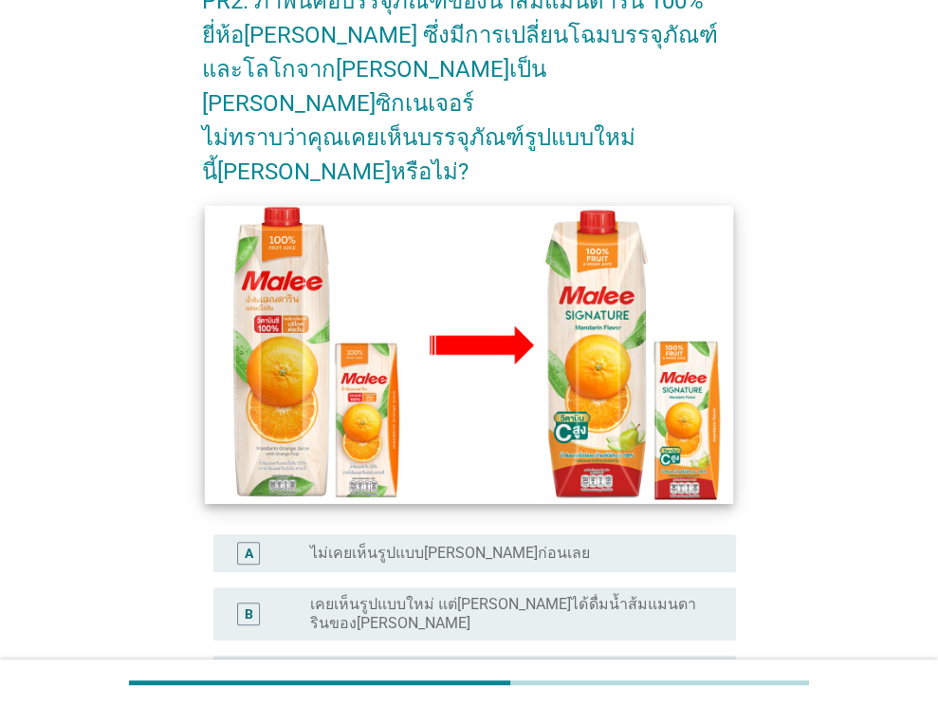
scroll to position [284, 0]
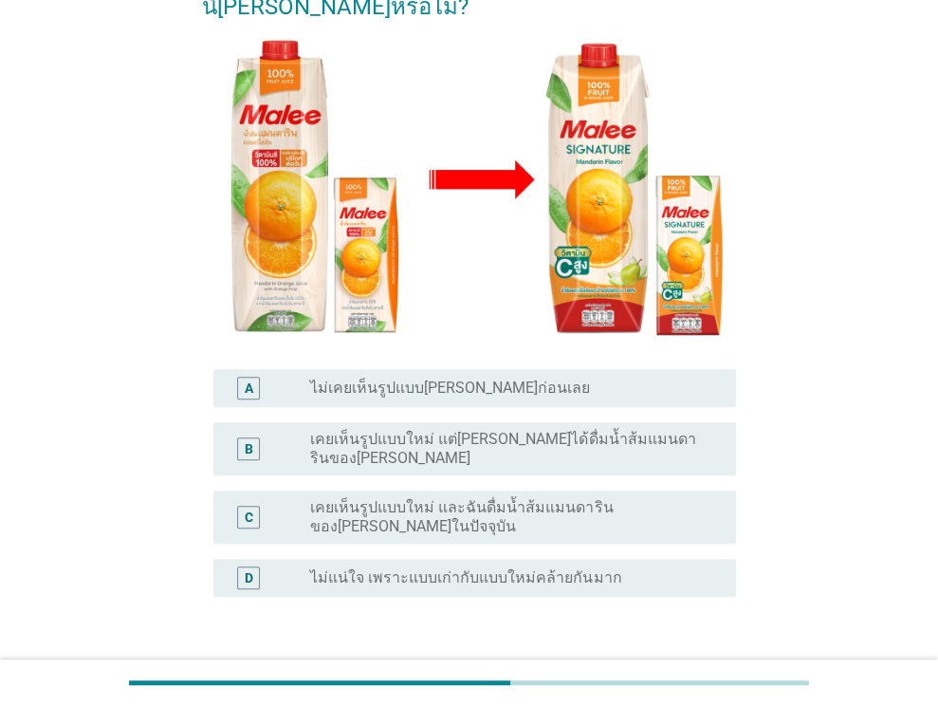
click at [580, 498] on label "เคยเห็นรูปแบบใหม่ และฉันดื่มน้ำส้มแมนดารินของ[PERSON_NAME]ในปัจจุบัน" at bounding box center [507, 517] width 395 height 38
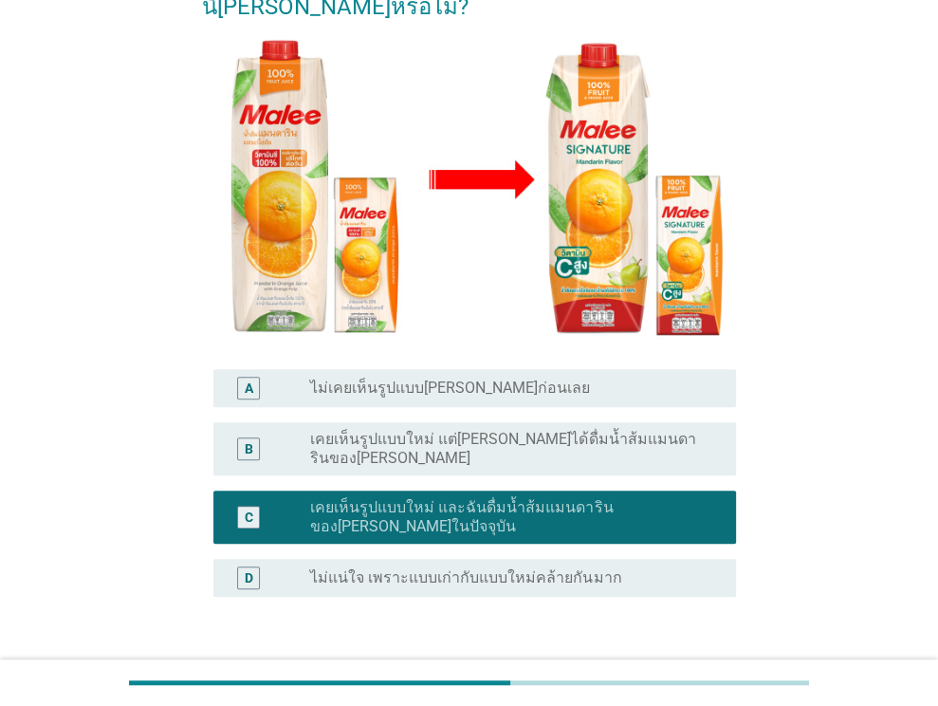
click at [618, 430] on label "เคยเห็นรูปแบบใหม่ แต่[PERSON_NAME]ได้ดื่มน้ำส้มแมนดารินของ[PERSON_NAME]" at bounding box center [507, 449] width 395 height 38
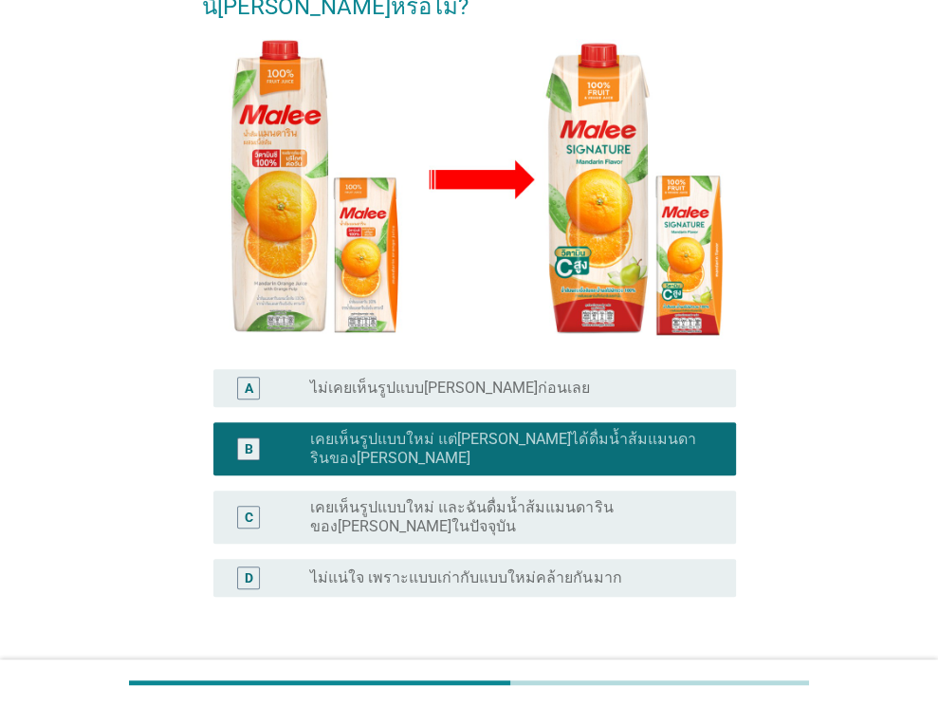
click at [558, 498] on label "เคยเห็นรูปแบบใหม่ และฉันดื่มน้ำส้มแมนดารินของ[PERSON_NAME]ในปัจจุบัน" at bounding box center [507, 517] width 395 height 38
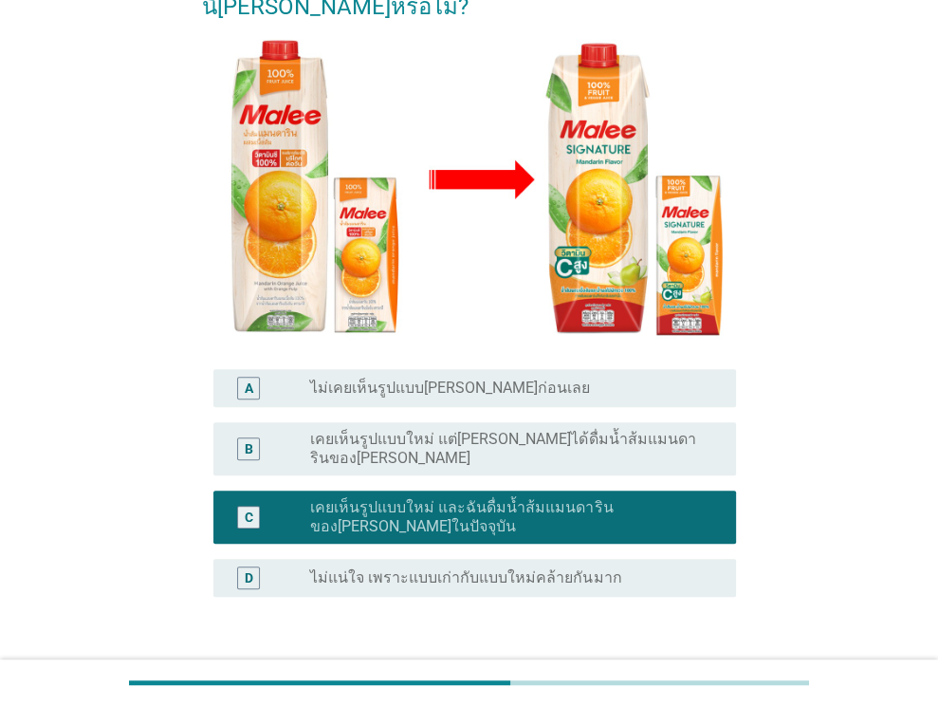
click at [668, 676] on div "ต่อไป" at bounding box center [686, 687] width 53 height 23
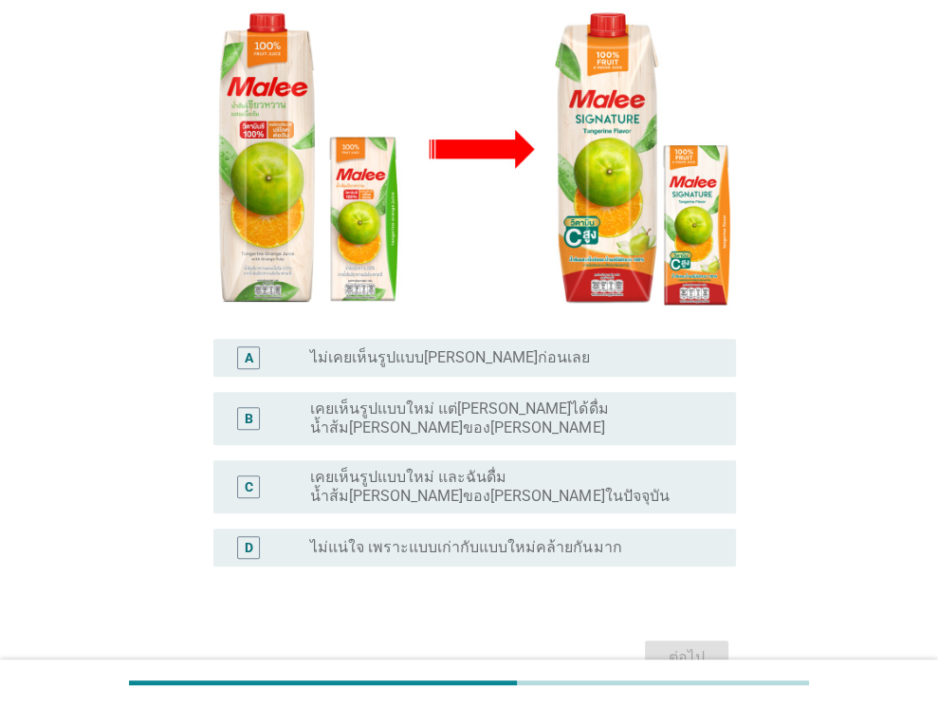
scroll to position [371, 0]
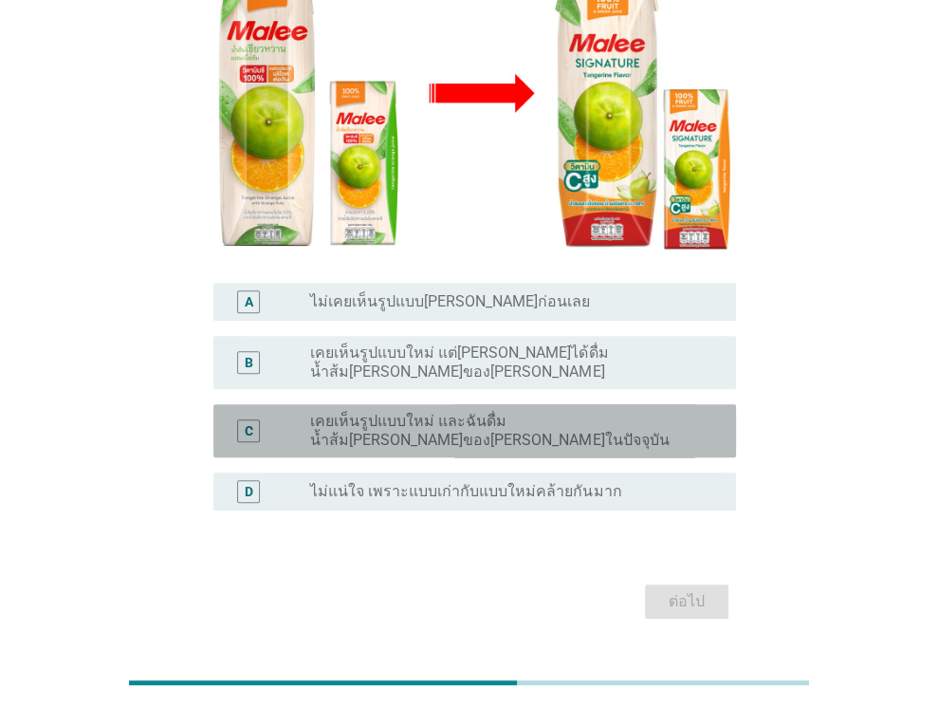
click at [472, 412] on label "เคยเห็นรูปแบบใหม่ และฉันดื่มน้ำส้ม[PERSON_NAME]ของ[PERSON_NAME]ในปัจจุบัน" at bounding box center [507, 431] width 395 height 38
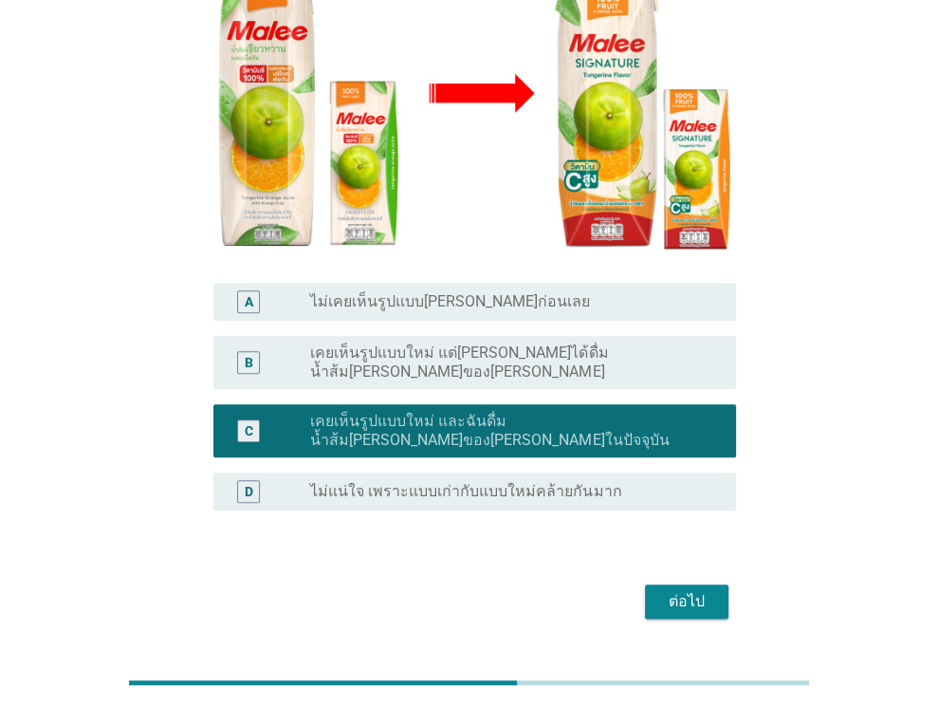
click at [655, 584] on button "ต่อไป" at bounding box center [686, 601] width 83 height 34
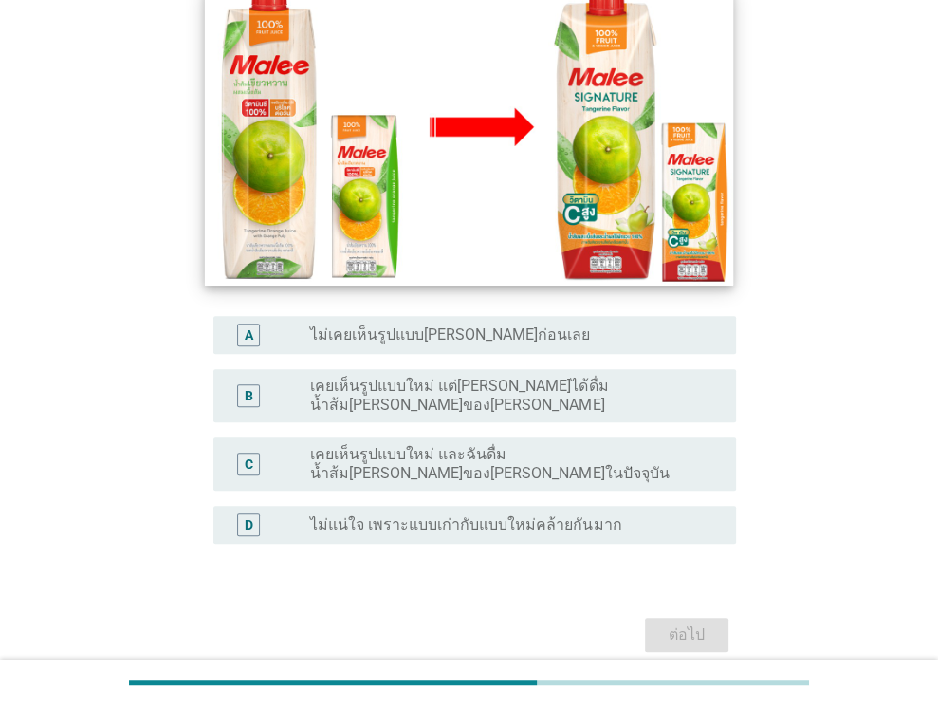
scroll to position [356, 0]
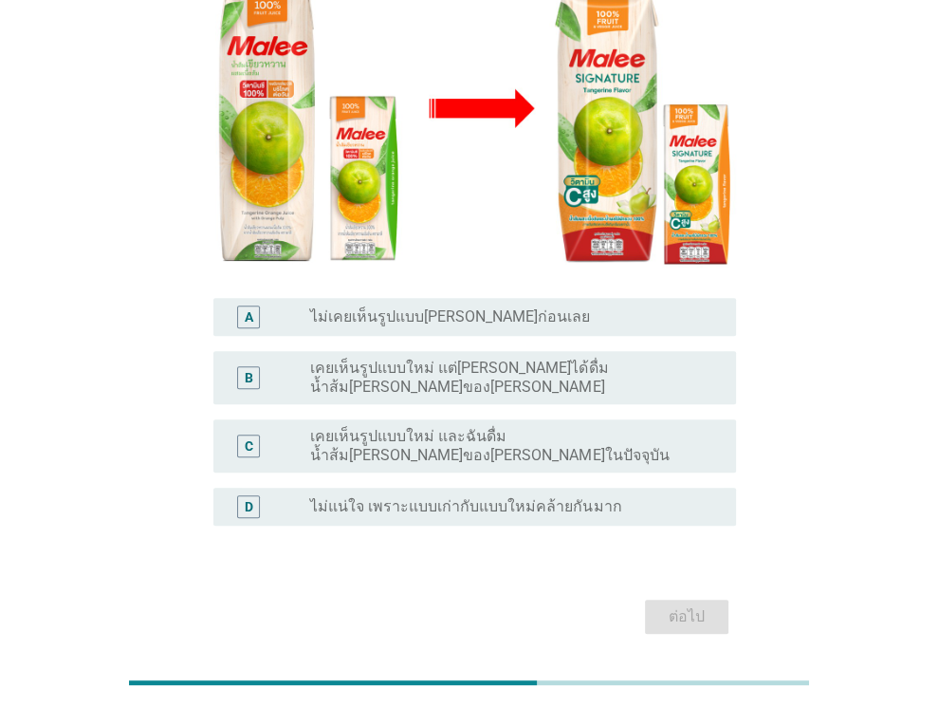
click at [587, 427] on label "เคยเห็นรูปแบบใหม่ และฉันดื่มน้ำส้ม[PERSON_NAME]ของ[PERSON_NAME]ในปัจจุบัน" at bounding box center [507, 446] width 395 height 38
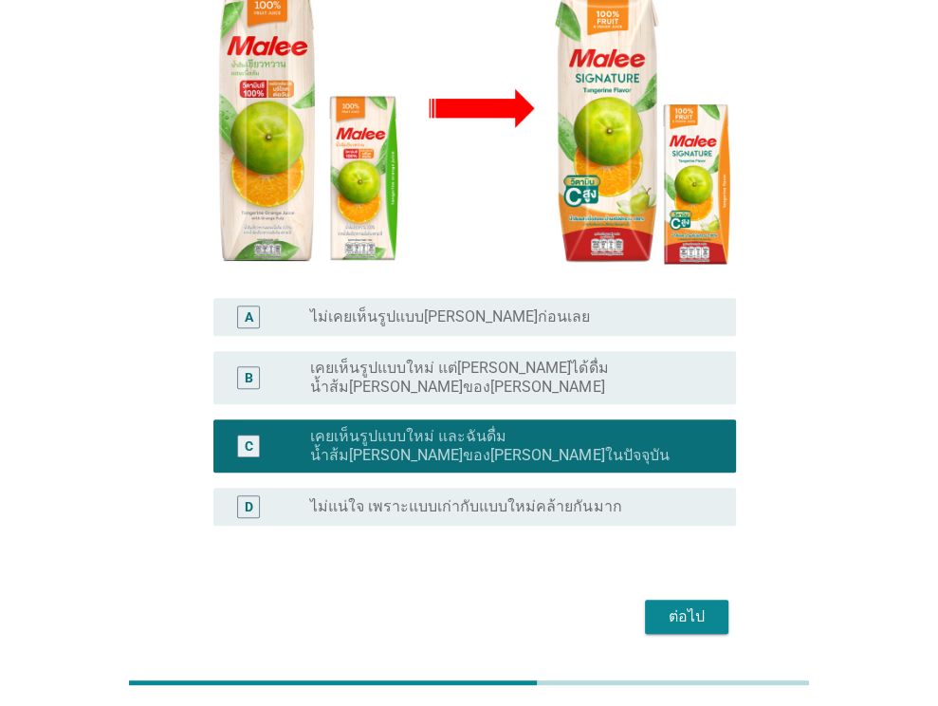
click at [659, 594] on div "ต่อไป" at bounding box center [469, 617] width 534 height 46
click at [664, 605] on div "ต่อไป" at bounding box center [686, 616] width 53 height 23
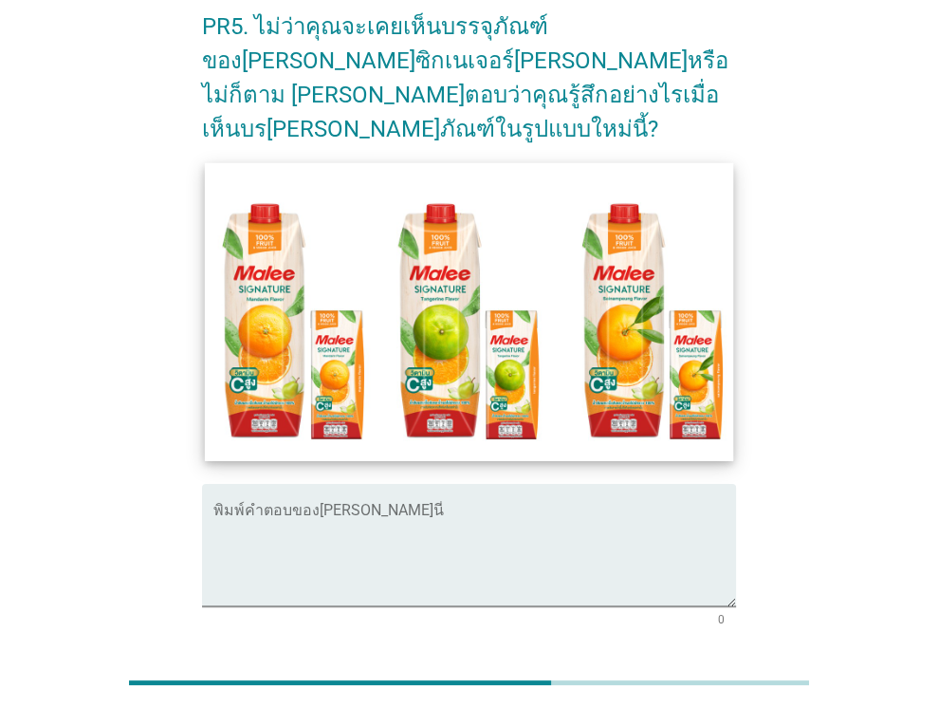
scroll to position [95, 0]
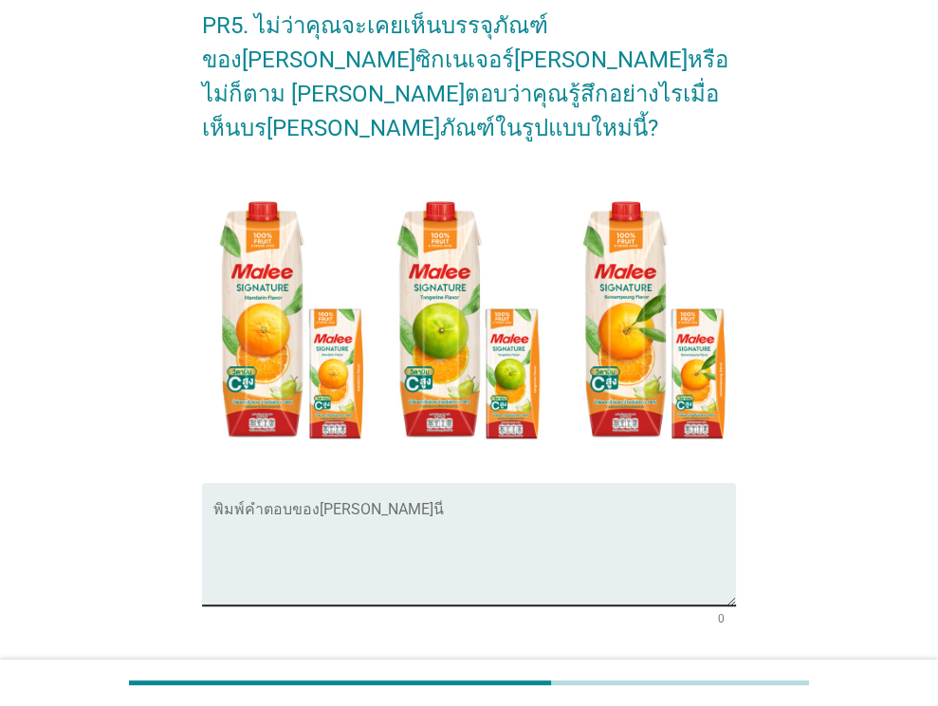
click at [424, 505] on textarea "พิมพ์คำตอบของคุณ ที่นี่" at bounding box center [474, 555] width 523 height 100
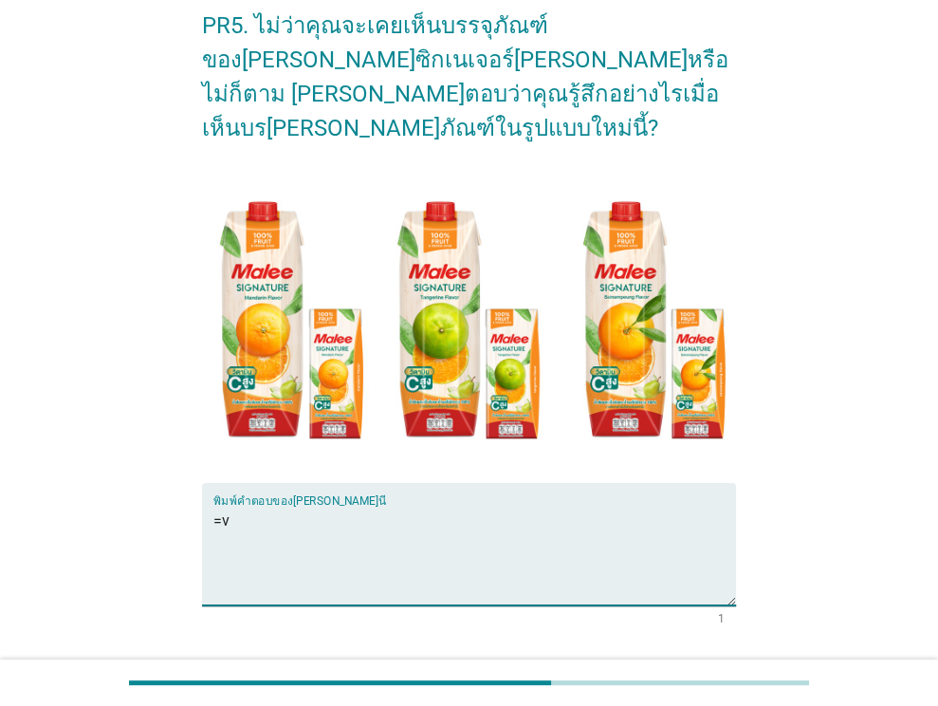
type textarea "="
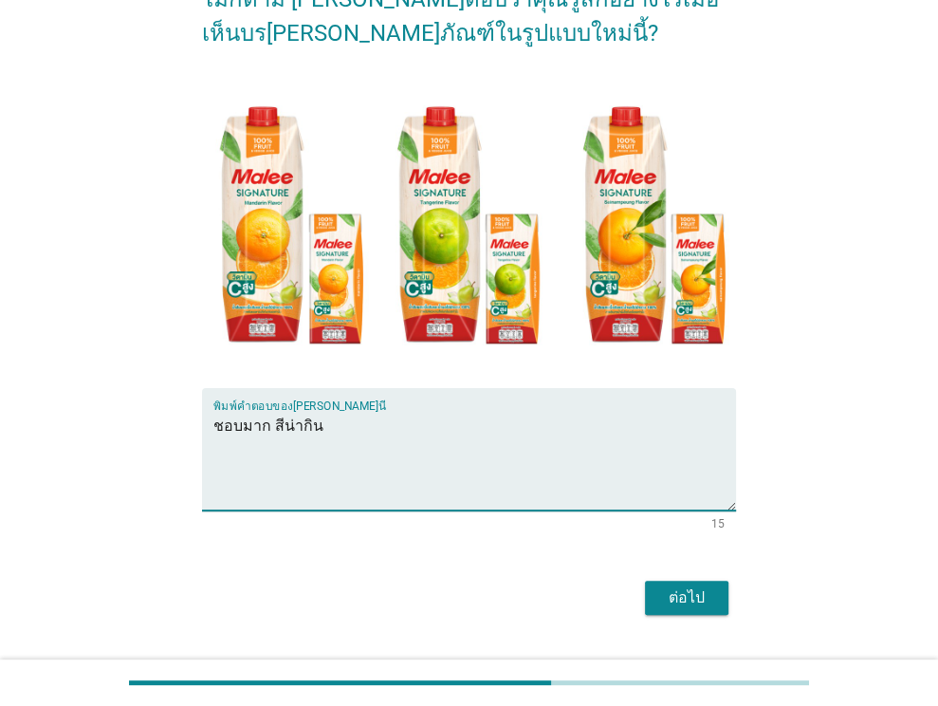
scroll to position [201, 0]
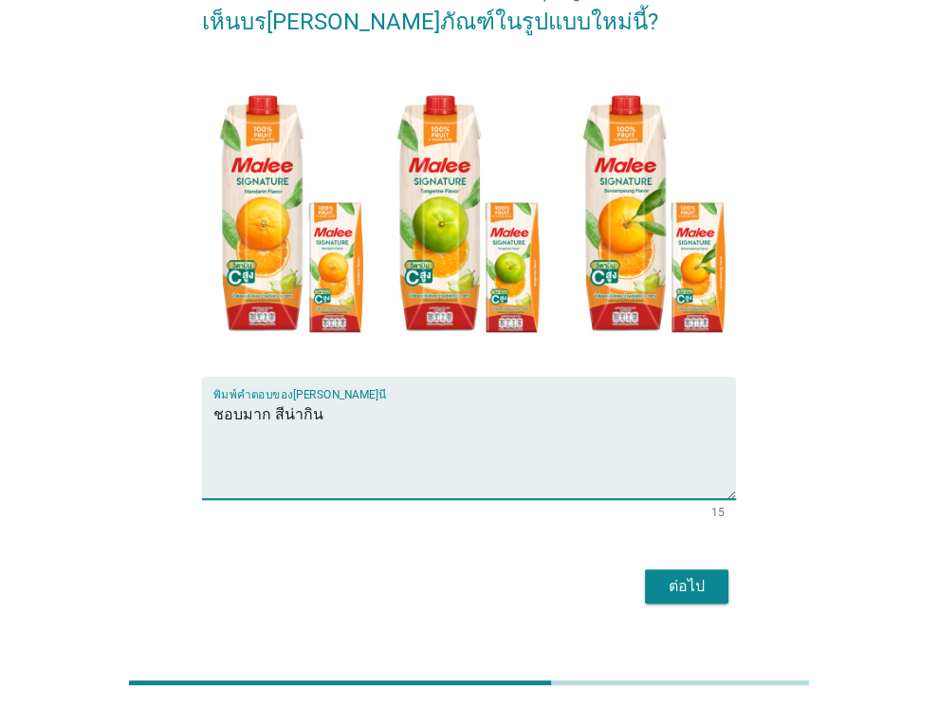
type textarea "ชอบมาก สีน่ากิน"
click at [683, 575] on div "ต่อไป" at bounding box center [686, 586] width 53 height 23
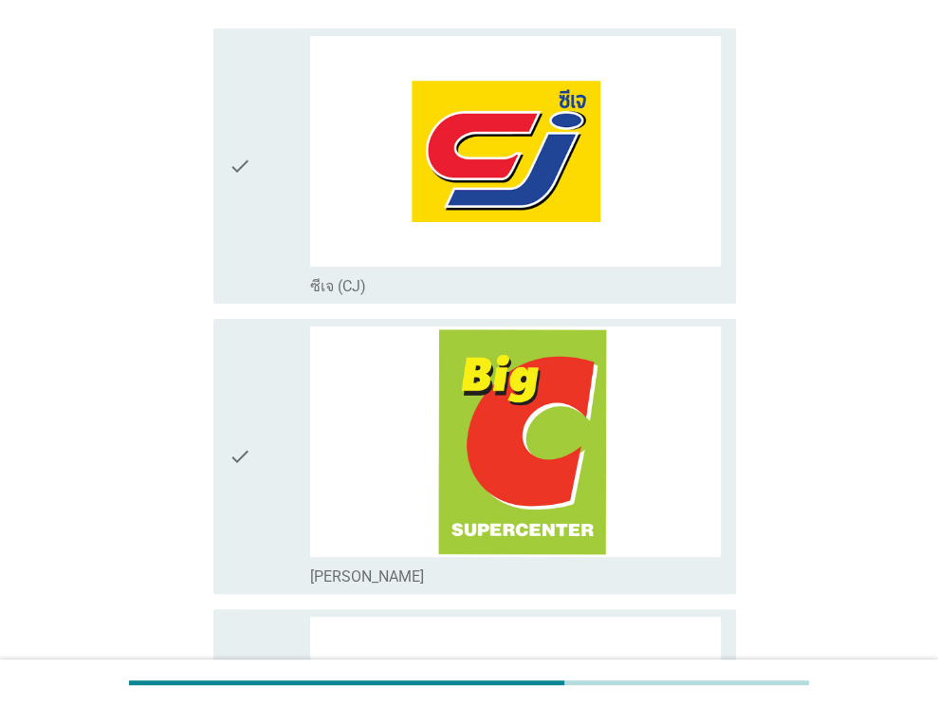
scroll to position [0, 0]
